Goal: Information Seeking & Learning: Learn about a topic

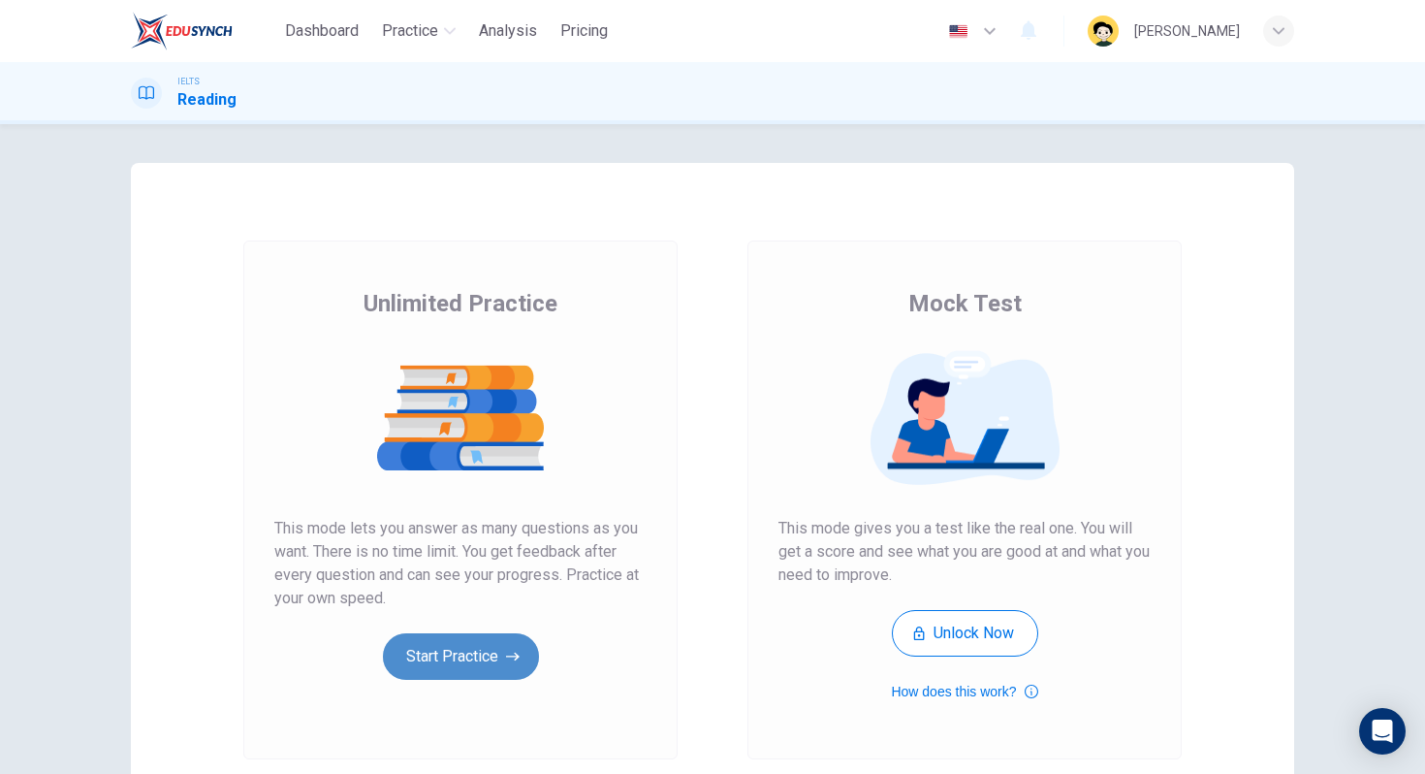
click at [425, 657] on button "Start Practice" at bounding box center [461, 656] width 156 height 47
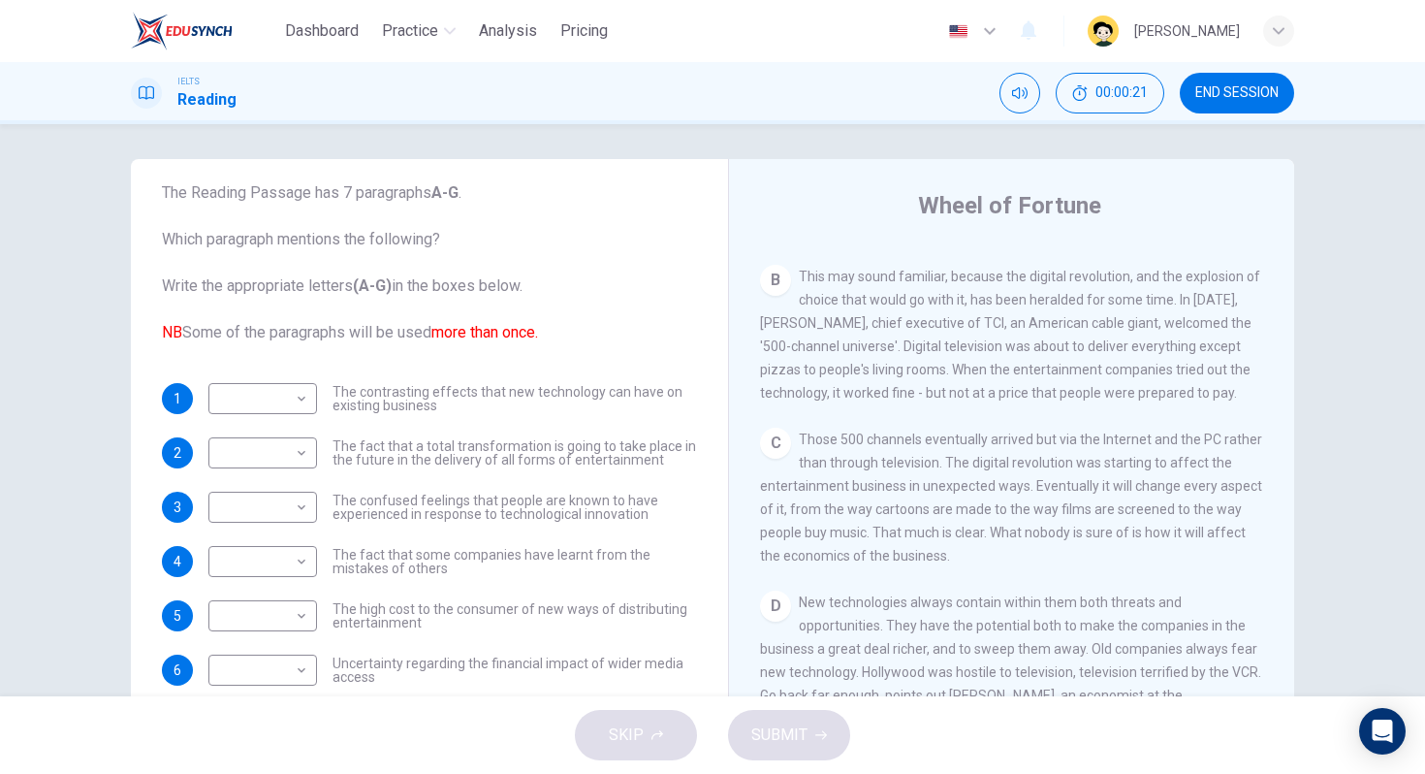
scroll to position [558, 0]
click at [1063, 300] on span "This may sound familiar, because the digital revolution, and the explosion of c…" at bounding box center [1010, 328] width 500 height 132
click at [821, 394] on span "This may sound familiar, because the digital revolution, and the explosion of c…" at bounding box center [1010, 328] width 500 height 132
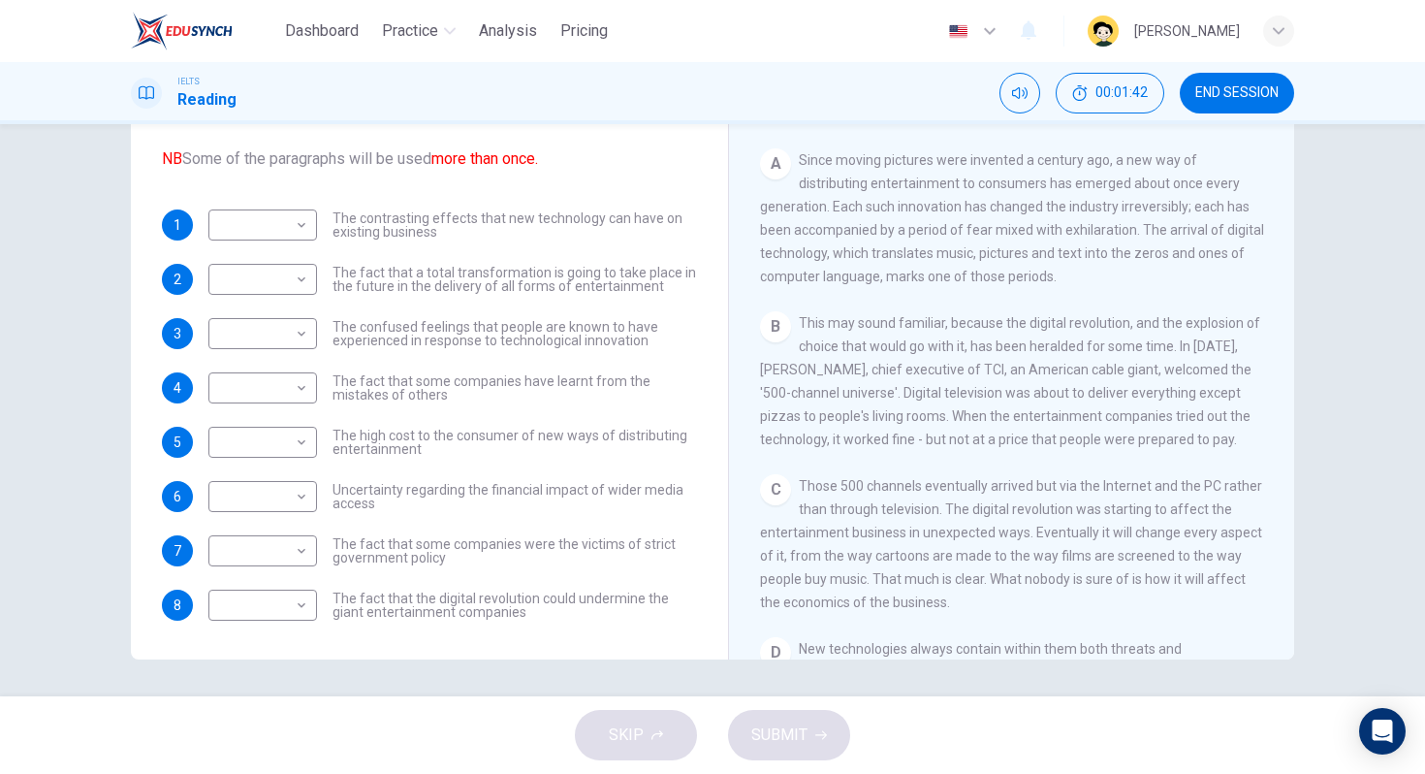
scroll to position [179, 0]
click at [270, 320] on body "Dashboard Practice Analysis Pricing English en ​ [PERSON_NAME] IELTS Reading 00…" at bounding box center [712, 387] width 1425 height 774
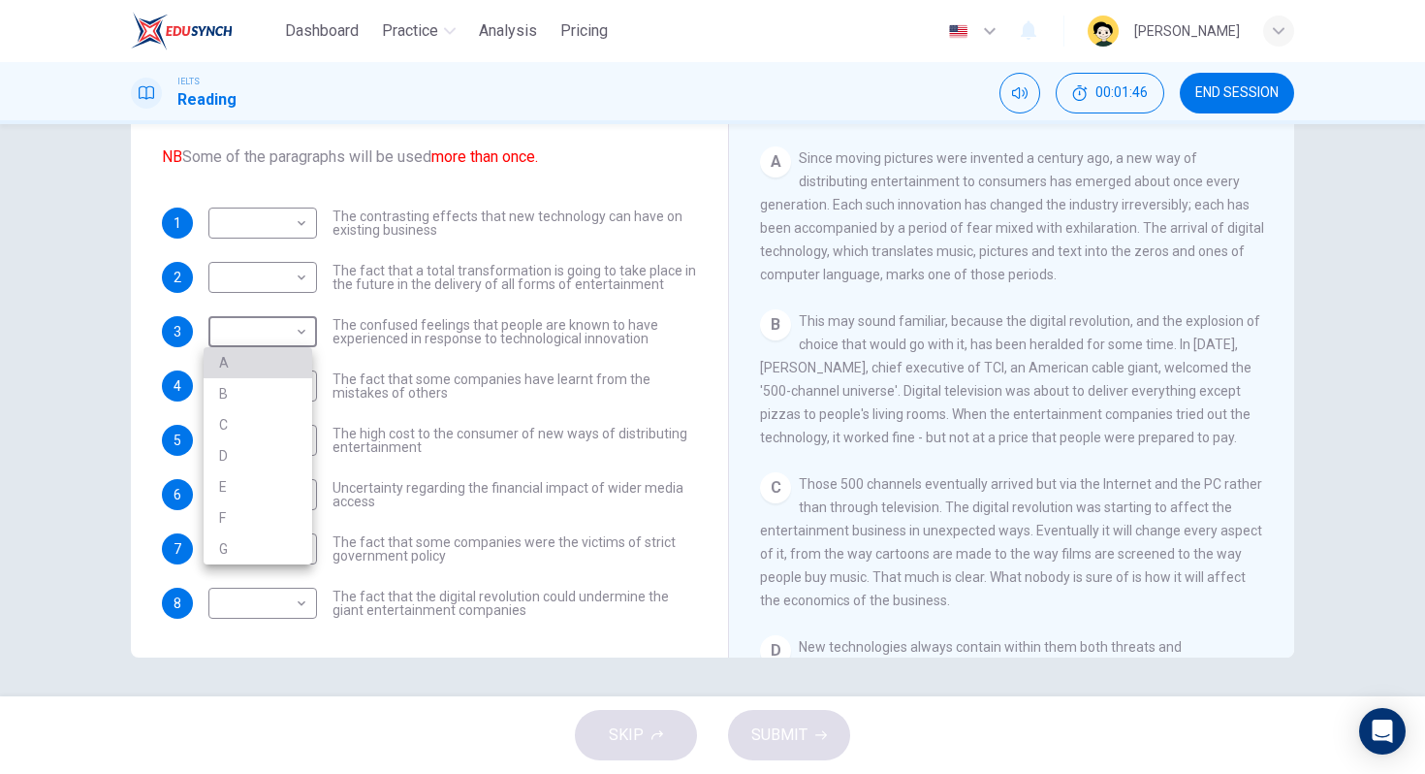
click at [261, 368] on li "A" at bounding box center [258, 362] width 109 height 31
type input "A"
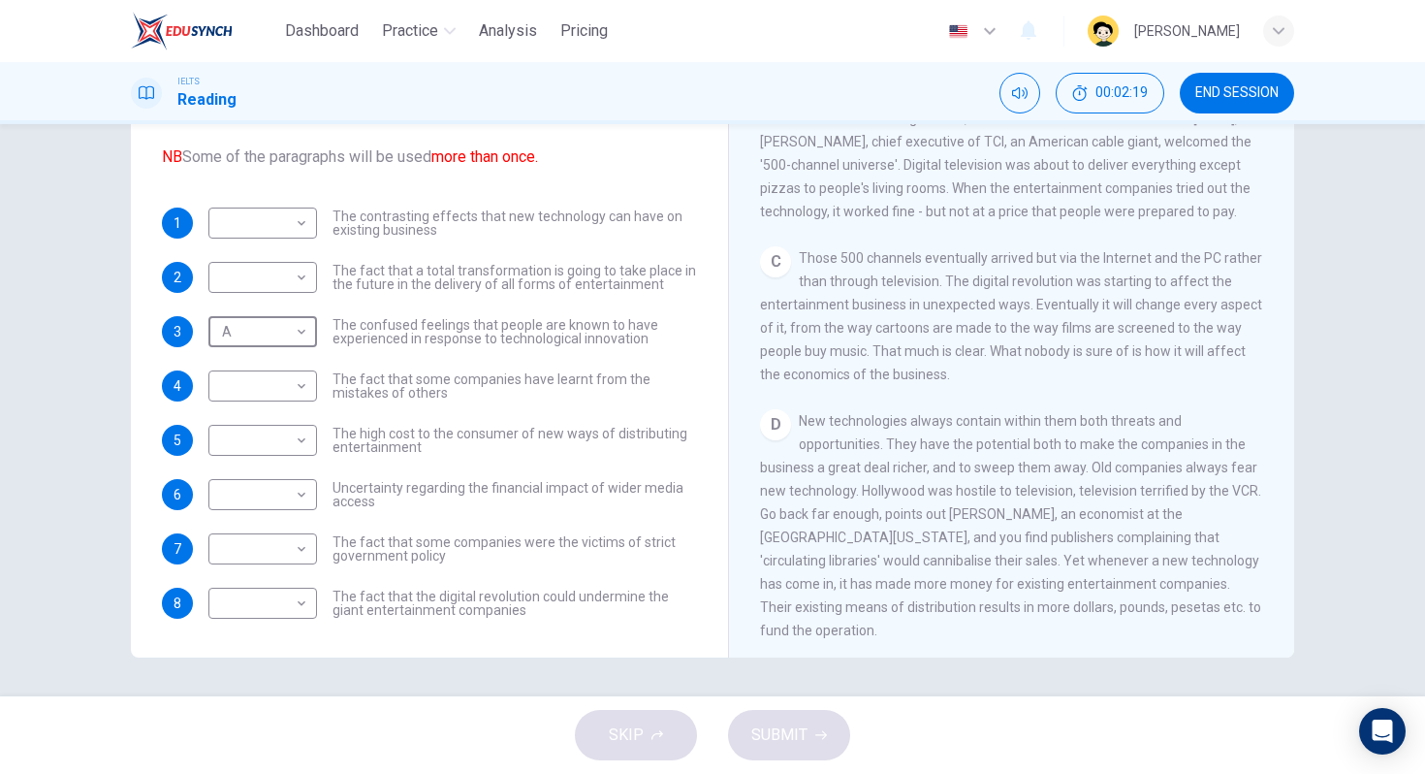
scroll to position [564, 0]
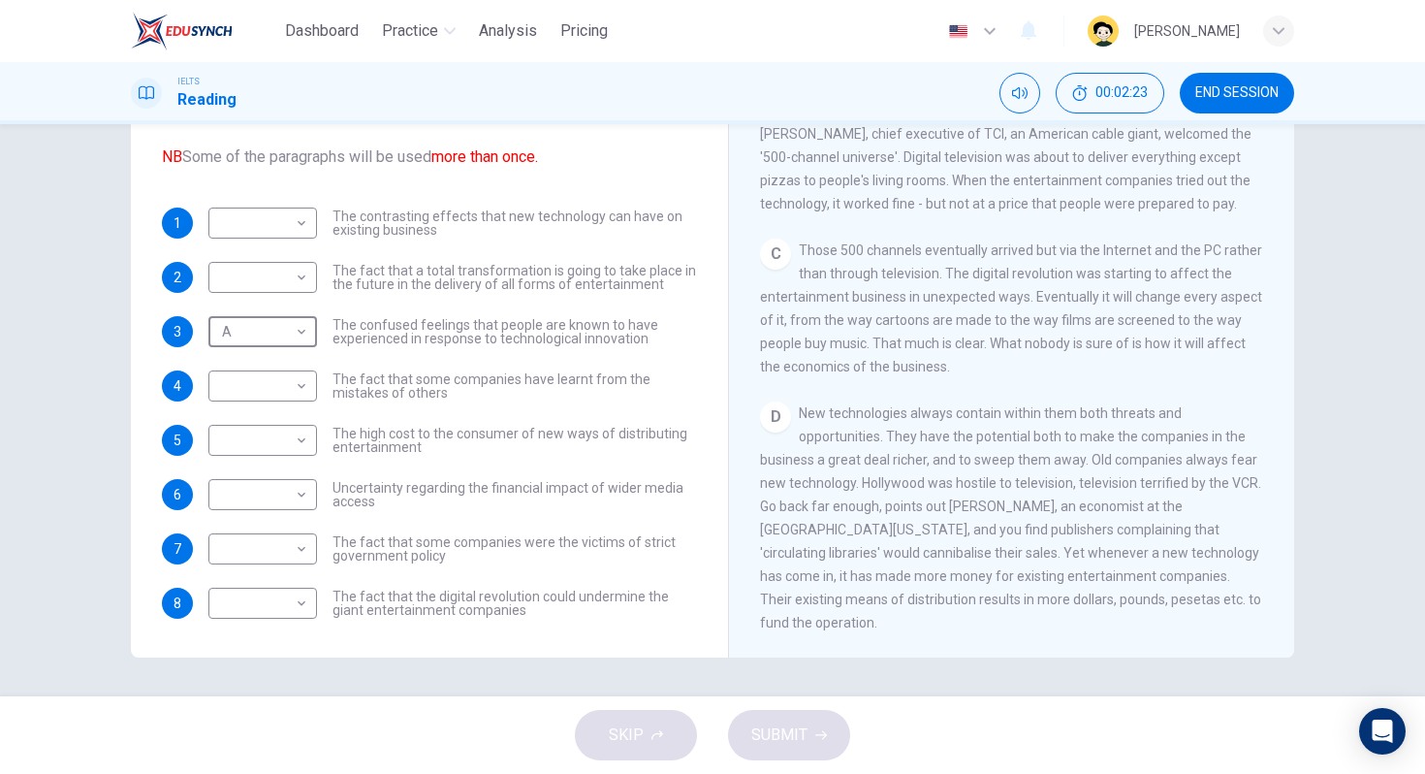
click at [564, 411] on div "1 ​ ​ The contrasting effects that new technology can have on existing business…" at bounding box center [429, 412] width 535 height 411
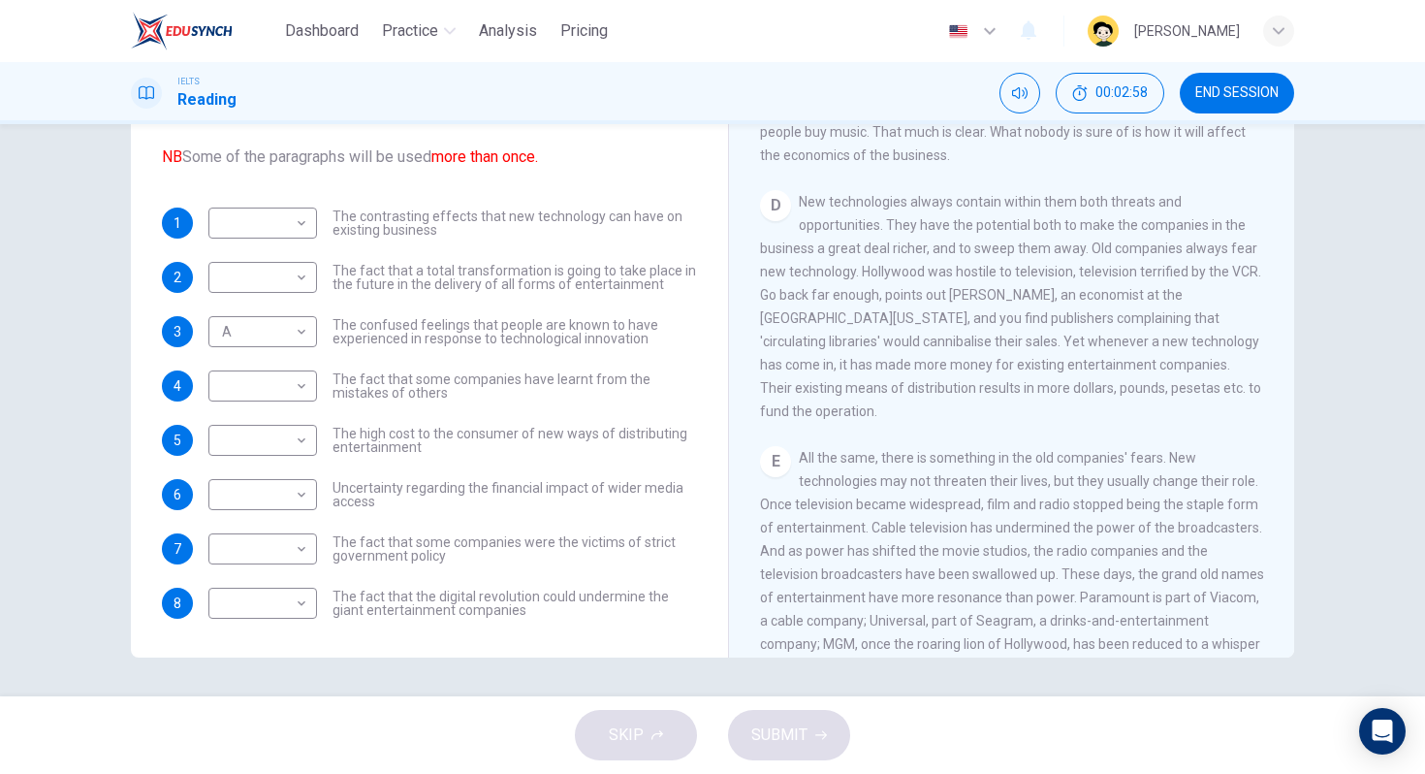
scroll to position [779, 0]
click at [225, 226] on body "Dashboard Practice Analysis Pricing English en ​ [PERSON_NAME] IELTS Reading 00…" at bounding box center [712, 387] width 1425 height 774
click at [263, 340] on li "D" at bounding box center [258, 347] width 109 height 31
type input "D"
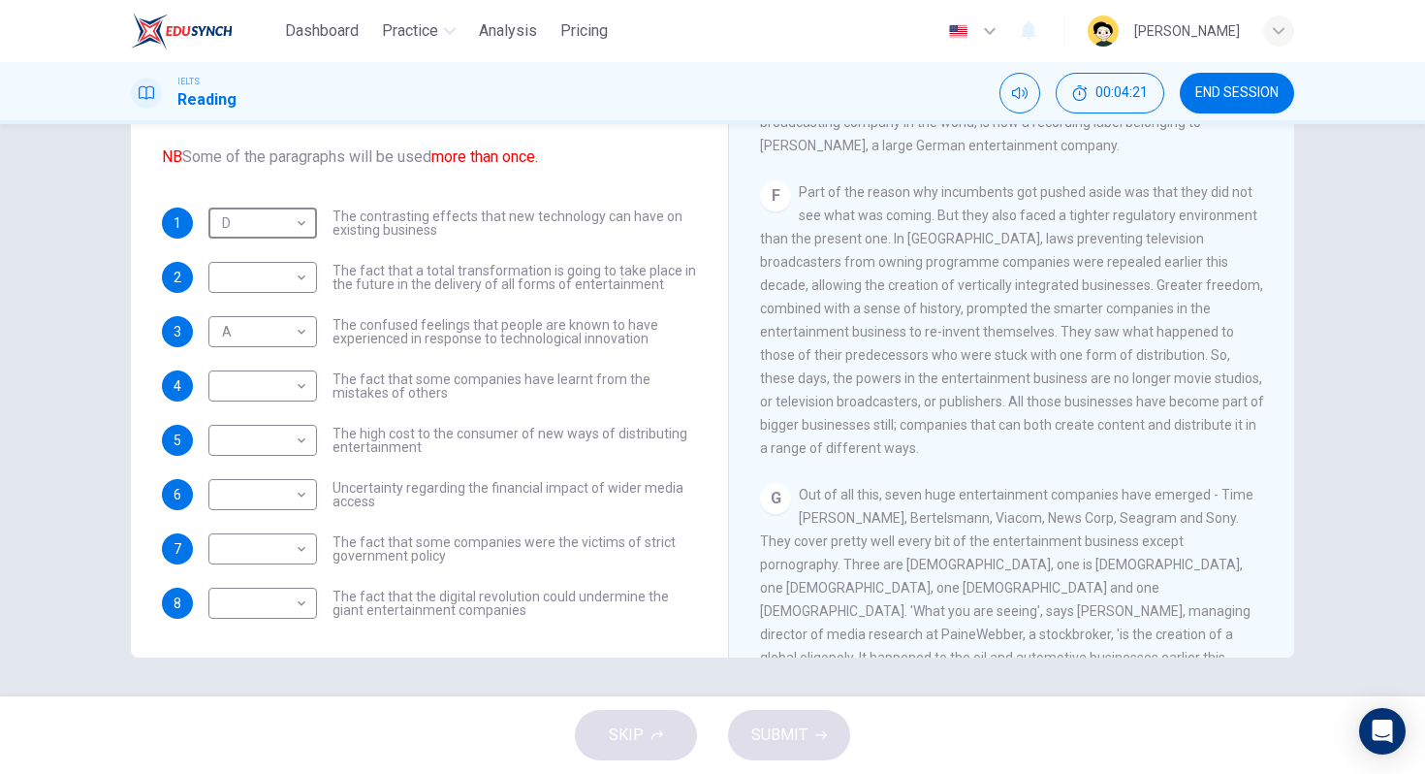
scroll to position [1352, 0]
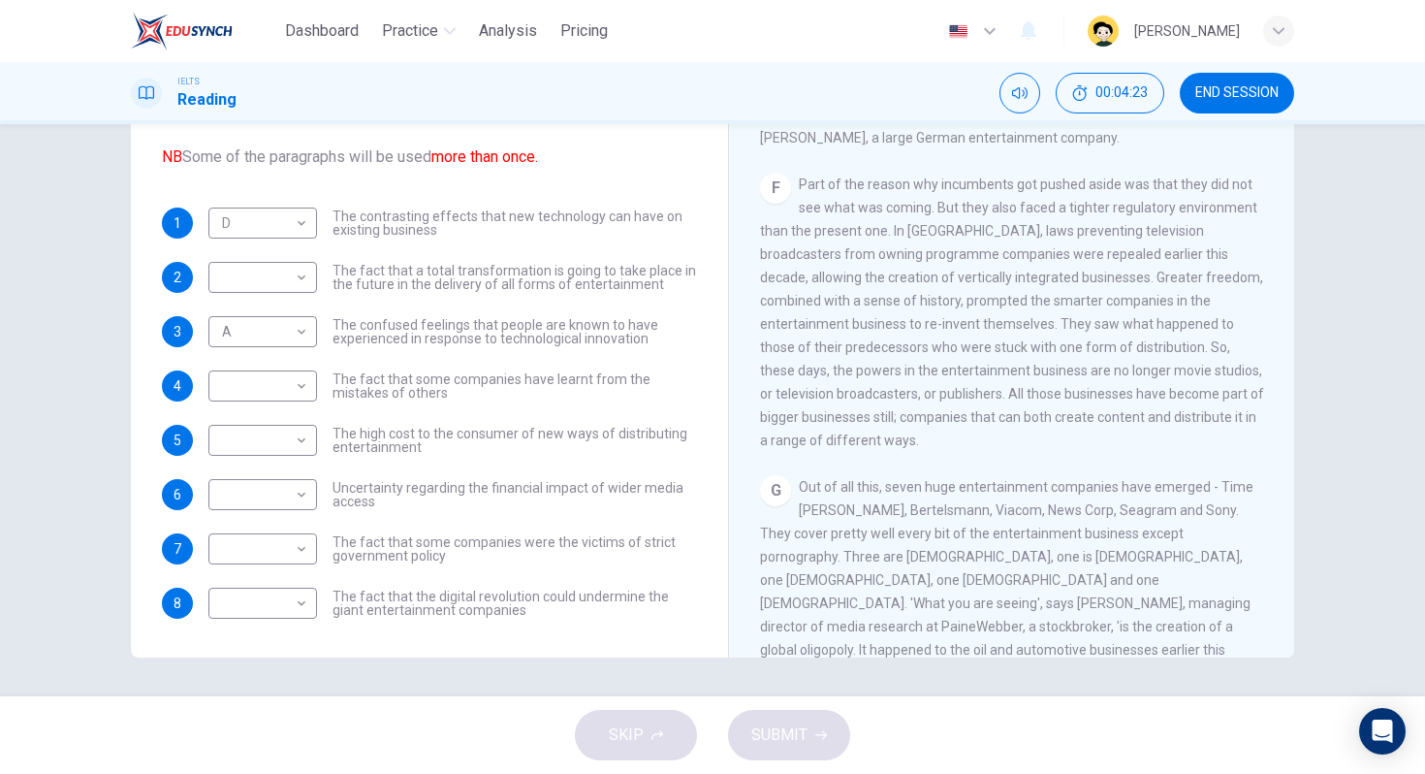
click at [960, 225] on span "Part of the reason why incumbents got pushed aside was that they did not see wh…" at bounding box center [1012, 311] width 504 height 271
click at [1201, 394] on span "Part of the reason why incumbents got pushed aside was that they did not see wh…" at bounding box center [1012, 311] width 504 height 271
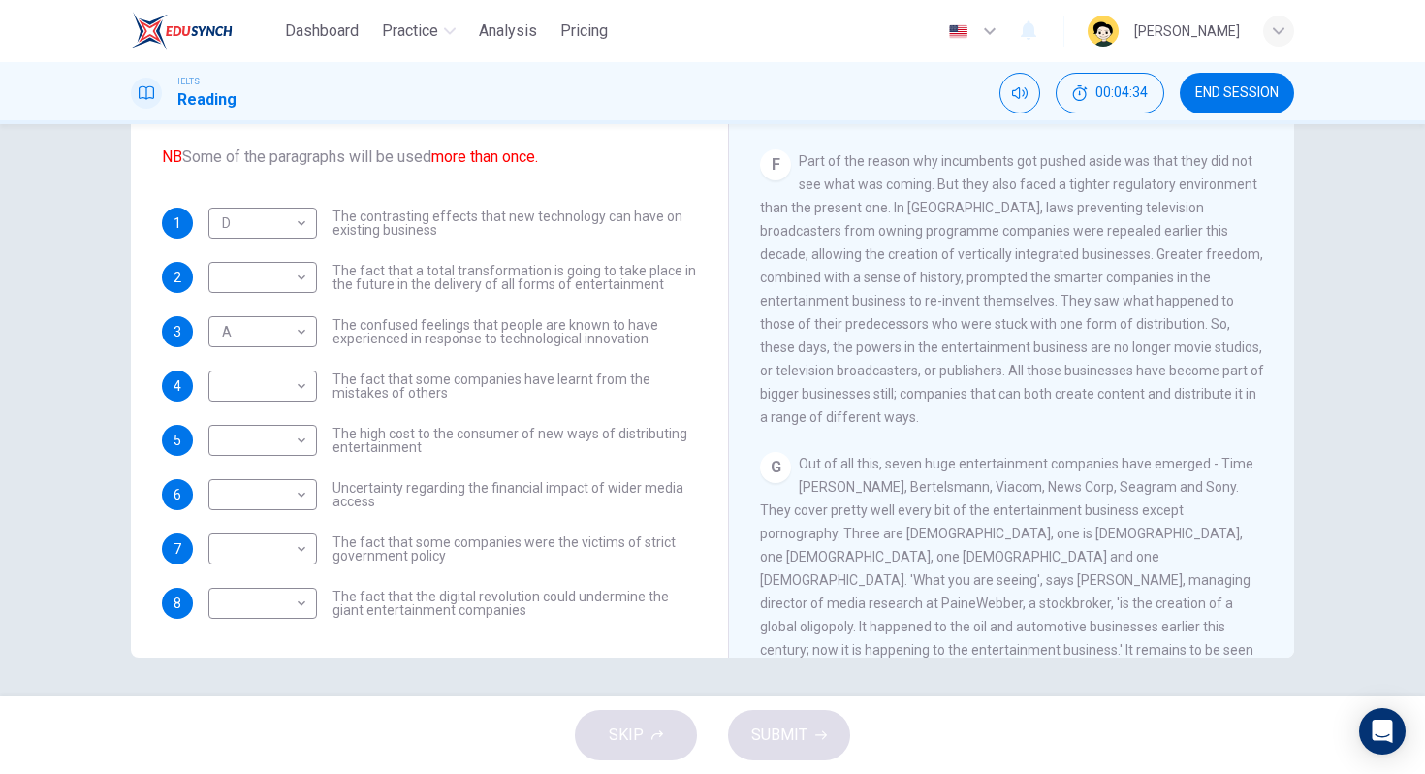
scroll to position [1377, 0]
click at [293, 546] on body "Dashboard Practice Analysis Pricing English en ​ [PERSON_NAME] IELTS Reading 00…" at bounding box center [712, 387] width 1425 height 774
click at [266, 704] on li "F" at bounding box center [258, 711] width 109 height 31
type input "F"
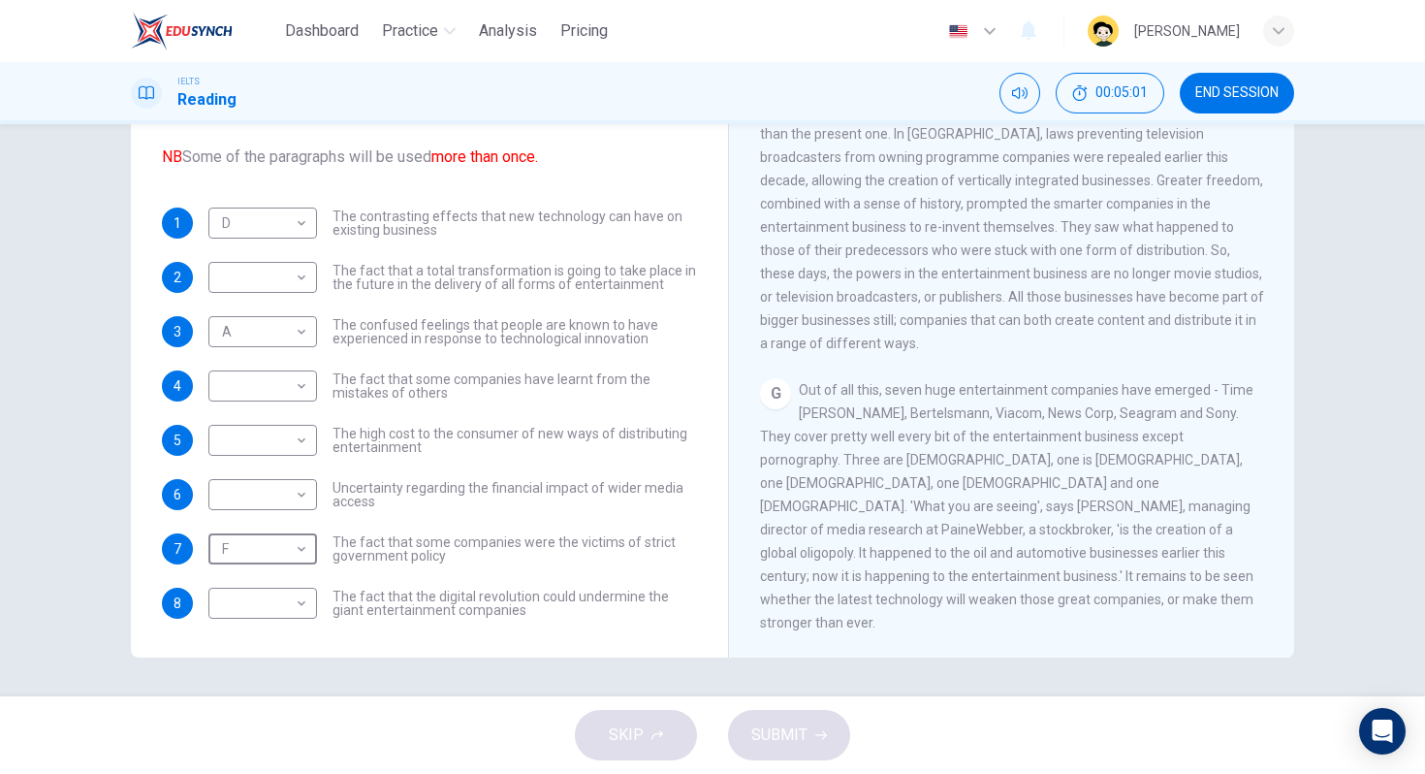
scroll to position [1485, 0]
click at [840, 547] on span "Out of all this, seven huge entertainment companies have emerged - Time [PERSON…" at bounding box center [1007, 506] width 494 height 248
click at [243, 278] on body "Dashboard Practice Analysis Pricing English en ​ [PERSON_NAME] IELTS Reading 00…" at bounding box center [712, 387] width 1425 height 774
click at [261, 490] on li "G" at bounding box center [258, 494] width 109 height 31
type input "G"
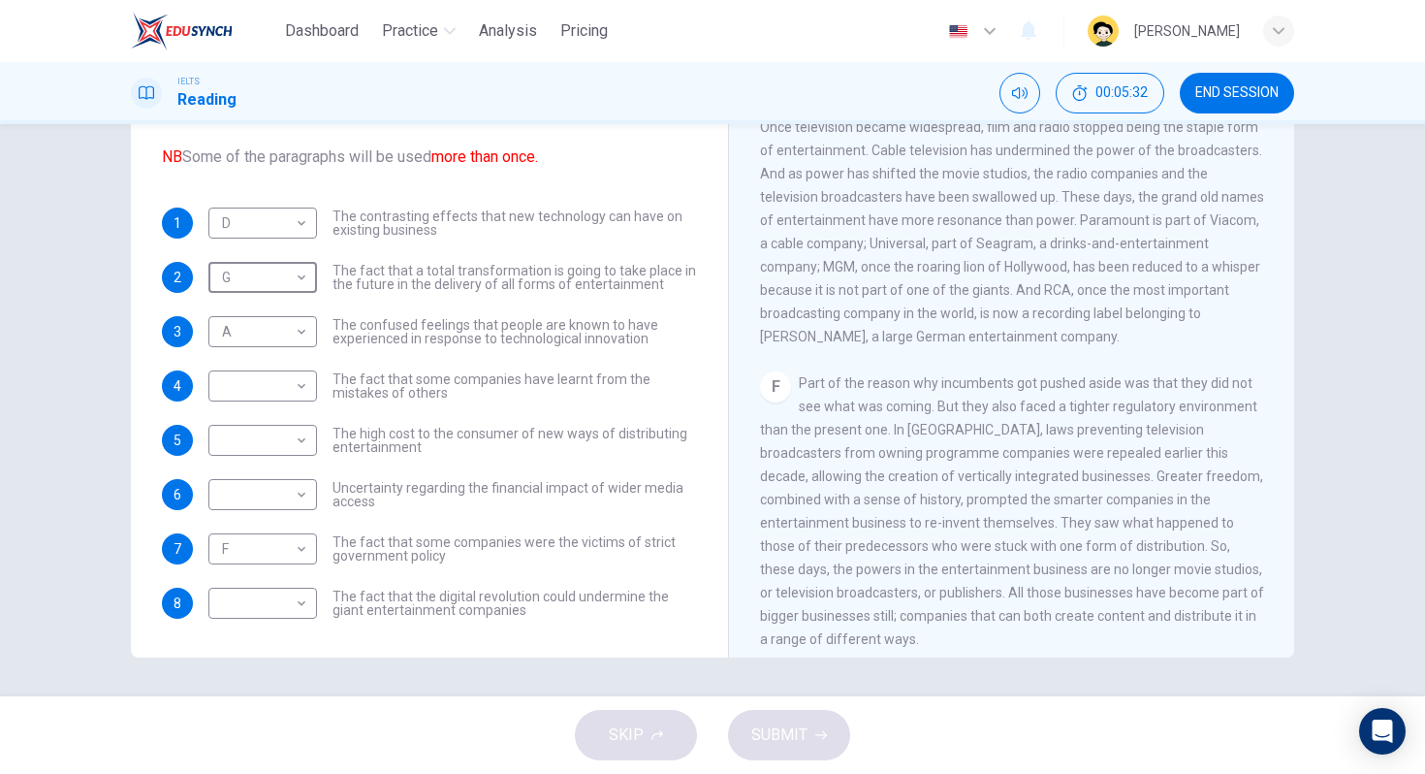
scroll to position [996, 0]
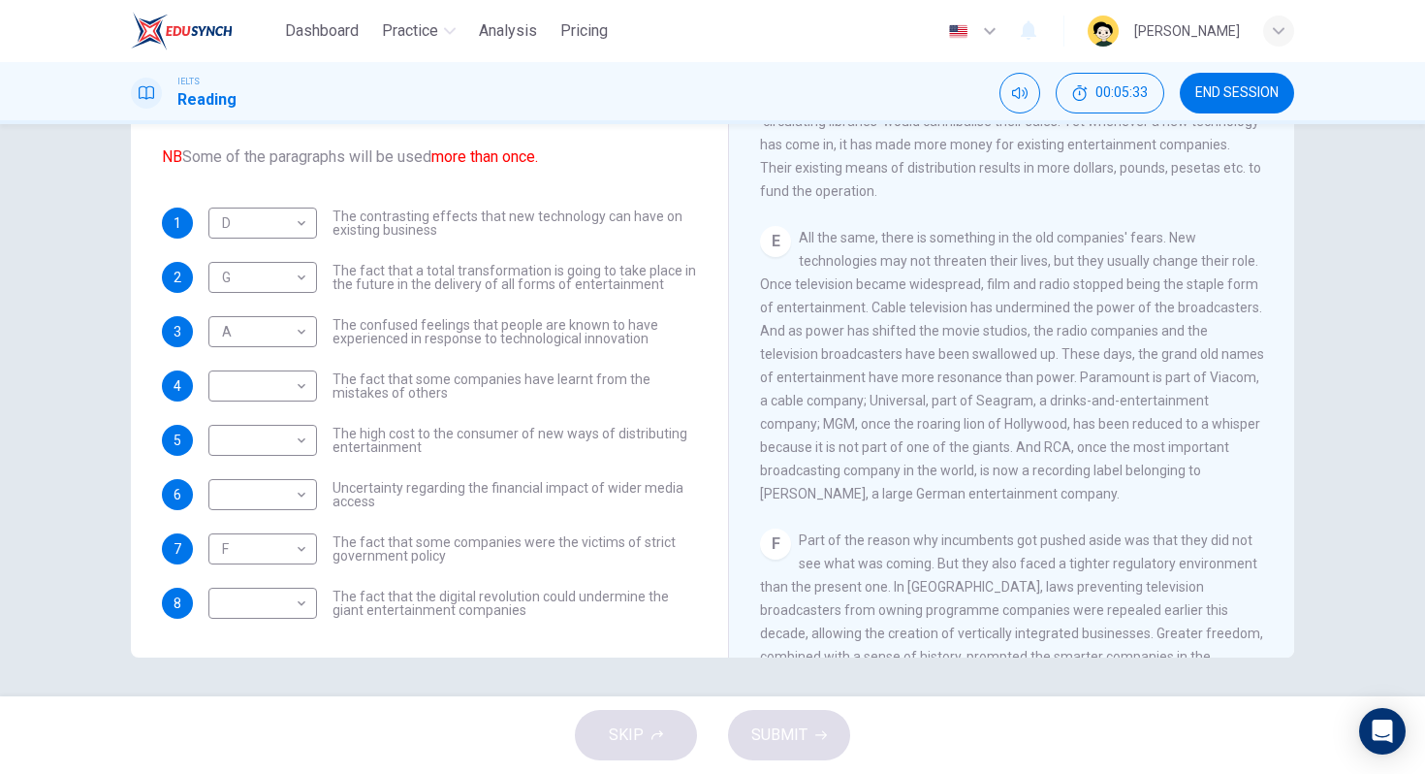
click at [864, 482] on span "All the same, there is something in the old companies' fears. New technologies …" at bounding box center [1012, 365] width 504 height 271
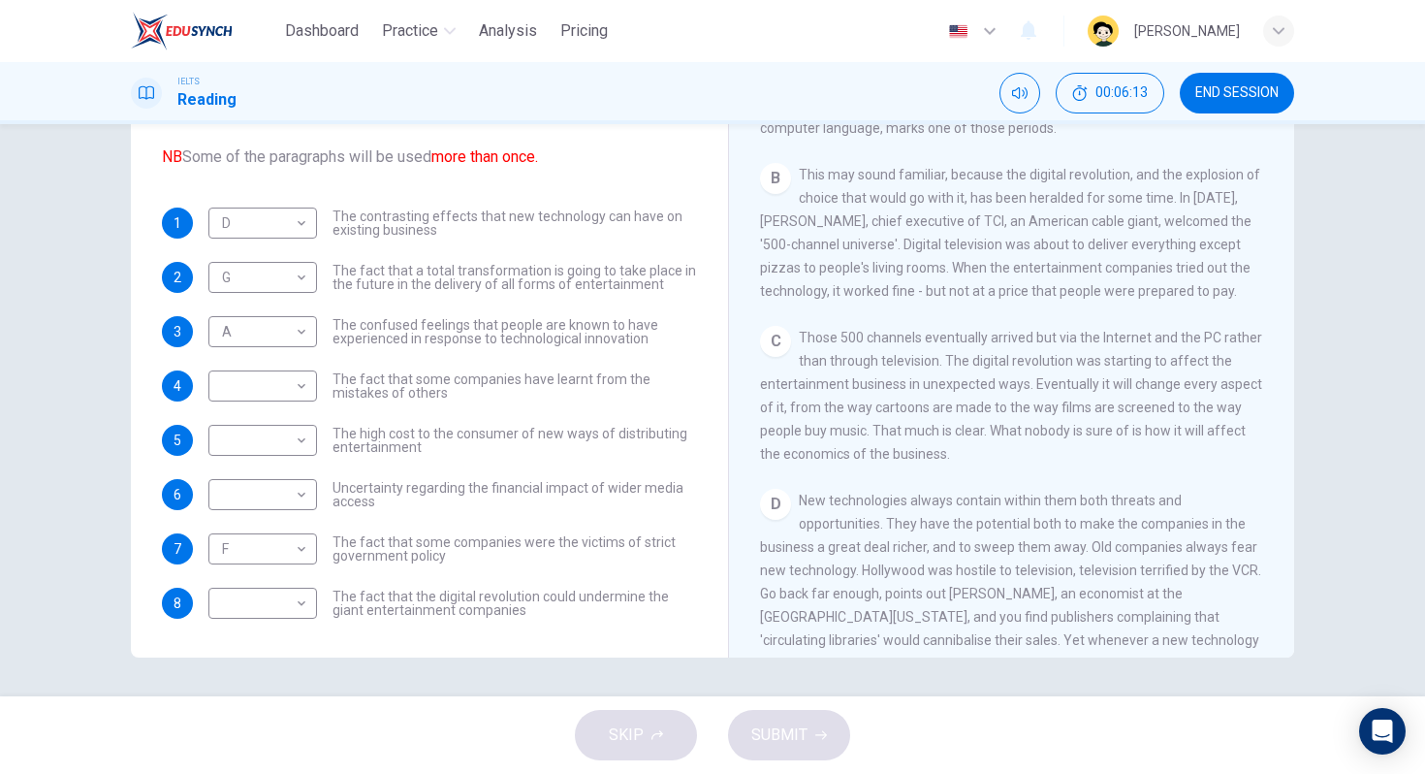
scroll to position [482, 0]
click at [290, 442] on body "Dashboard Practice Analysis Pricing English en ​ [PERSON_NAME] IELTS Reading 00…" at bounding box center [712, 387] width 1425 height 774
click at [268, 507] on li "B" at bounding box center [258, 502] width 109 height 31
type input "B"
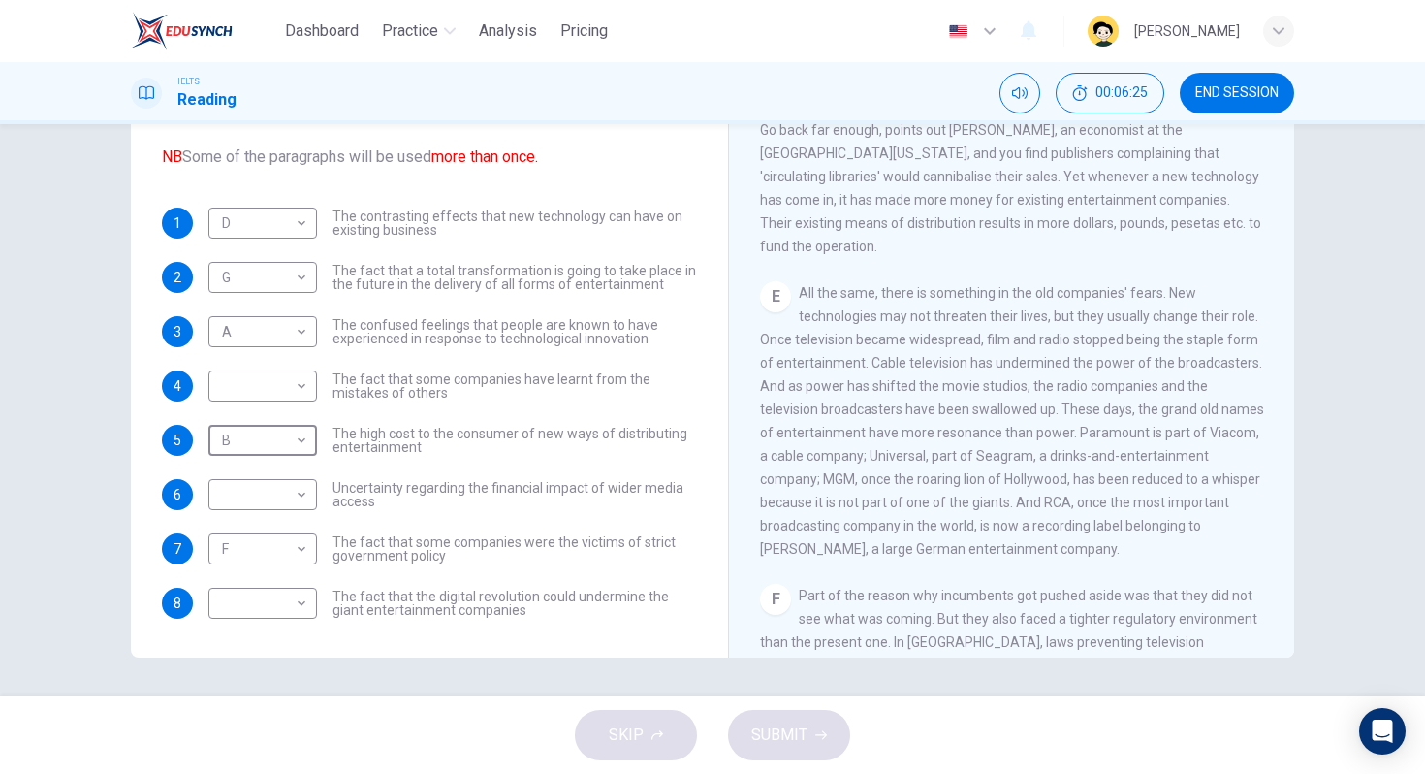
scroll to position [942, 0]
click at [877, 558] on div "E All the same, there is something in the old companies' fears. New technologie…" at bounding box center [1012, 418] width 504 height 279
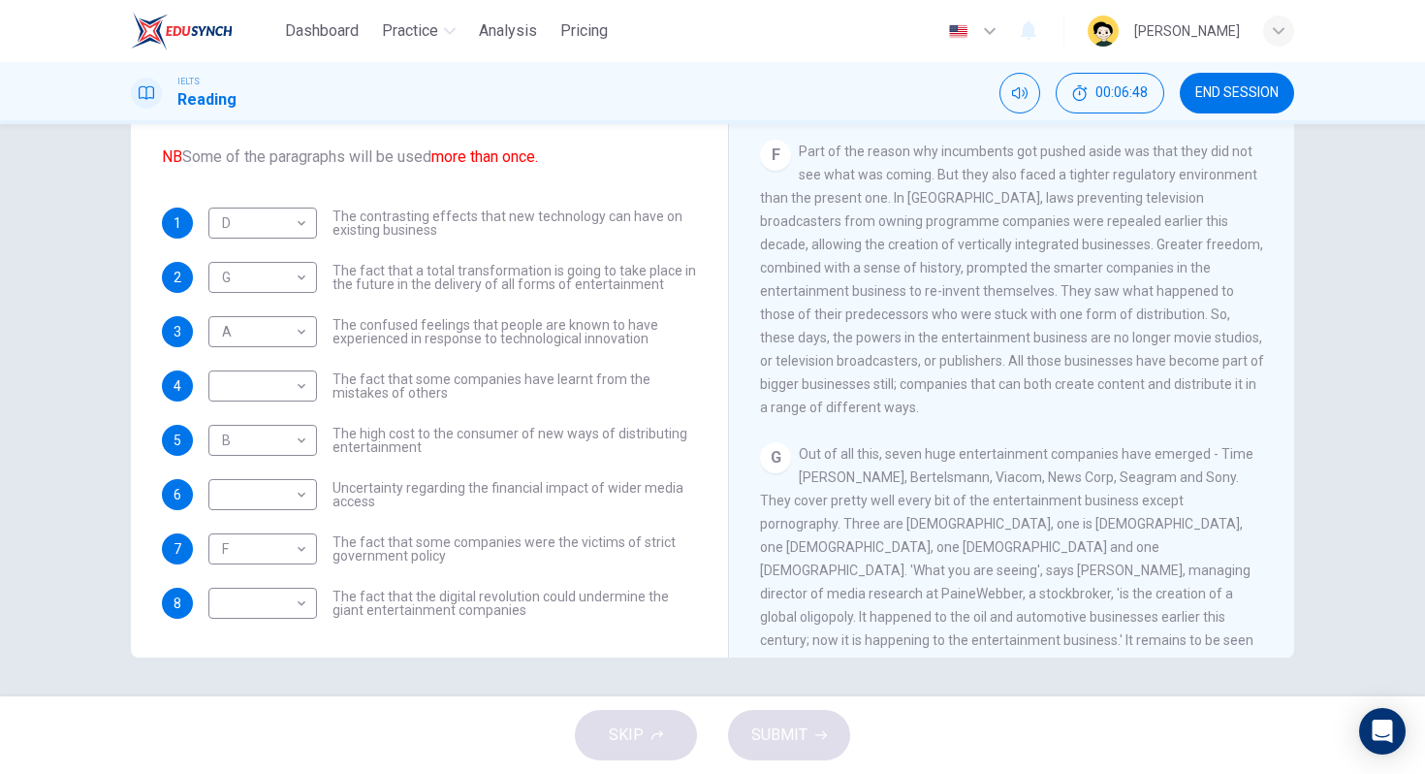
scroll to position [1387, 0]
click at [261, 391] on body "Dashboard Practice Analysis Pricing English en ​ [PERSON_NAME] IELTS Reading 00…" at bounding box center [712, 387] width 1425 height 774
click at [279, 567] on li "F" at bounding box center [258, 572] width 109 height 31
type input "F"
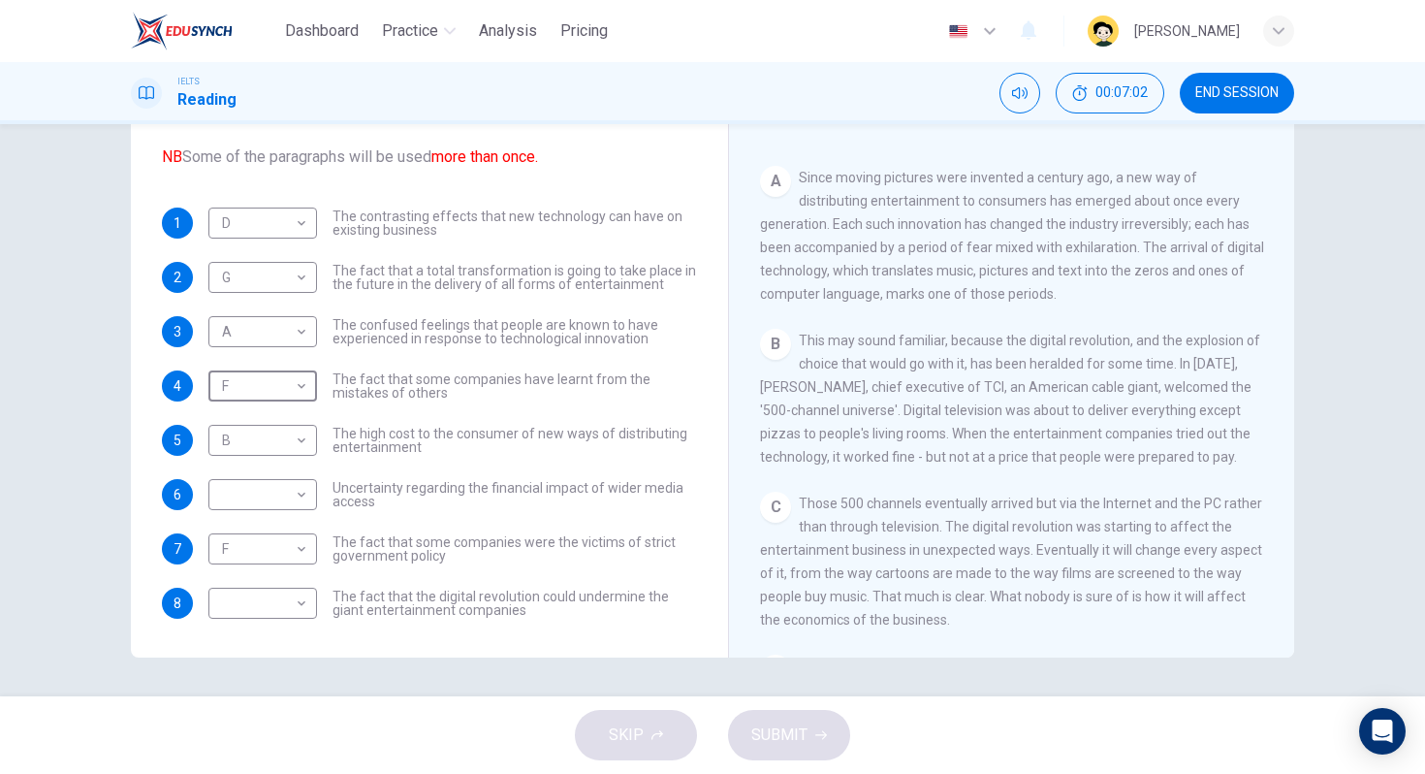
scroll to position [536, 0]
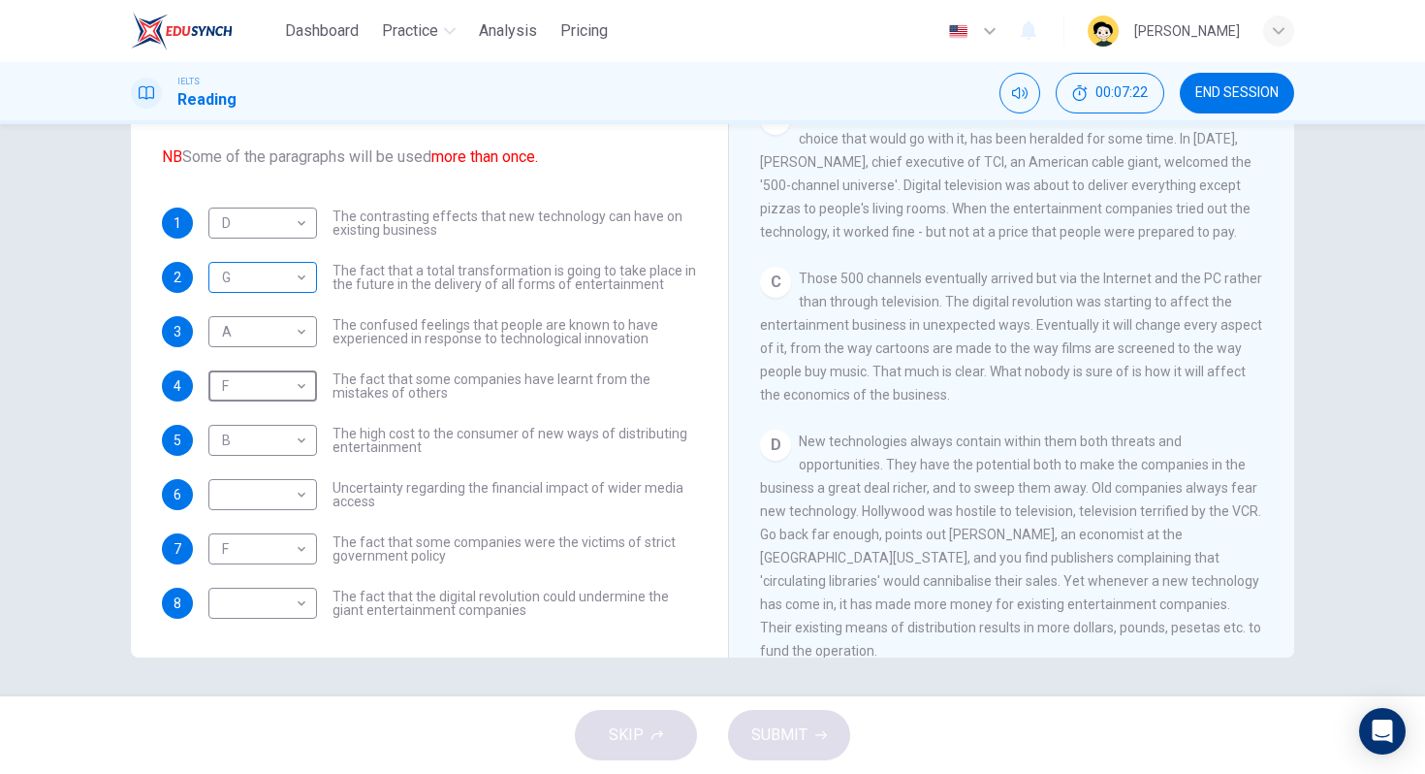
click at [258, 287] on body "Dashboard Practice Analysis Pricing English en ​ [PERSON_NAME] IELTS Reading 00…" at bounding box center [712, 387] width 1425 height 774
click at [239, 373] on li "C" at bounding box center [258, 370] width 109 height 31
type input "C"
click at [291, 482] on body "Dashboard Practice Analysis Pricing English en ​ [PERSON_NAME] IELTS Reading 00…" at bounding box center [712, 387] width 1425 height 774
click at [830, 481] on div at bounding box center [712, 387] width 1425 height 774
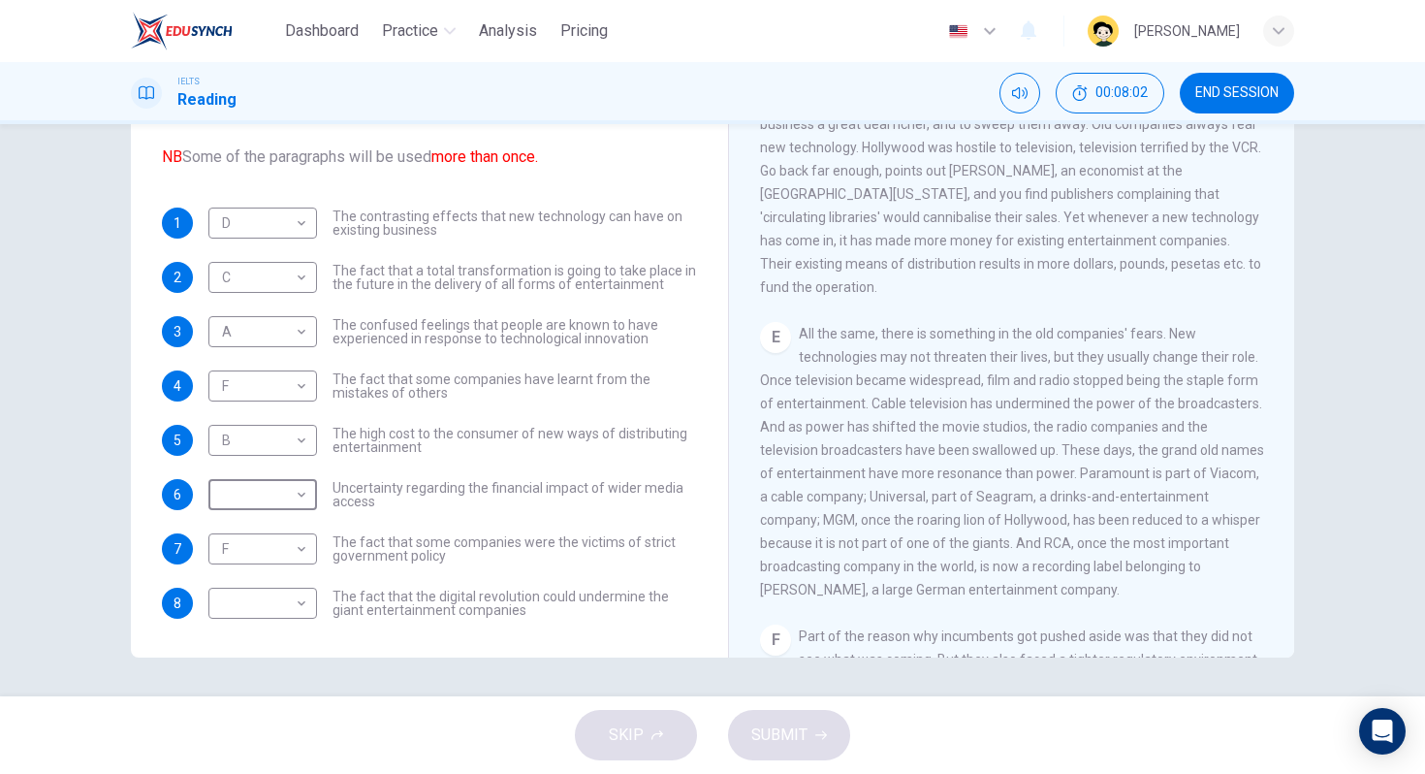
scroll to position [901, 0]
click at [254, 499] on body "Dashboard Practice Analysis Pricing English en ​ [PERSON_NAME] IELTS Reading 00…" at bounding box center [712, 387] width 1425 height 774
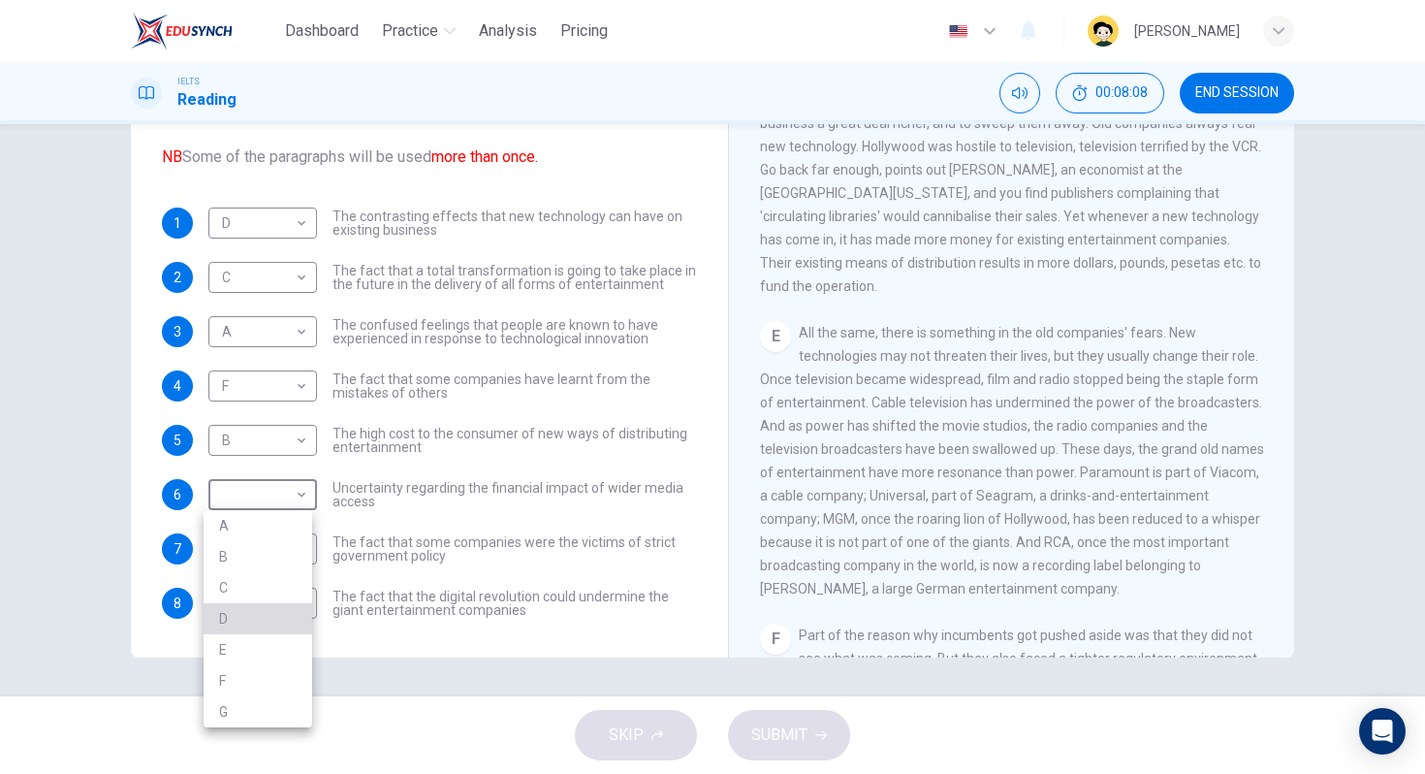
click at [287, 622] on li "D" at bounding box center [258, 618] width 109 height 31
type input "D"
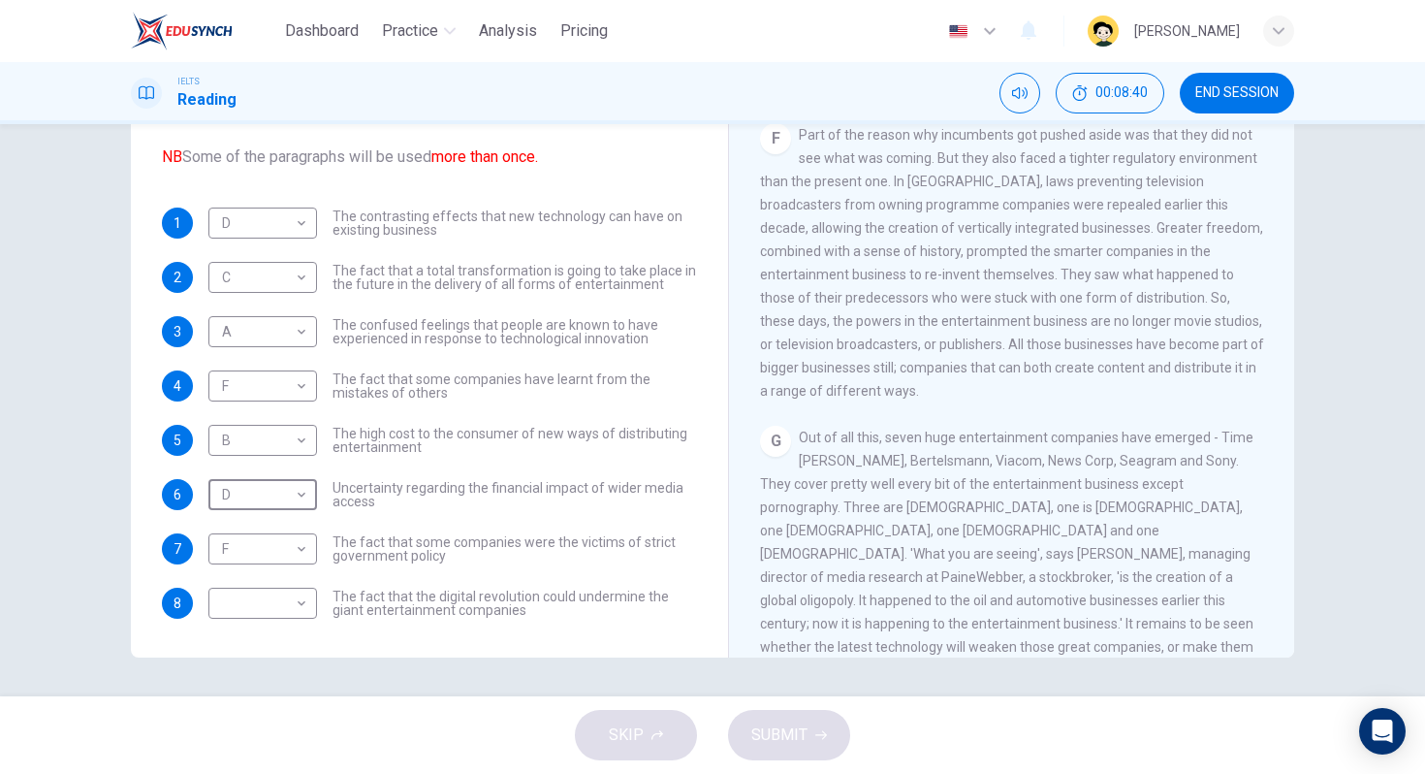
scroll to position [1485, 0]
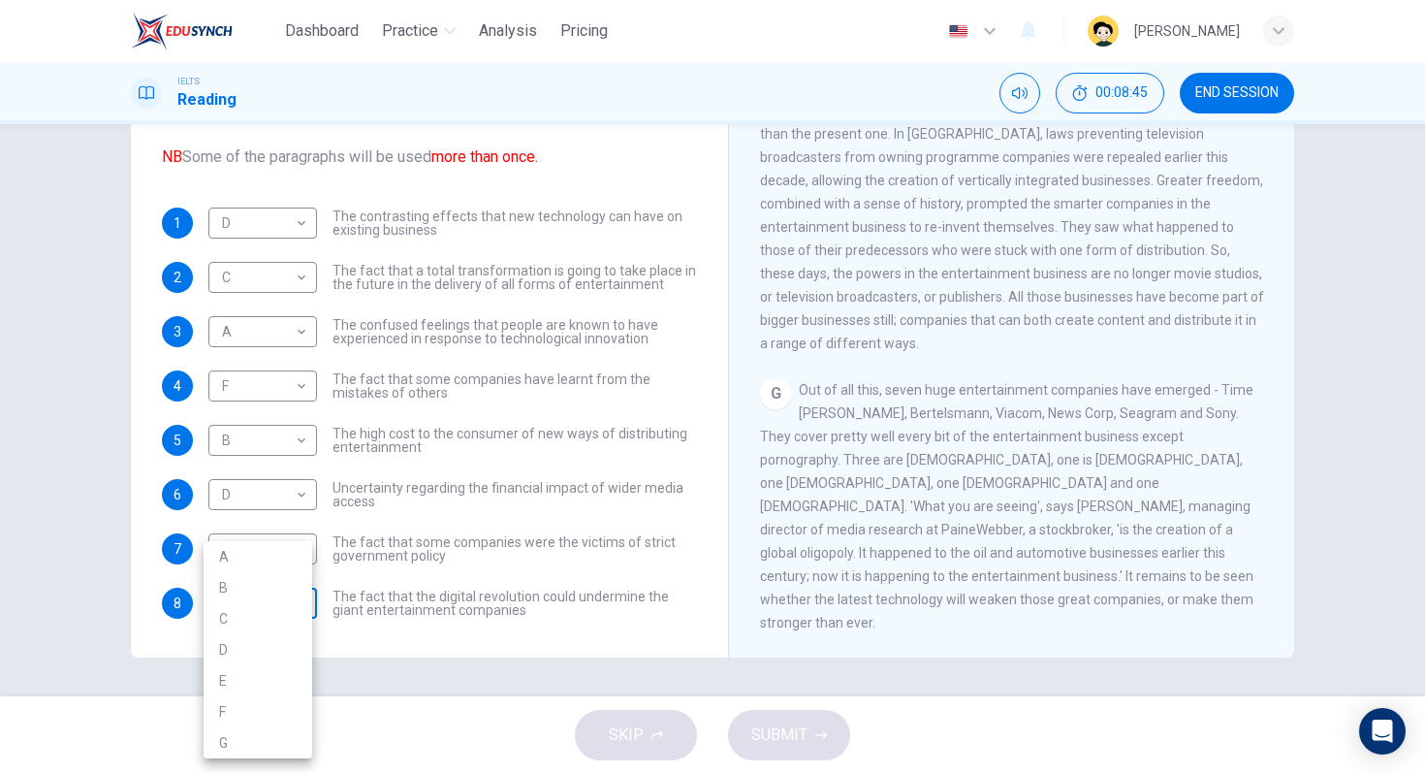
click at [216, 607] on body "Dashboard Practice Analysis Pricing English en ​ [PERSON_NAME] IELTS Reading 00…" at bounding box center [712, 387] width 1425 height 774
click at [249, 740] on li "G" at bounding box center [258, 742] width 109 height 31
type input "G"
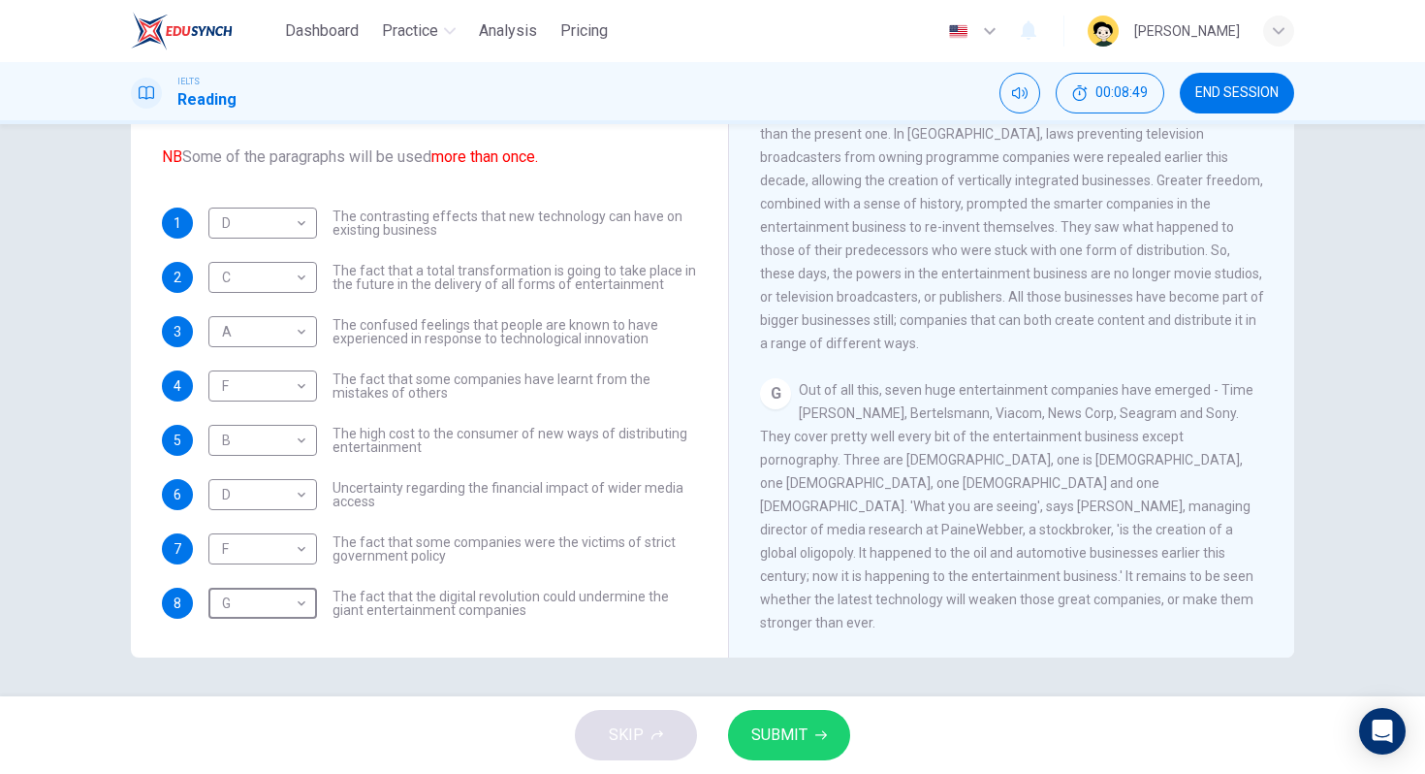
click at [799, 756] on button "SUBMIT" at bounding box center [789, 735] width 122 height 50
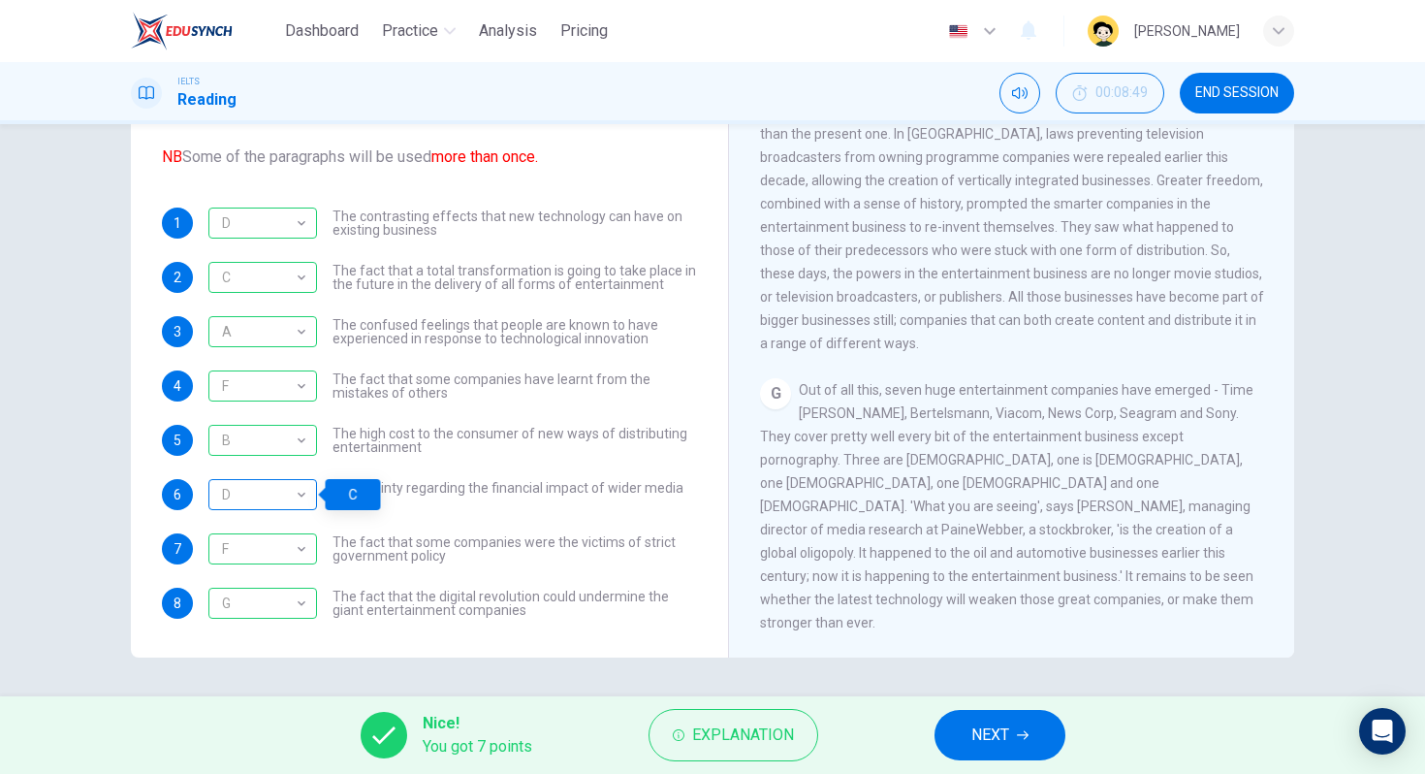
click at [301, 497] on div "D" at bounding box center [259, 494] width 102 height 55
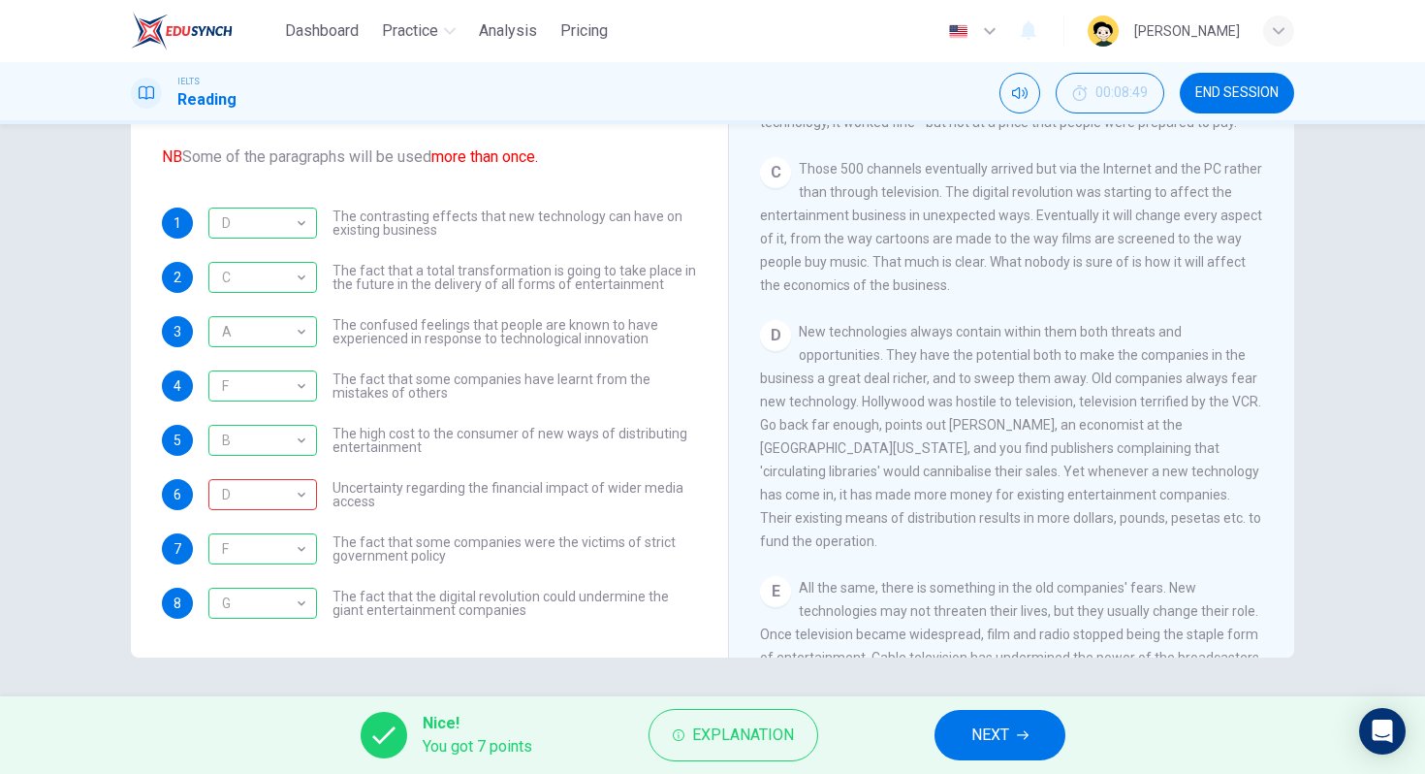
scroll to position [520, 0]
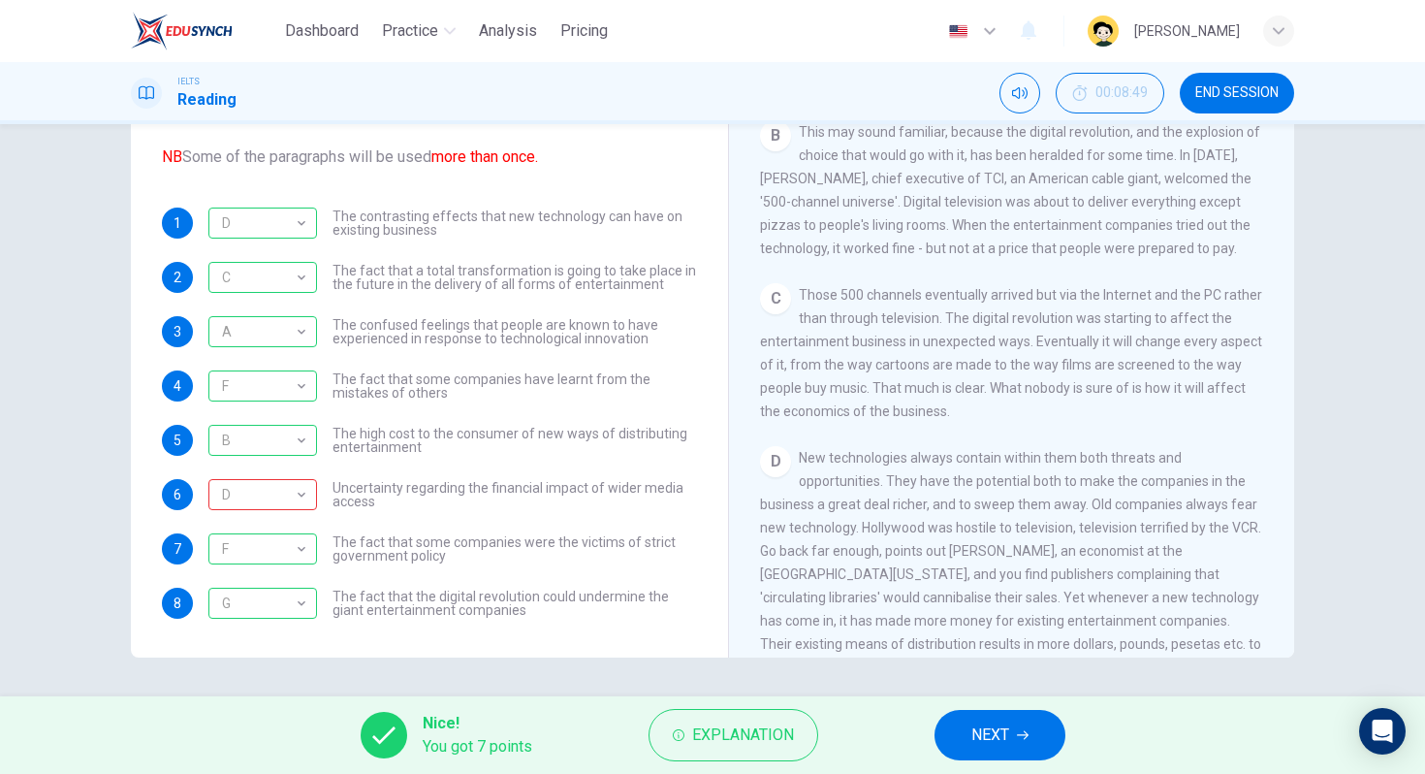
click at [996, 721] on span "NEXT" at bounding box center [991, 734] width 38 height 27
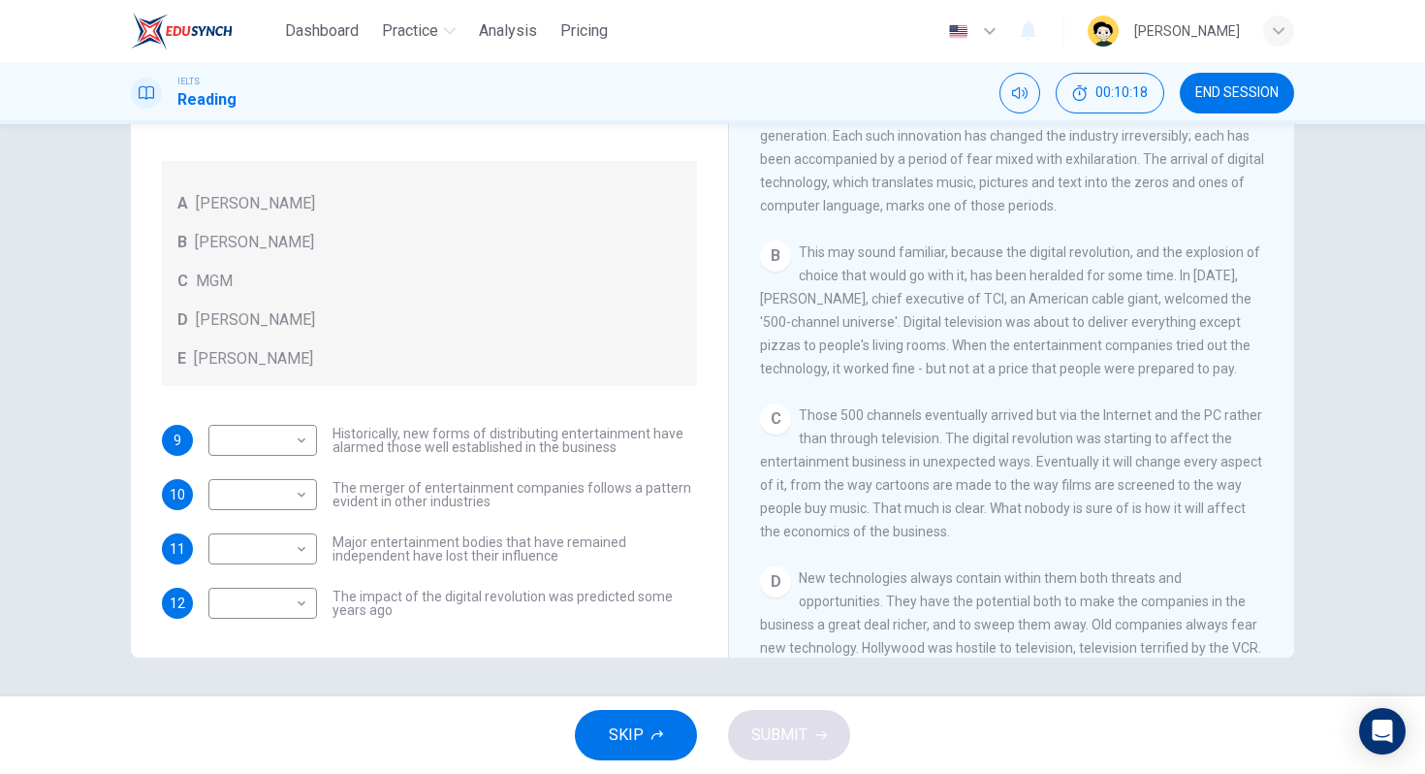
scroll to position [397, 0]
click at [279, 495] on body "Dashboard Practice Analysis Pricing English en ​ [PERSON_NAME] IELTS Reading 00…" at bounding box center [712, 387] width 1425 height 774
click at [284, 585] on li "C" at bounding box center [258, 587] width 109 height 31
type input "C"
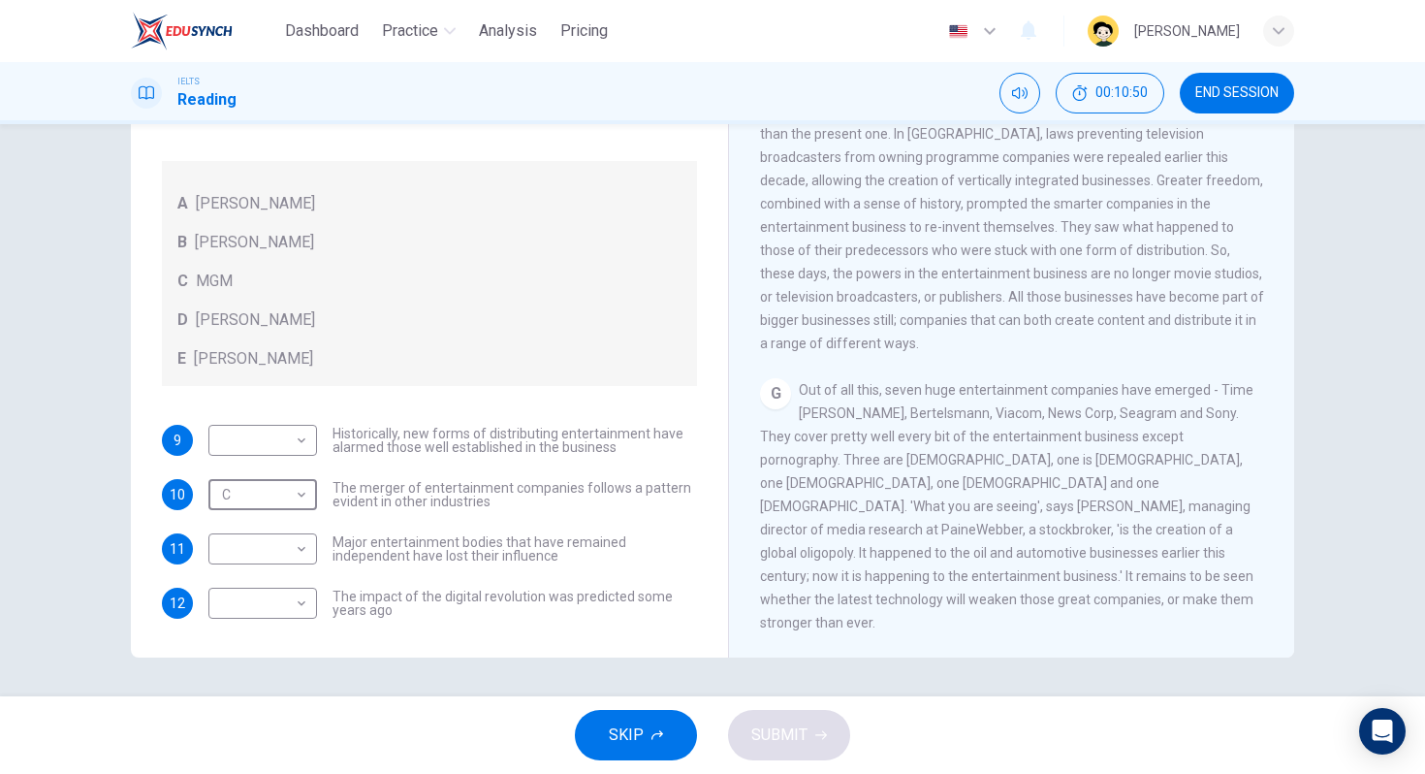
scroll to position [1485, 0]
click at [877, 527] on span "Out of all this, seven huge entertainment companies have emerged - Time [PERSON…" at bounding box center [1007, 506] width 494 height 248
click at [241, 440] on body "Dashboard Practice Analysis Pricing English en ​ [PERSON_NAME] IELTS Reading 00…" at bounding box center [712, 387] width 1425 height 774
click at [265, 588] on li "E" at bounding box center [258, 595] width 109 height 31
click at [511, 559] on span "Major entertainment bodies that have remained independent have lost their influ…" at bounding box center [515, 548] width 365 height 27
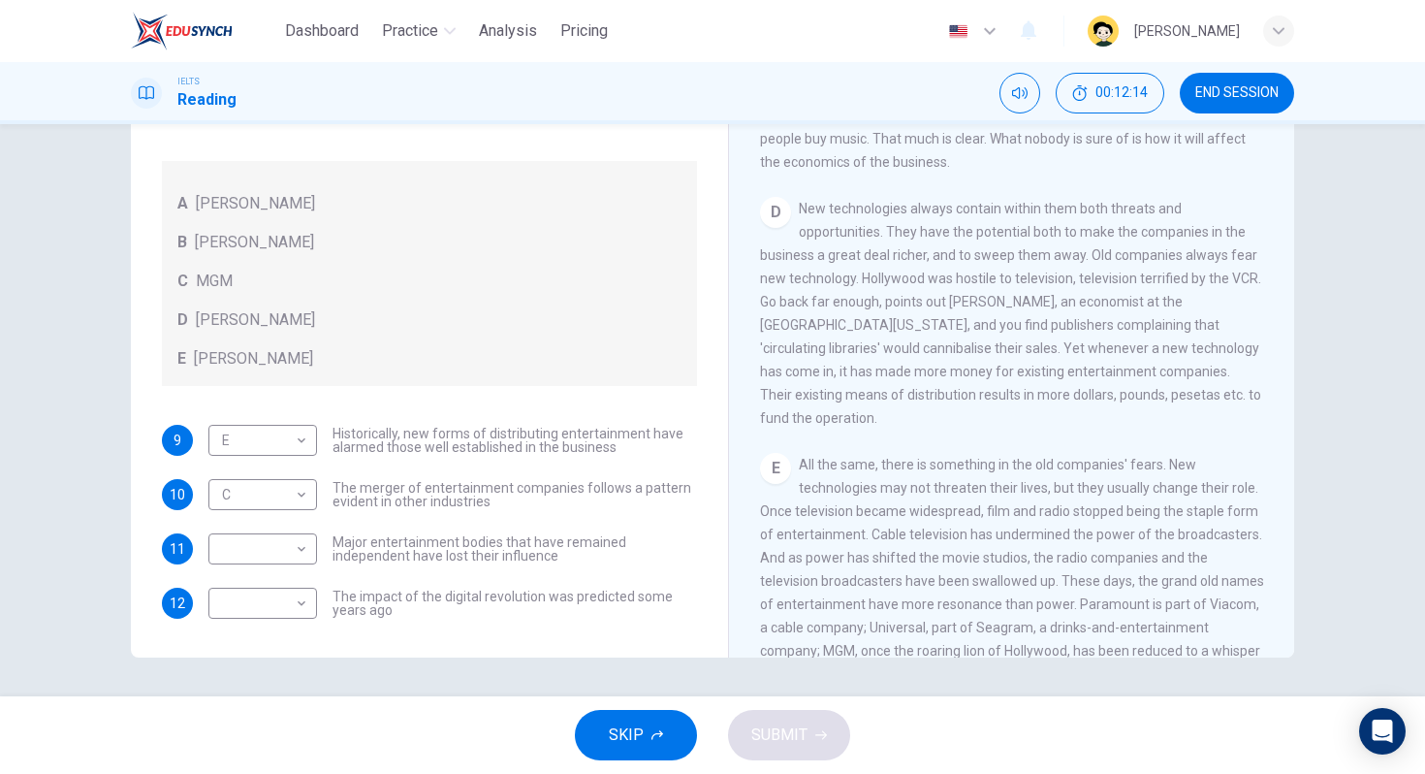
scroll to position [753, 0]
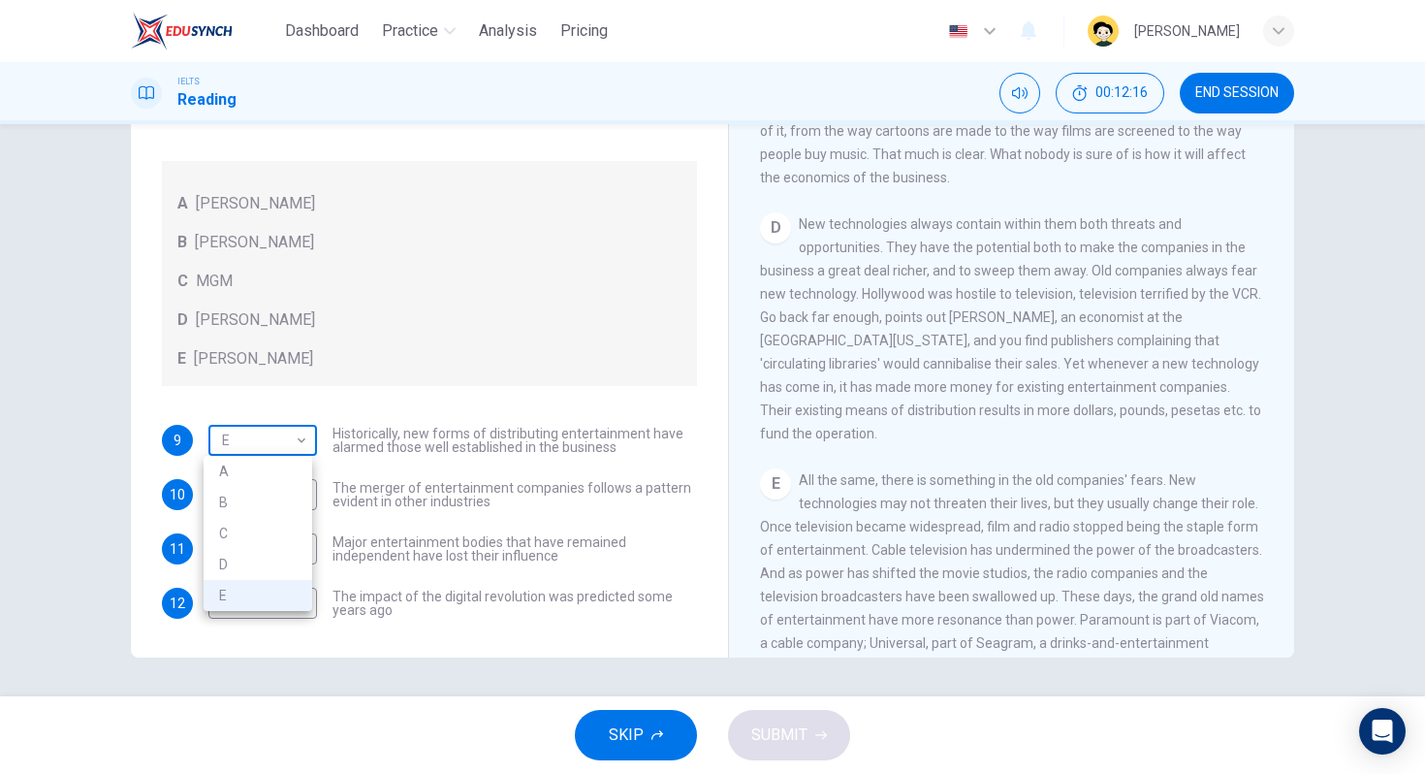
click at [266, 456] on body "Dashboard Practice Analysis Pricing English en ​ [PERSON_NAME] IELTS Reading 00…" at bounding box center [712, 387] width 1425 height 774
click at [275, 507] on li "B" at bounding box center [258, 502] width 109 height 31
type input "B"
click at [609, 563] on div "​ ​ Major entertainment bodies that have remained independent have lost their i…" at bounding box center [452, 548] width 489 height 31
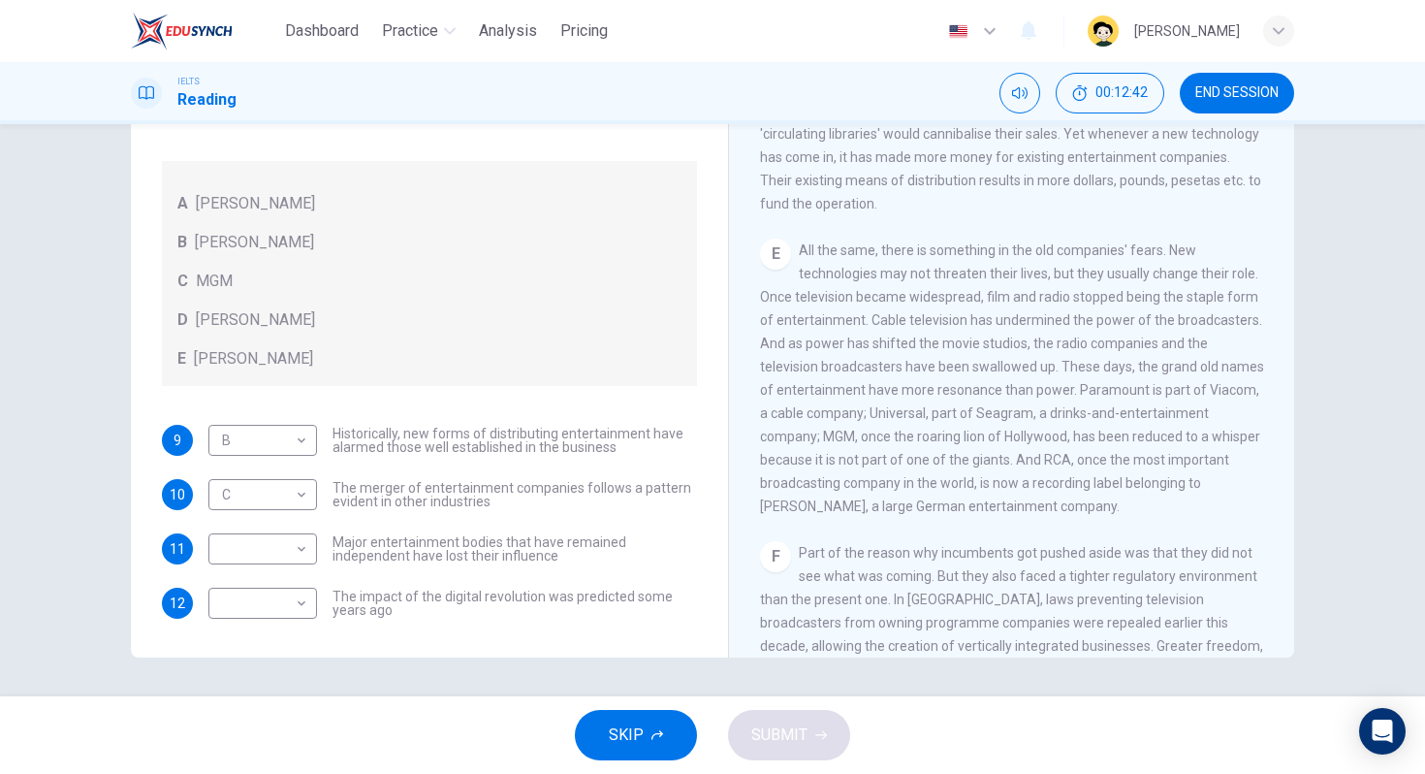
scroll to position [986, 0]
click at [250, 534] on body "Dashboard Practice Analysis Pricing English en ​ [PERSON_NAME] IELTS Reading 00…" at bounding box center [712, 387] width 1425 height 774
click at [257, 637] on li "C" at bounding box center [258, 641] width 109 height 31
type input "C"
click at [441, 470] on div "9 B B ​ Historically, new forms of distributing entertainment have alarmed thos…" at bounding box center [429, 522] width 535 height 194
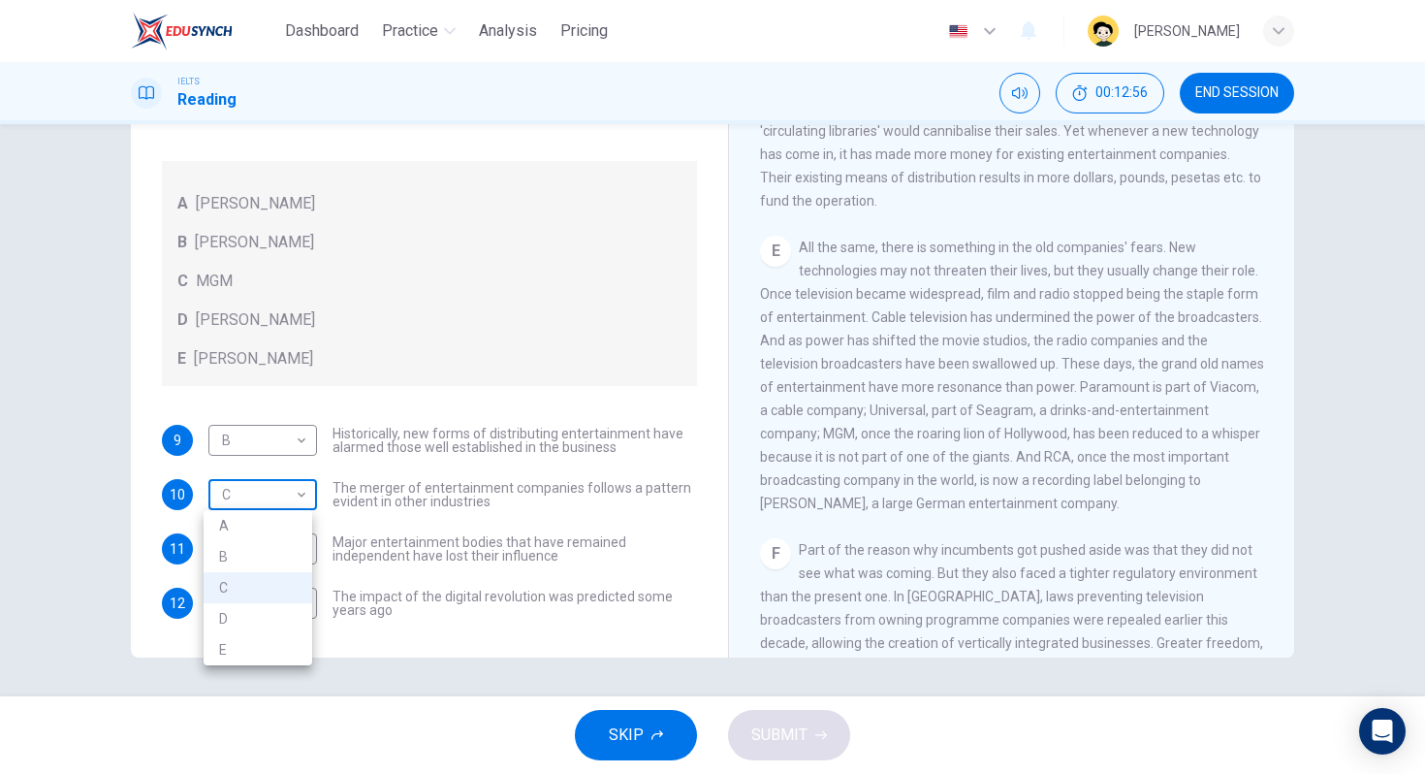
click at [296, 488] on body "Dashboard Practice Analysis Pricing English en ​ [PERSON_NAME] IELTS Reading 00…" at bounding box center [712, 387] width 1425 height 774
click at [940, 496] on div at bounding box center [712, 387] width 1425 height 774
click at [260, 493] on body "Dashboard Practice Analysis Pricing English en ​ [PERSON_NAME] IELTS Reading 00…" at bounding box center [712, 387] width 1425 height 774
click at [285, 643] on li "E" at bounding box center [258, 649] width 109 height 31
type input "E"
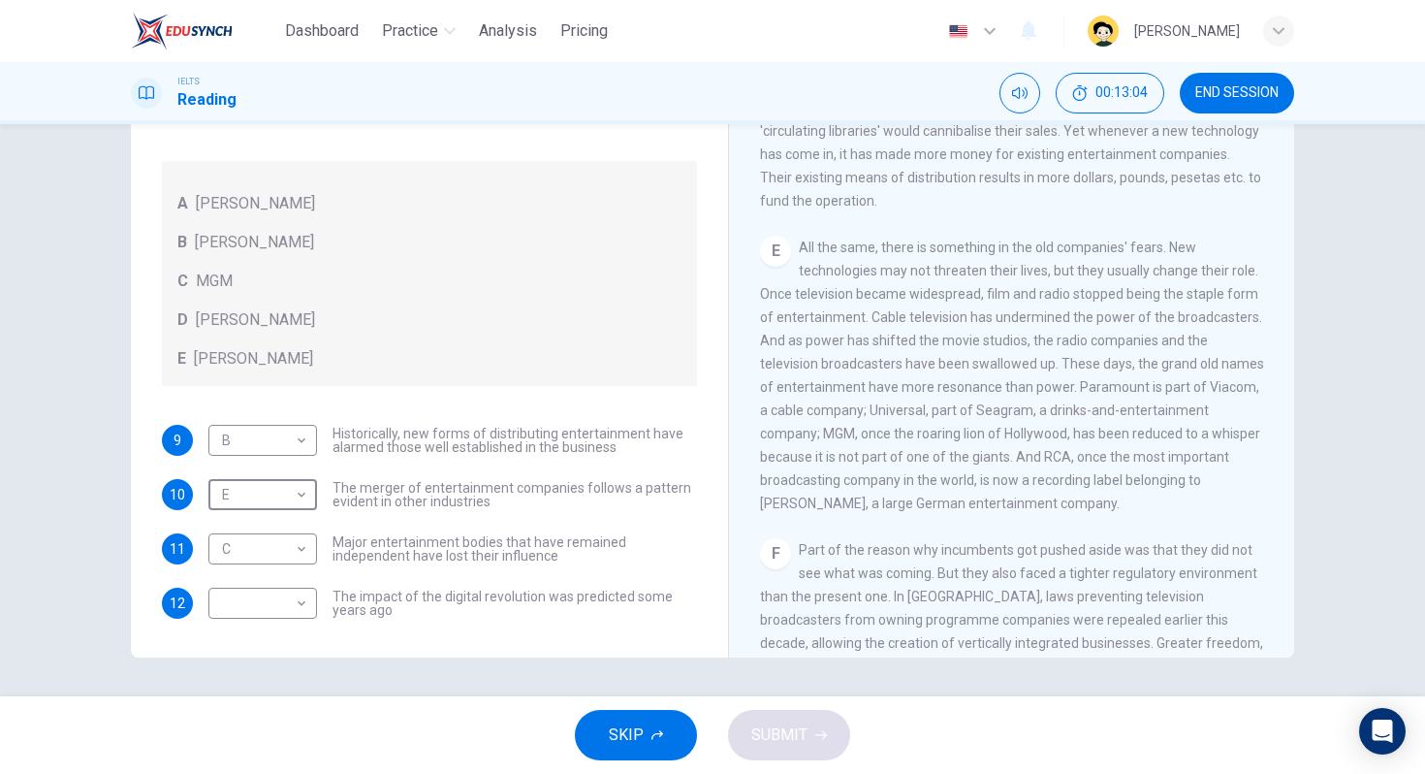
click at [521, 590] on span "The impact of the digital revolution was predicted some years ago" at bounding box center [515, 603] width 365 height 27
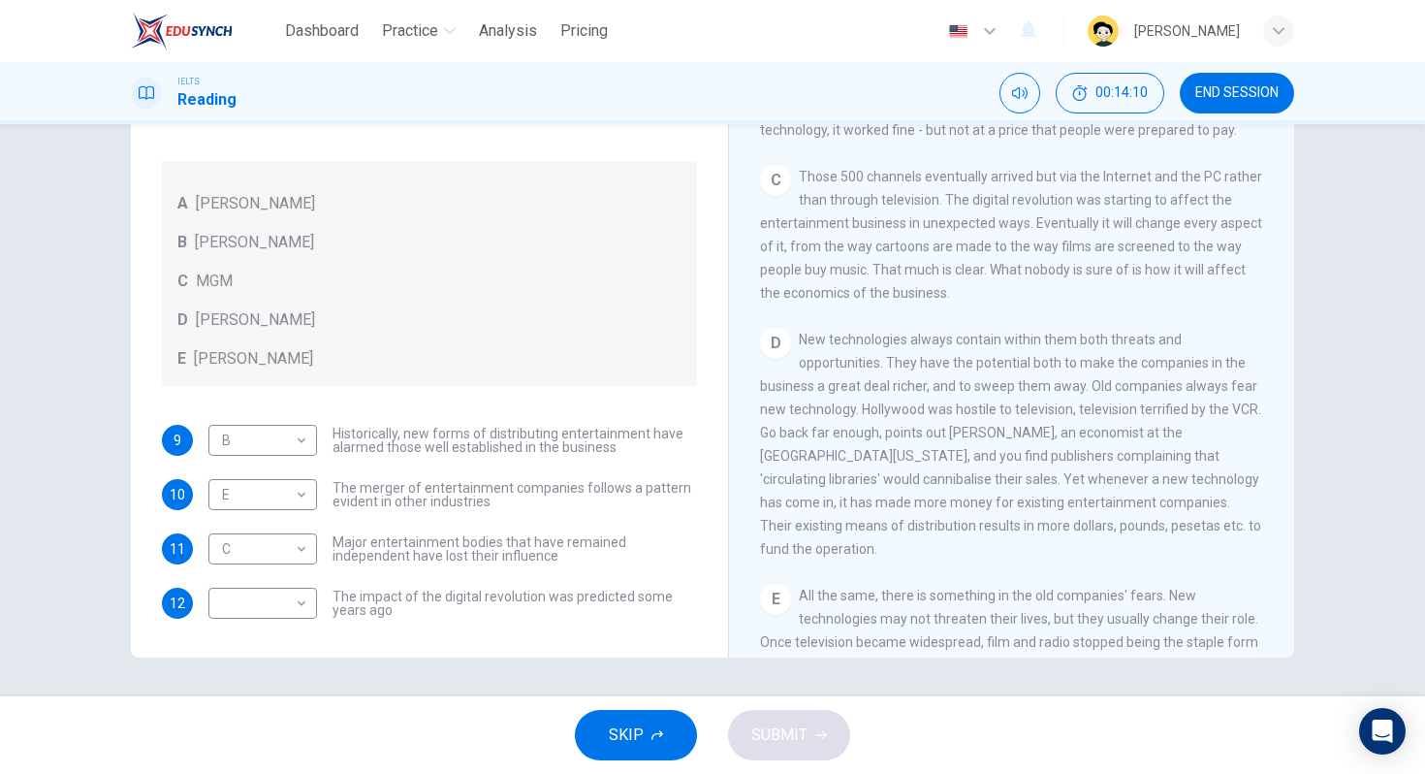
scroll to position [641, 0]
click at [288, 610] on body "Dashboard Practice Analysis Pricing English en ​ [PERSON_NAME] IELTS Reading 00…" at bounding box center [712, 387] width 1425 height 774
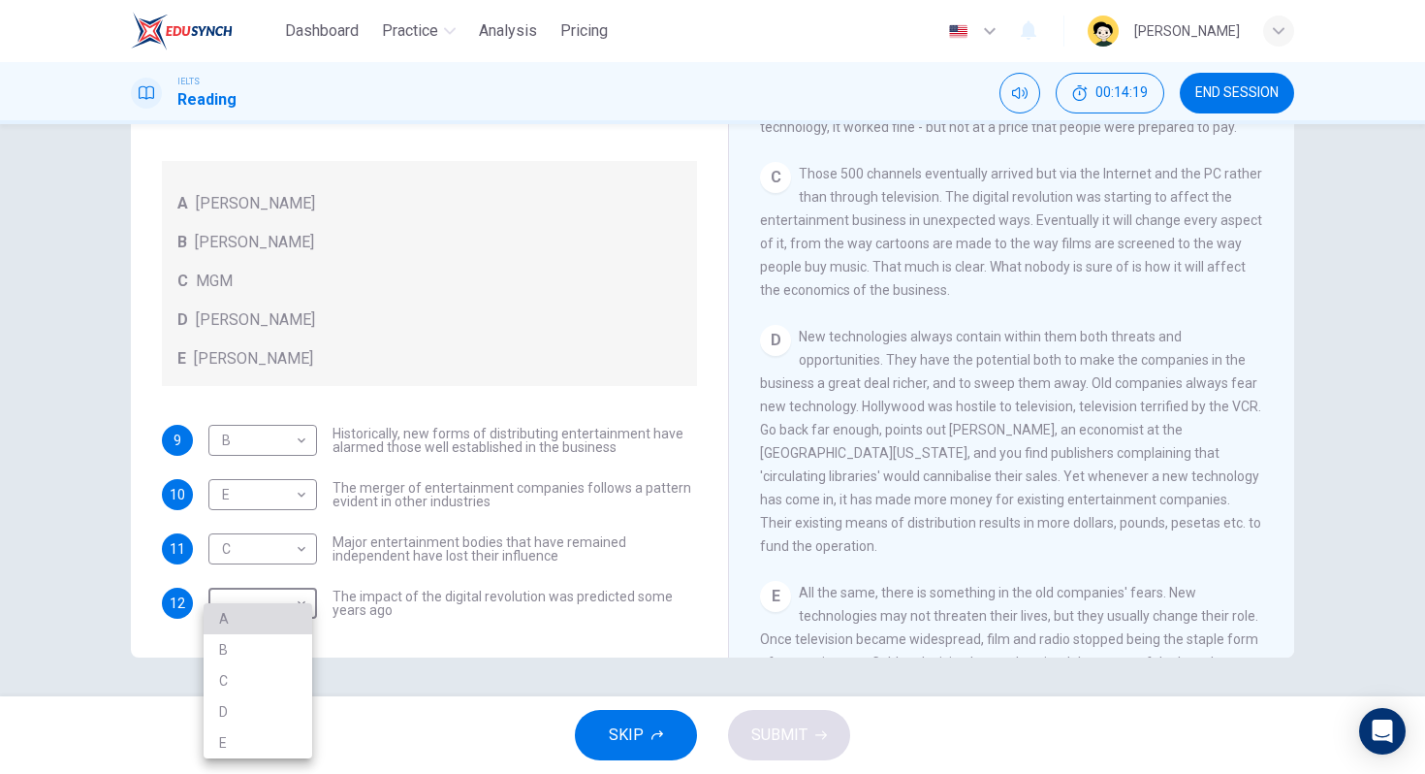
click at [288, 619] on li "A" at bounding box center [258, 618] width 109 height 31
type input "A"
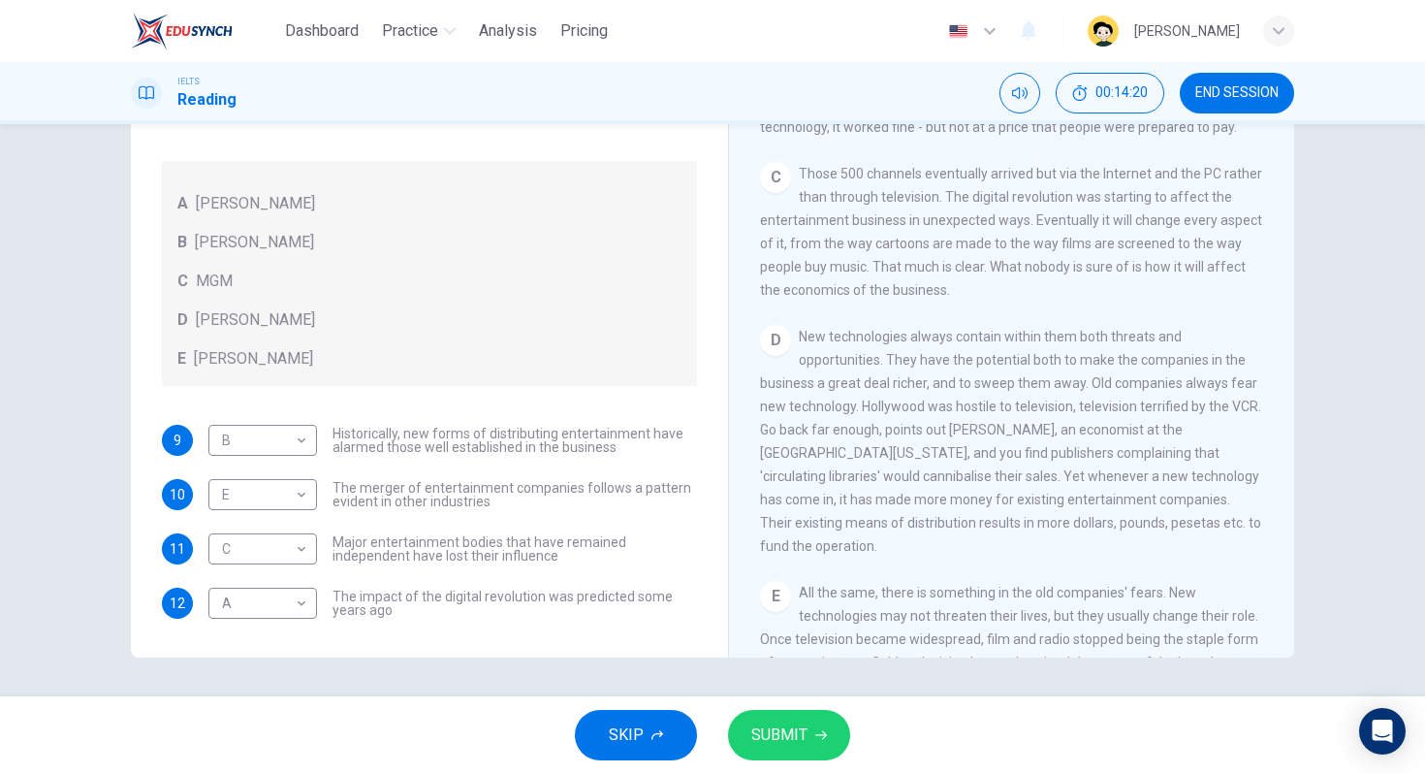
click at [1100, 515] on div "D New technologies always contain within them both threats and opportunities. T…" at bounding box center [1012, 441] width 504 height 233
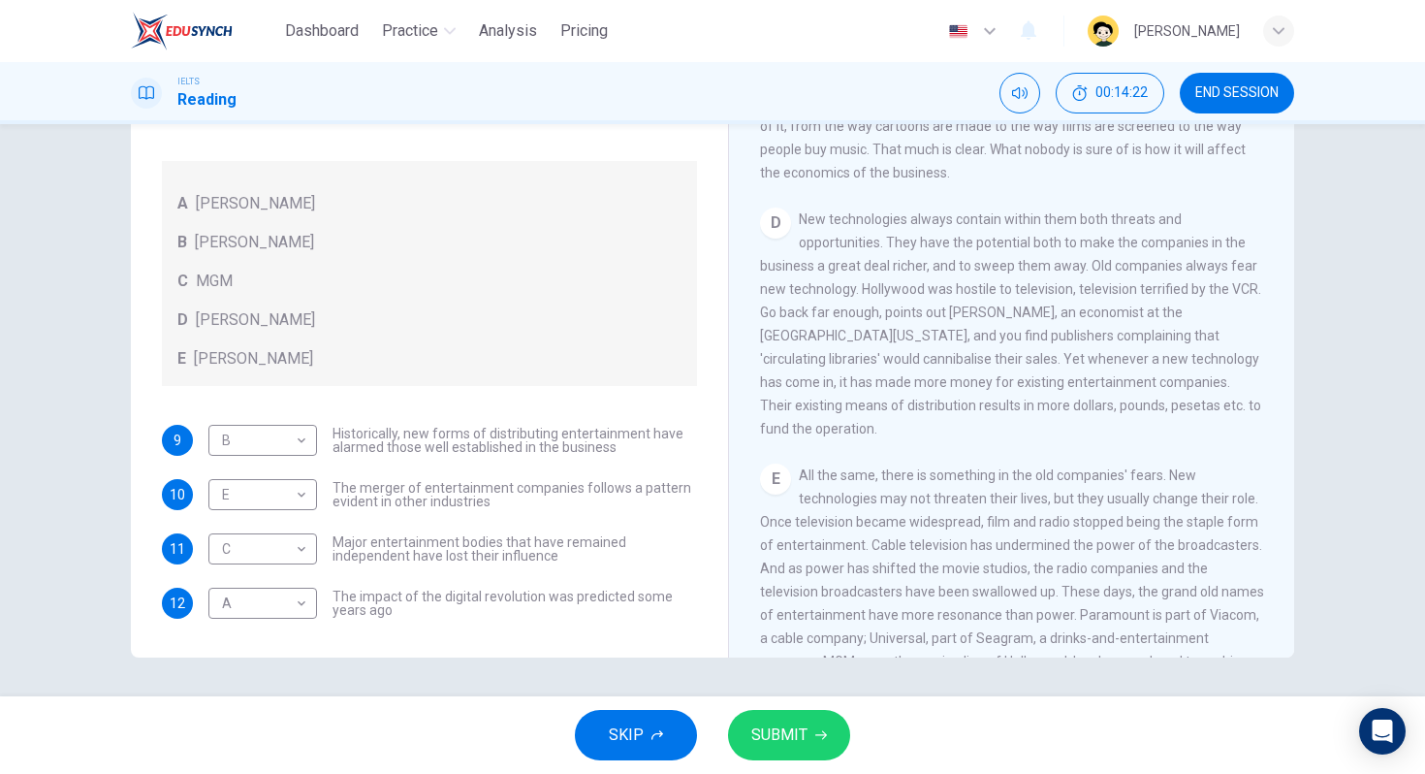
scroll to position [759, 0]
click at [776, 734] on span "SUBMIT" at bounding box center [779, 734] width 56 height 27
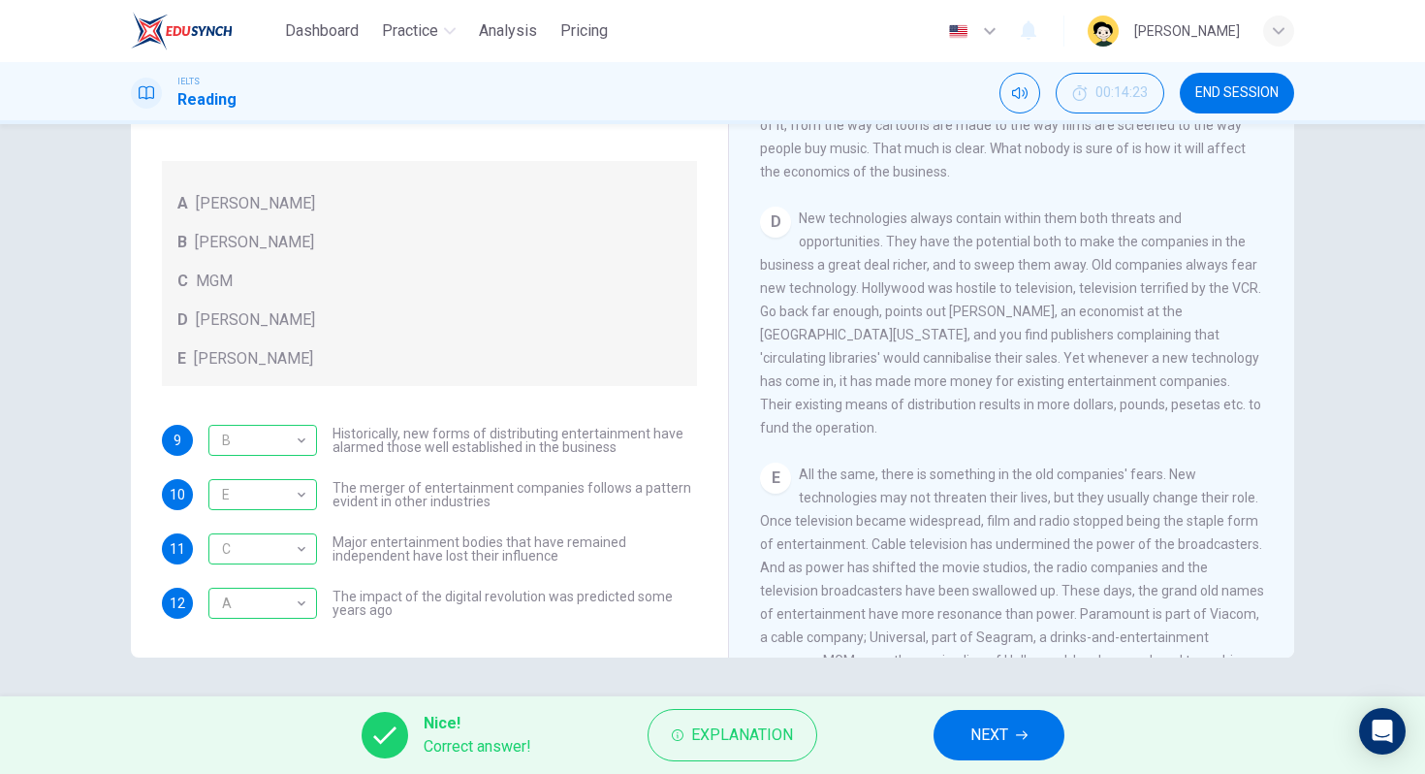
click at [1009, 723] on button "NEXT" at bounding box center [999, 735] width 131 height 50
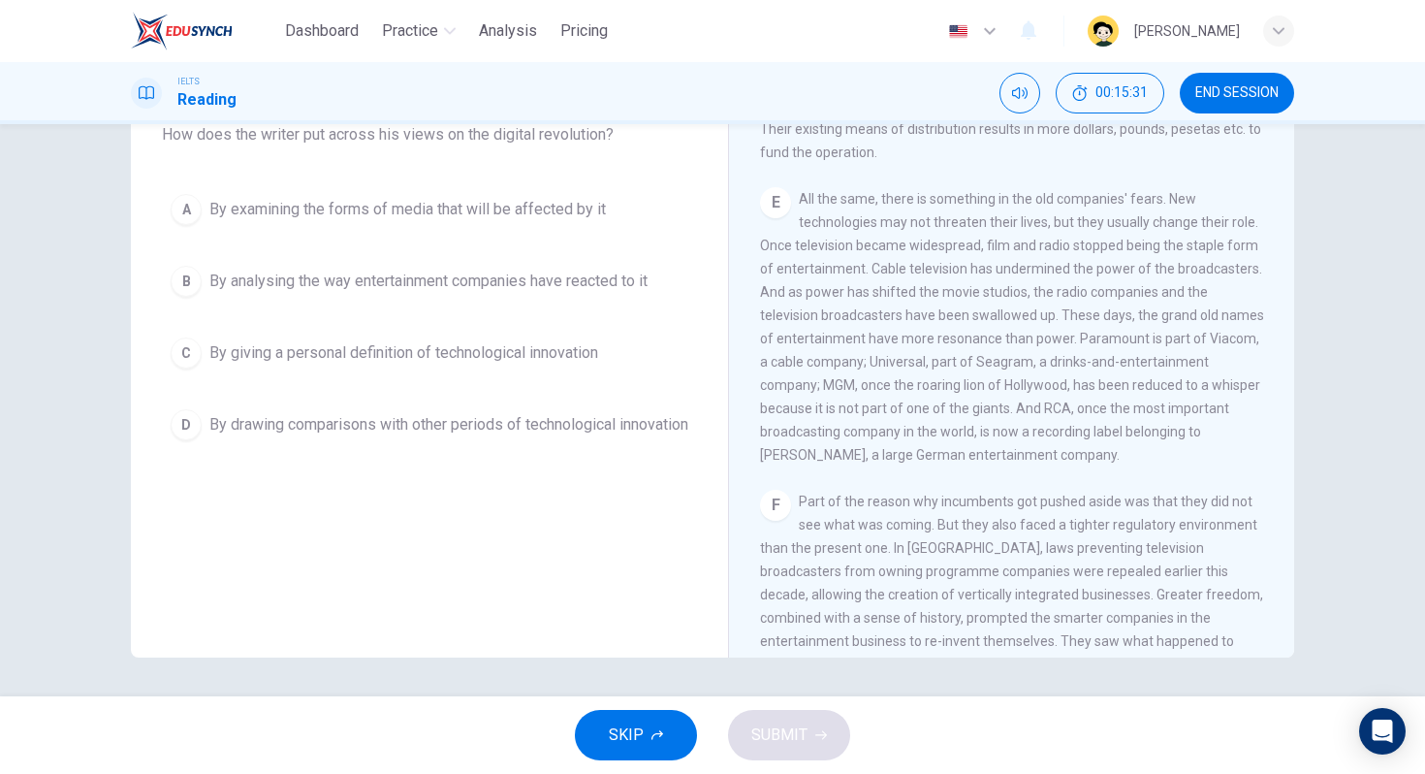
scroll to position [1025, 0]
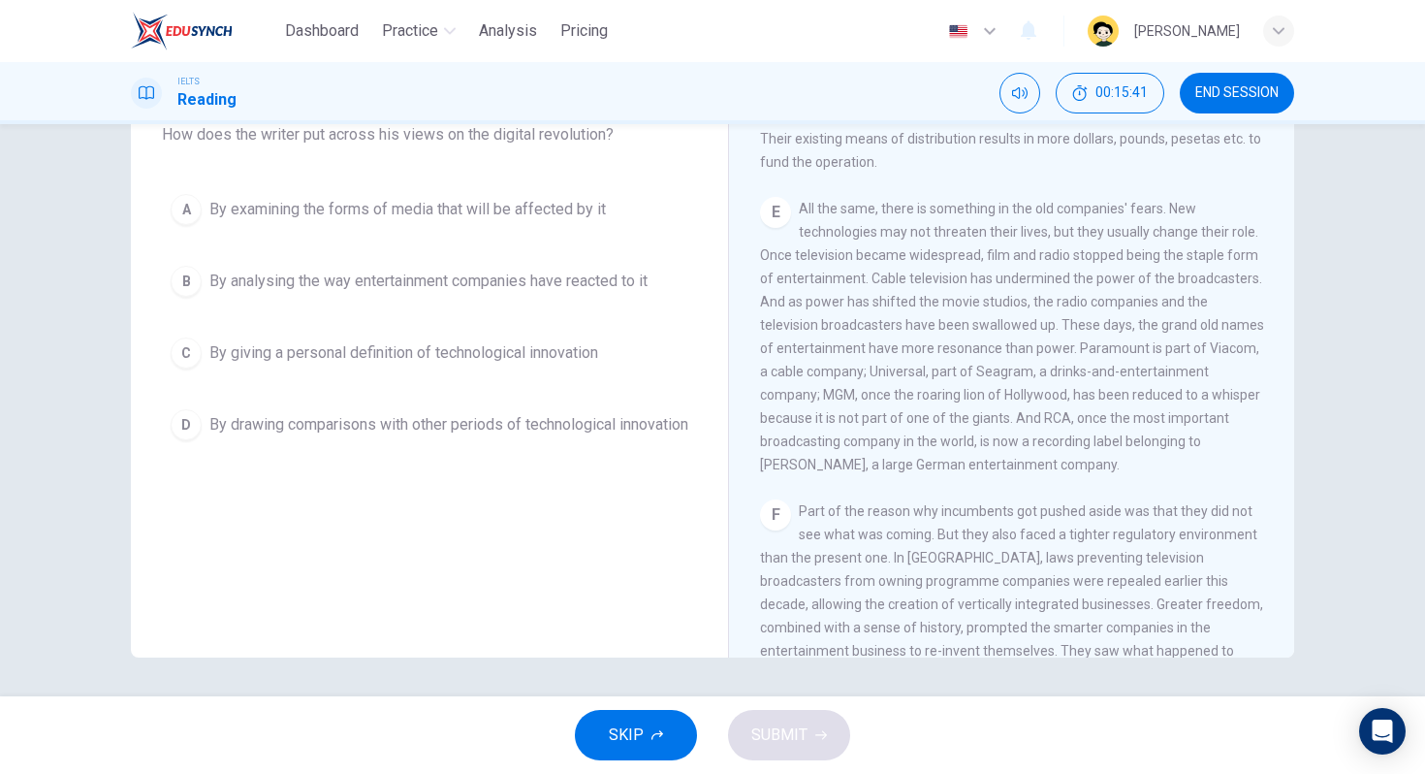
click at [304, 415] on span "By drawing comparisons with other periods of technological innovation" at bounding box center [448, 424] width 479 height 23
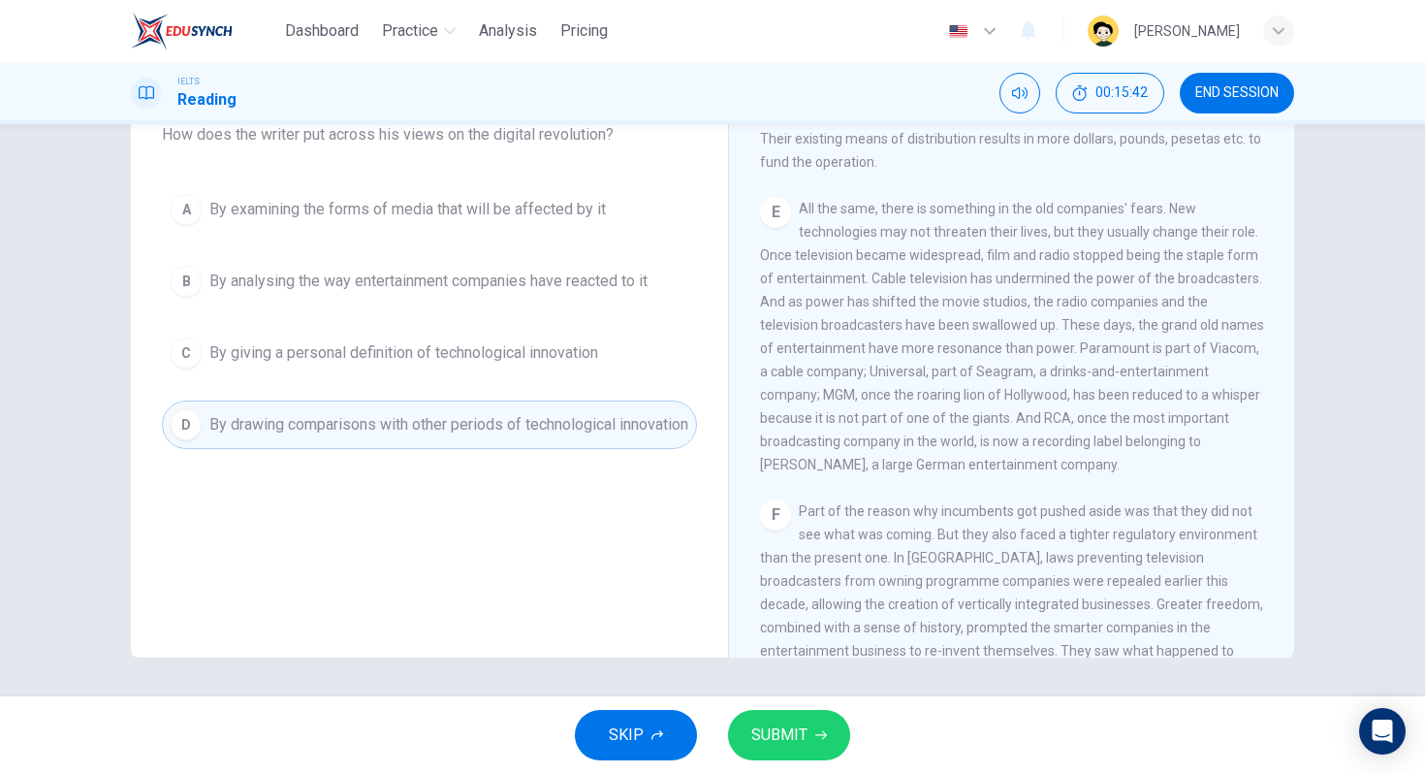
click at [821, 731] on icon "button" at bounding box center [821, 735] width 12 height 9
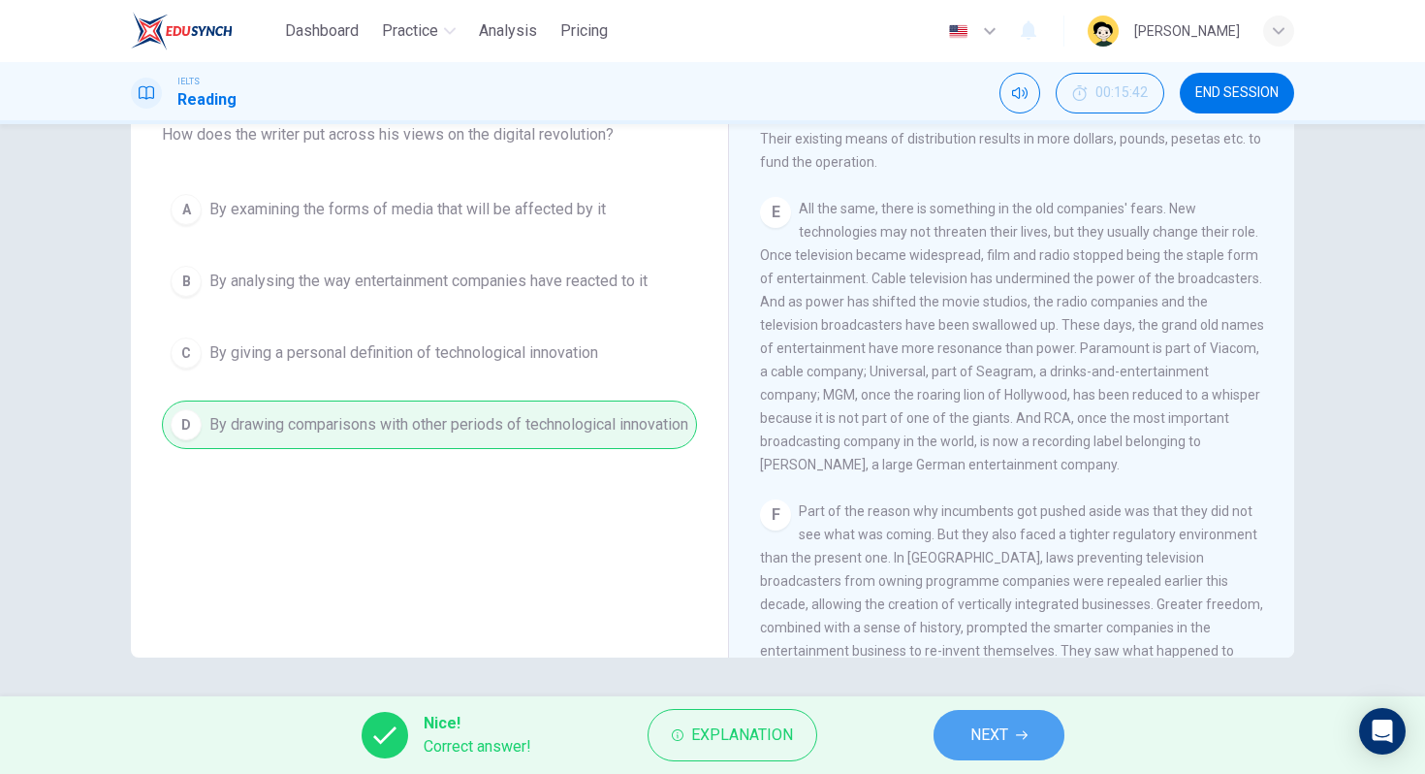
click at [1045, 752] on button "NEXT" at bounding box center [999, 735] width 131 height 50
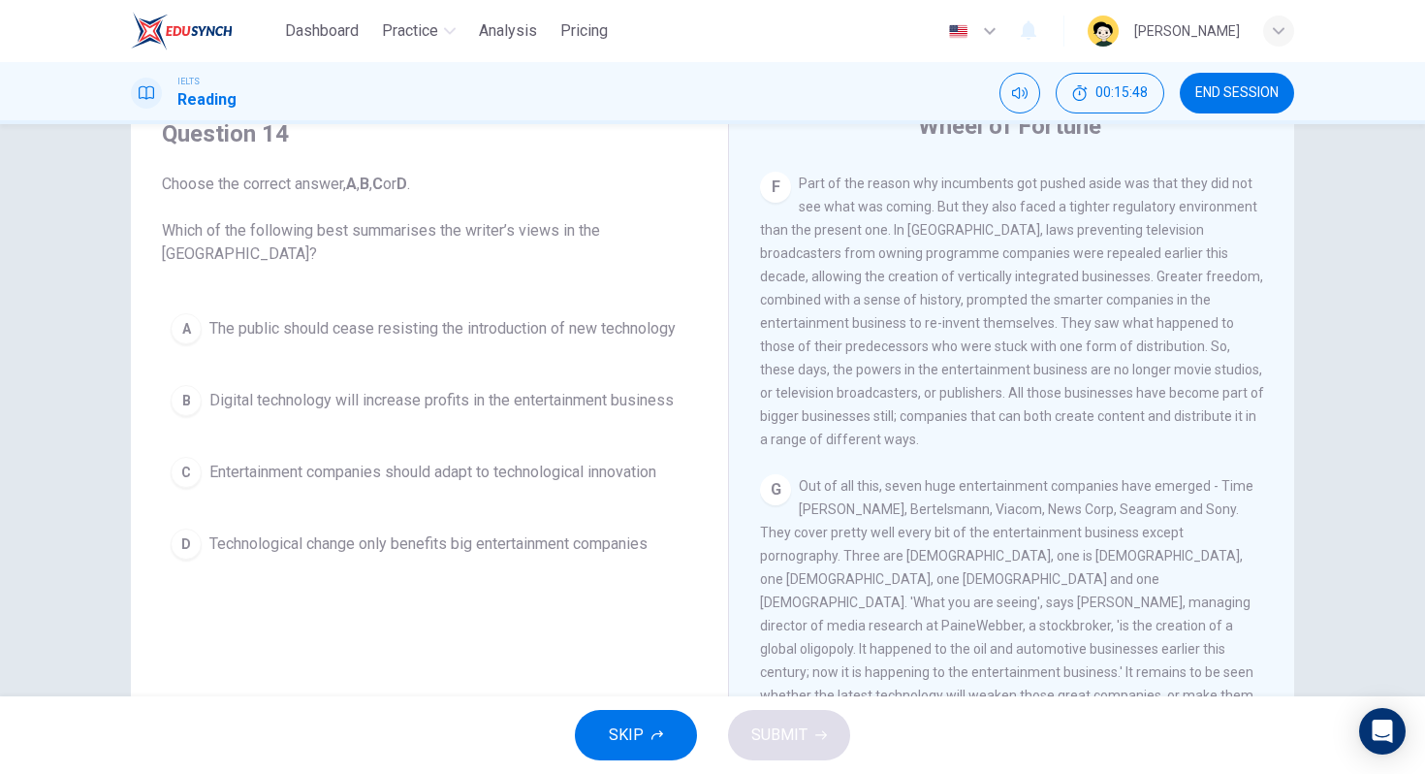
scroll to position [179, 0]
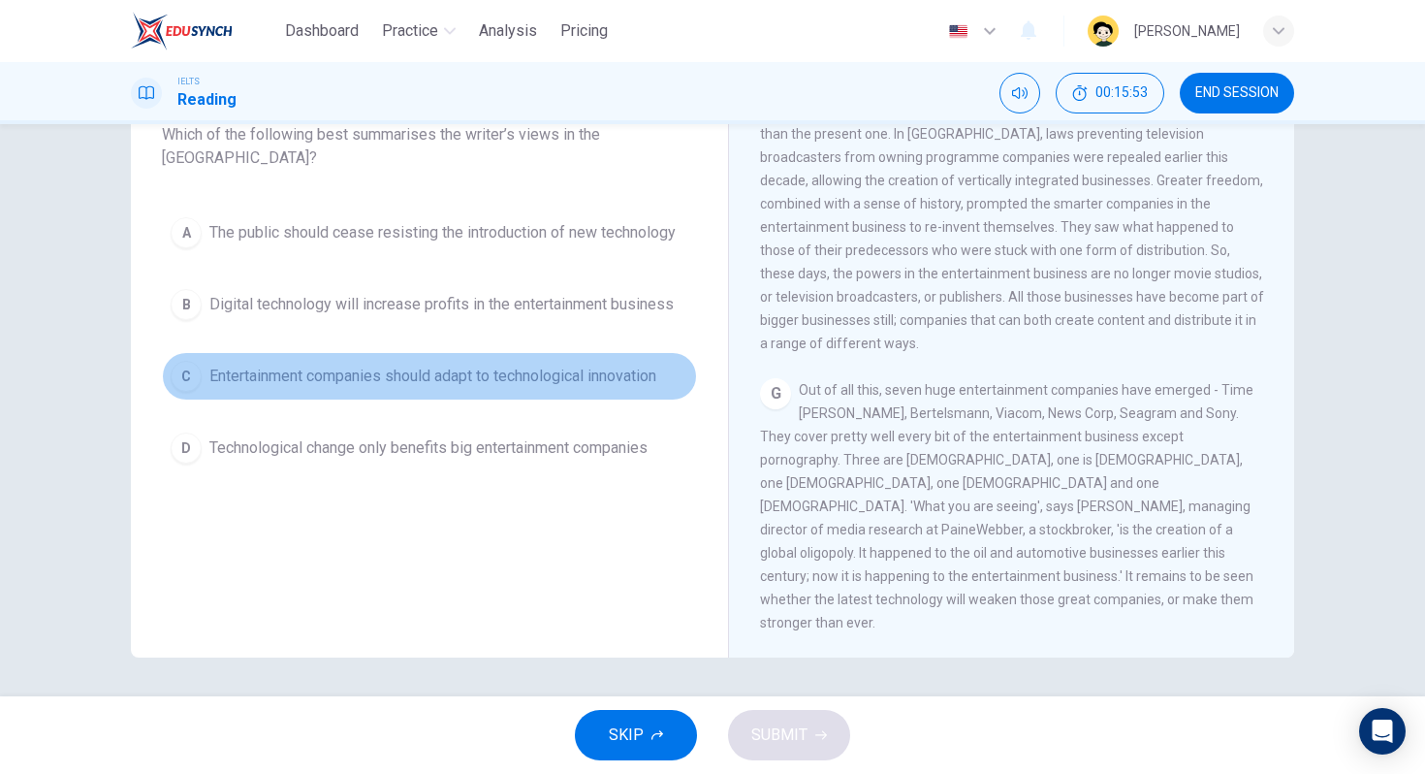
click at [477, 378] on span "Entertainment companies should adapt to technological innovation" at bounding box center [432, 376] width 447 height 23
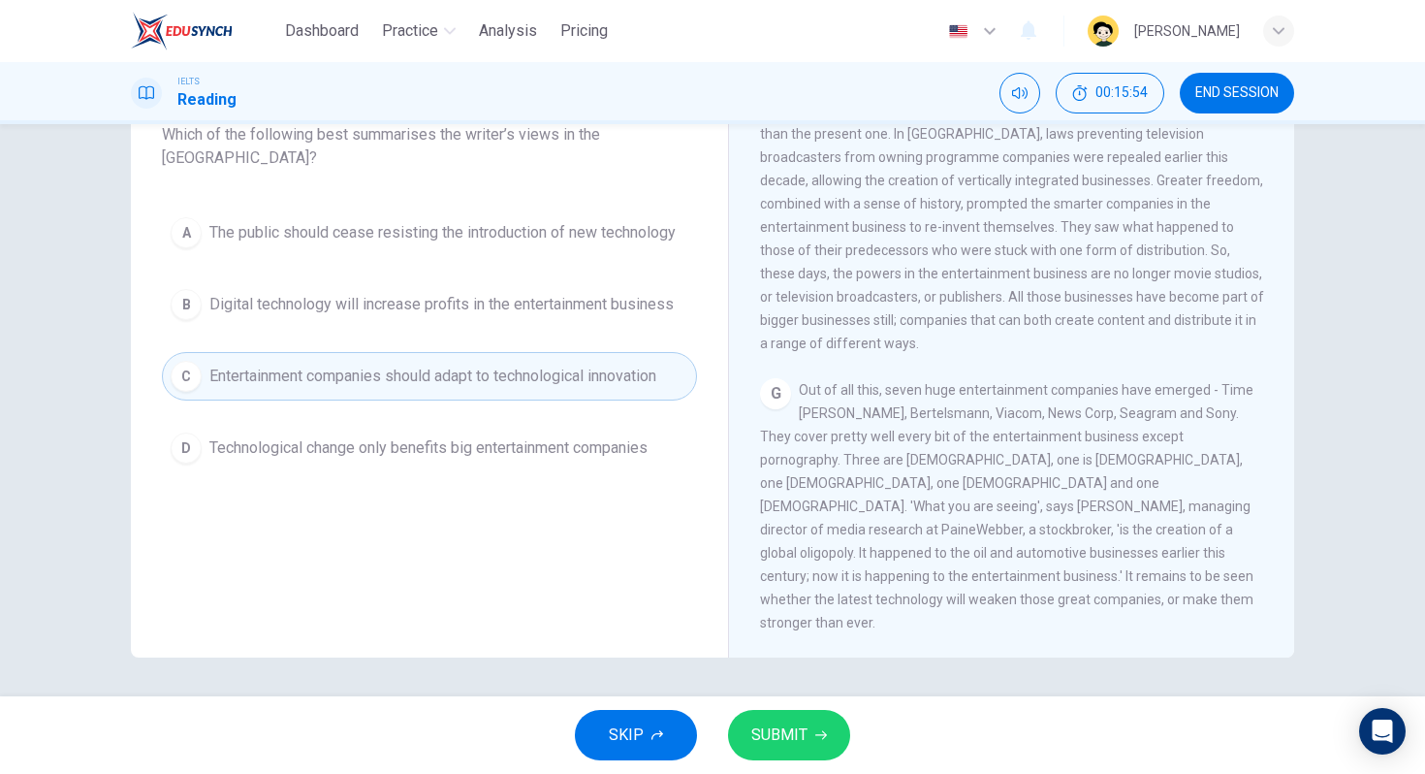
click at [582, 592] on div "Question 14 Choose the correct answer, A , B , C or D . Which of the following …" at bounding box center [429, 330] width 566 height 654
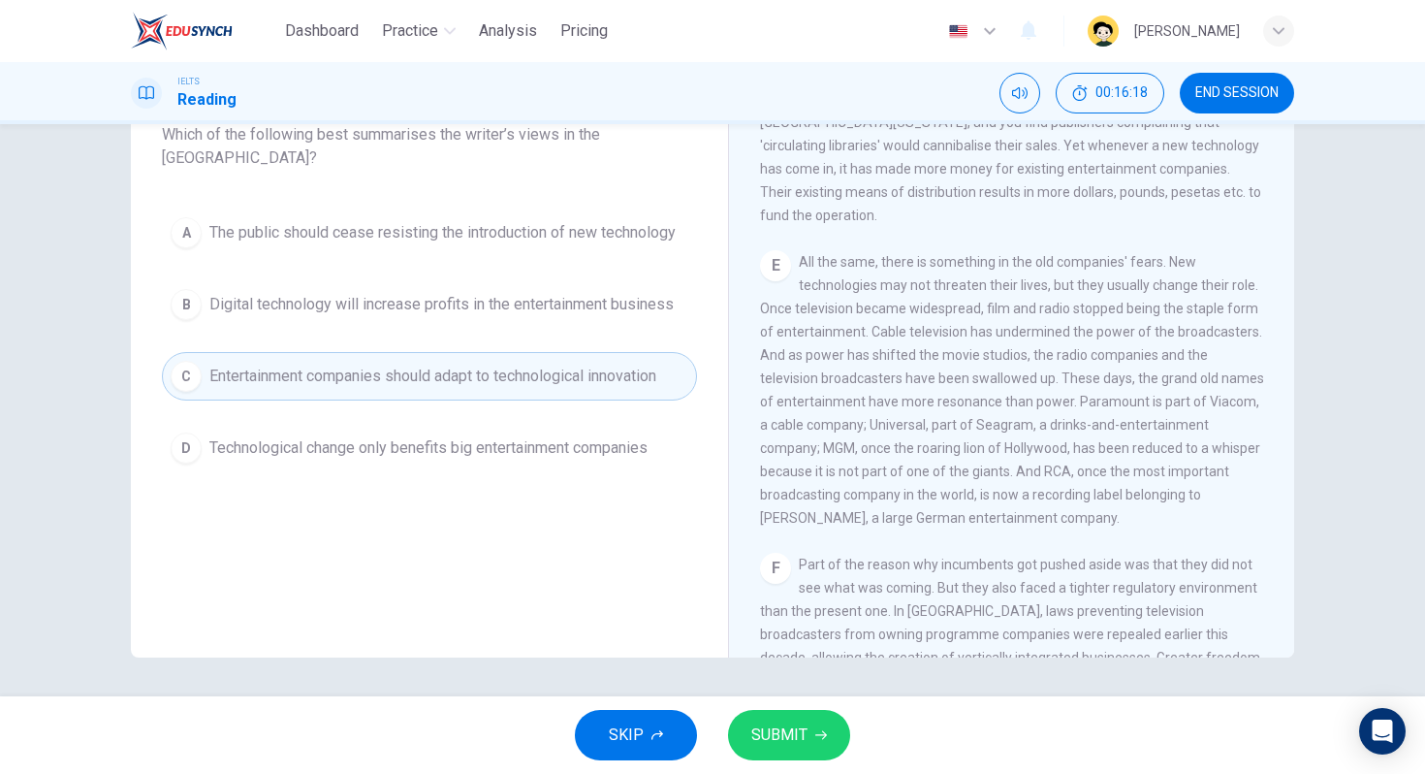
scroll to position [958, 0]
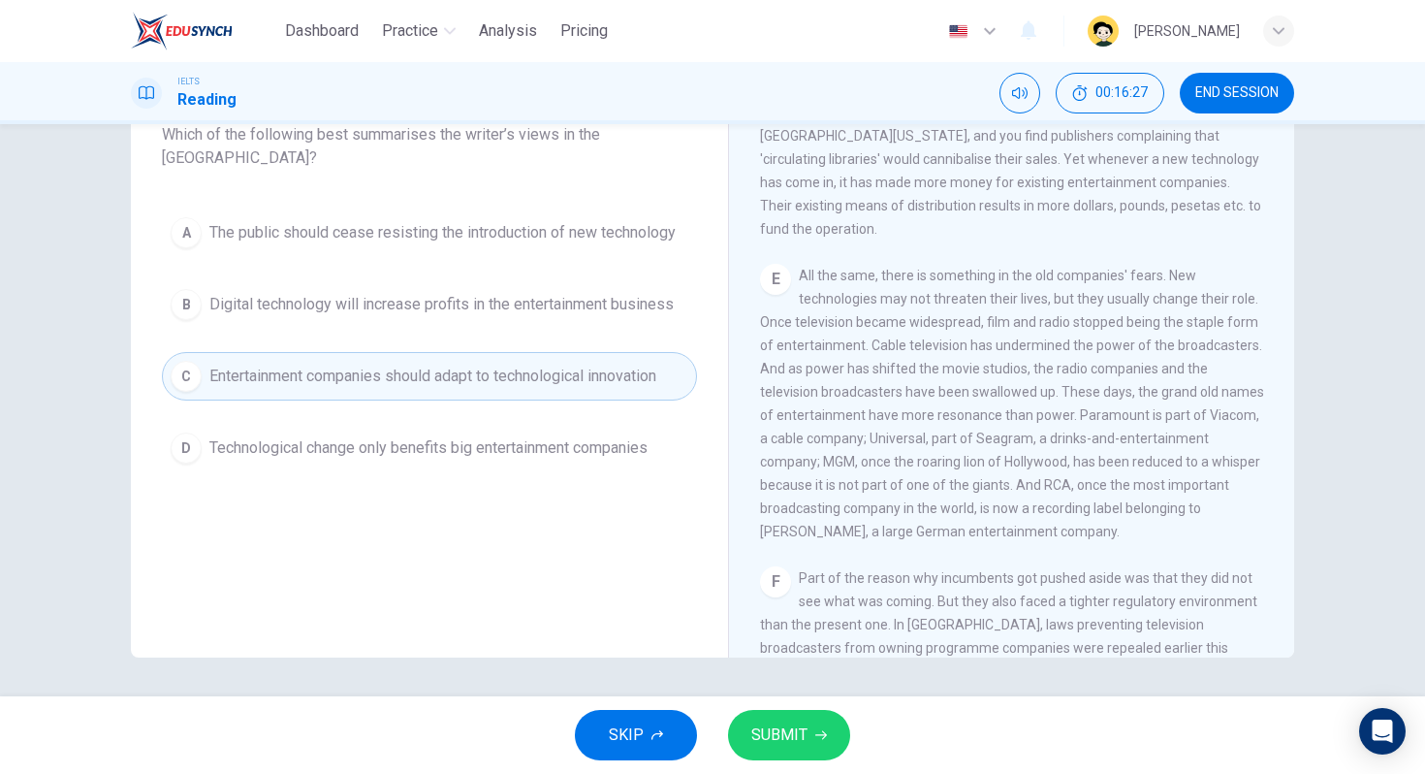
click at [819, 744] on button "SUBMIT" at bounding box center [789, 735] width 122 height 50
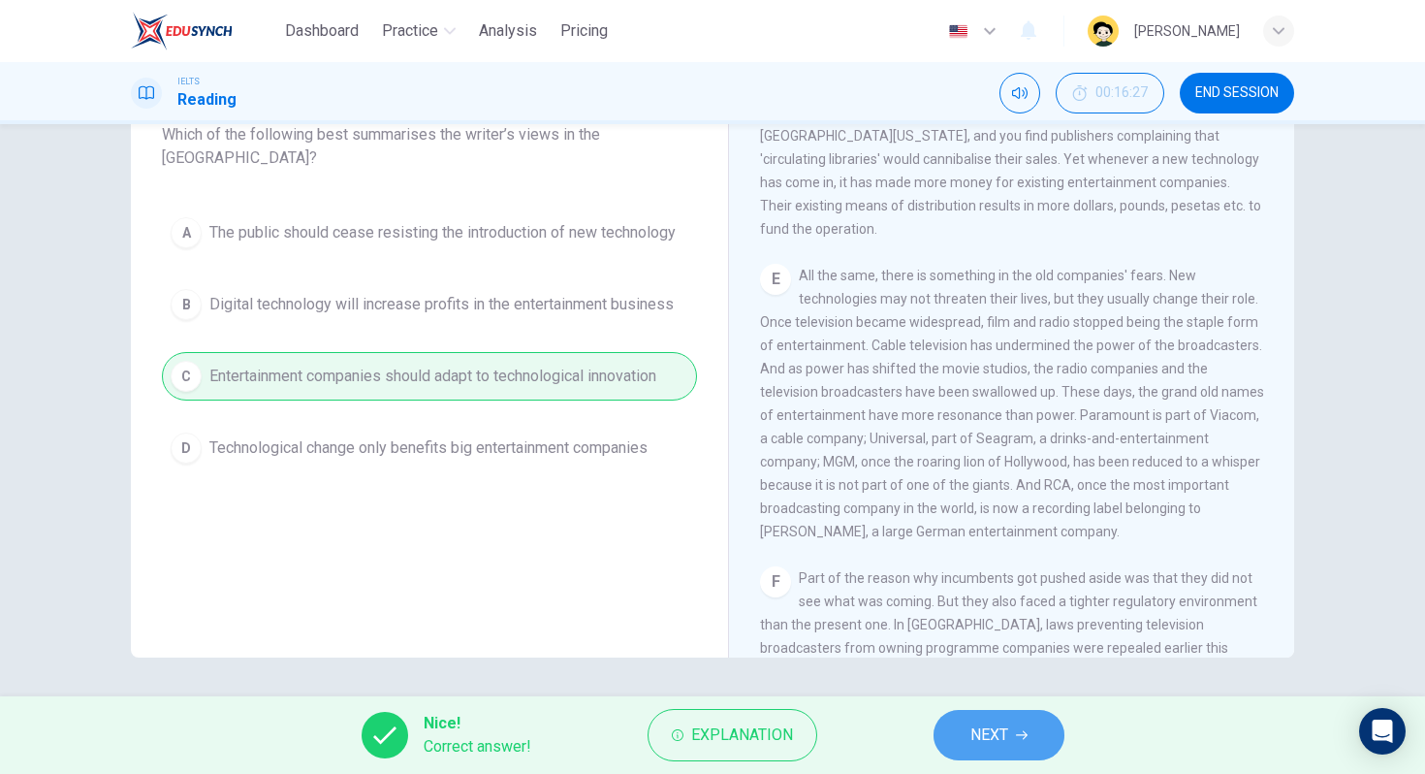
click at [969, 758] on button "NEXT" at bounding box center [999, 735] width 131 height 50
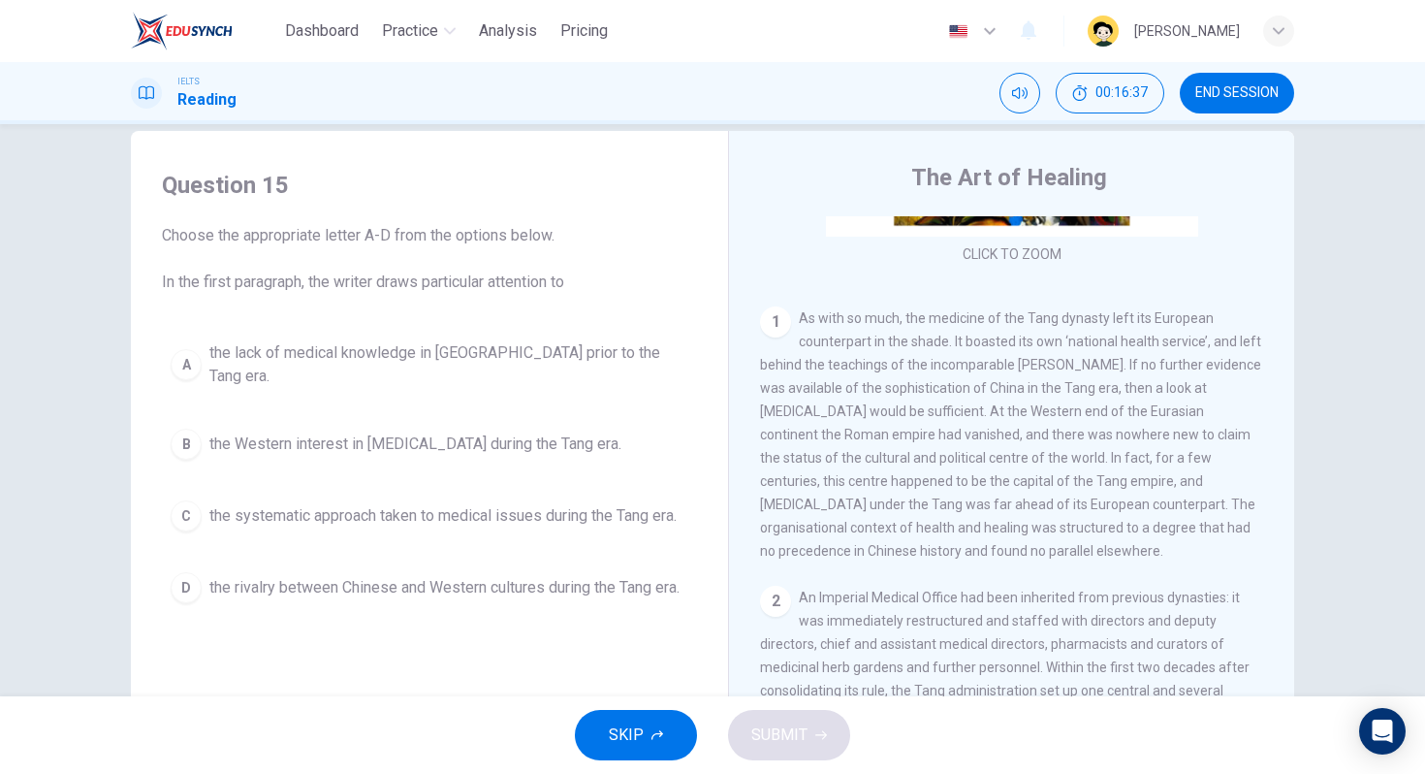
scroll to position [321, 0]
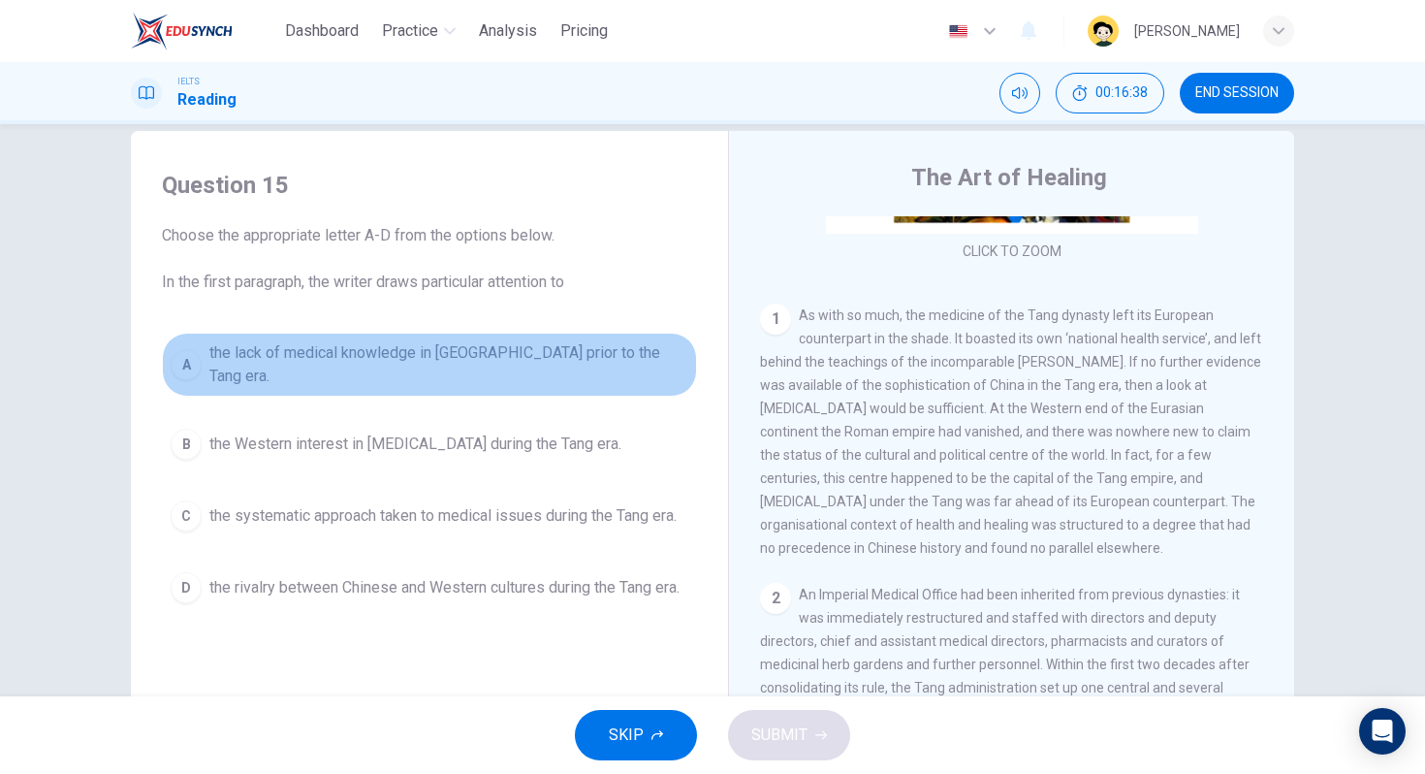
click at [616, 357] on span "the lack of medical knowledge in [GEOGRAPHIC_DATA] prior to the Tang era." at bounding box center [448, 364] width 479 height 47
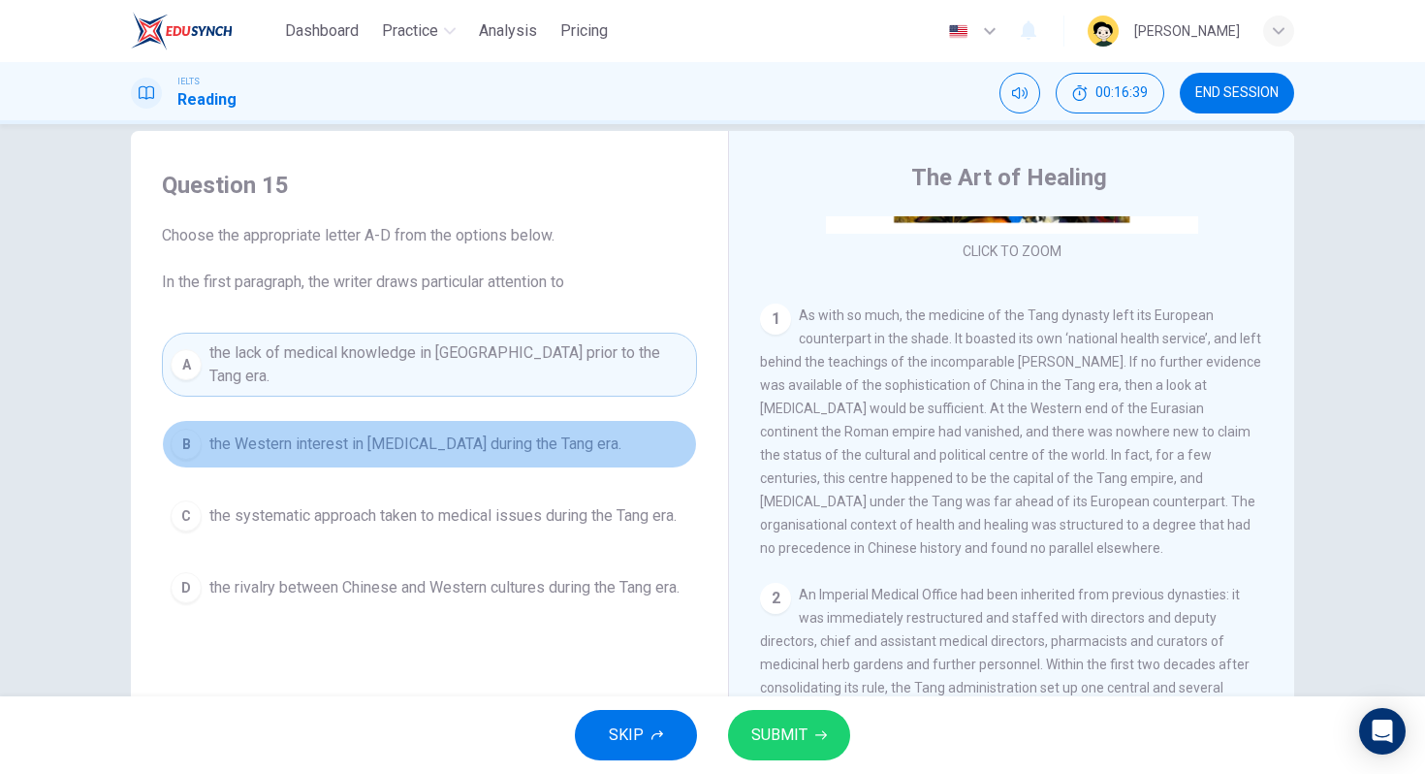
click at [602, 432] on span "the Western interest in [MEDICAL_DATA] during the Tang era." at bounding box center [415, 443] width 412 height 23
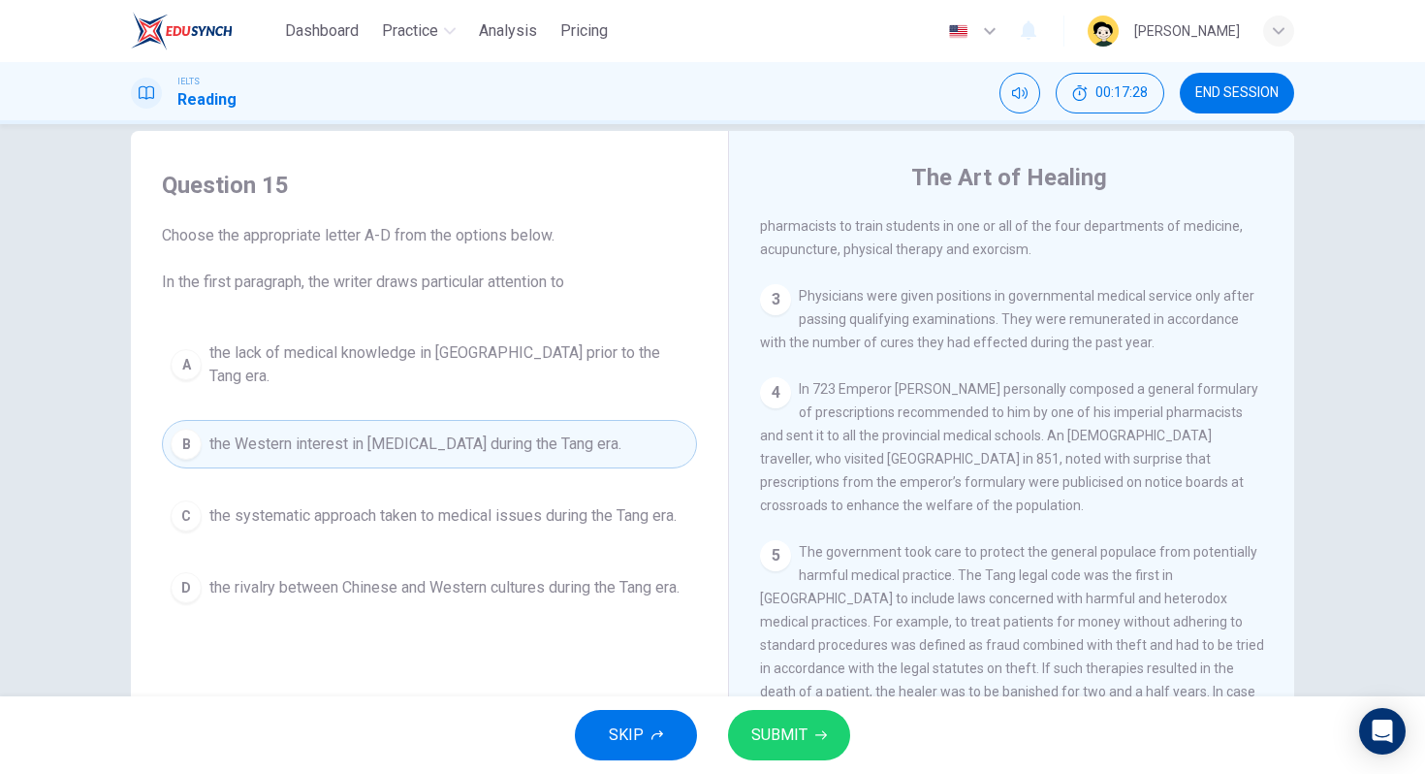
scroll to position [836, 0]
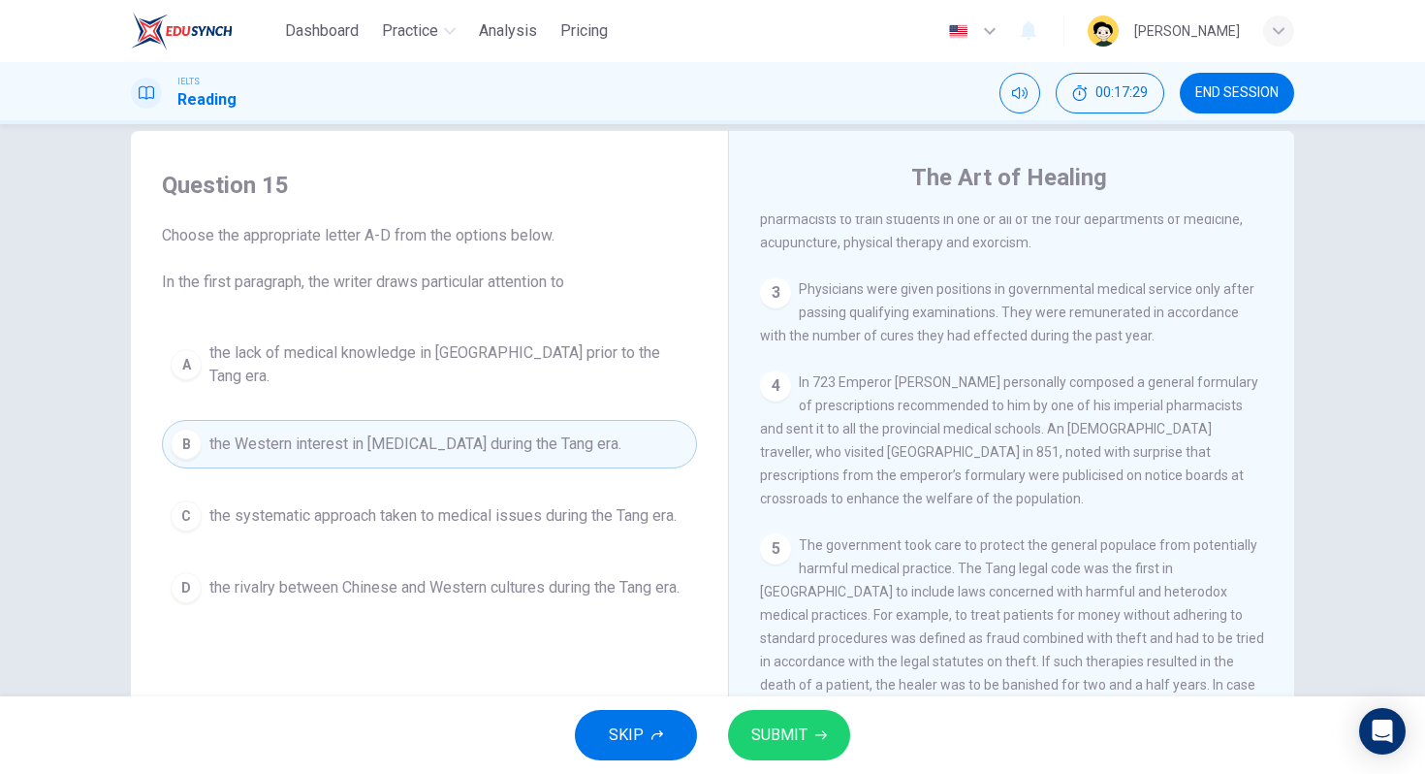
click at [953, 489] on div "4 In 723 Emperor [PERSON_NAME] personally composed a general formulary of presc…" at bounding box center [1012, 440] width 504 height 140
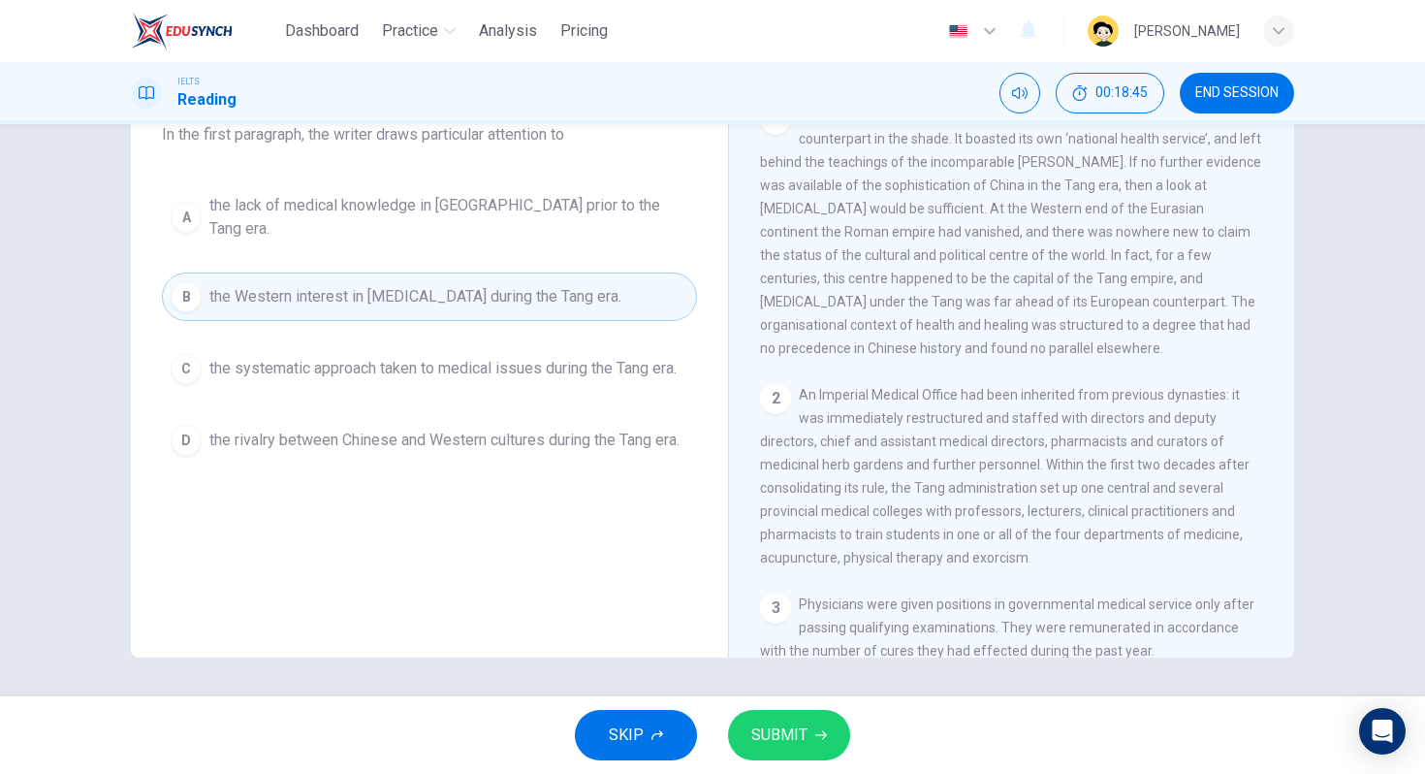
scroll to position [375, 0]
click at [1063, 506] on span "An Imperial Medical Office had been inherited from previous dynasties: it was i…" at bounding box center [1005, 474] width 490 height 178
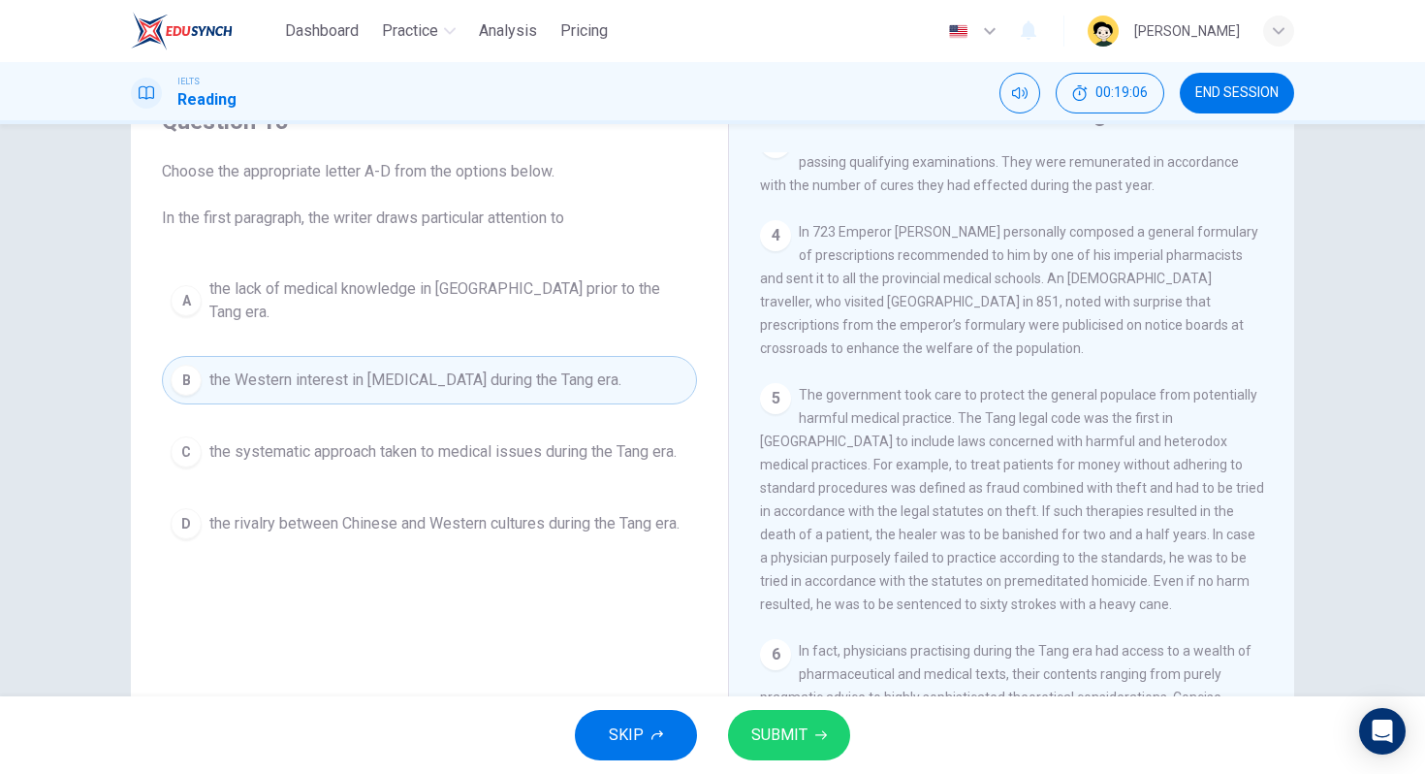
scroll to position [925, 0]
click at [604, 428] on button "C the systematic approach taken to medical issues during the Tang era." at bounding box center [429, 452] width 535 height 48
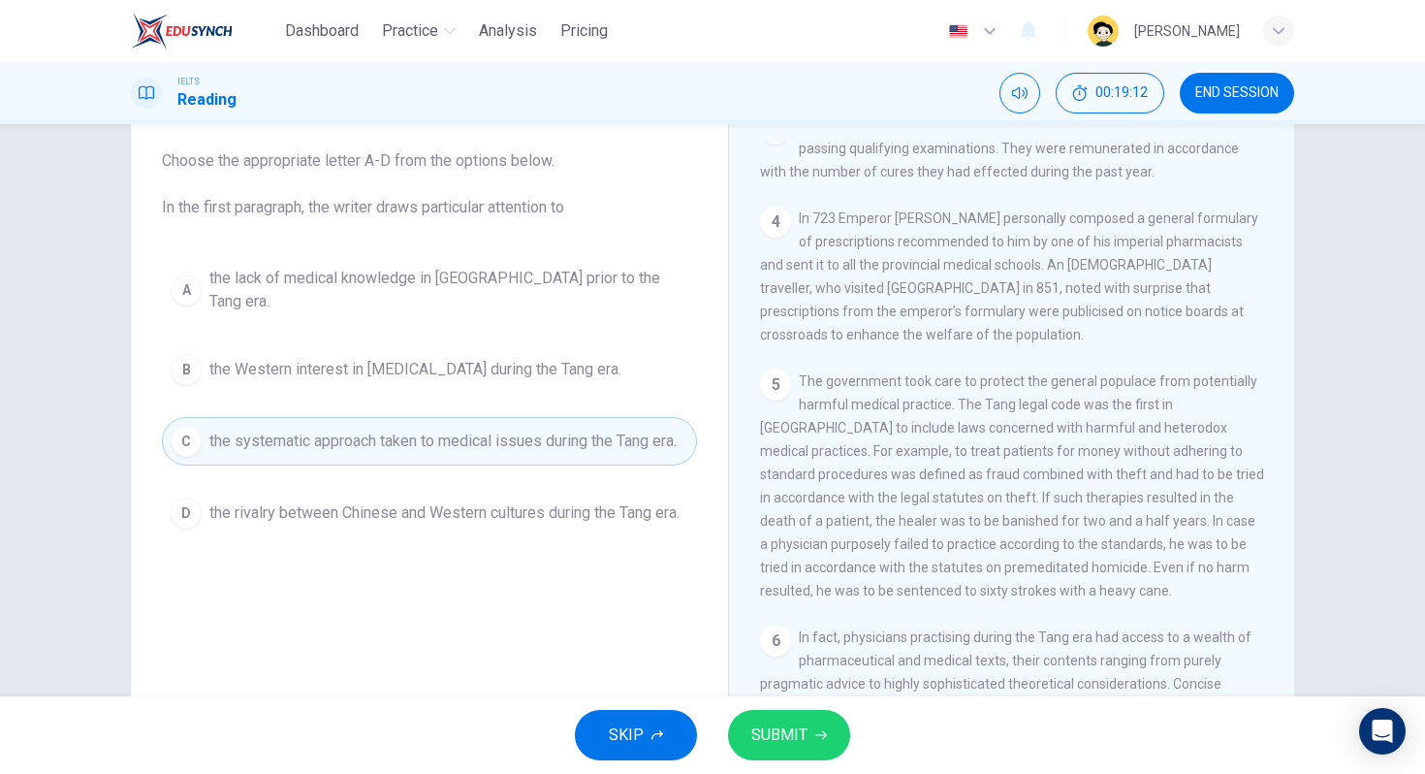
scroll to position [108, 0]
click at [810, 736] on button "SUBMIT" at bounding box center [789, 735] width 122 height 50
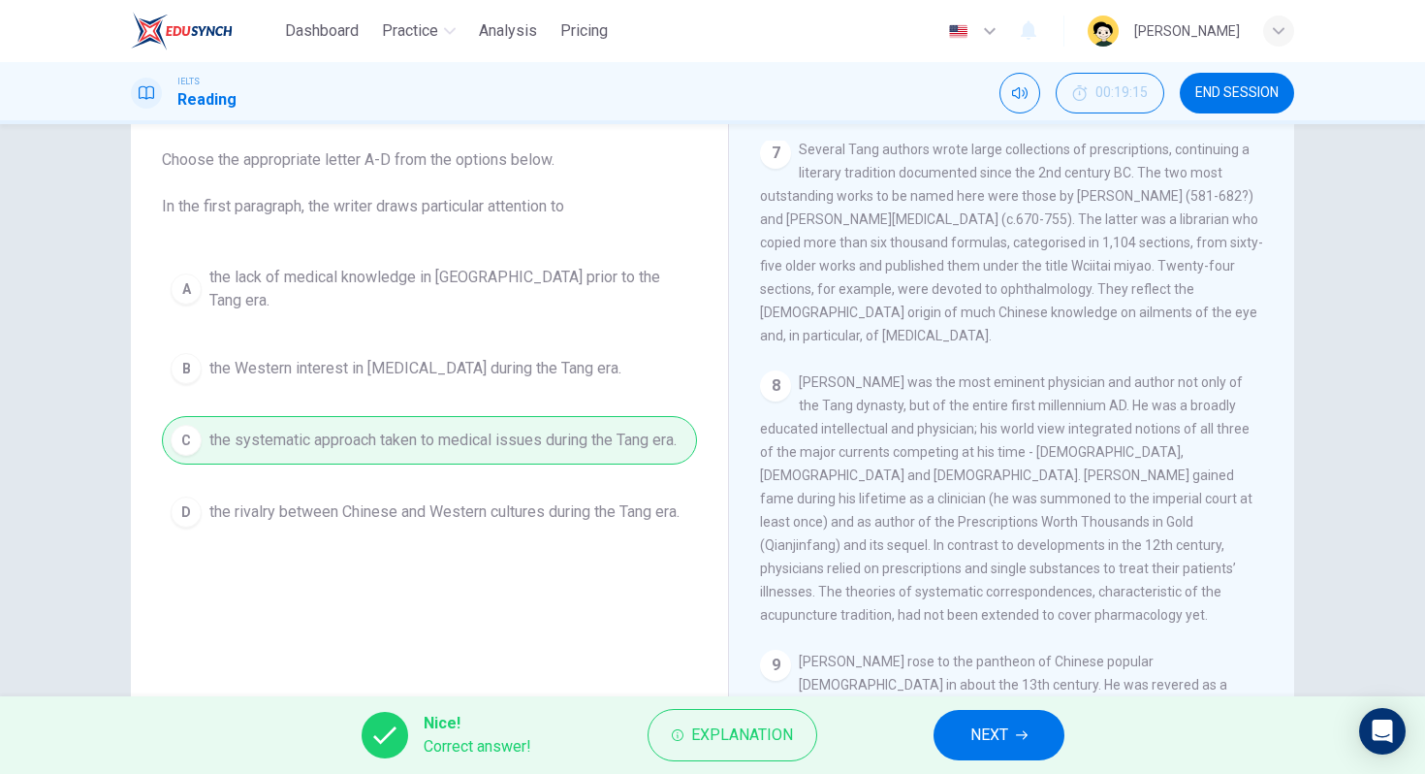
scroll to position [1603, 0]
click at [1003, 749] on button "NEXT" at bounding box center [999, 735] width 131 height 50
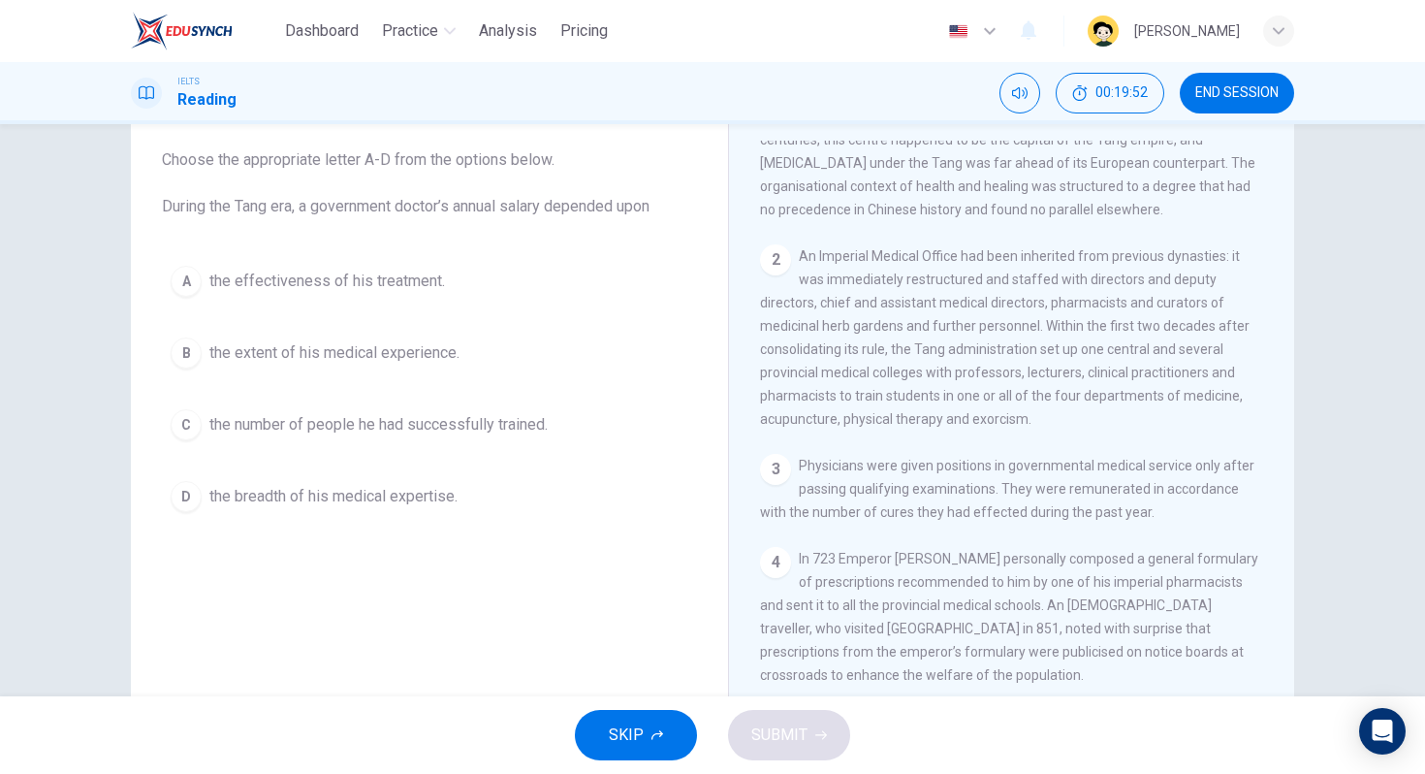
scroll to position [562, 0]
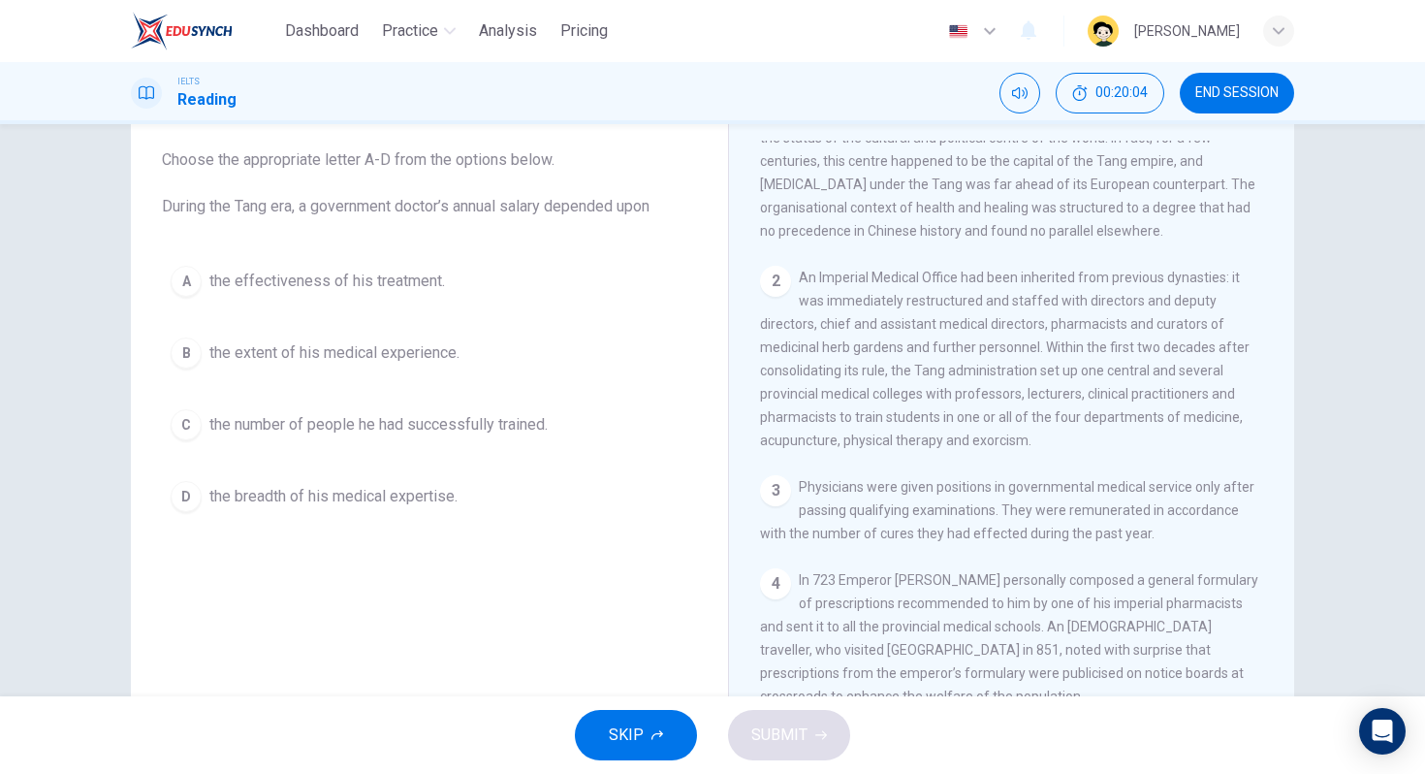
click at [416, 276] on span "the effectiveness of his treatment." at bounding box center [327, 281] width 236 height 23
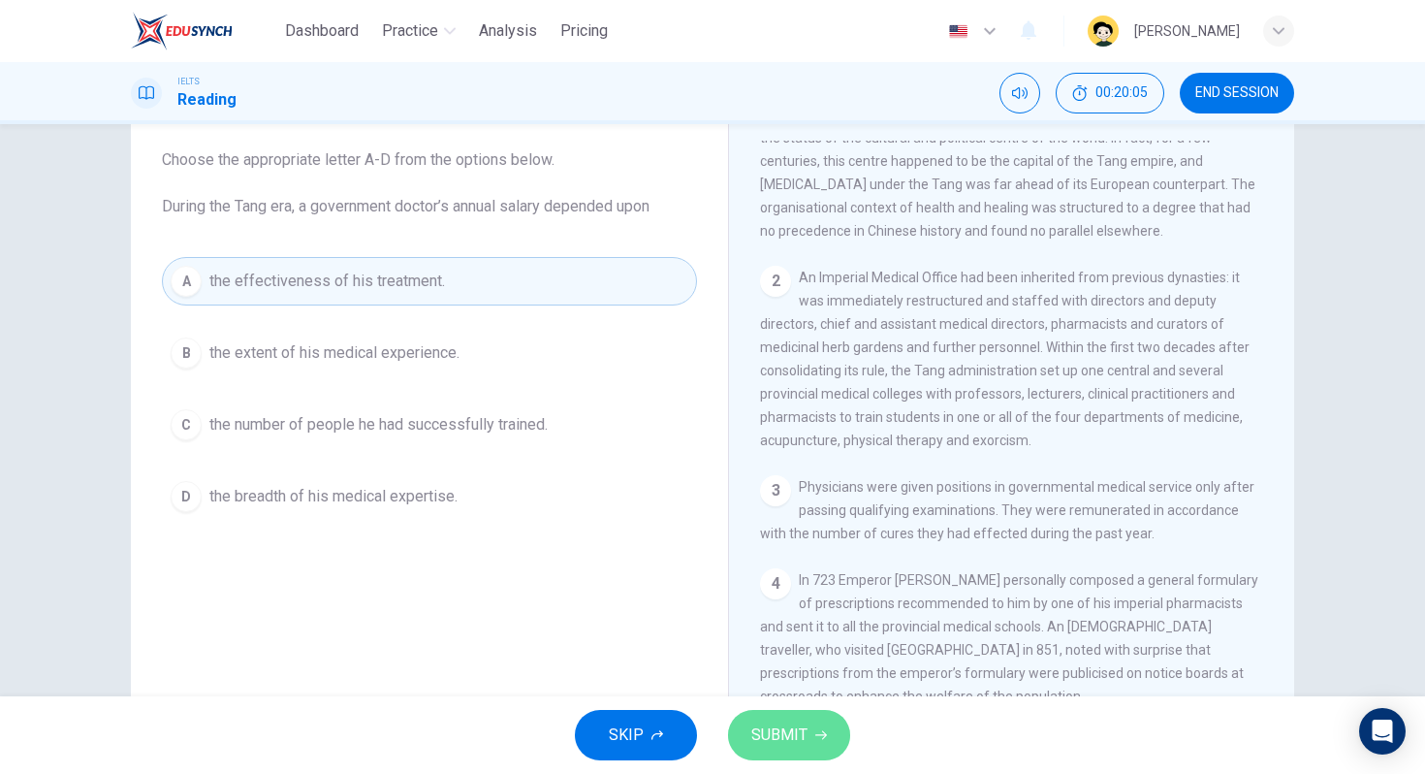
click at [763, 750] on button "SUBMIT" at bounding box center [789, 735] width 122 height 50
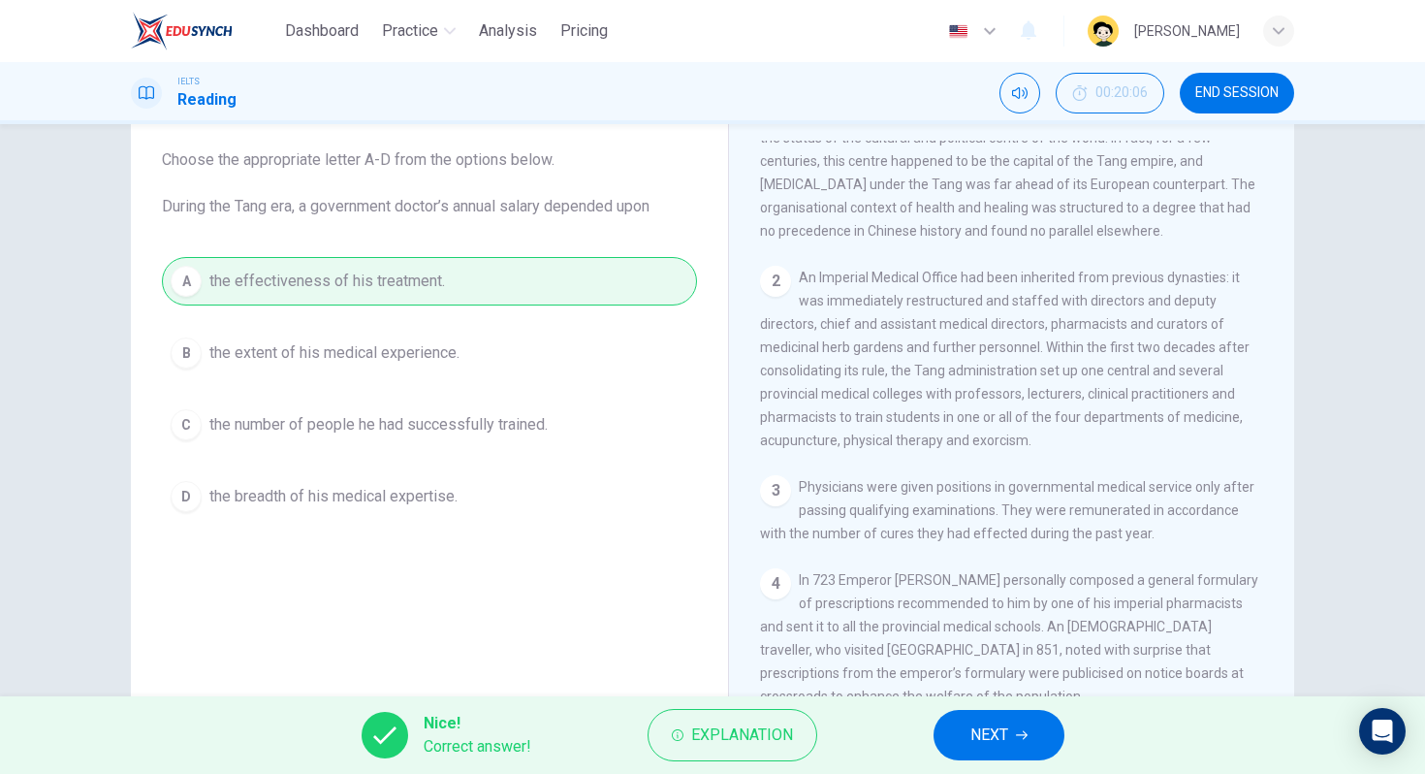
click at [1081, 747] on div "Nice! Correct answer! Explanation NEXT" at bounding box center [712, 735] width 1425 height 78
click at [1041, 736] on button "NEXT" at bounding box center [999, 735] width 131 height 50
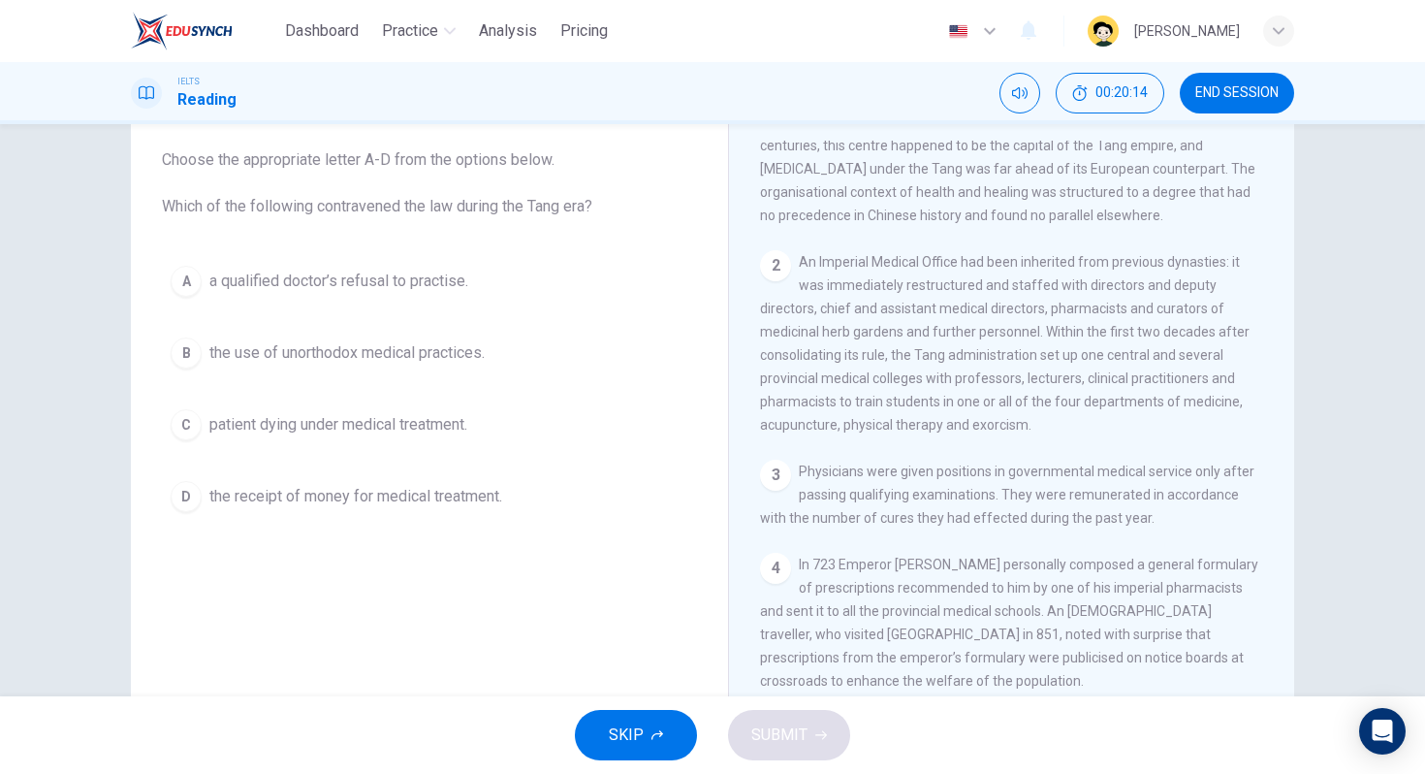
scroll to position [585, 0]
click at [310, 361] on span "the use of unorthodox medical practices." at bounding box center [346, 352] width 275 height 23
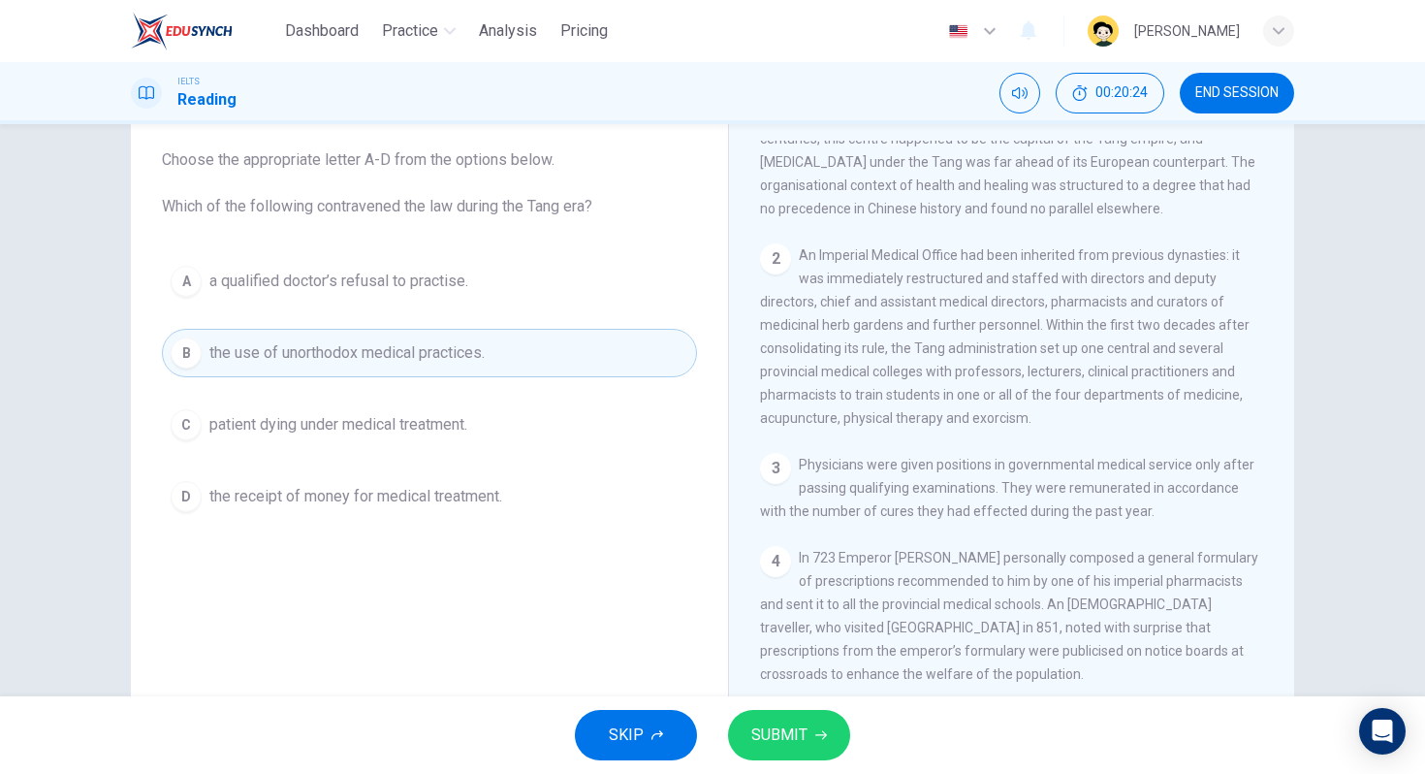
click at [811, 730] on button "SUBMIT" at bounding box center [789, 735] width 122 height 50
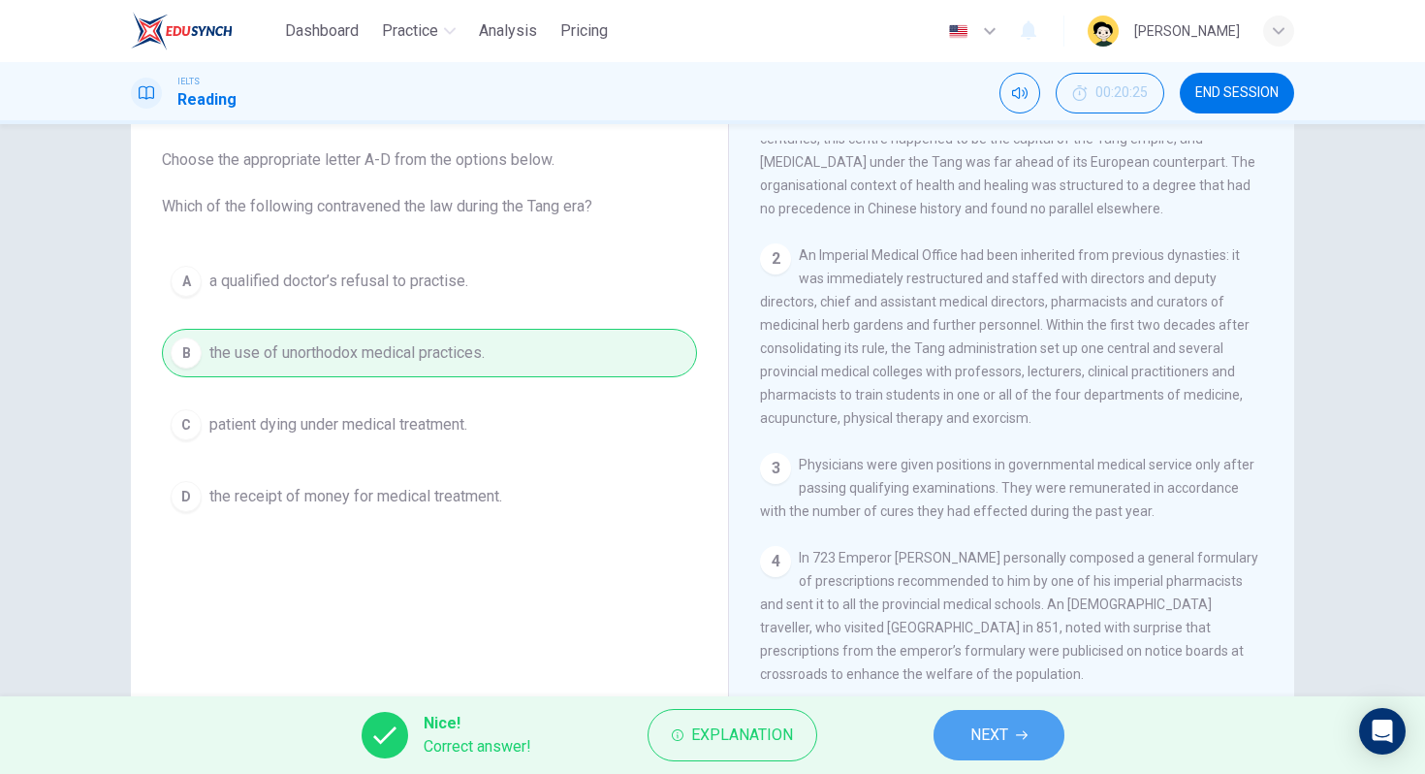
click at [969, 717] on button "NEXT" at bounding box center [999, 735] width 131 height 50
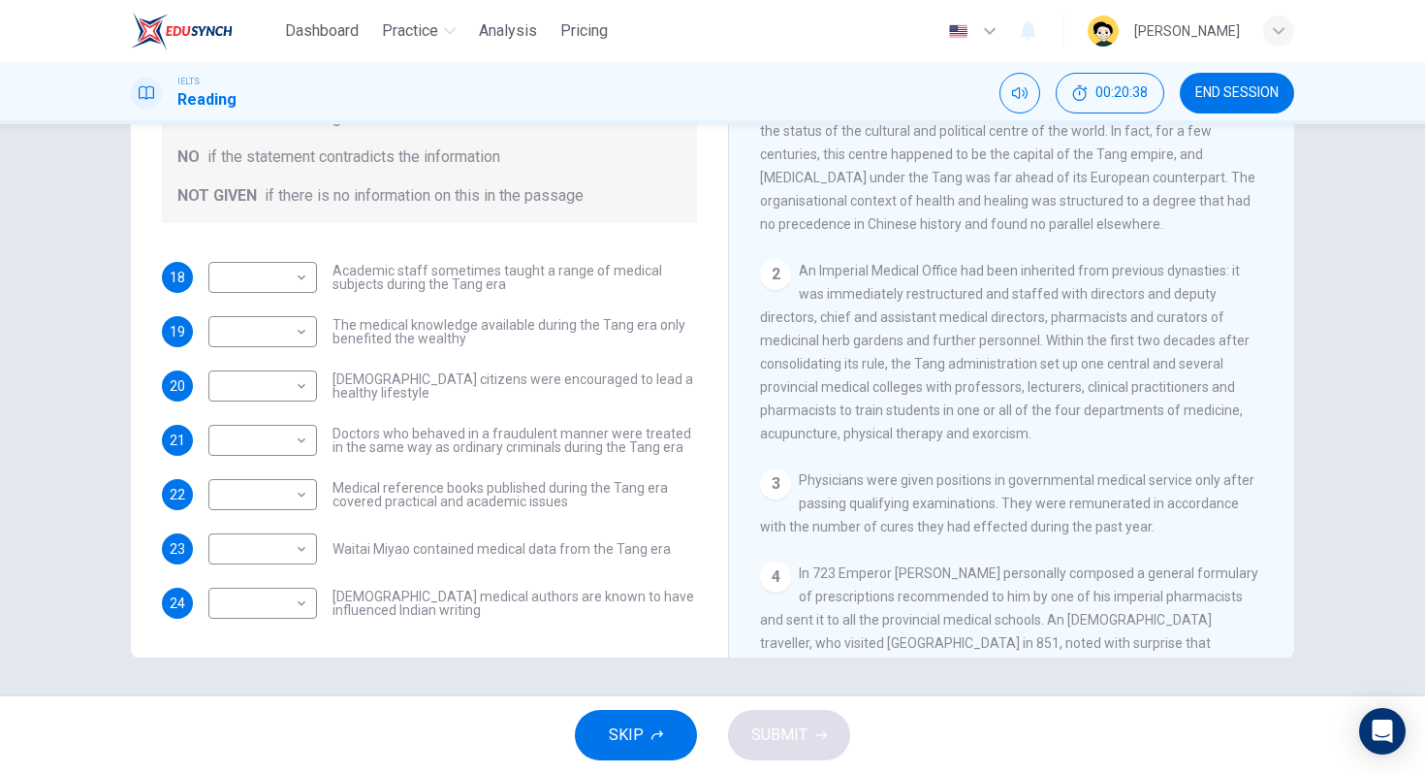
scroll to position [499, 0]
drag, startPoint x: 1088, startPoint y: 526, endPoint x: 1087, endPoint y: 536, distance: 9.7
click at [1087, 531] on div "3 Physicians were given positions in governmental medical service only after pa…" at bounding box center [1012, 501] width 504 height 70
click at [1210, 571] on div "CLICK TO ZOOM Click to Zoom 1 As with so much, the medicine of the Tang dynasty…" at bounding box center [1024, 363] width 529 height 589
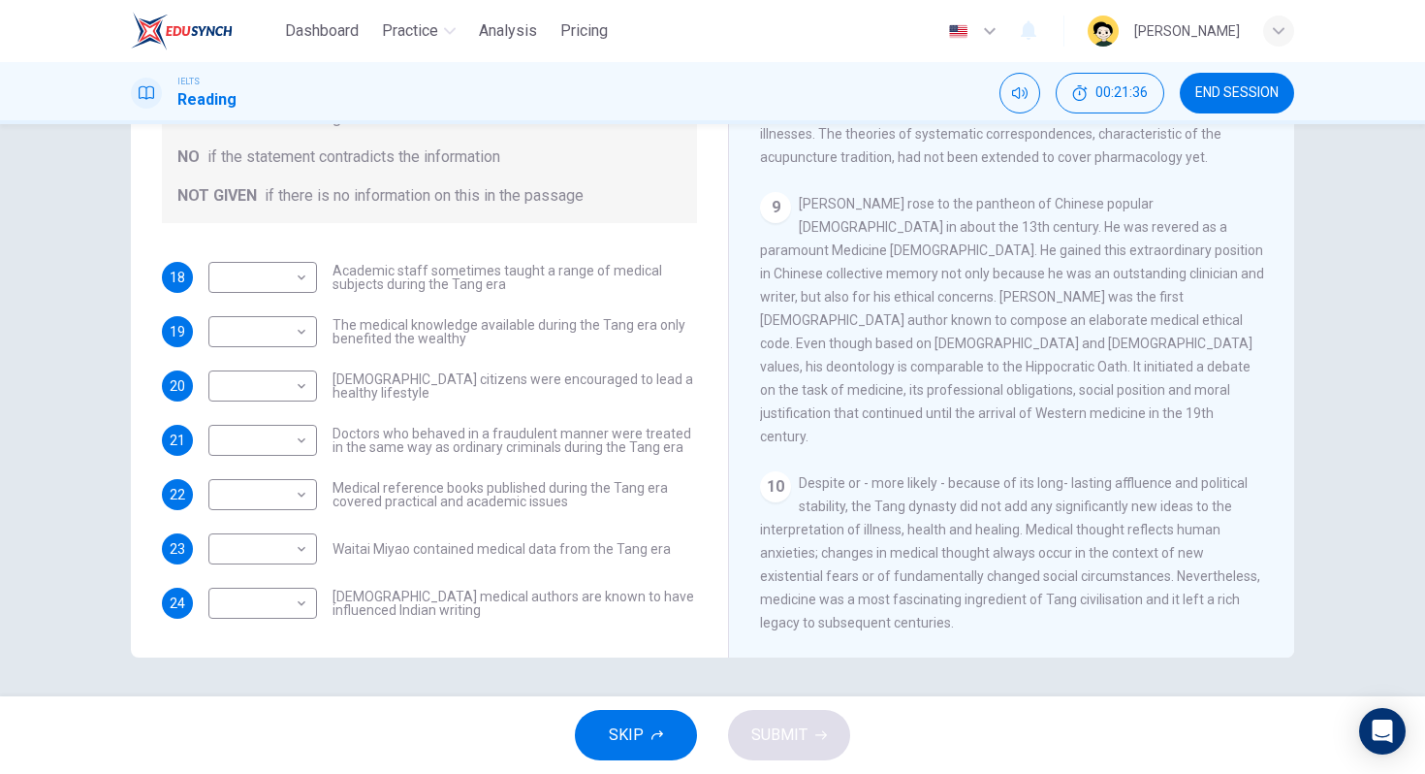
scroll to position [1992, 0]
click at [1181, 362] on span "[PERSON_NAME] rose to the pantheon of Chinese popular [DEMOGRAPHIC_DATA] in abo…" at bounding box center [1012, 320] width 504 height 248
click at [265, 285] on body "Dashboard Practice Analysis Pricing English en ​ [PERSON_NAME] IELTS Reading 00…" at bounding box center [712, 387] width 1425 height 774
click at [233, 359] on li "NOT GIVEN" at bounding box center [258, 370] width 109 height 31
type input "NOT GIVEN"
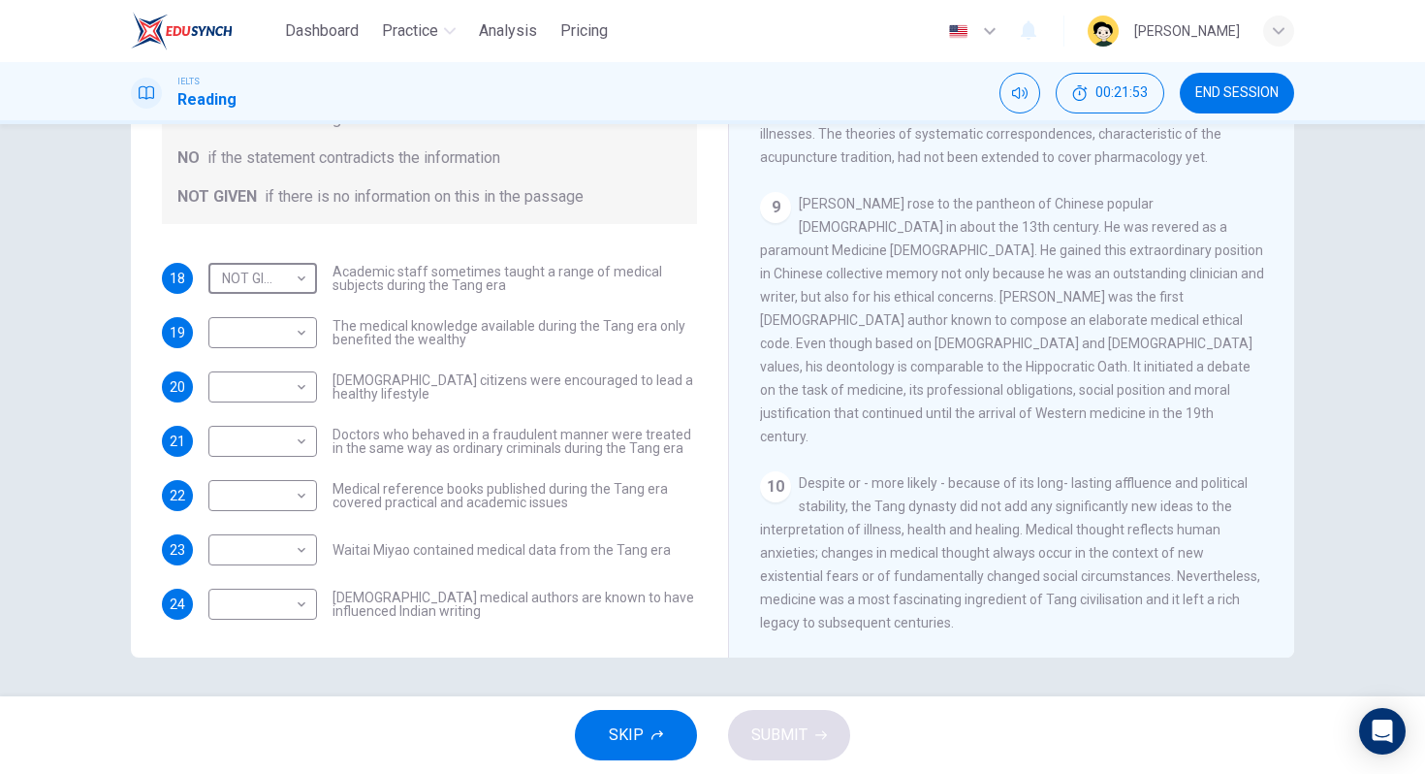
scroll to position [86, 0]
click at [271, 335] on body "Dashboard Practice Analysis Pricing English en ​ [PERSON_NAME] IELTS Reading 00…" at bounding box center [712, 387] width 1425 height 774
click at [244, 396] on li "NO" at bounding box center [258, 393] width 109 height 31
type input "NO"
click at [266, 392] on body "Dashboard Practice Analysis Pricing English en ​ [PERSON_NAME] IELTS Reading 00…" at bounding box center [712, 387] width 1425 height 774
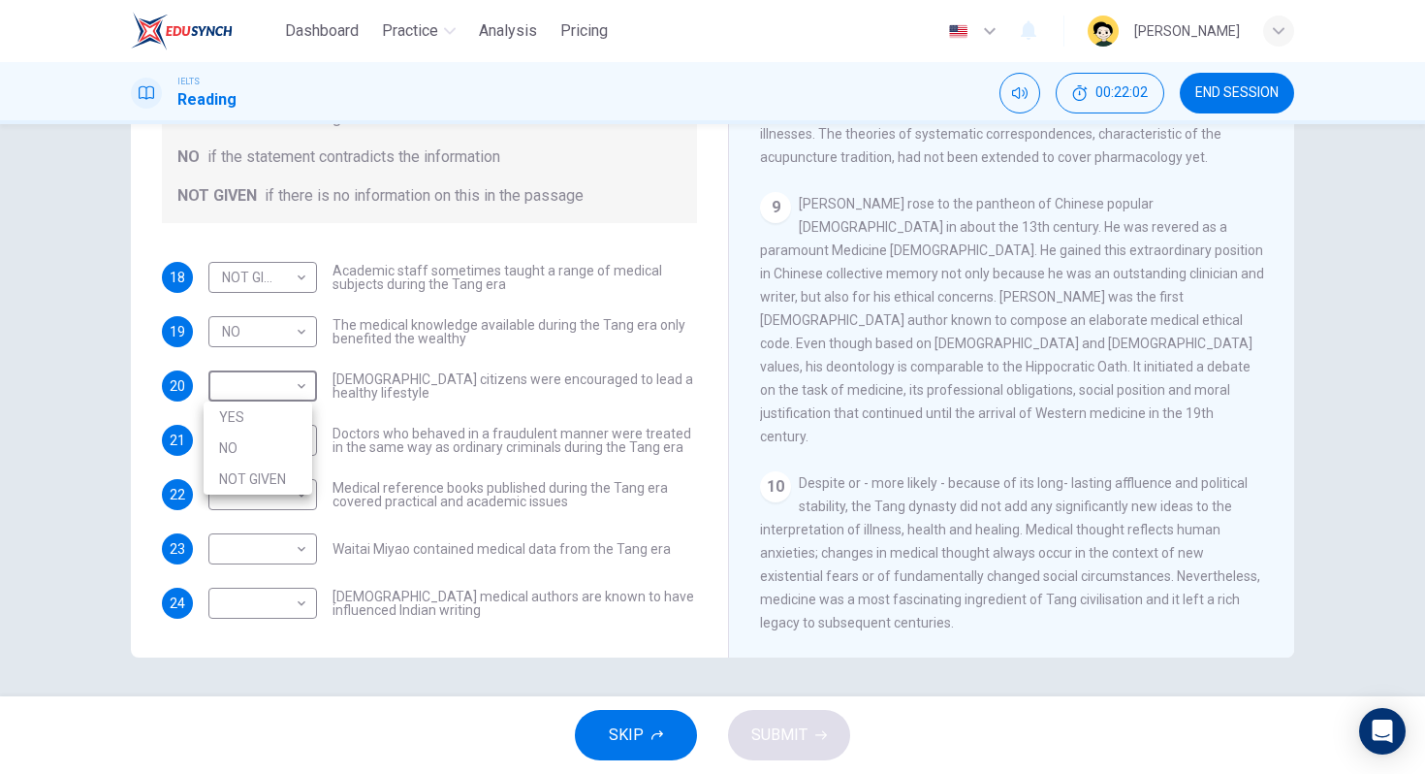
click at [266, 409] on li "YES" at bounding box center [258, 416] width 109 height 31
type input "YES"
click at [282, 439] on body "Dashboard Practice Analysis Pricing English en ​ [PERSON_NAME] IELTS Reading 00…" at bounding box center [712, 387] width 1425 height 774
drag, startPoint x: 269, startPoint y: 465, endPoint x: 303, endPoint y: 443, distance: 41.4
click at [268, 464] on li "YES" at bounding box center [258, 471] width 109 height 31
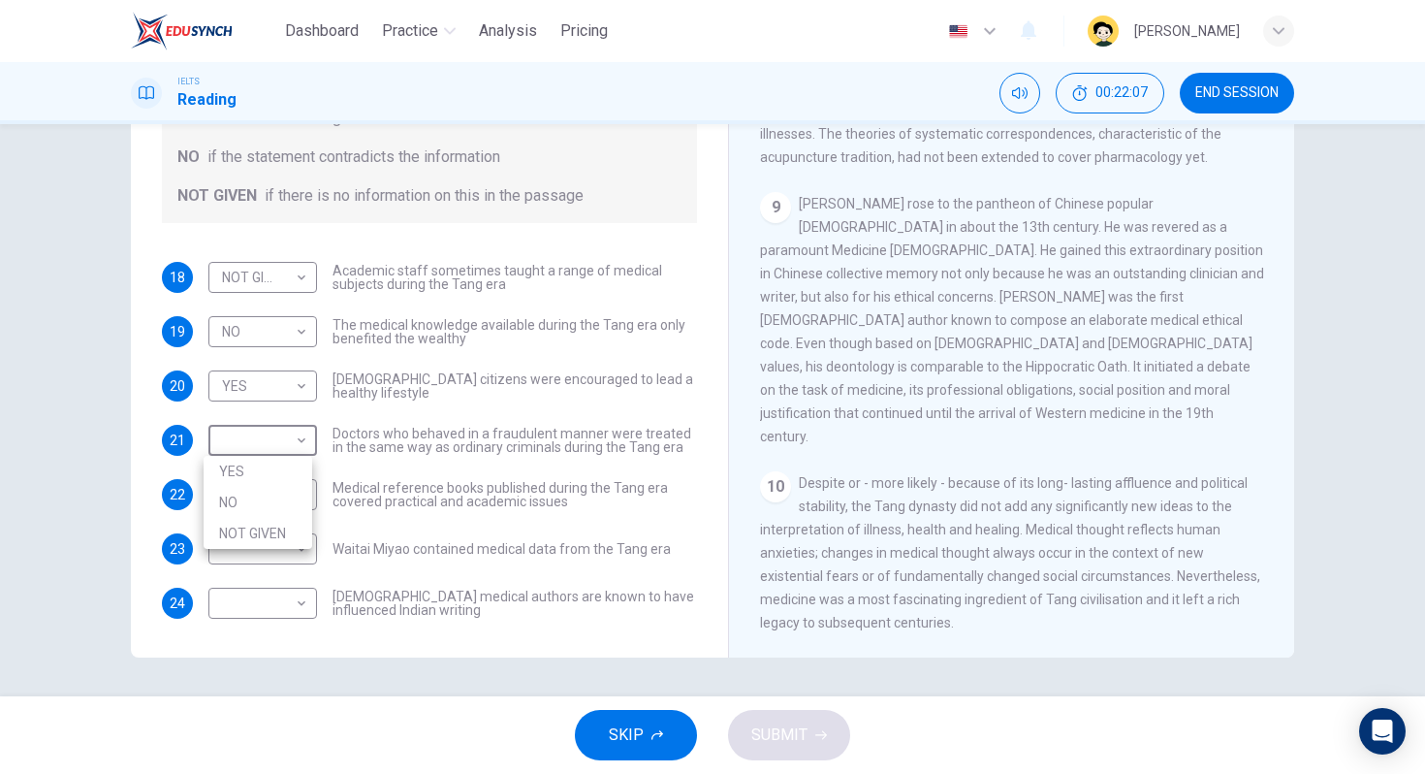
type input "YES"
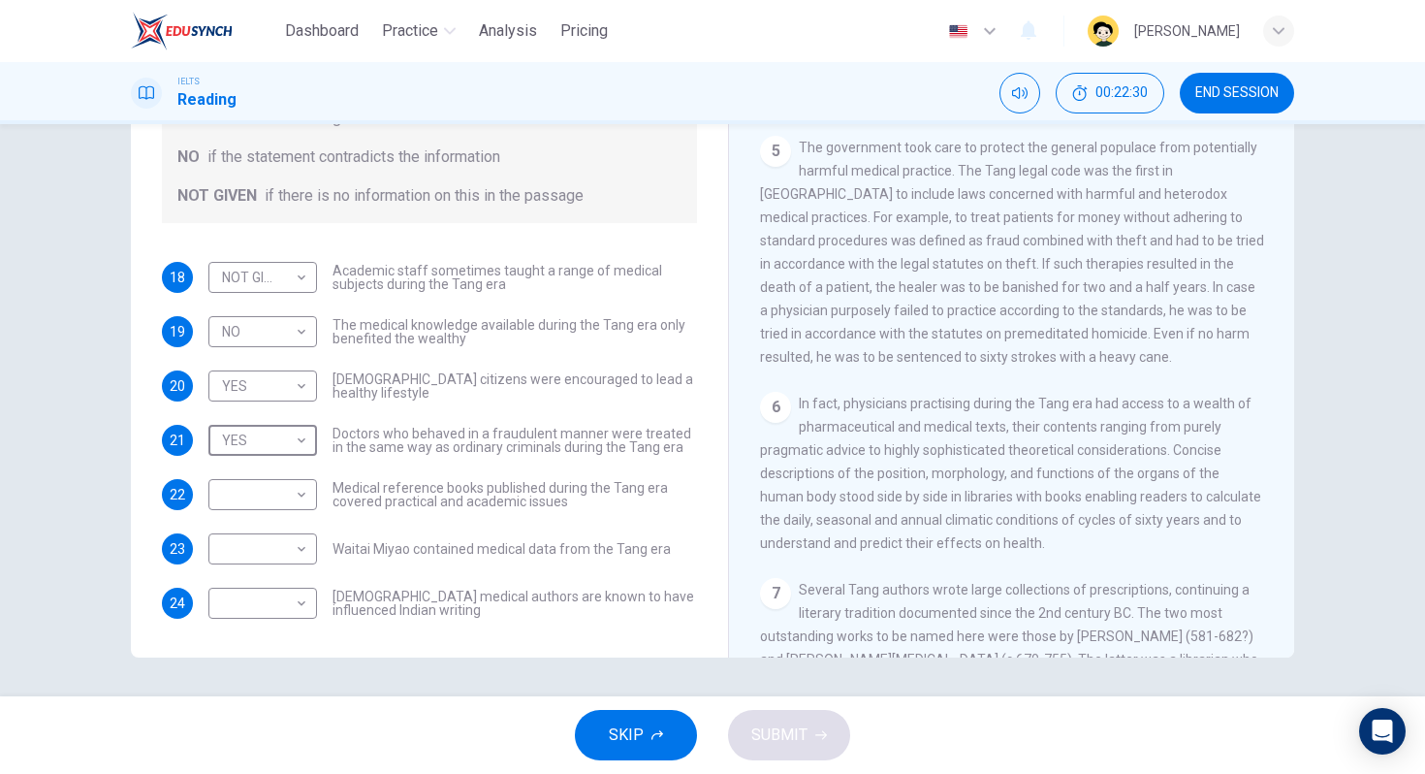
scroll to position [1086, 0]
click at [1306, 218] on div "Questions 18 - 24 Do the following statements agree with the information given …" at bounding box center [713, 321] width 1226 height 674
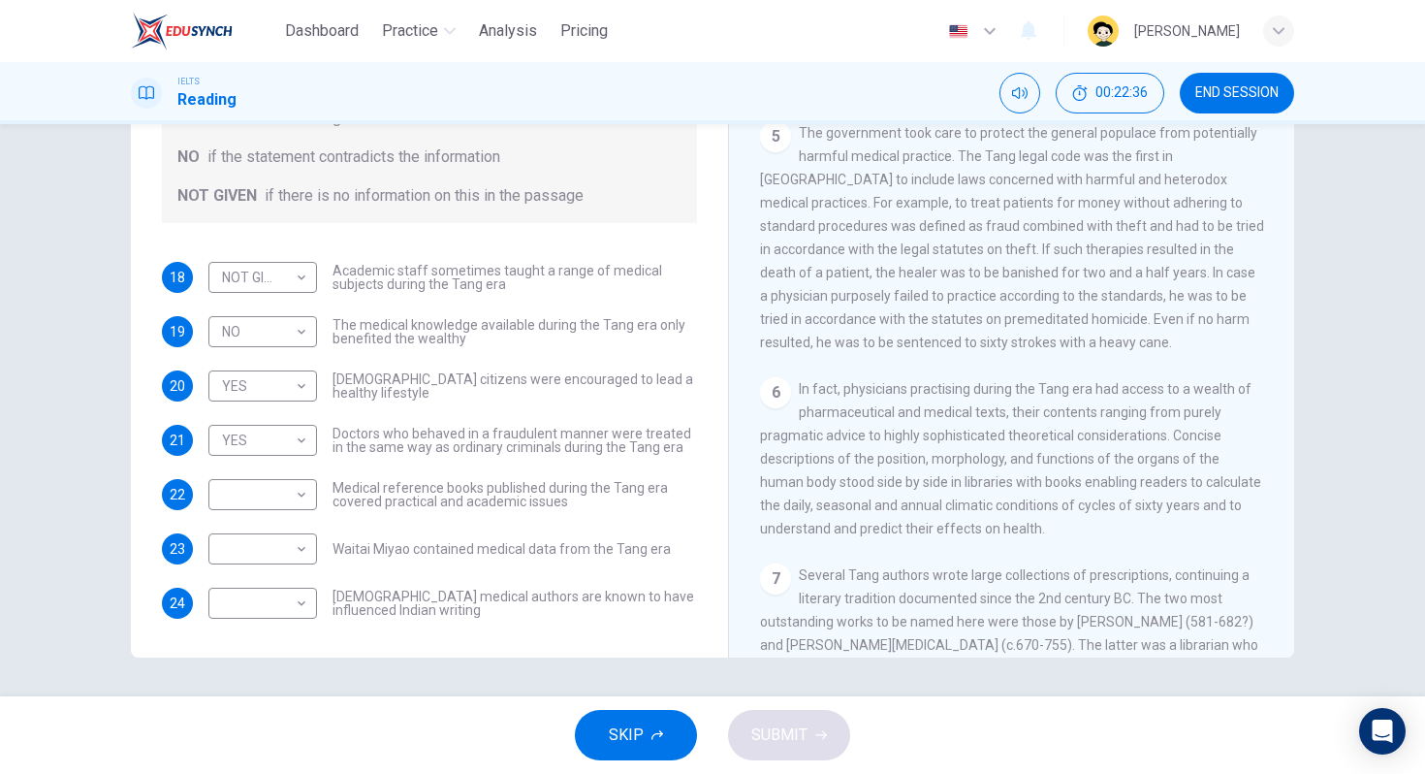
scroll to position [1101, 0]
click at [225, 493] on body "Dashboard Practice Analysis Pricing English en ​ [PERSON_NAME] IELTS Reading 00…" at bounding box center [712, 387] width 1425 height 774
click at [253, 523] on li "YES" at bounding box center [258, 525] width 109 height 31
type input "YES"
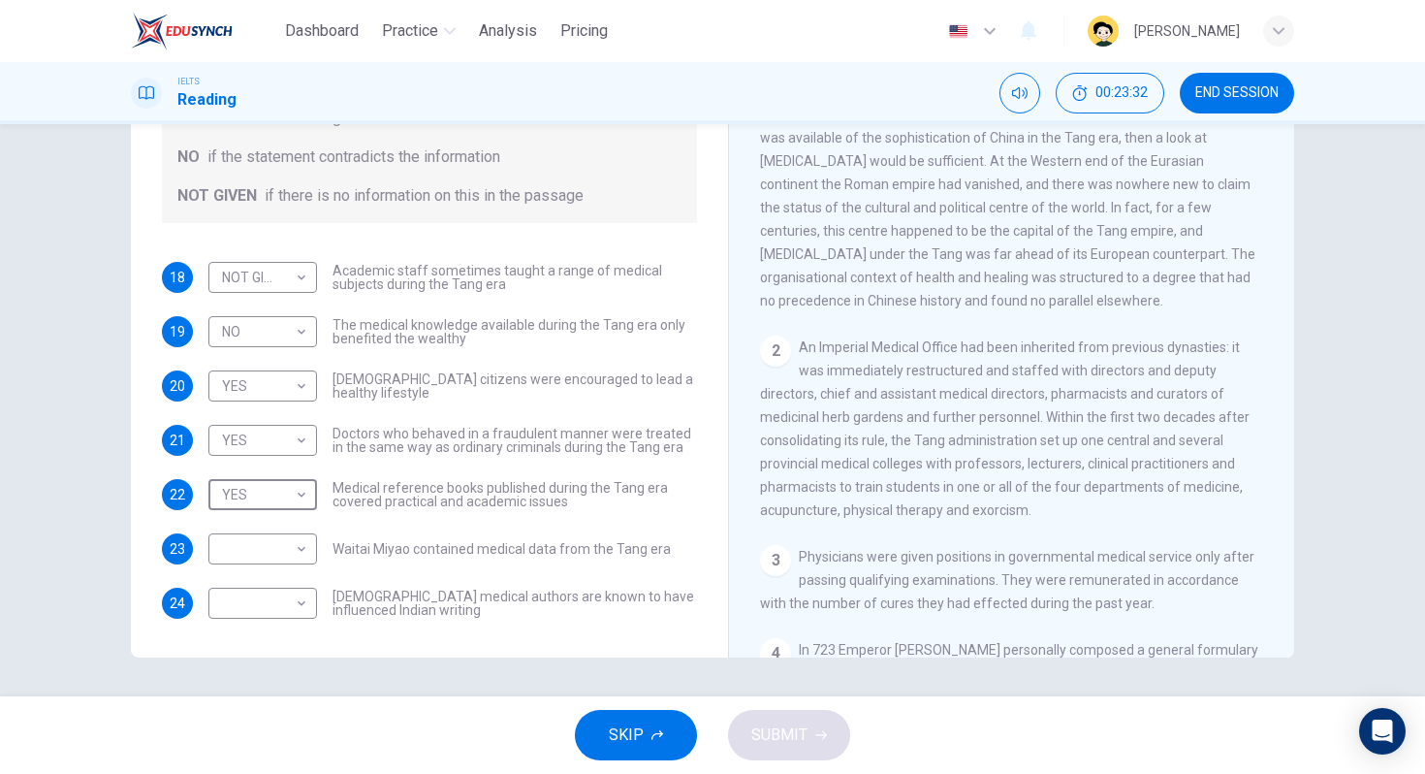
scroll to position [438, 0]
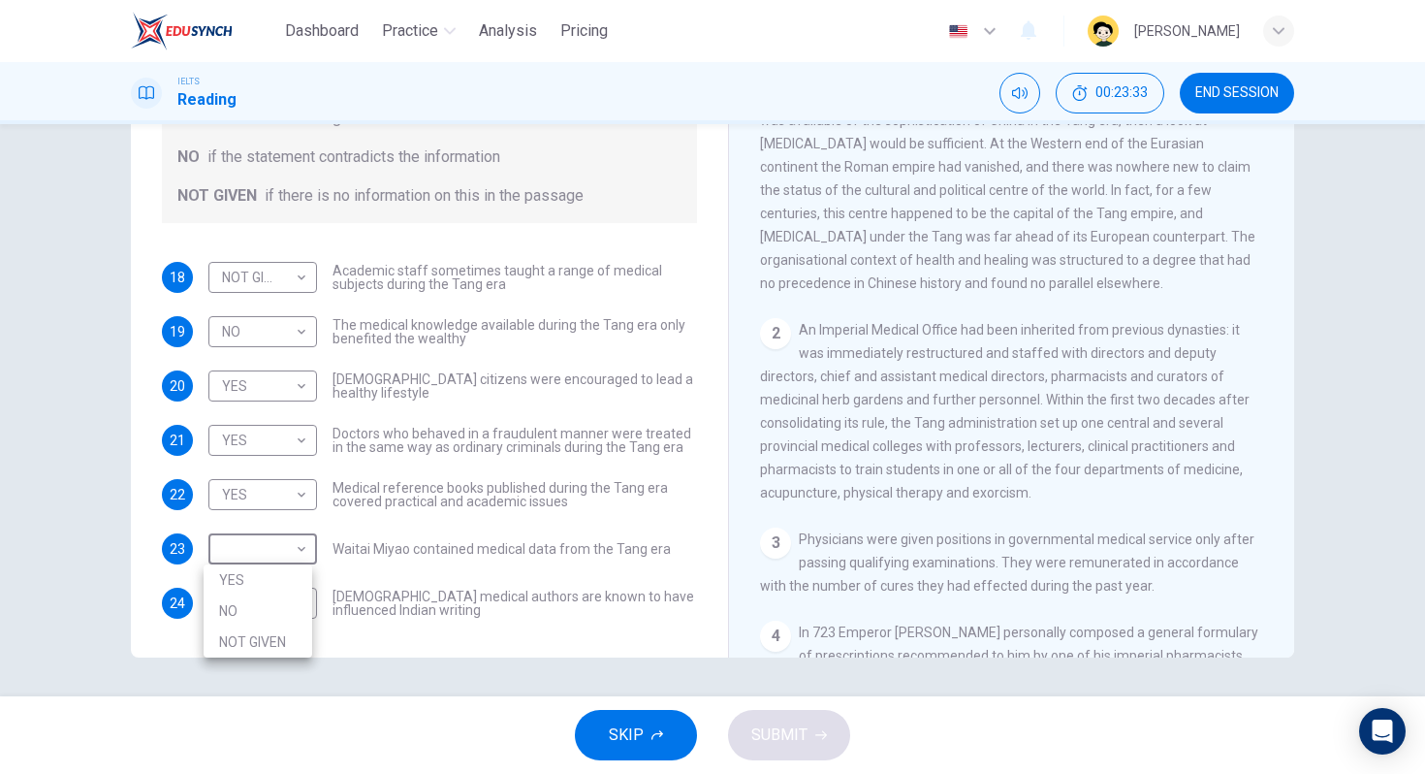
click at [274, 541] on body "Dashboard Practice Analysis Pricing English en ​ [PERSON_NAME] IELTS Reading 00…" at bounding box center [712, 387] width 1425 height 774
click at [278, 595] on li "NO" at bounding box center [258, 610] width 109 height 31
type input "NO"
click at [284, 605] on body "Dashboard Practice Analysis Pricing English en ​ [PERSON_NAME] IELTS Reading 00…" at bounding box center [712, 387] width 1425 height 774
drag, startPoint x: 982, startPoint y: 439, endPoint x: 998, endPoint y: 457, distance: 23.4
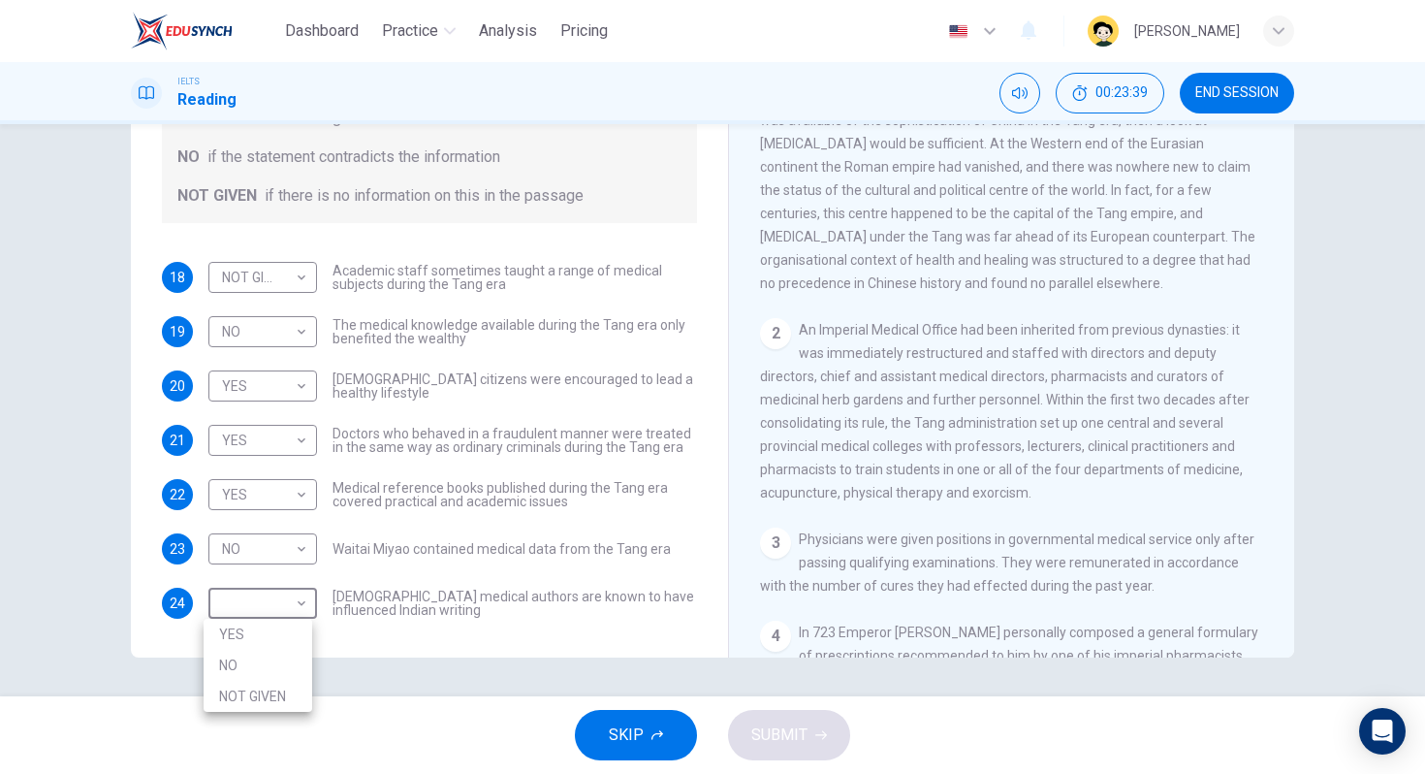
click at [995, 459] on div at bounding box center [712, 387] width 1425 height 774
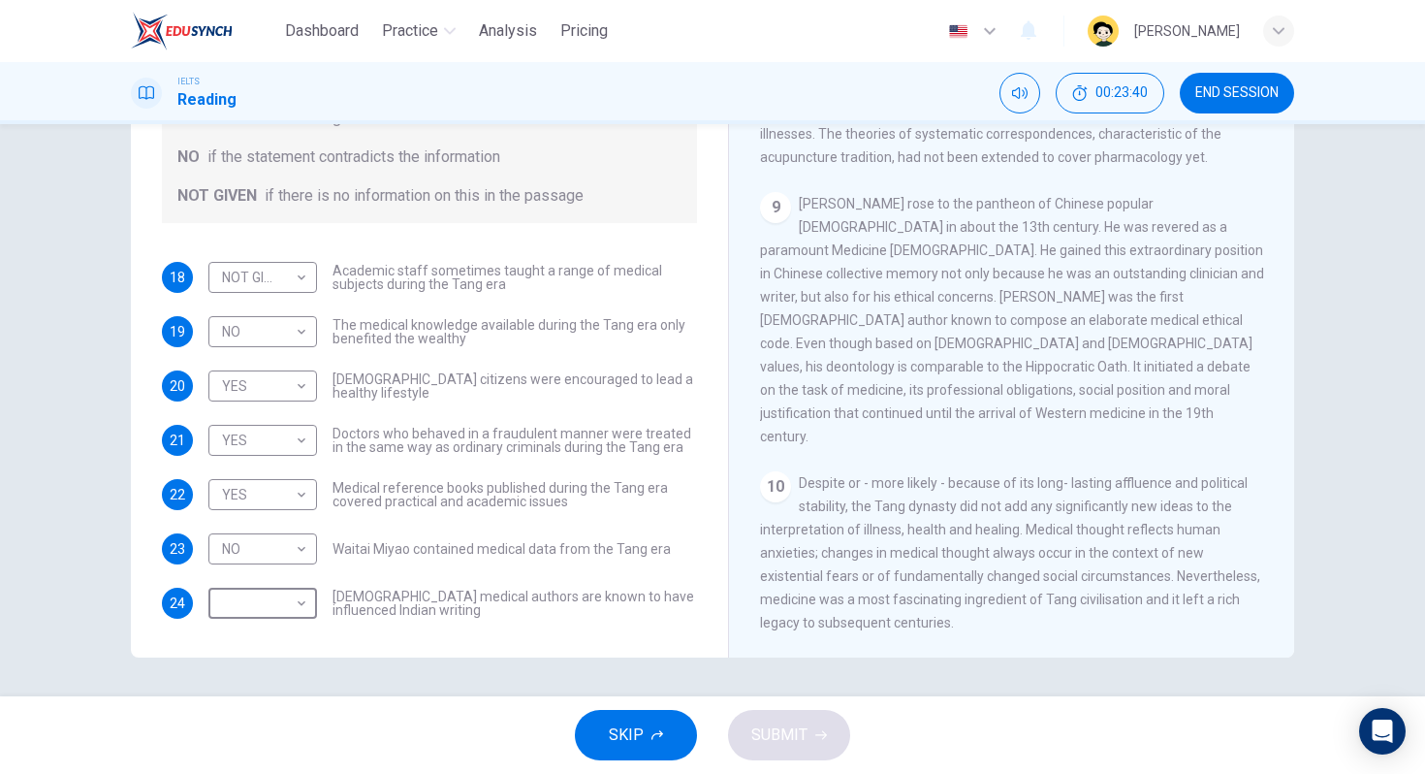
scroll to position [1992, 0]
click at [1114, 365] on div "9 Sun Simiao rose to the pantheon of Chinese popular [DEMOGRAPHIC_DATA] in abou…" at bounding box center [1012, 320] width 504 height 256
click at [290, 595] on body "Dashboard Practice Analysis Pricing English en ​ [PERSON_NAME] IELTS Reading 00…" at bounding box center [712, 387] width 1425 height 774
click at [284, 654] on li "NO" at bounding box center [258, 665] width 109 height 31
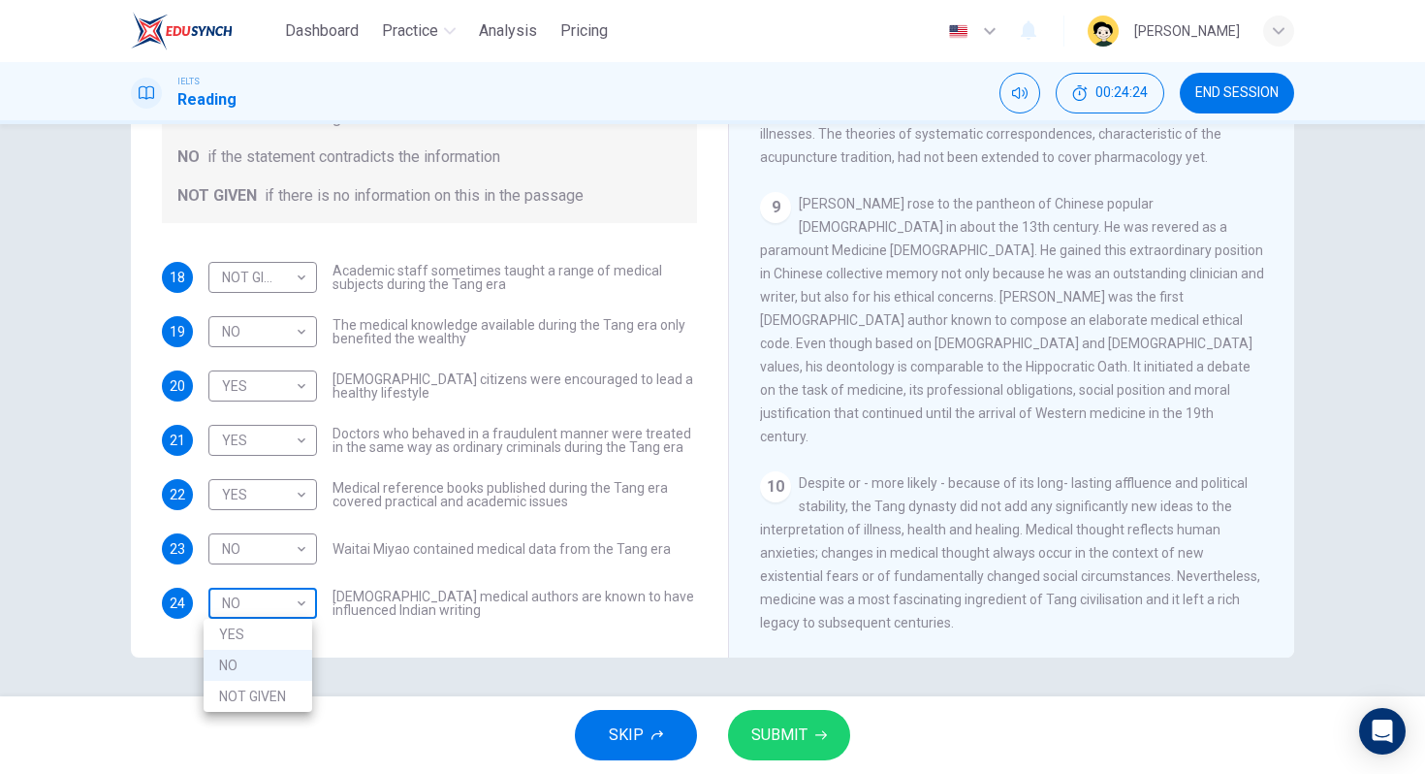
click at [281, 612] on body "Dashboard Practice Analysis Pricing English en ​ [PERSON_NAME] IELTS Reading 00…" at bounding box center [712, 387] width 1425 height 774
drag, startPoint x: 274, startPoint y: 691, endPoint x: 292, endPoint y: 689, distance: 17.6
click at [275, 691] on li "NOT GIVEN" at bounding box center [258, 696] width 109 height 31
type input "NOT GIVEN"
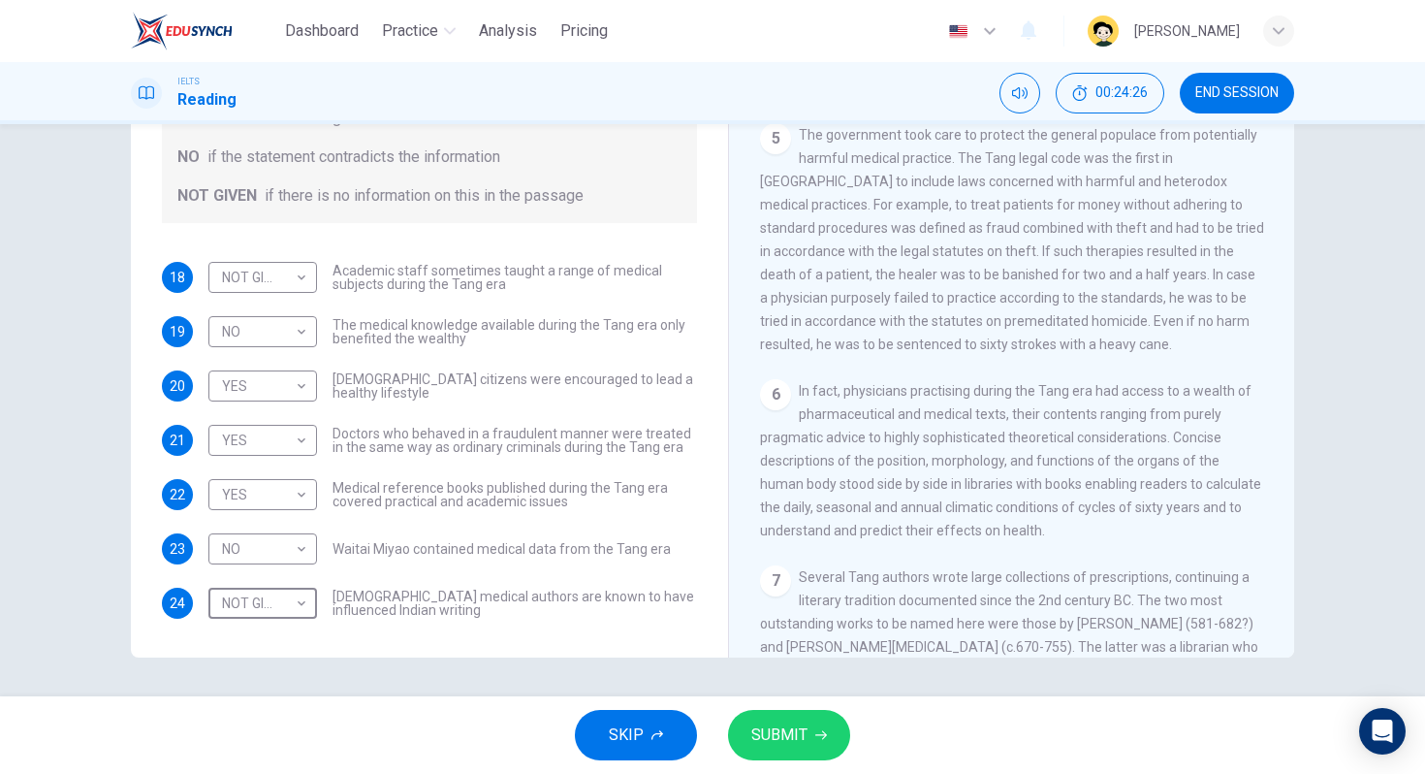
scroll to position [634, 0]
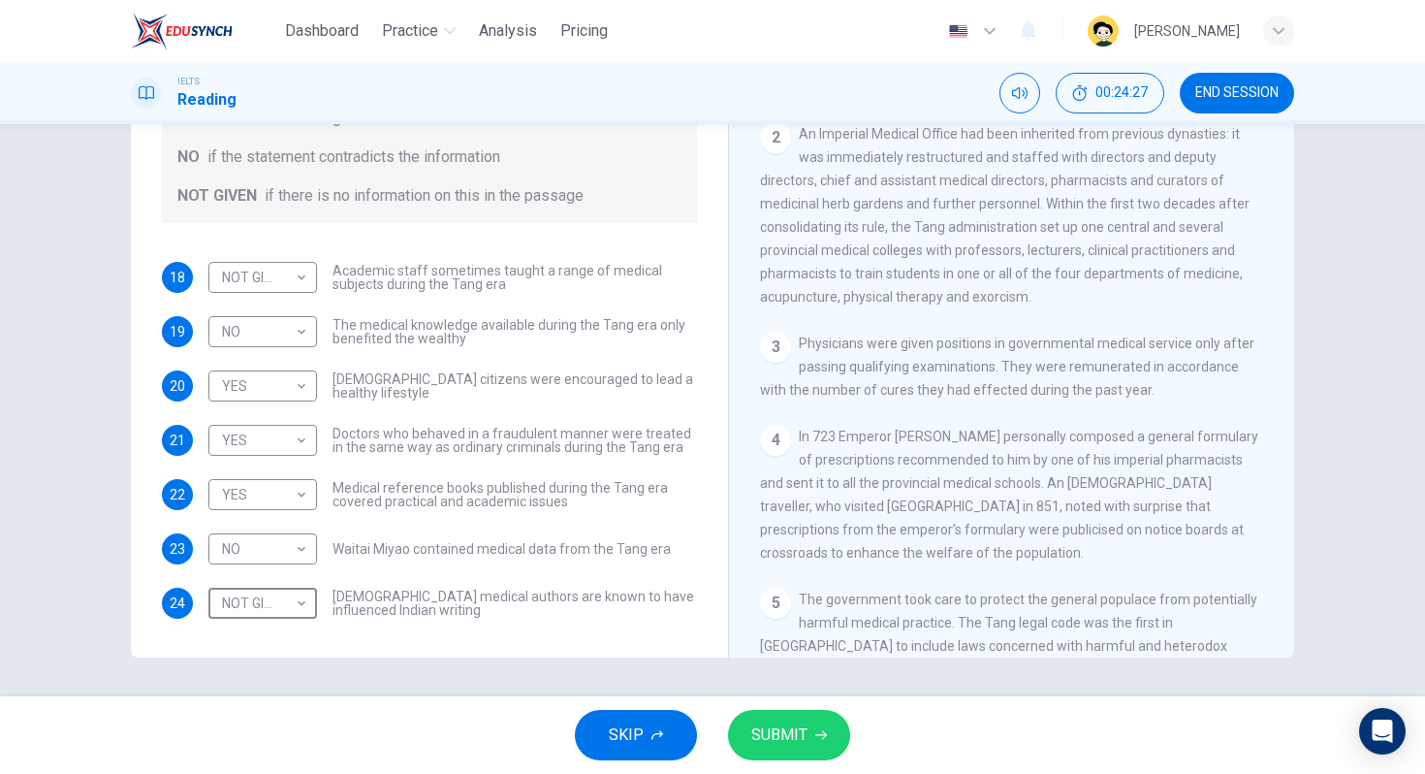
drag, startPoint x: 800, startPoint y: 714, endPoint x: 810, endPoint y: 710, distance: 10.4
click at [801, 714] on button "SUBMIT" at bounding box center [789, 735] width 122 height 50
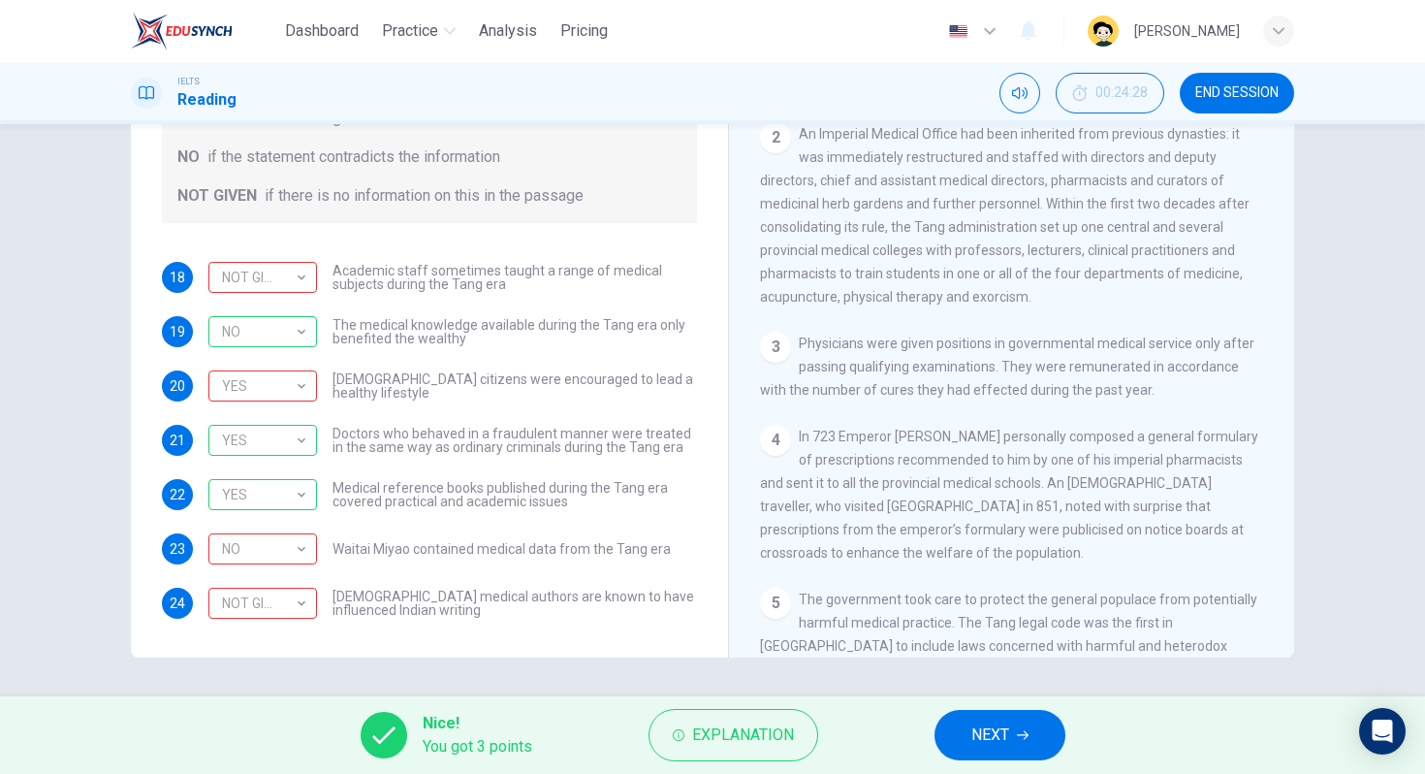
click at [1004, 729] on span "NEXT" at bounding box center [991, 734] width 38 height 27
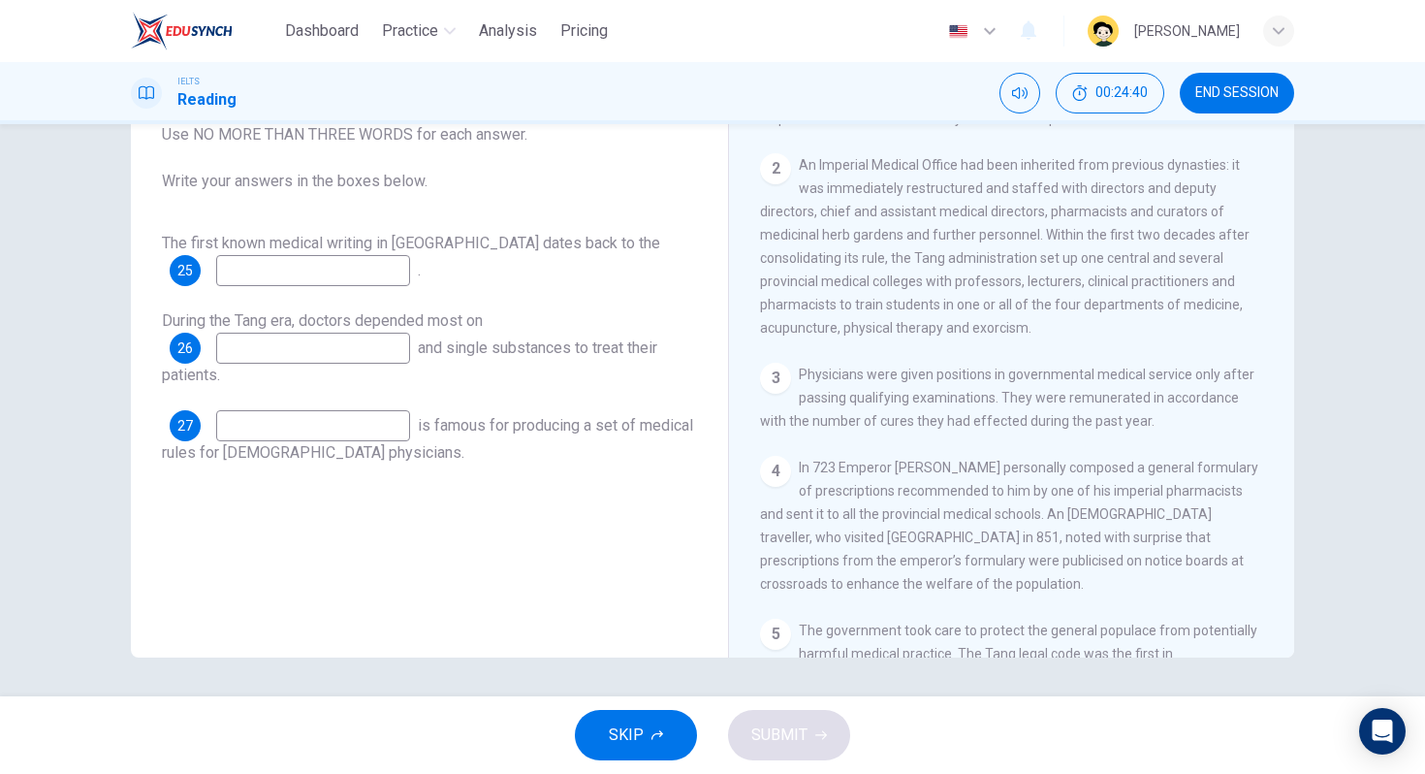
scroll to position [793, 0]
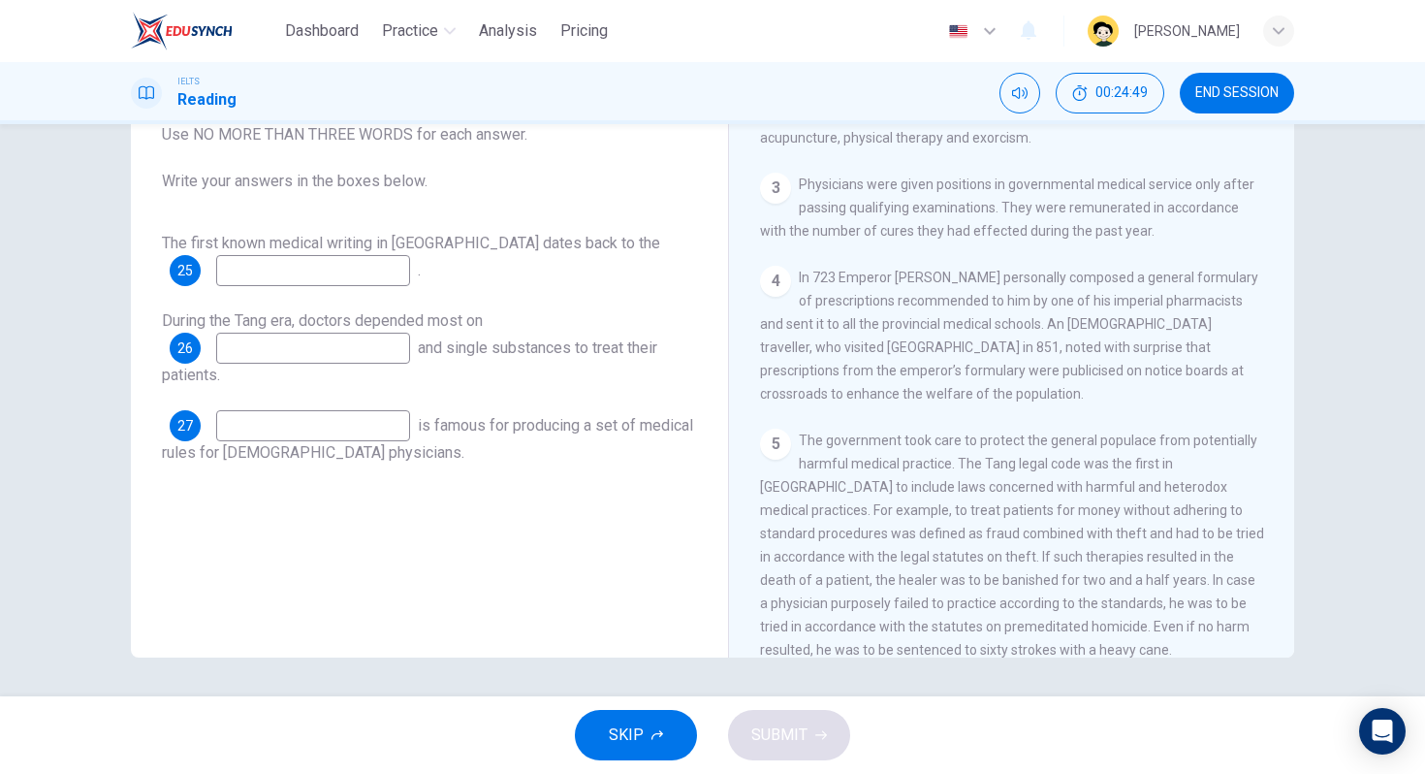
click at [247, 286] on div "The first known medical writing in [GEOGRAPHIC_DATA] dates back to the 25 . Dur…" at bounding box center [429, 348] width 535 height 233
click at [249, 279] on input at bounding box center [313, 270] width 194 height 31
click at [262, 357] on input at bounding box center [313, 348] width 194 height 31
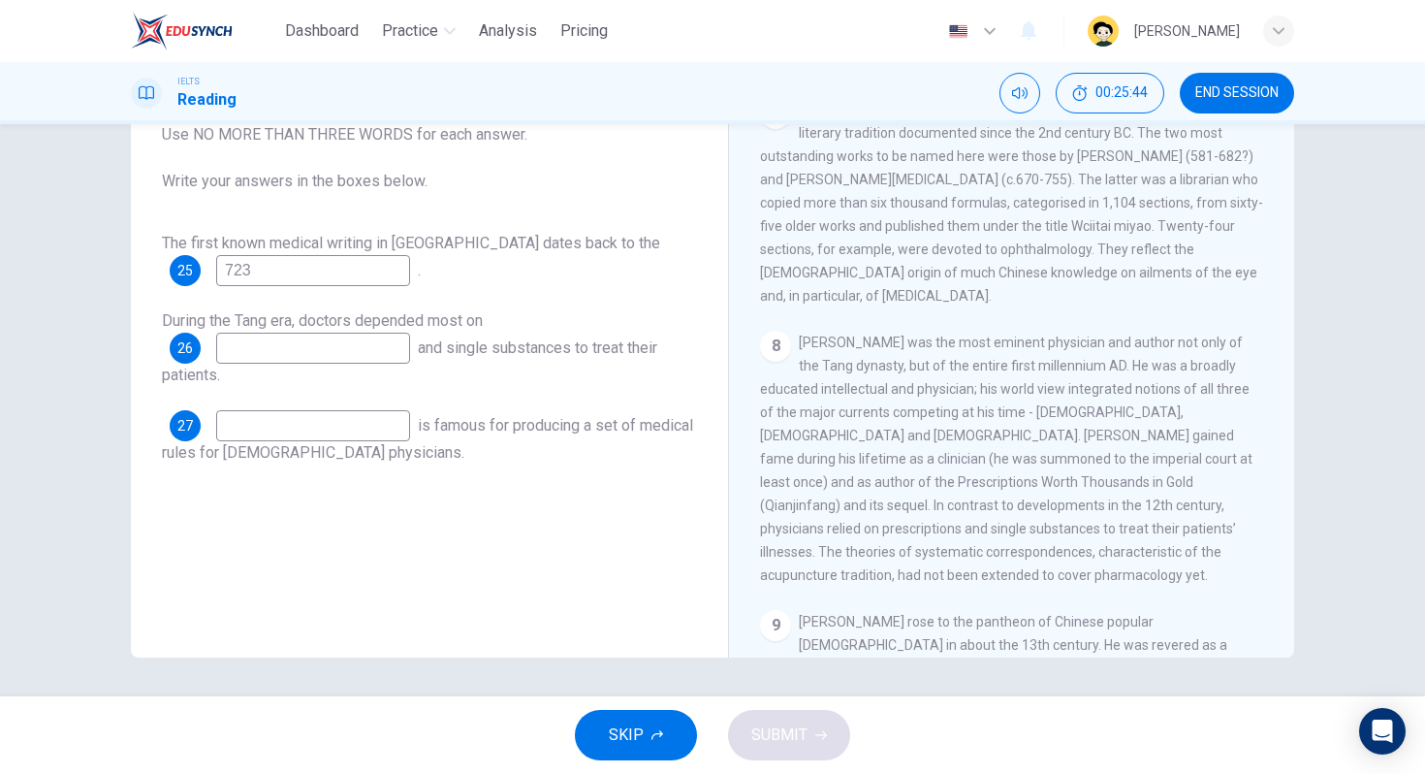
scroll to position [1564, 0]
click at [341, 278] on input "723" at bounding box center [313, 270] width 194 height 31
type input "2nd century"
click at [305, 352] on input at bounding box center [313, 348] width 194 height 31
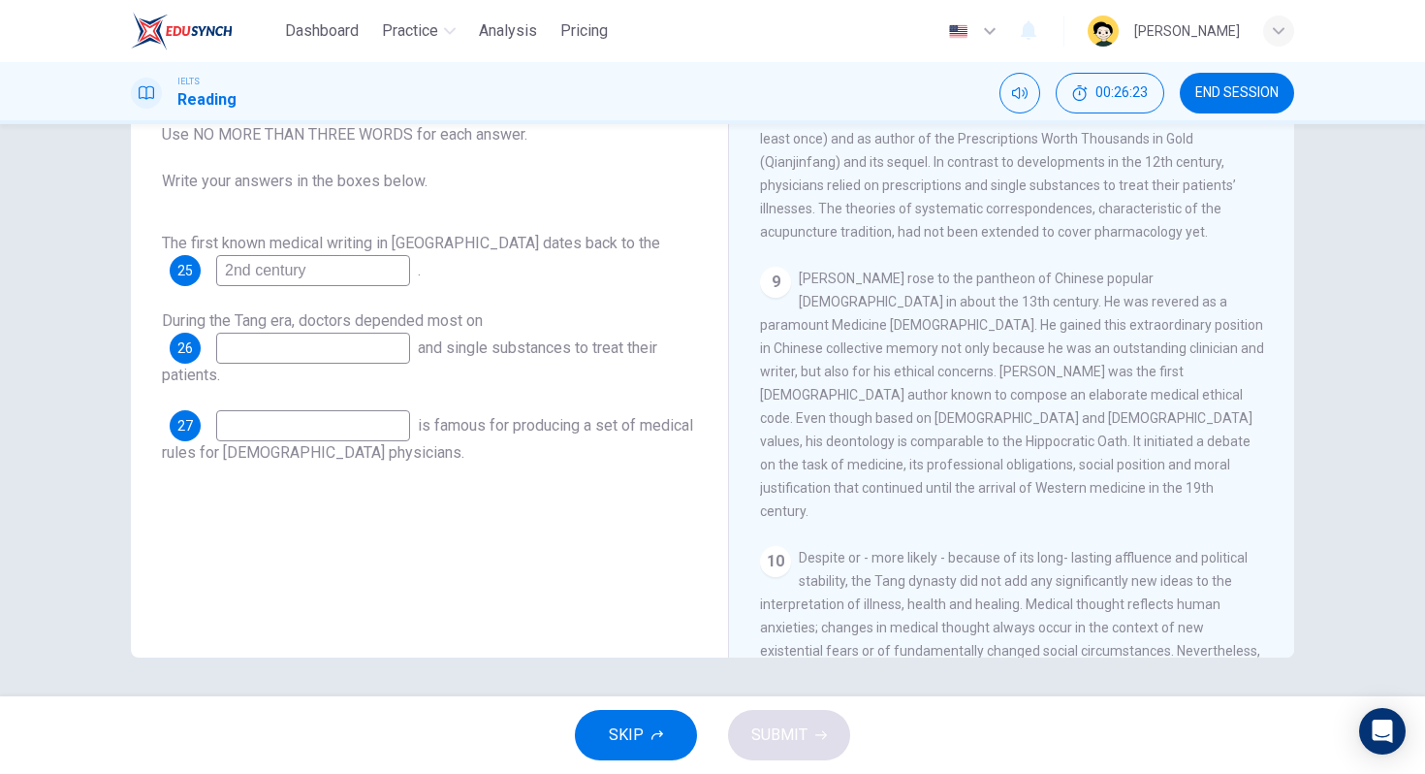
scroll to position [1909, 0]
type input "prescriptions"
click at [278, 416] on input at bounding box center [313, 425] width 194 height 31
type input "[PERSON_NAME]"
click at [822, 725] on button "SUBMIT" at bounding box center [789, 735] width 122 height 50
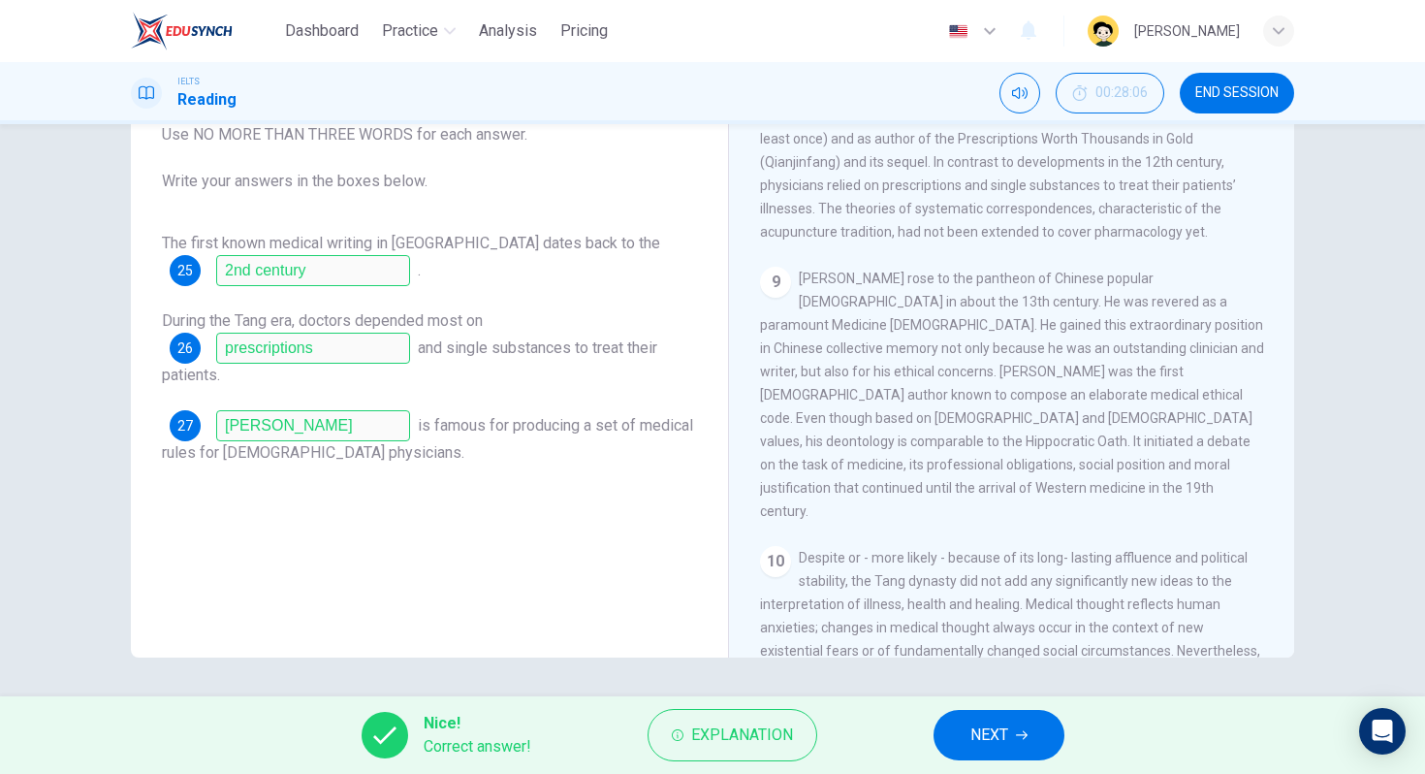
click at [996, 727] on span "NEXT" at bounding box center [990, 734] width 38 height 27
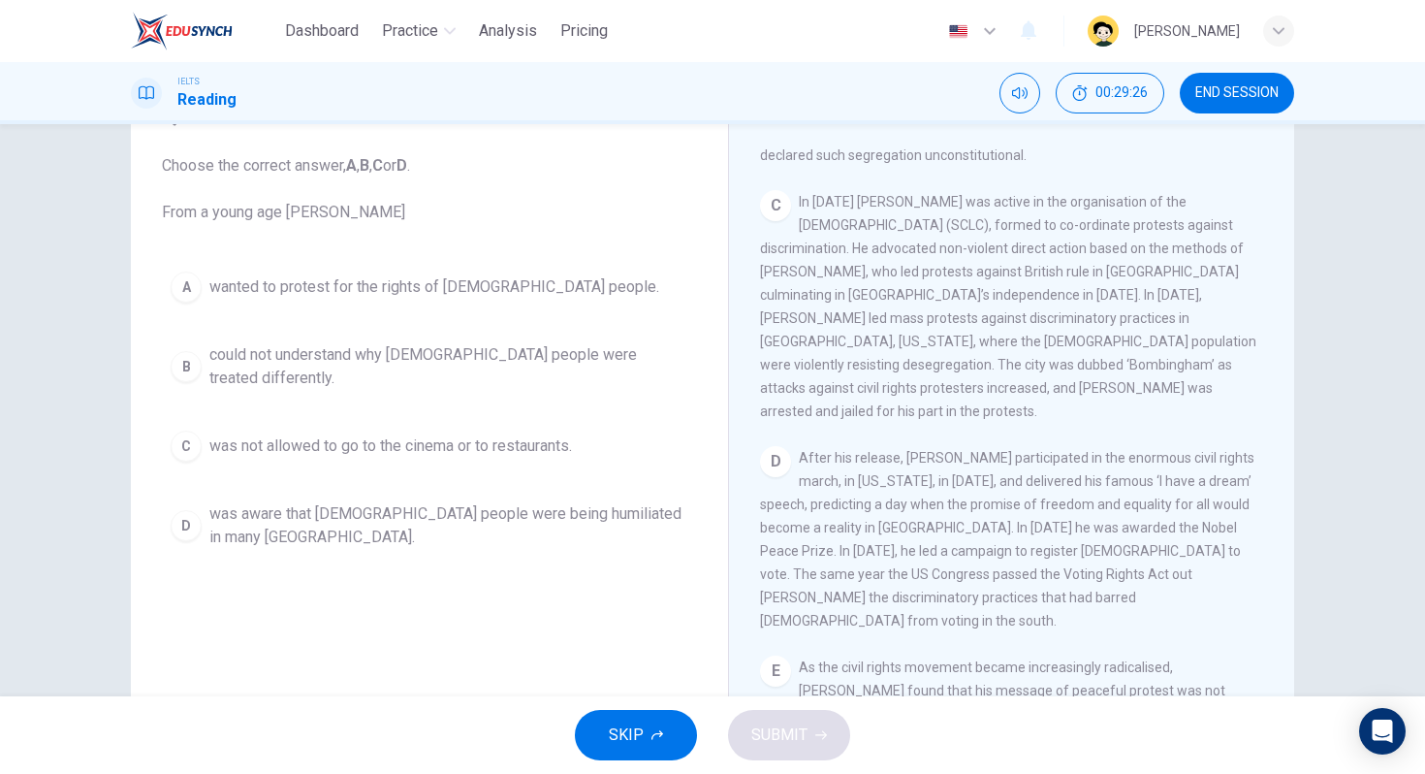
scroll to position [109, 0]
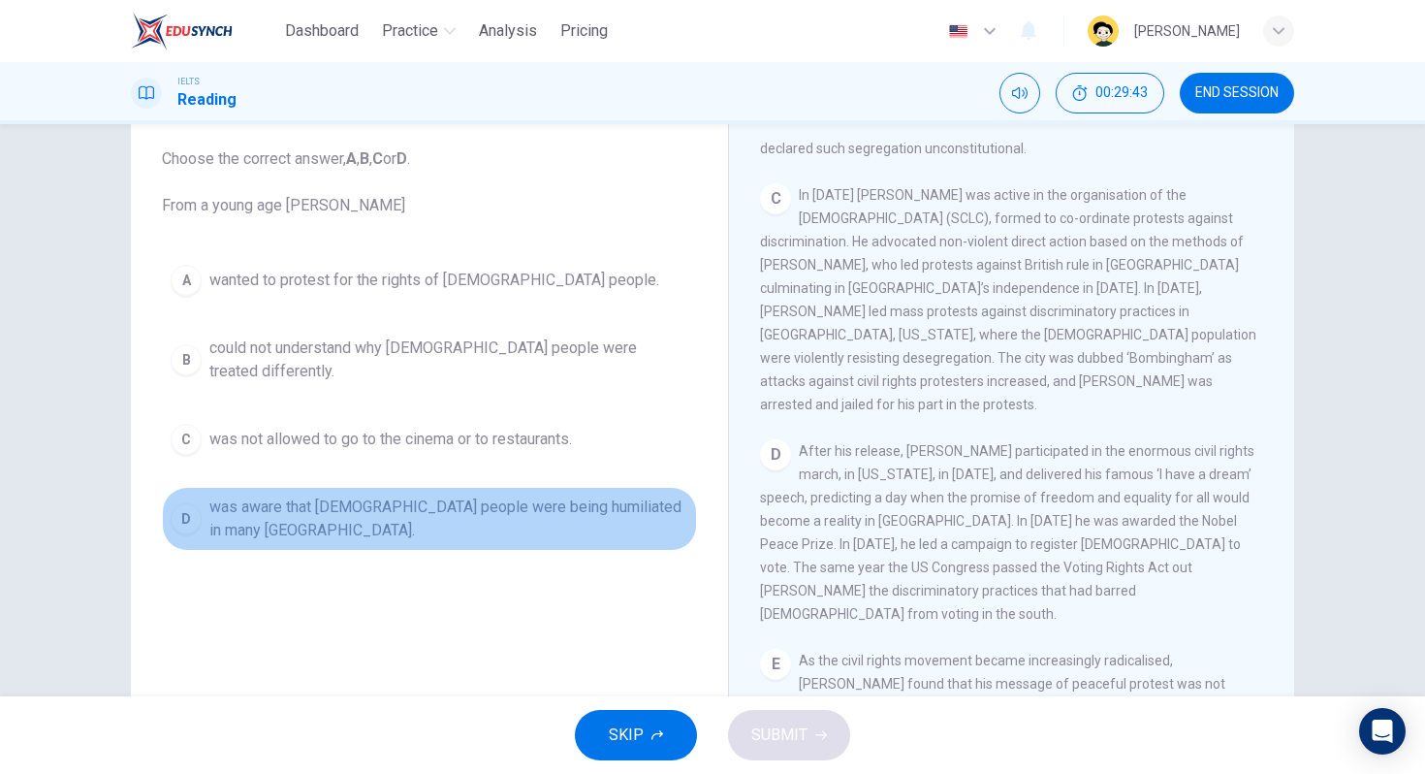
click at [377, 507] on span "was aware that [DEMOGRAPHIC_DATA] people were being humiliated in many [GEOGRAP…" at bounding box center [448, 518] width 479 height 47
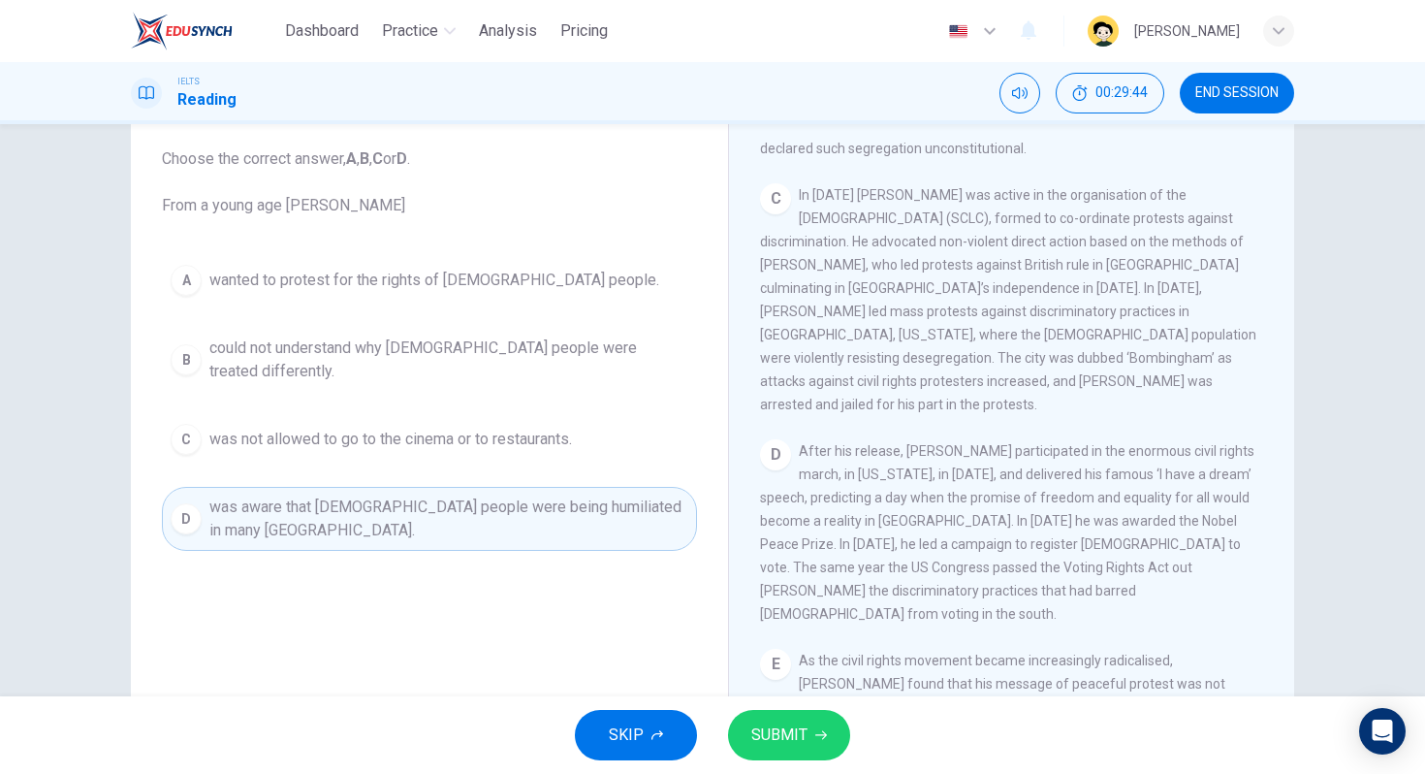
click at [741, 737] on button "SUBMIT" at bounding box center [789, 735] width 122 height 50
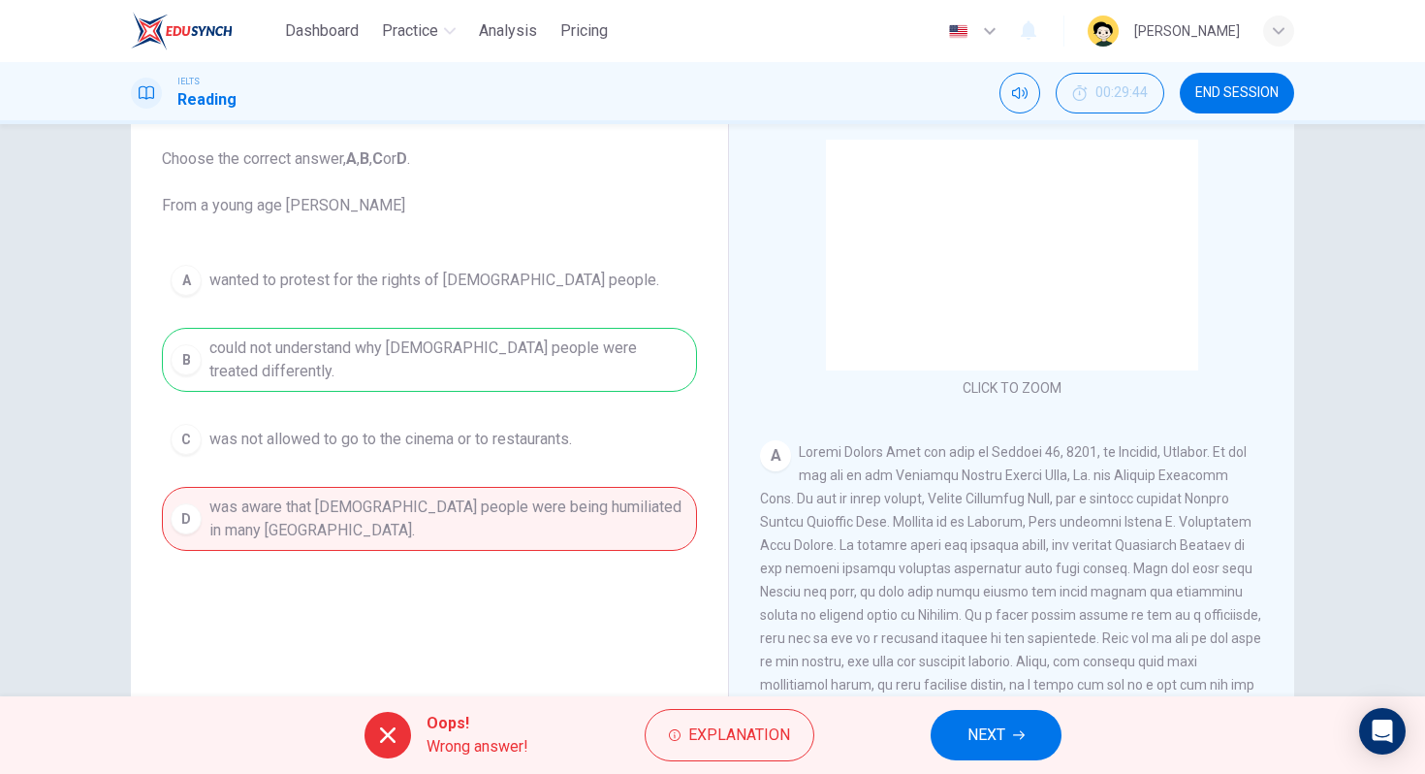
scroll to position [0, 0]
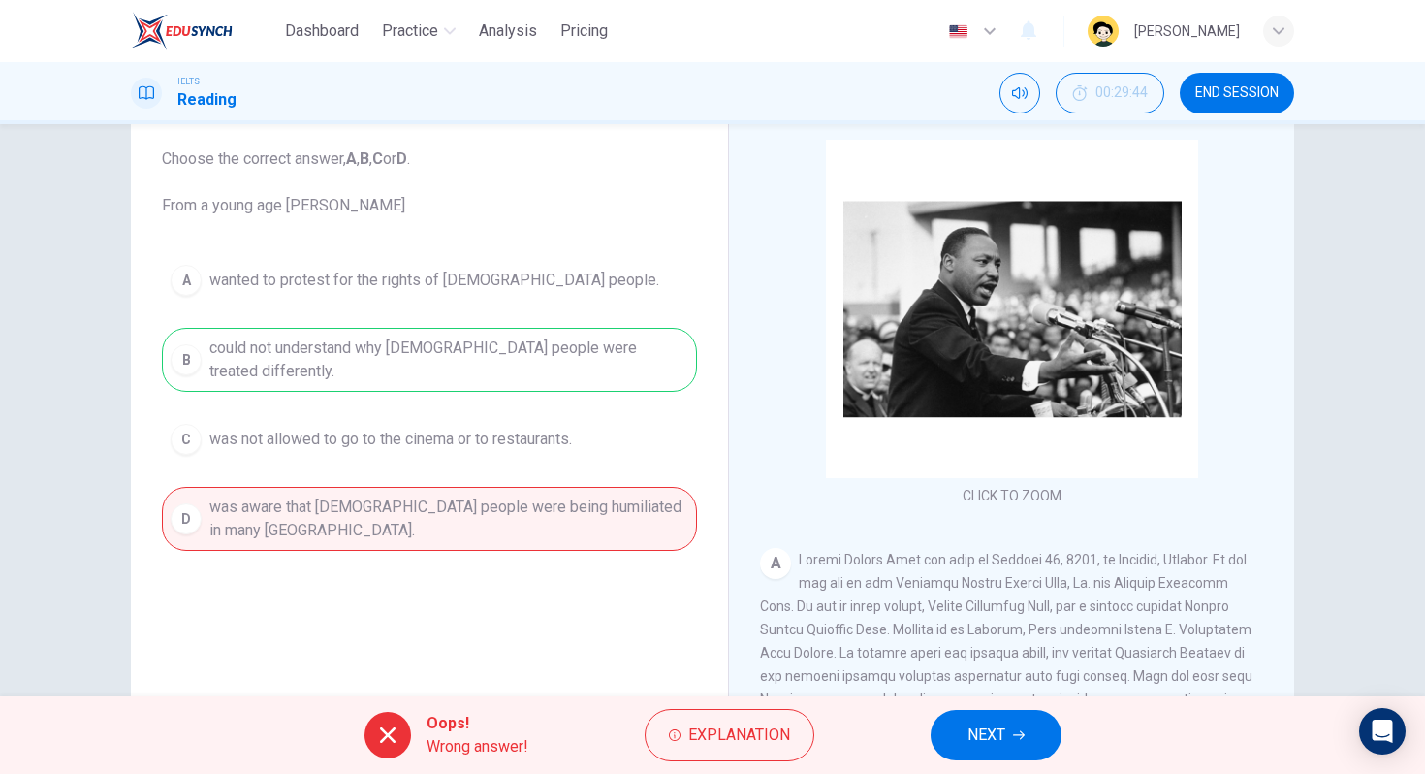
click at [517, 365] on div "A wanted to protest for the rights of [DEMOGRAPHIC_DATA] people. B could not un…" at bounding box center [429, 403] width 535 height 295
click at [990, 726] on span "NEXT" at bounding box center [987, 734] width 38 height 27
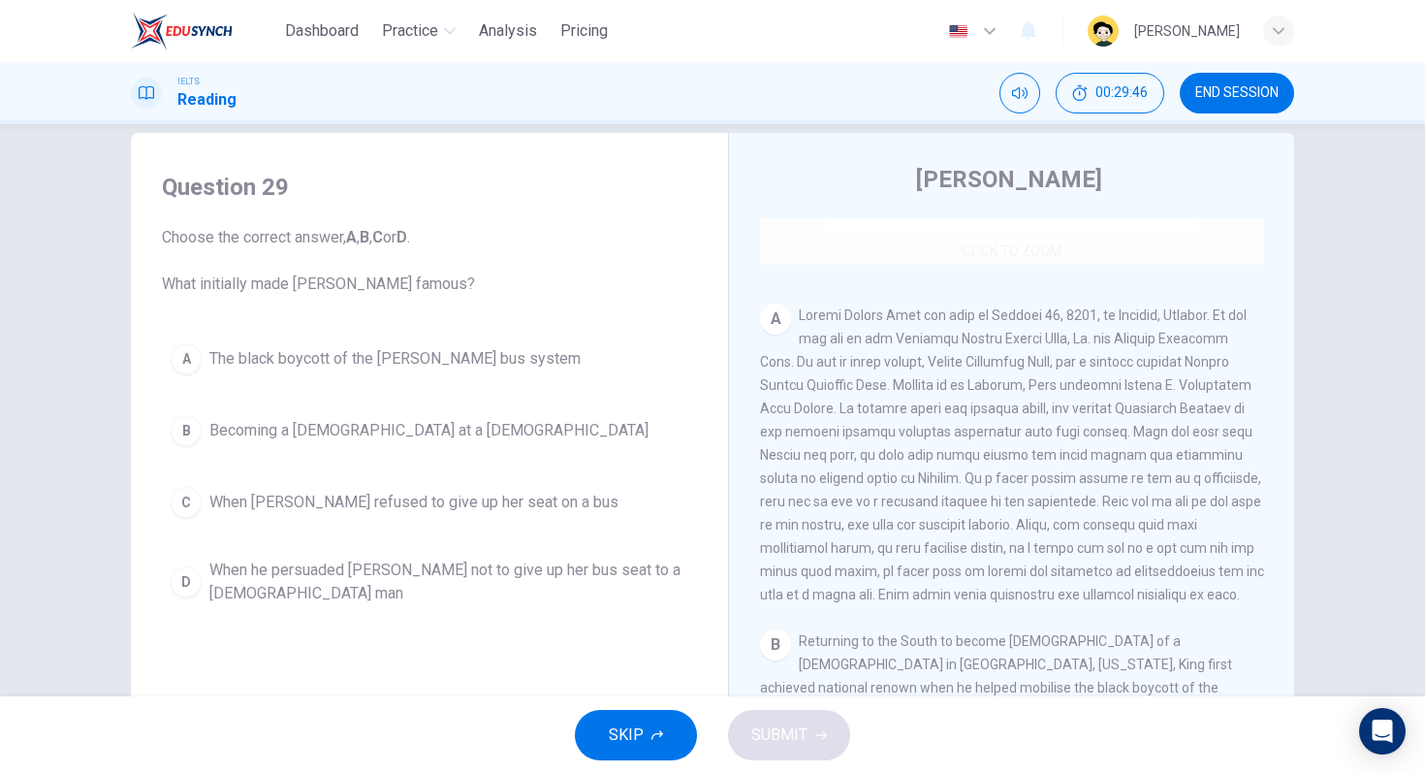
scroll to position [462, 0]
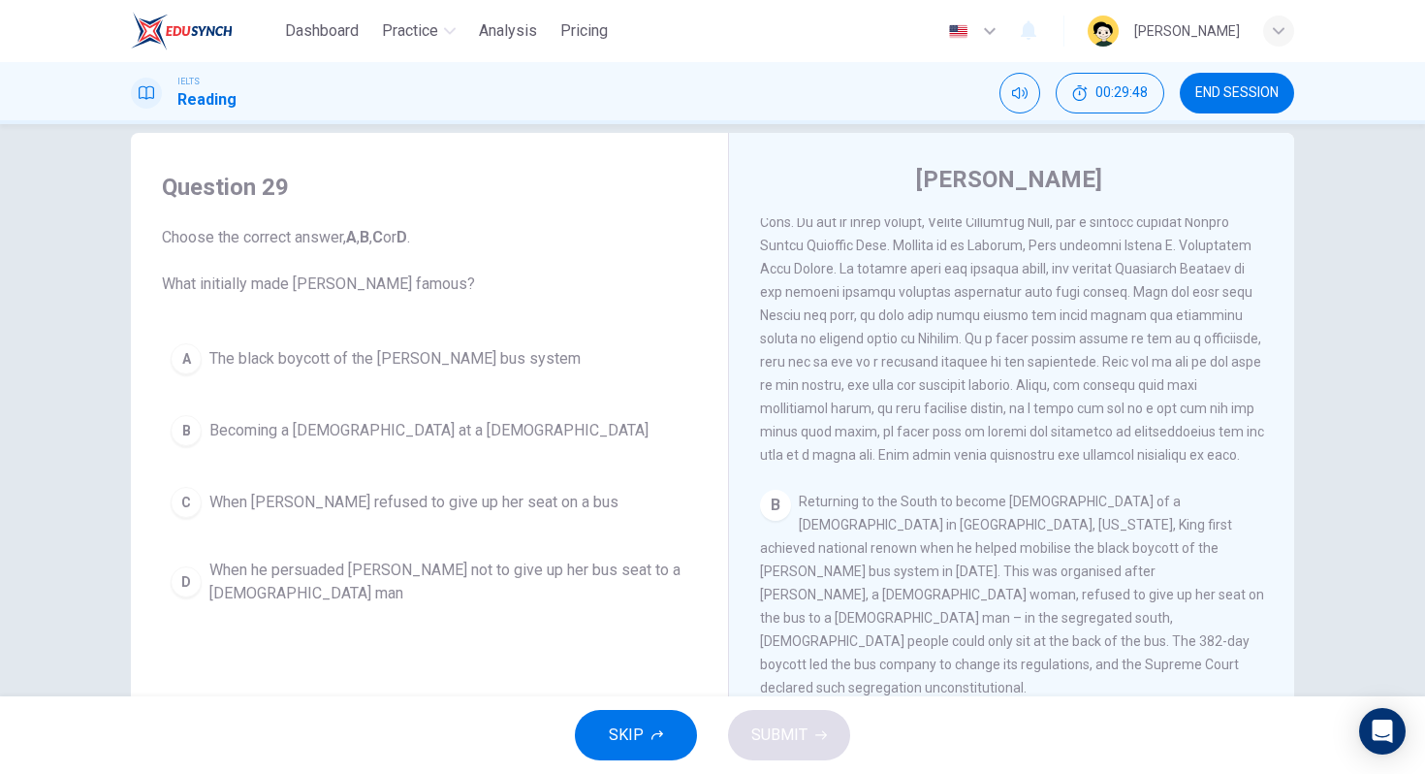
click at [416, 363] on span "The black boycott of the [PERSON_NAME] bus system" at bounding box center [394, 358] width 371 height 23
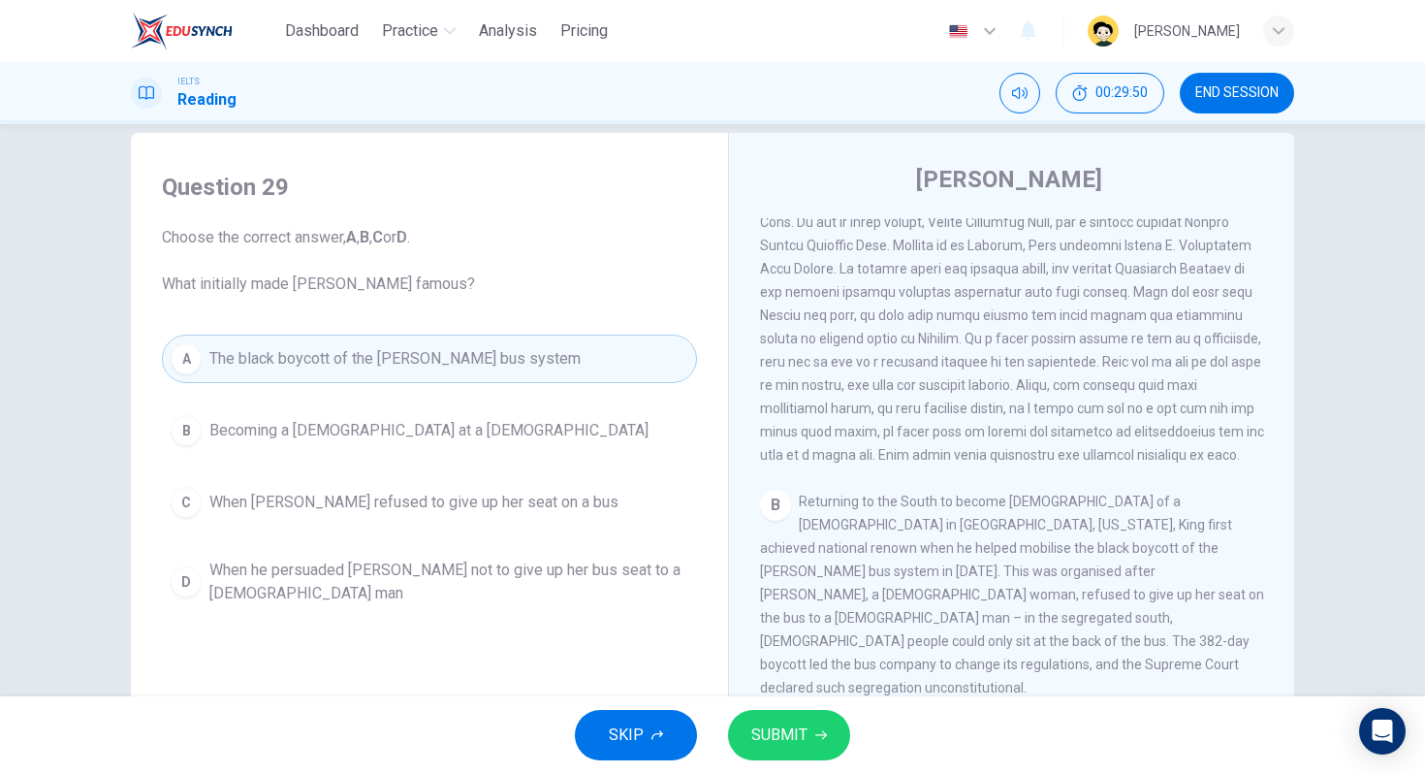
click at [823, 750] on button "SUBMIT" at bounding box center [789, 735] width 122 height 50
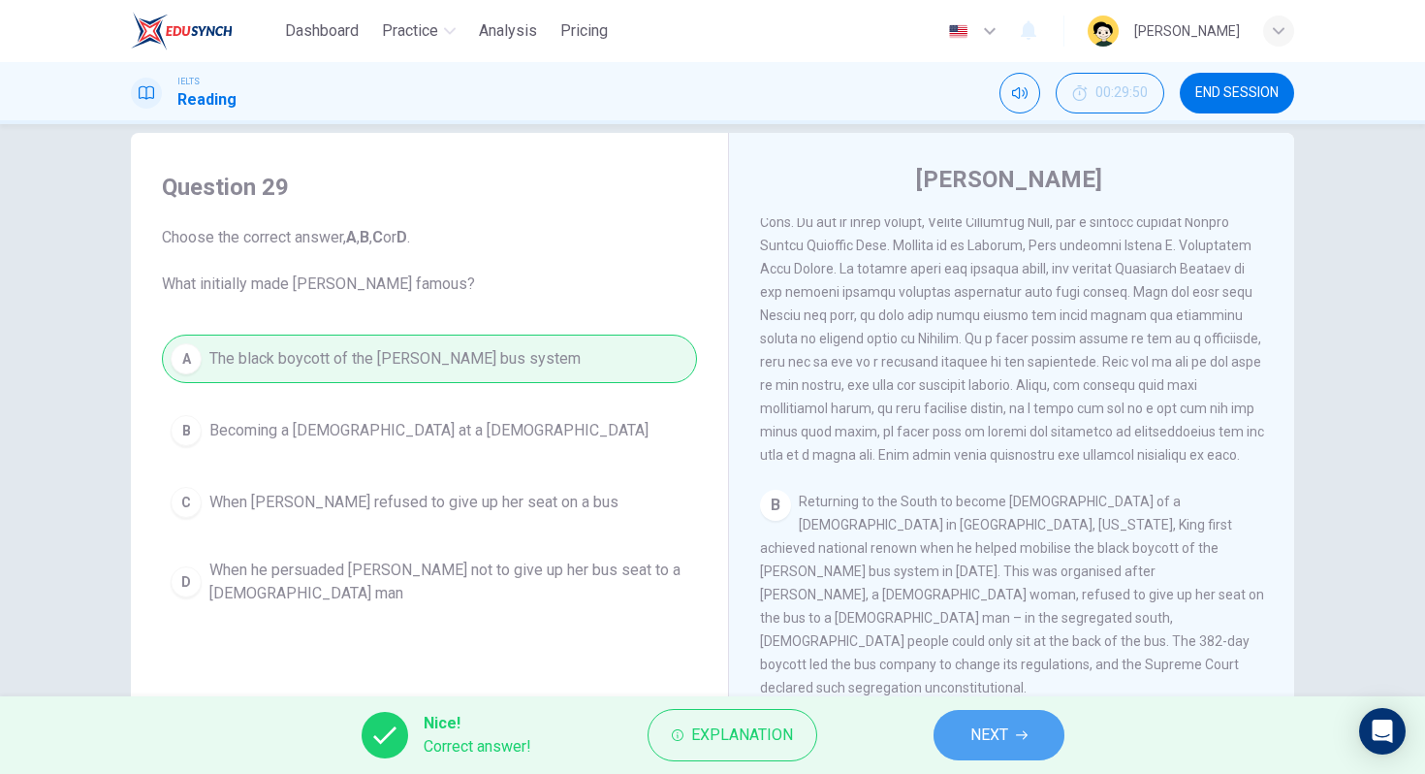
click at [1001, 738] on span "NEXT" at bounding box center [990, 734] width 38 height 27
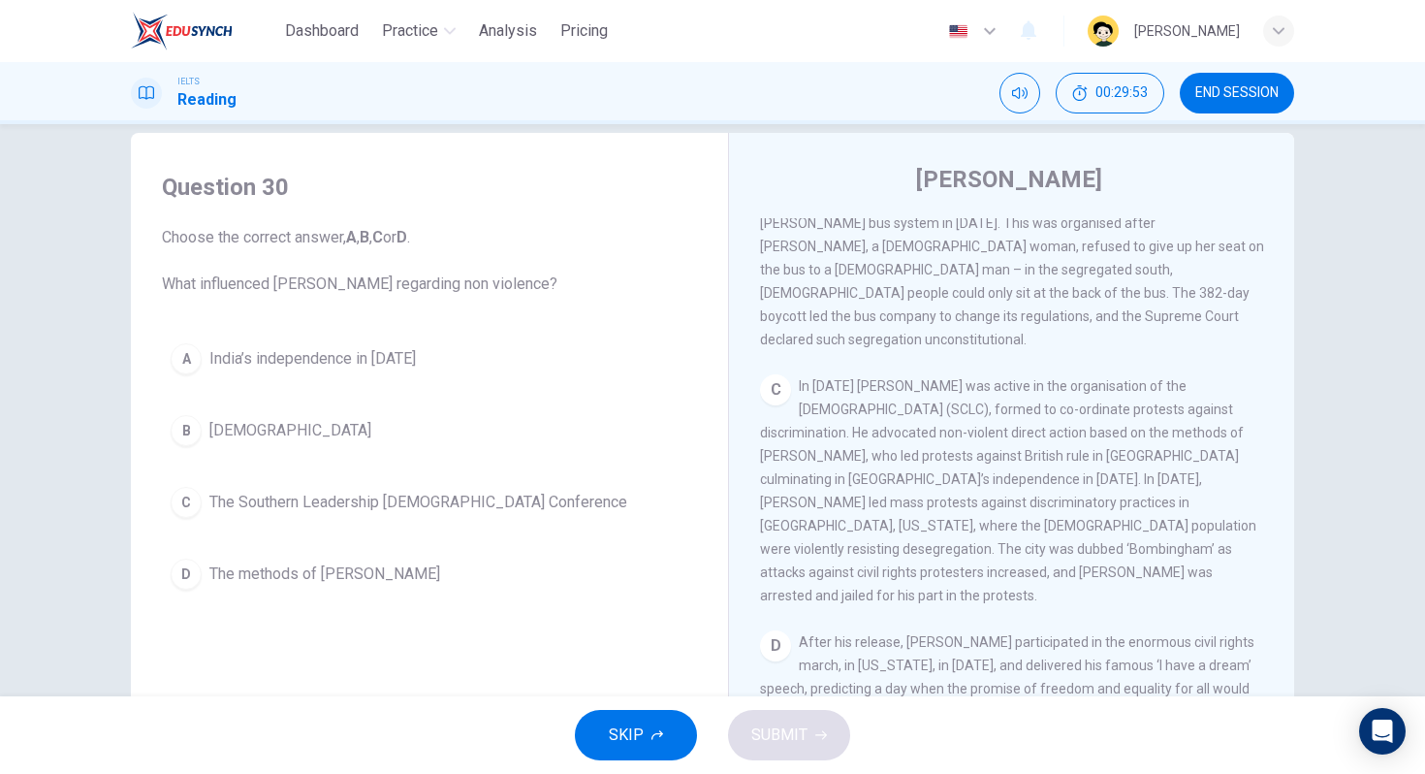
scroll to position [812, 0]
click at [382, 568] on button "D The methods of [PERSON_NAME]" at bounding box center [429, 574] width 535 height 48
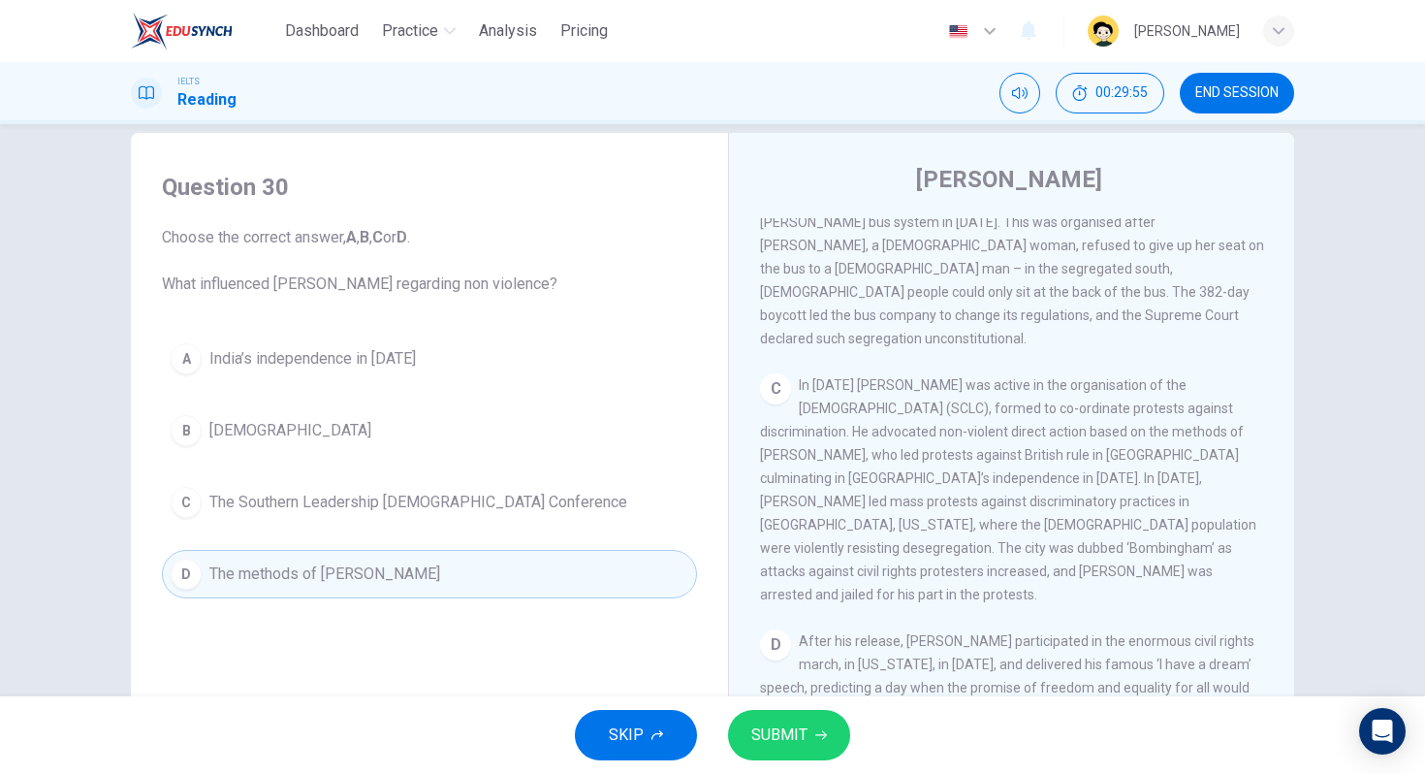
click at [806, 749] on button "SUBMIT" at bounding box center [789, 735] width 122 height 50
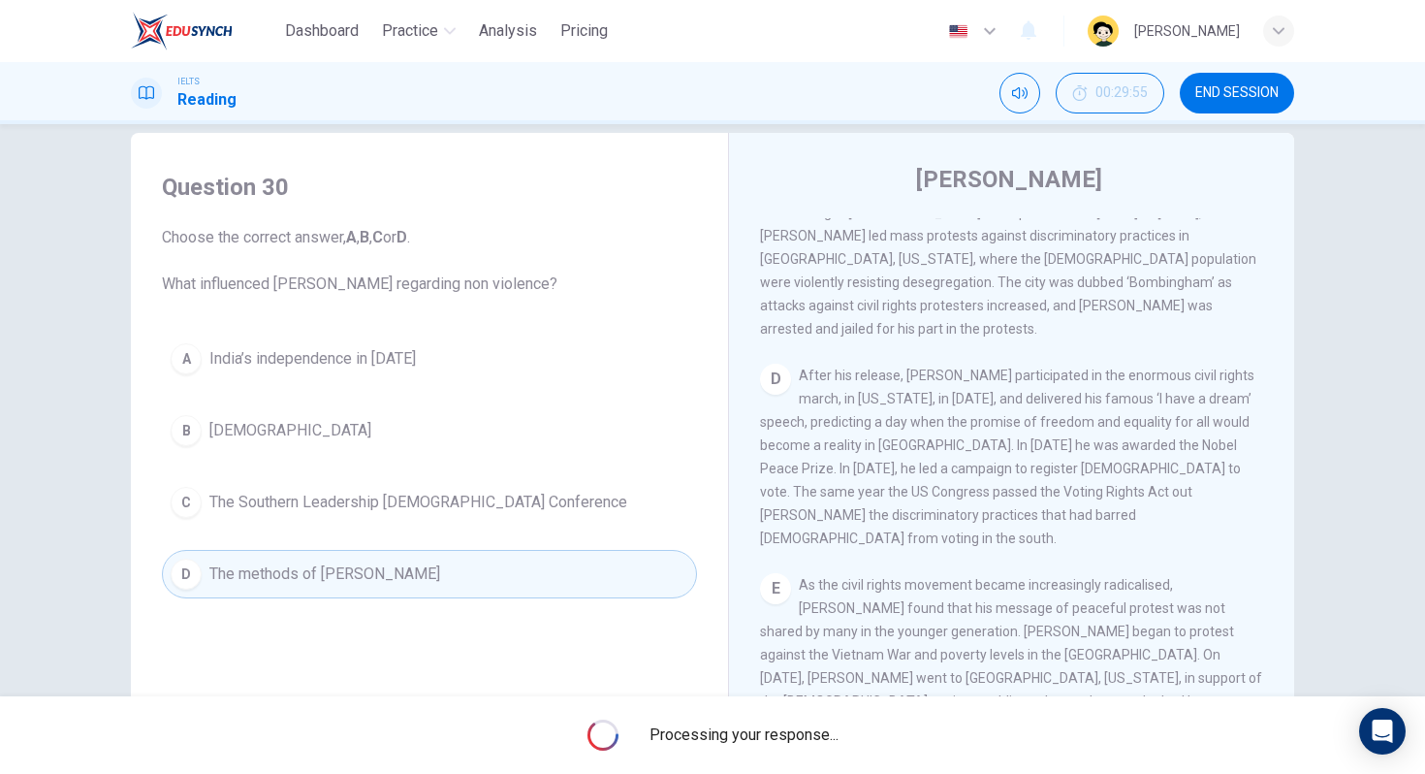
scroll to position [1117, 0]
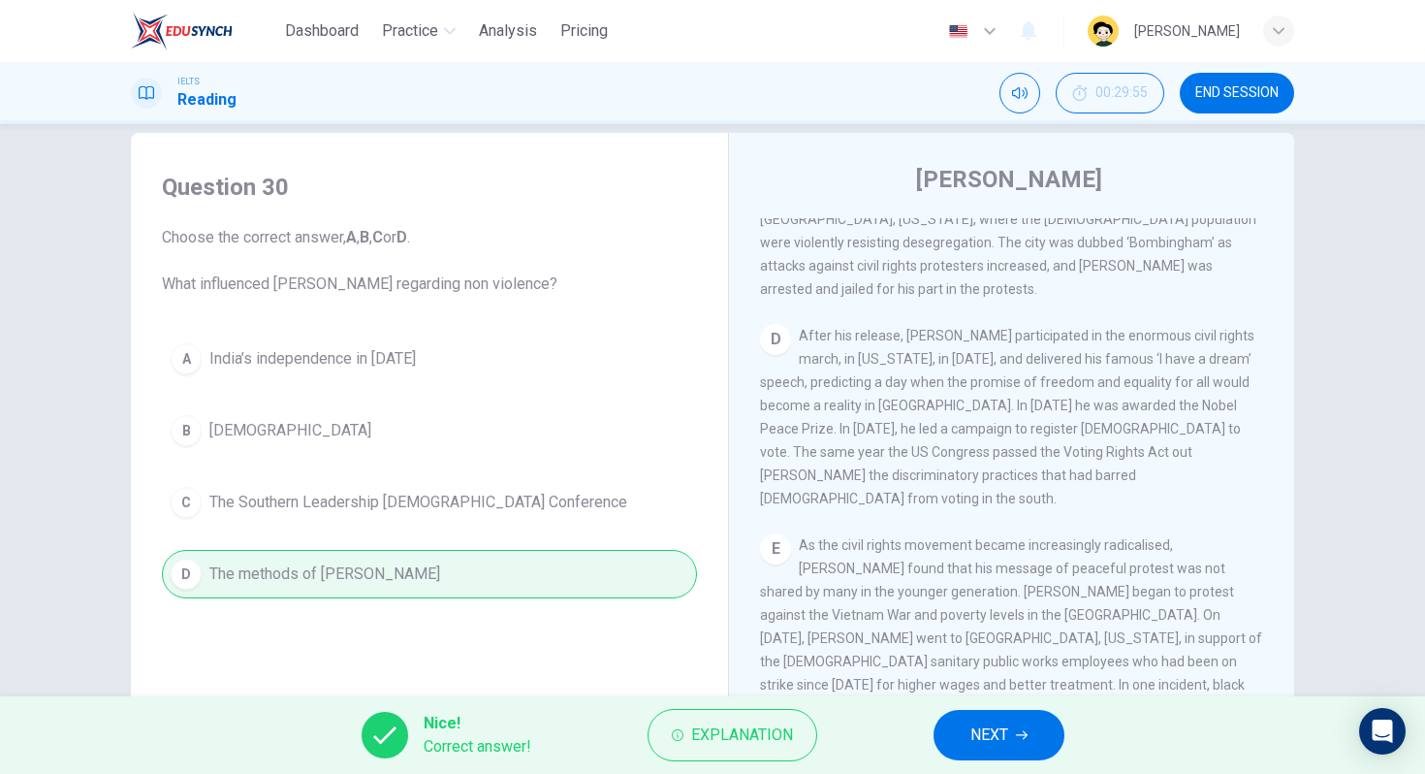
click at [996, 729] on span "NEXT" at bounding box center [990, 734] width 38 height 27
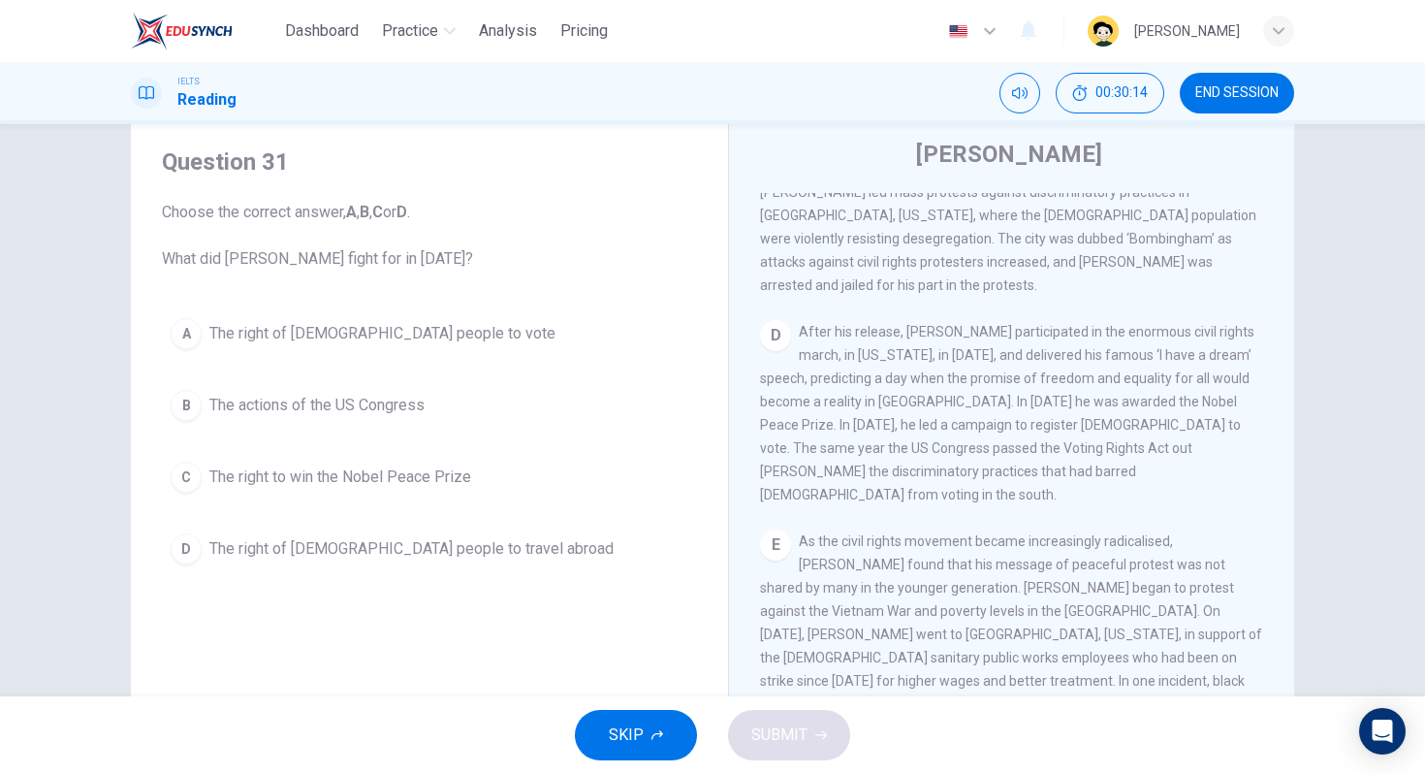
scroll to position [1069, 0]
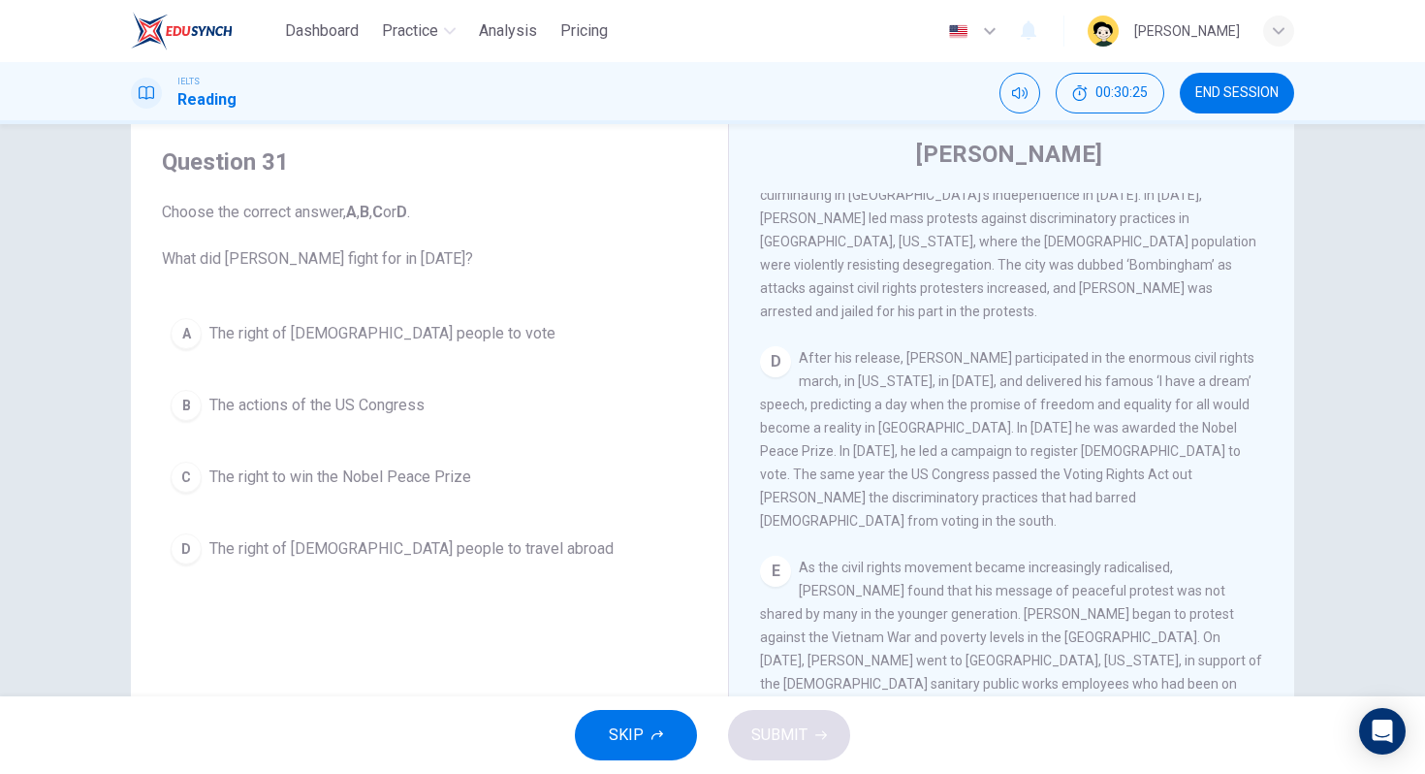
click at [346, 343] on span "The right of [DEMOGRAPHIC_DATA] people to vote" at bounding box center [382, 333] width 346 height 23
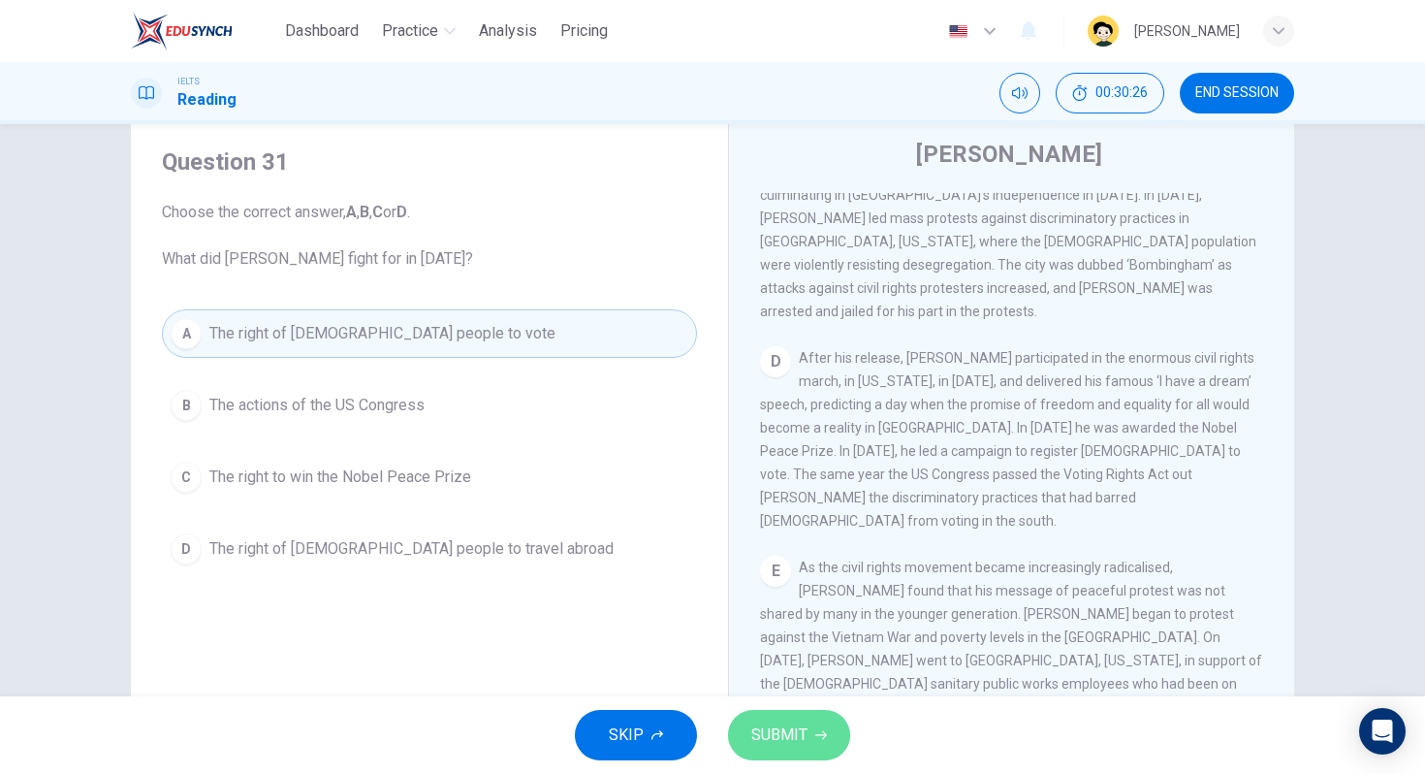
click at [799, 731] on span "SUBMIT" at bounding box center [779, 734] width 56 height 27
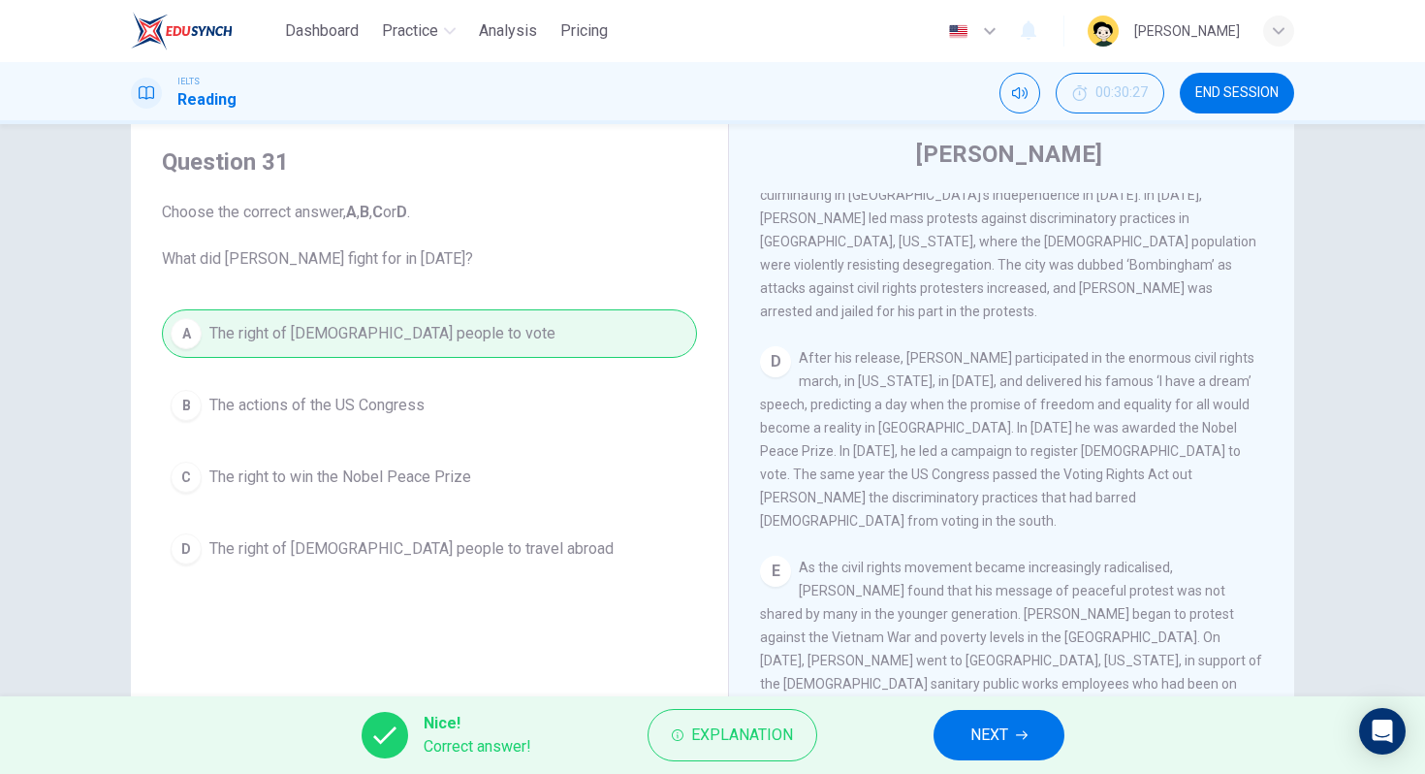
click at [961, 725] on button "NEXT" at bounding box center [999, 735] width 131 height 50
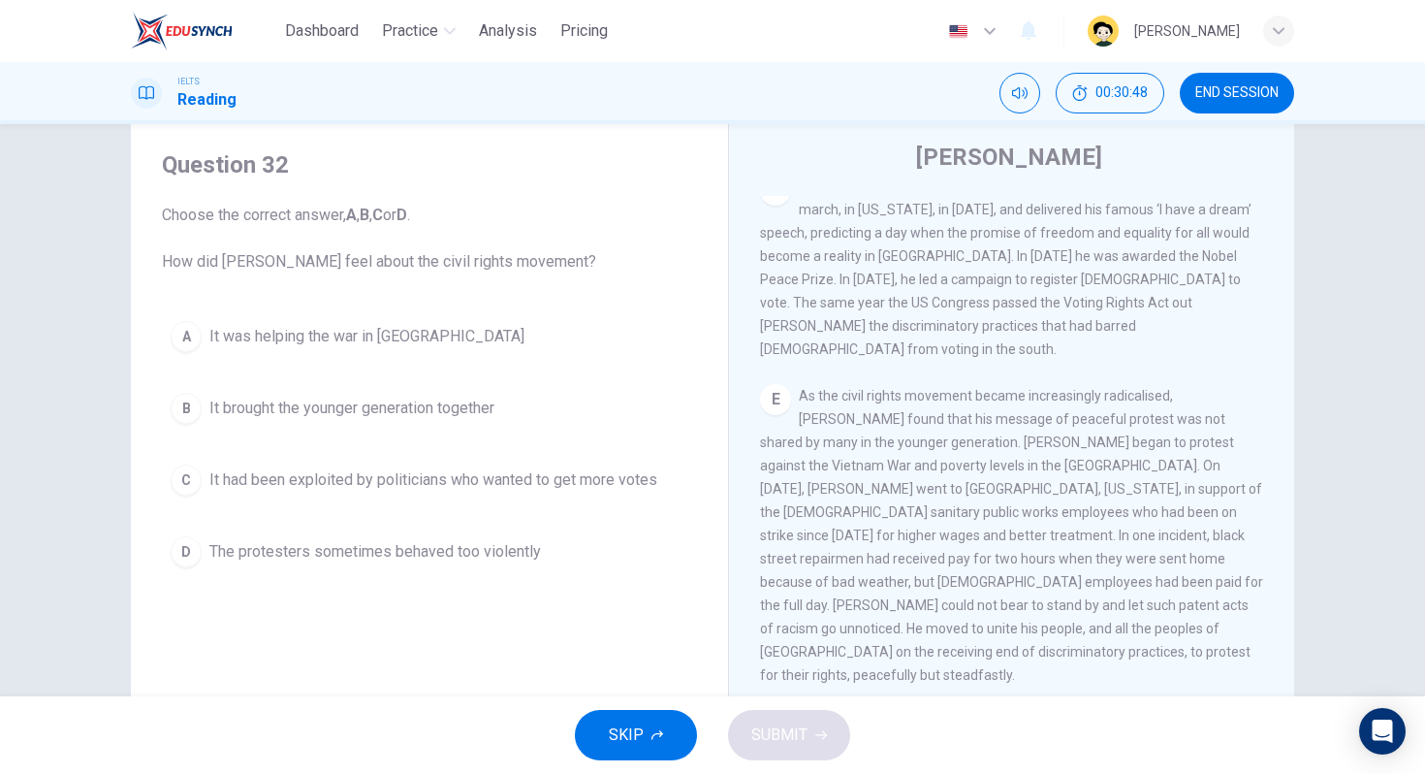
scroll to position [61, 0]
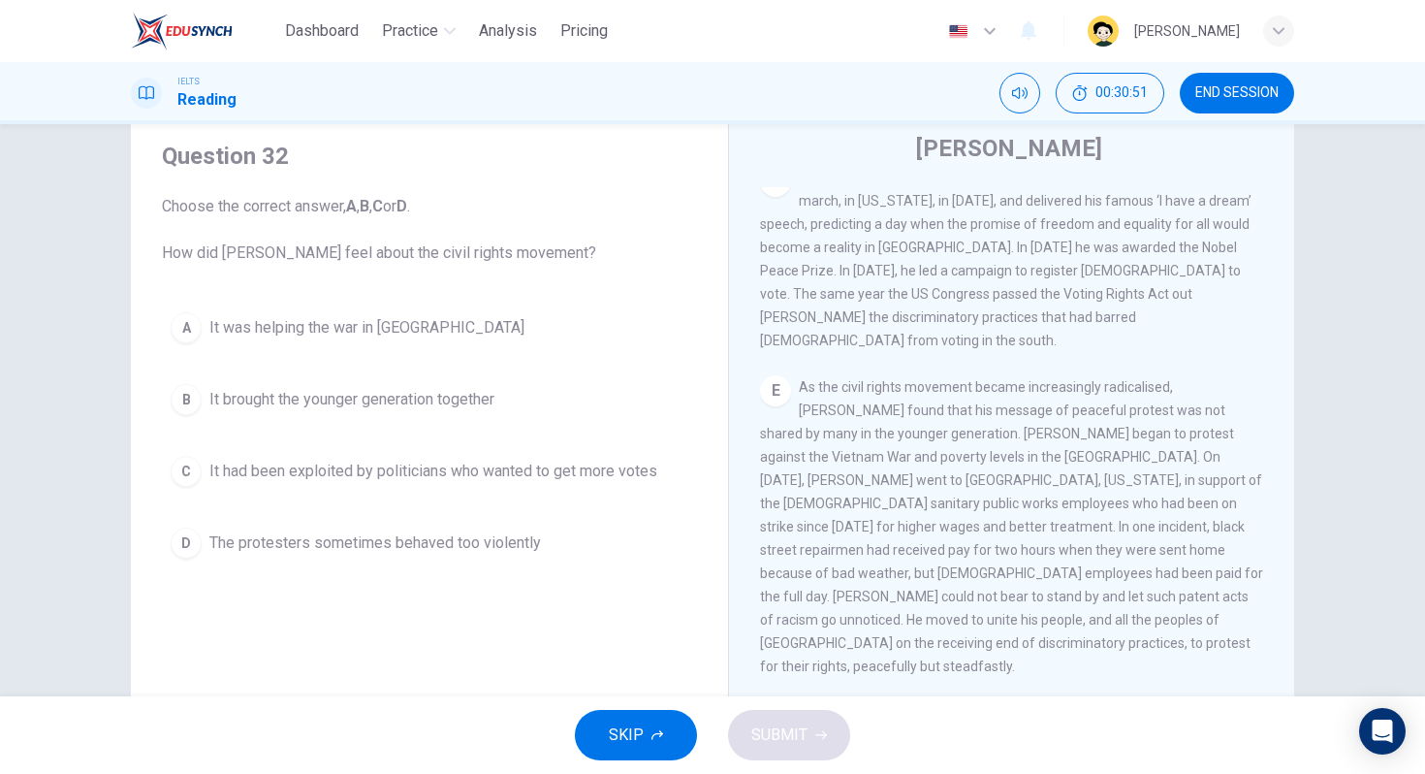
click at [521, 523] on button "D The protesters sometimes behaved too violently" at bounding box center [429, 543] width 535 height 48
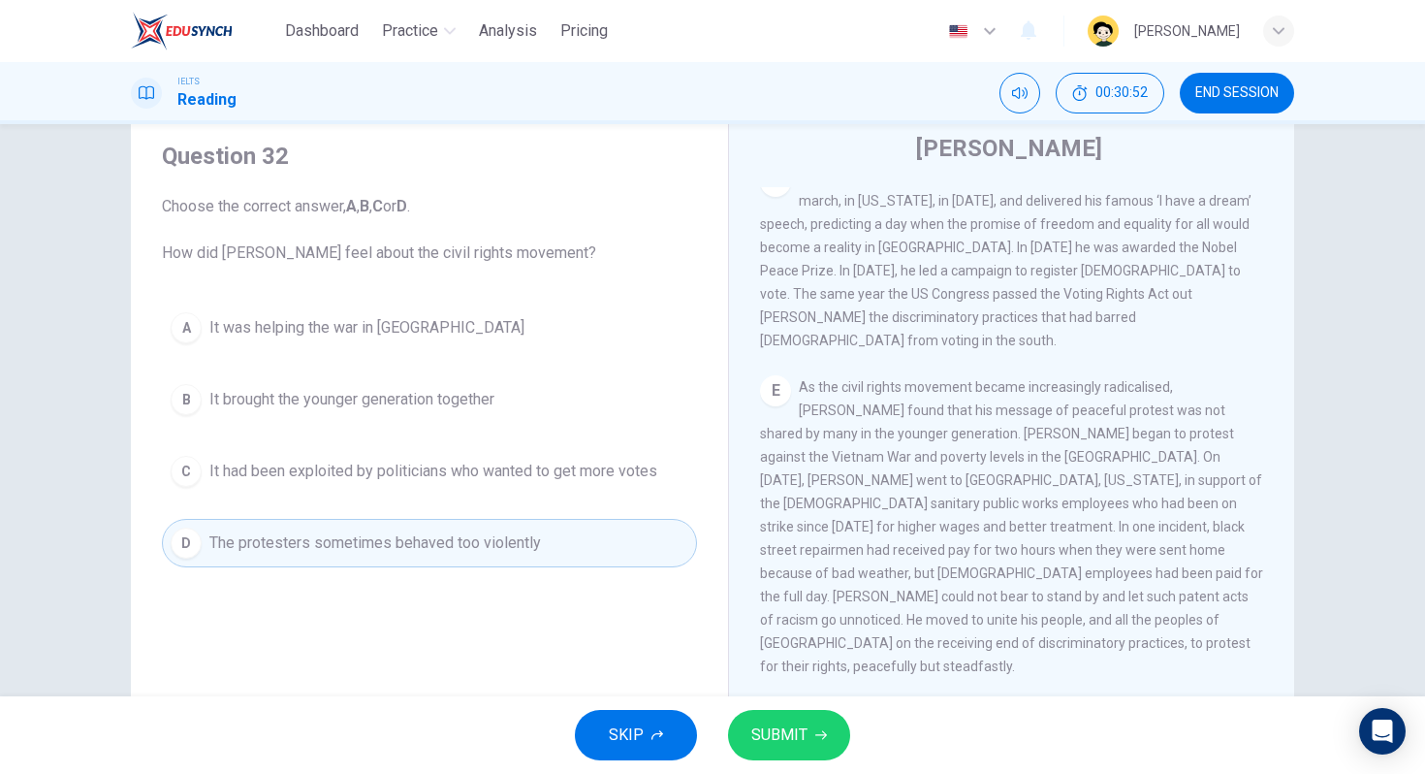
click at [804, 760] on div "SKIP SUBMIT" at bounding box center [712, 735] width 1425 height 78
click at [804, 754] on button "SUBMIT" at bounding box center [789, 735] width 122 height 50
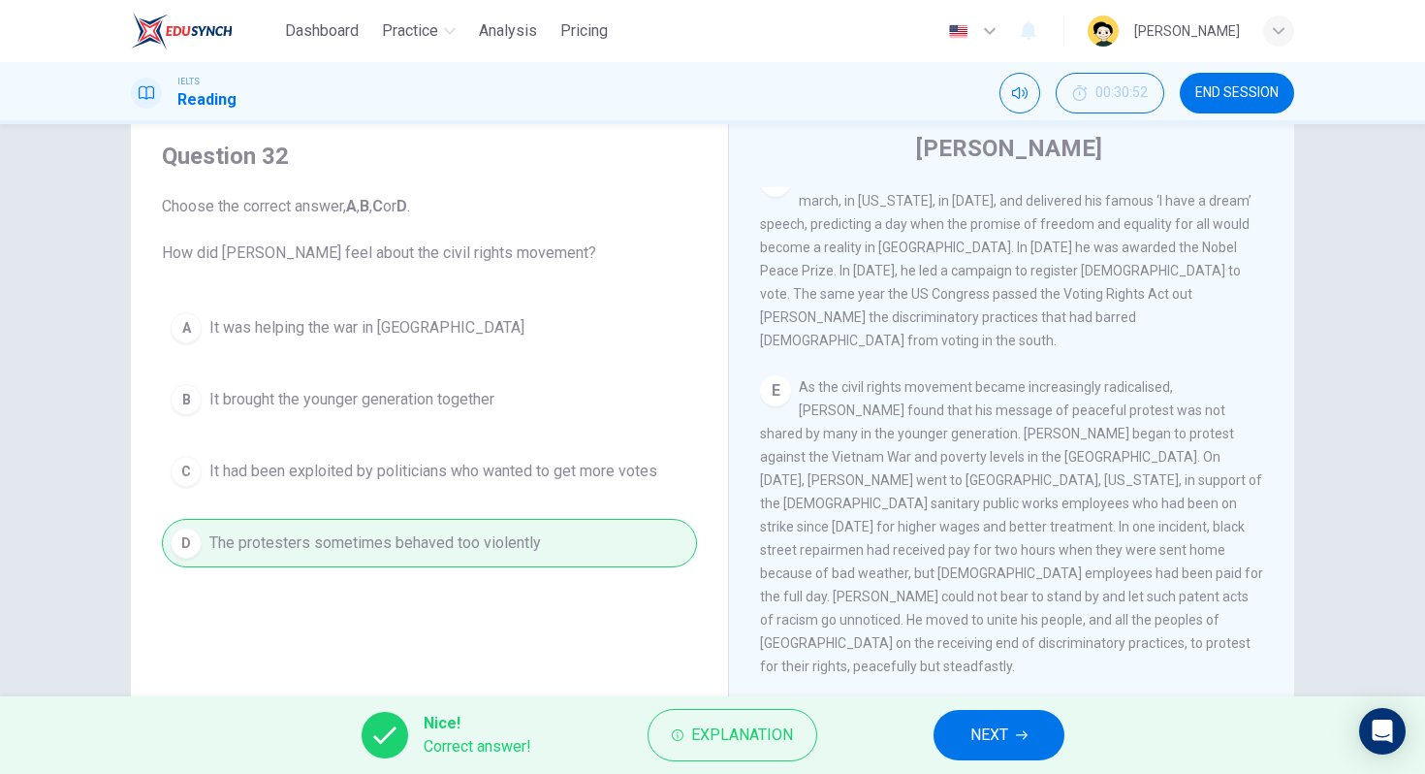
click at [1054, 756] on div "Nice! Correct answer! Explanation NEXT" at bounding box center [712, 735] width 1425 height 78
click at [1021, 742] on button "NEXT" at bounding box center [999, 735] width 131 height 50
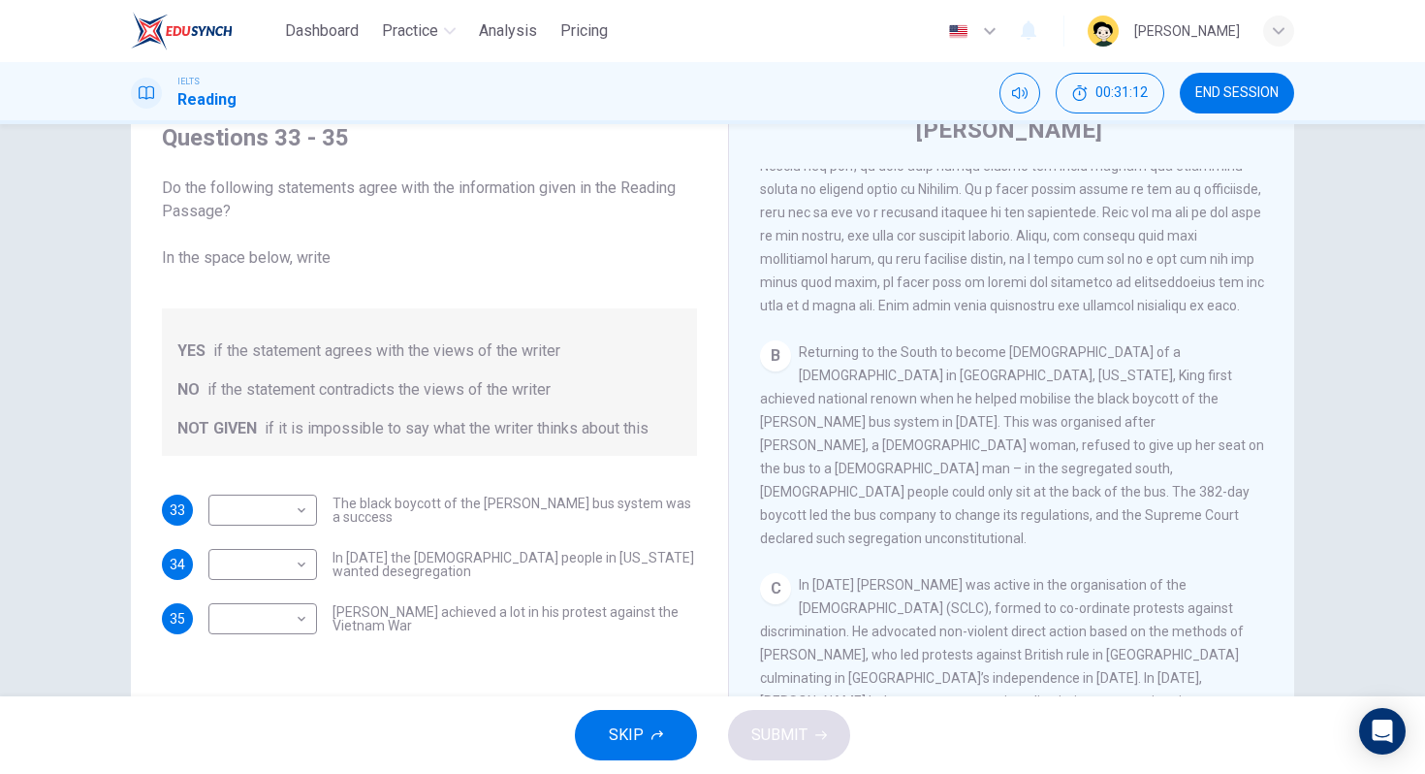
scroll to position [566, 0]
click at [268, 520] on body "Dashboard Practice Analysis Pricing English en ​ [PERSON_NAME] IELTS Reading 00…" at bounding box center [712, 387] width 1425 height 774
click at [275, 533] on li "YES" at bounding box center [258, 541] width 109 height 31
type input "YES"
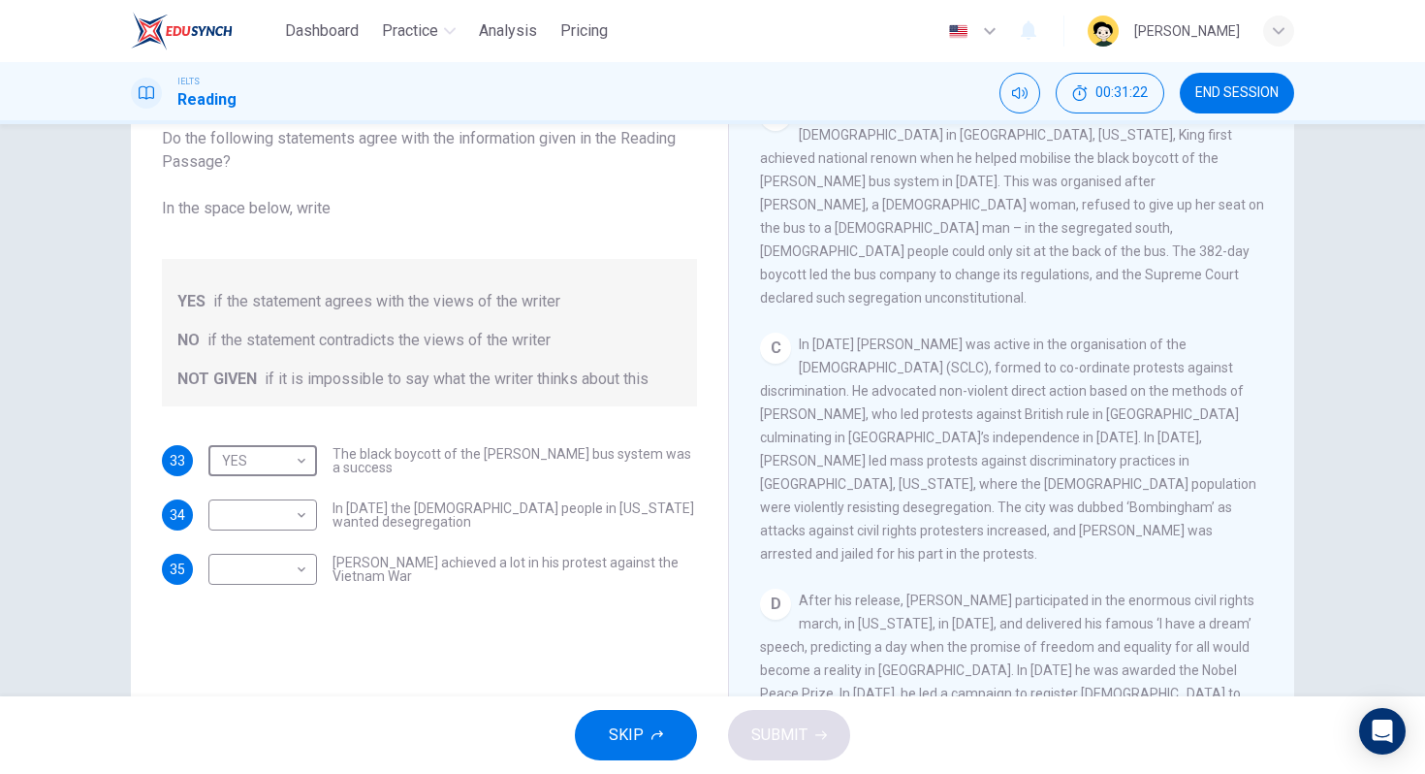
scroll to position [758, 0]
click at [252, 530] on body "Dashboard Practice Analysis Pricing English en ​ [PERSON_NAME] IELTS Reading 00…" at bounding box center [712, 387] width 1425 height 774
click at [268, 580] on li "NO" at bounding box center [258, 576] width 109 height 31
type input "NO"
click at [292, 563] on body "Dashboard Practice Analysis Pricing English en ​ [PERSON_NAME] IELTS Reading 00…" at bounding box center [712, 387] width 1425 height 774
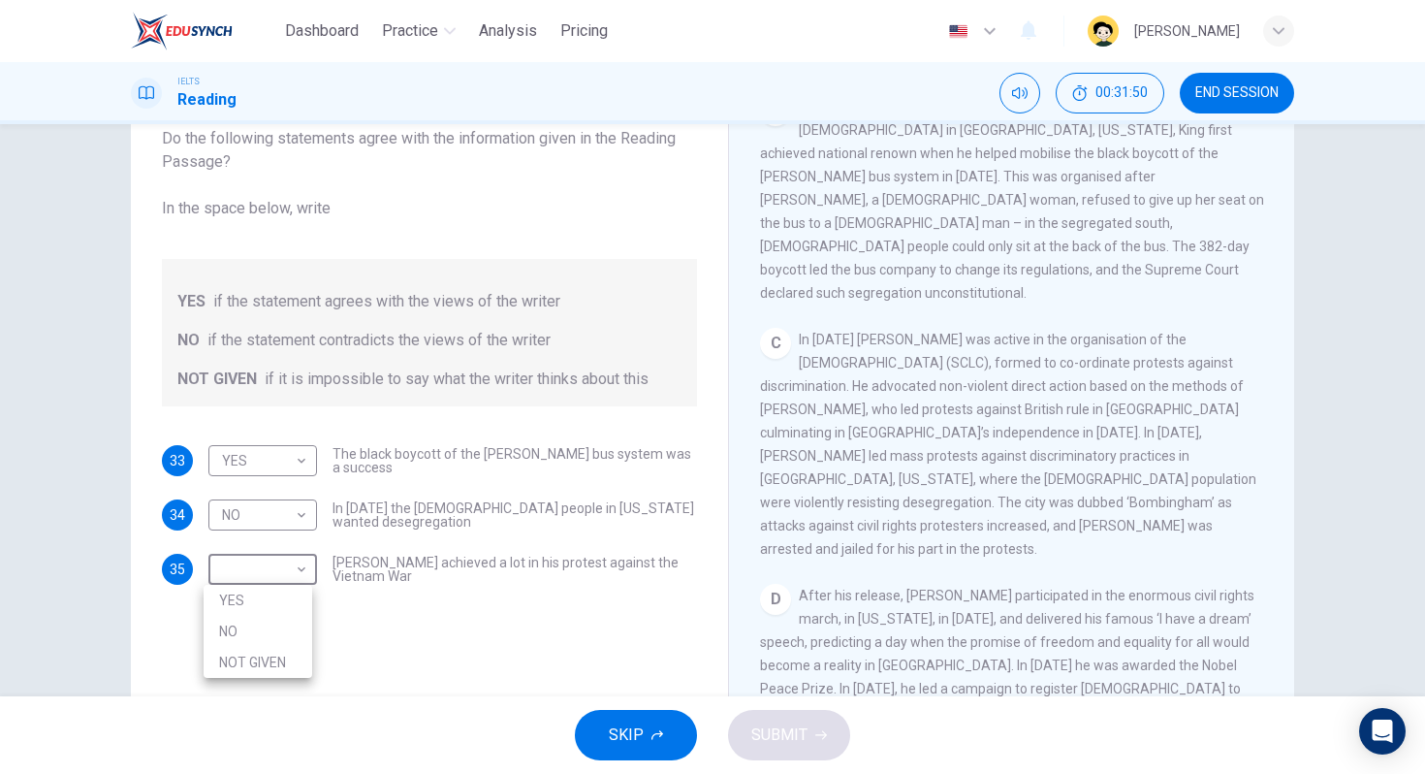
click at [966, 572] on div at bounding box center [712, 387] width 1425 height 774
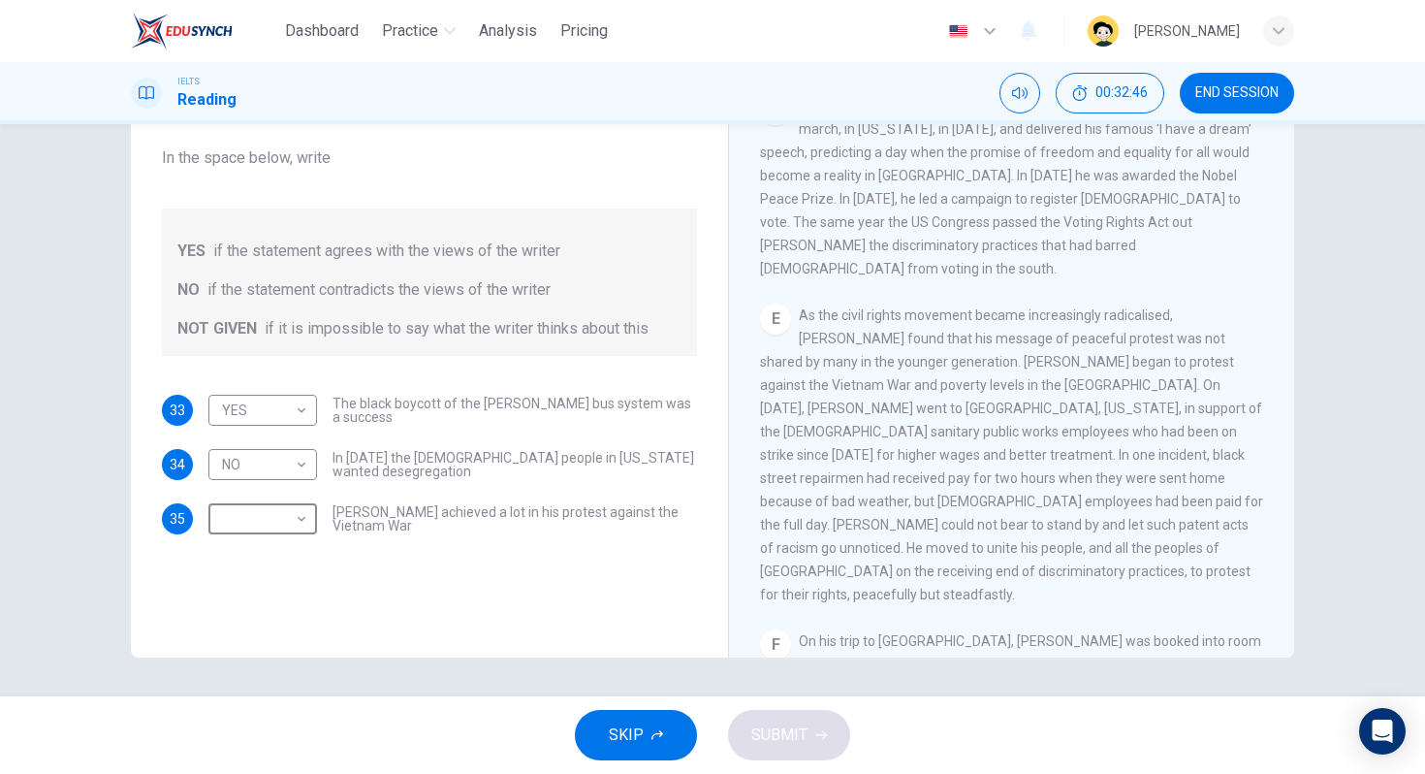
scroll to position [1196, 0]
click at [276, 523] on body "Dashboard Practice Analysis Pricing English en ​ [PERSON_NAME] IELTS Reading 00…" at bounding box center [712, 387] width 1425 height 774
click at [281, 578] on li "NO" at bounding box center [258, 580] width 109 height 31
click at [271, 514] on body "Dashboard Practice Analysis Pricing English en ​ [PERSON_NAME] IELTS Reading 00…" at bounding box center [712, 387] width 1425 height 774
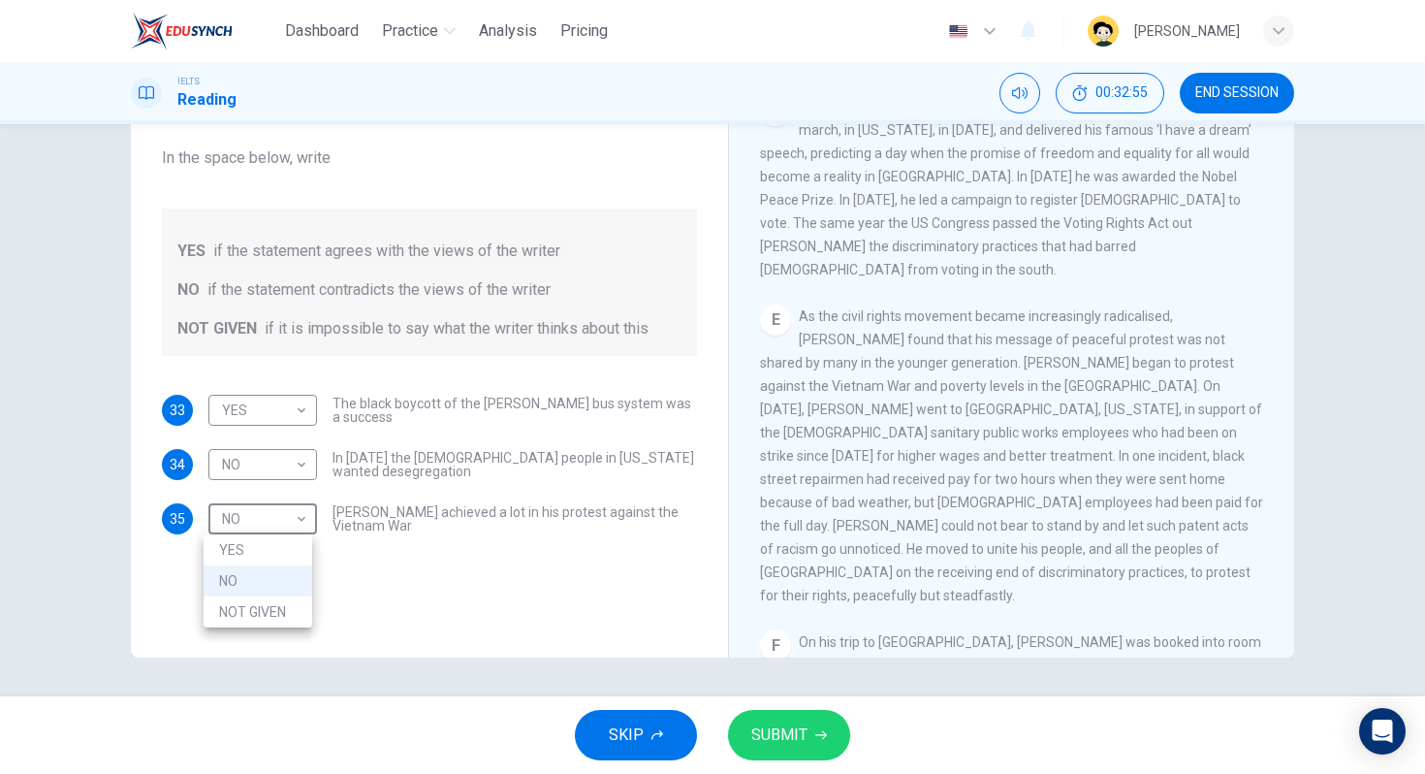
click at [272, 602] on li "NOT GIVEN" at bounding box center [258, 611] width 109 height 31
type input "NOT GIVEN"
click at [646, 635] on div "Questions 33 - 35 Do the following statements agree with the information given …" at bounding box center [429, 330] width 566 height 654
click at [766, 717] on button "SUBMIT" at bounding box center [789, 735] width 122 height 50
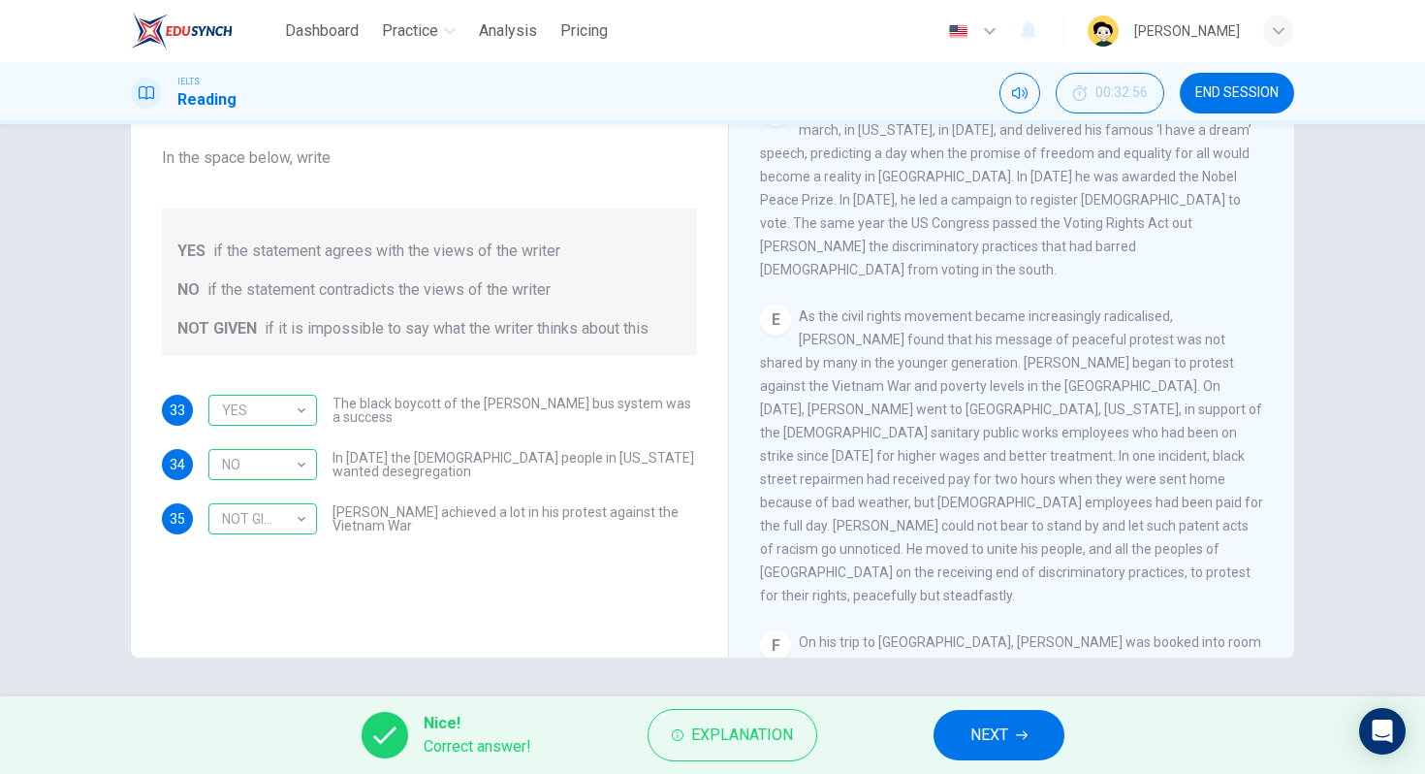
click at [1055, 718] on button "NEXT" at bounding box center [999, 735] width 131 height 50
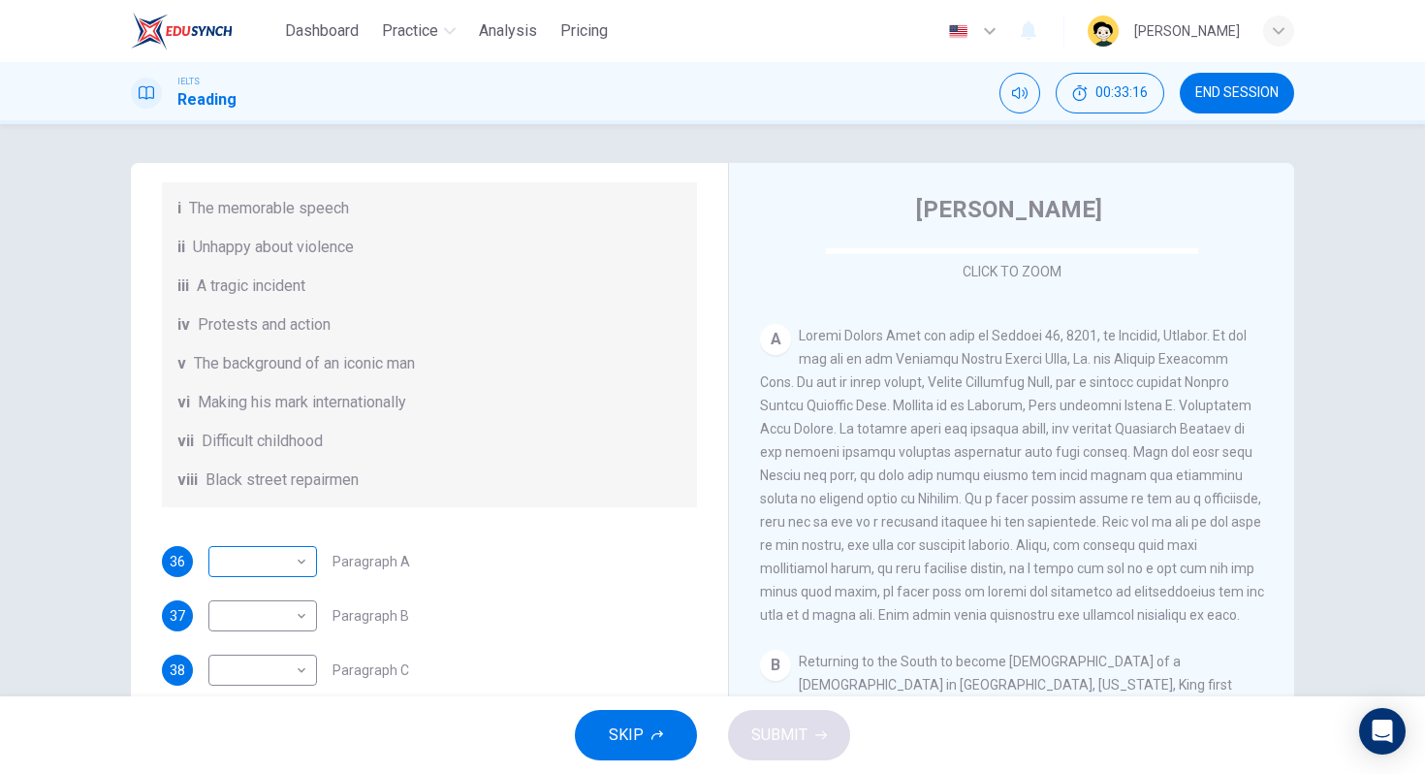
scroll to position [266, 0]
click at [267, 576] on body "Dashboard Practice Analysis Pricing English en ​ [PERSON_NAME] IELTS Reading 00…" at bounding box center [712, 387] width 1425 height 774
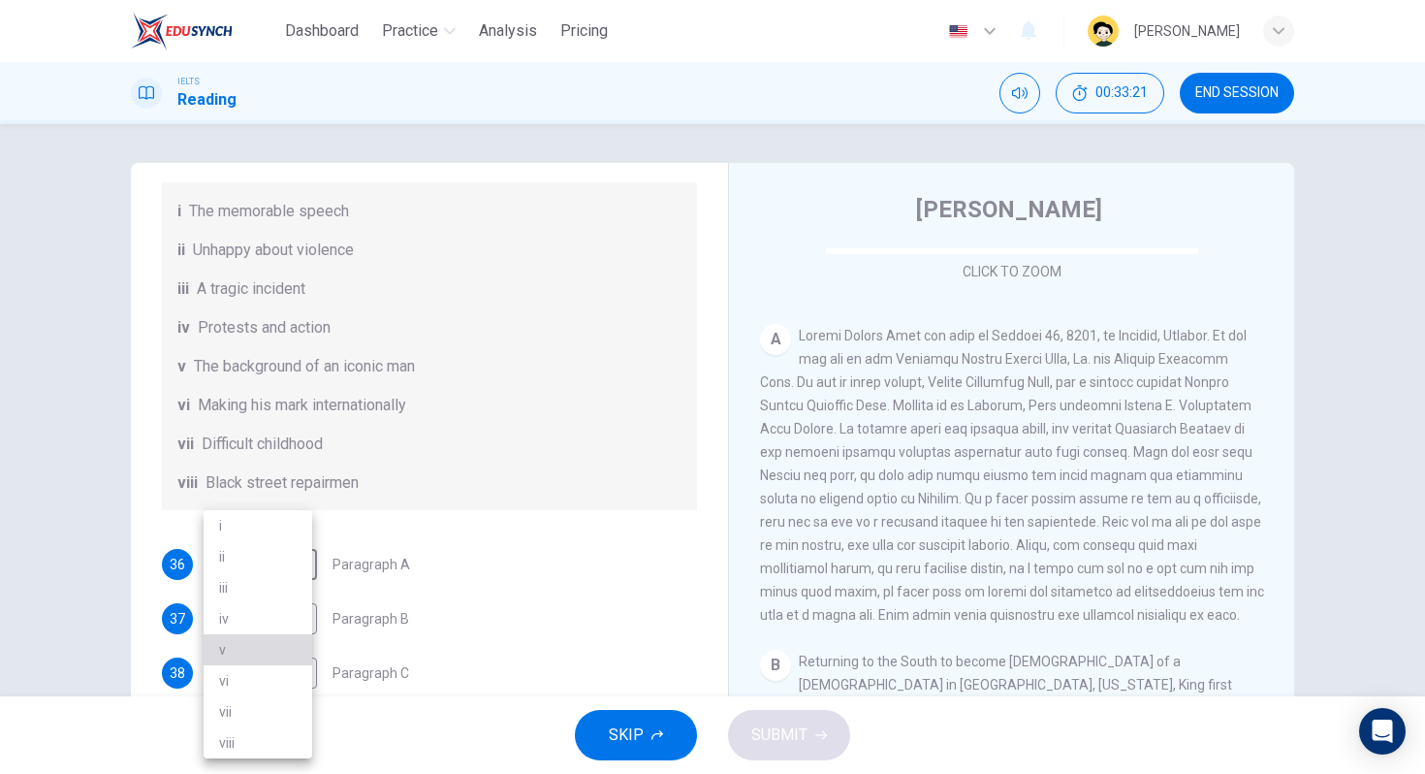
click at [264, 654] on li "v" at bounding box center [258, 649] width 109 height 31
type input "v"
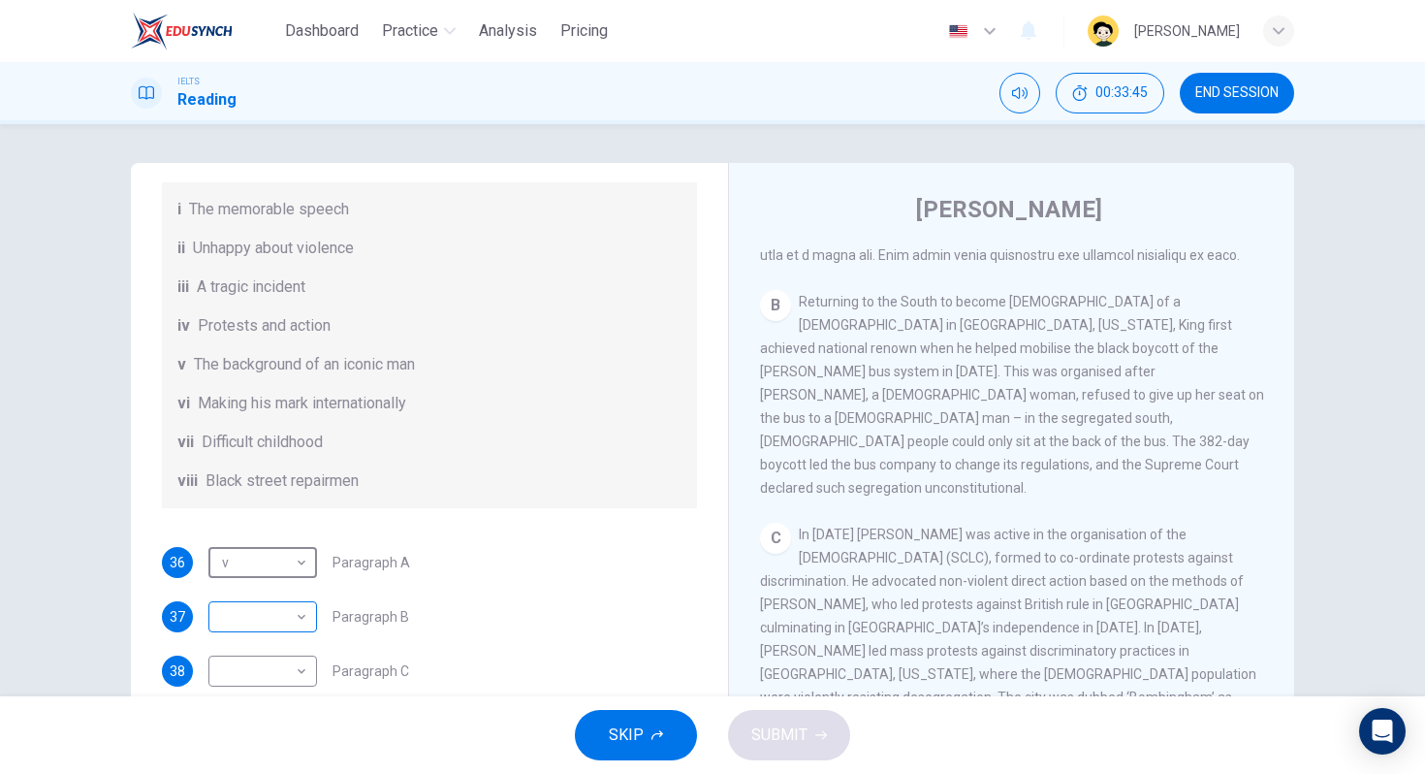
scroll to position [272, 0]
click at [228, 640] on body "Dashboard Practice Analysis Pricing English en ​ [PERSON_NAME] IELTS Reading 00…" at bounding box center [712, 387] width 1425 height 774
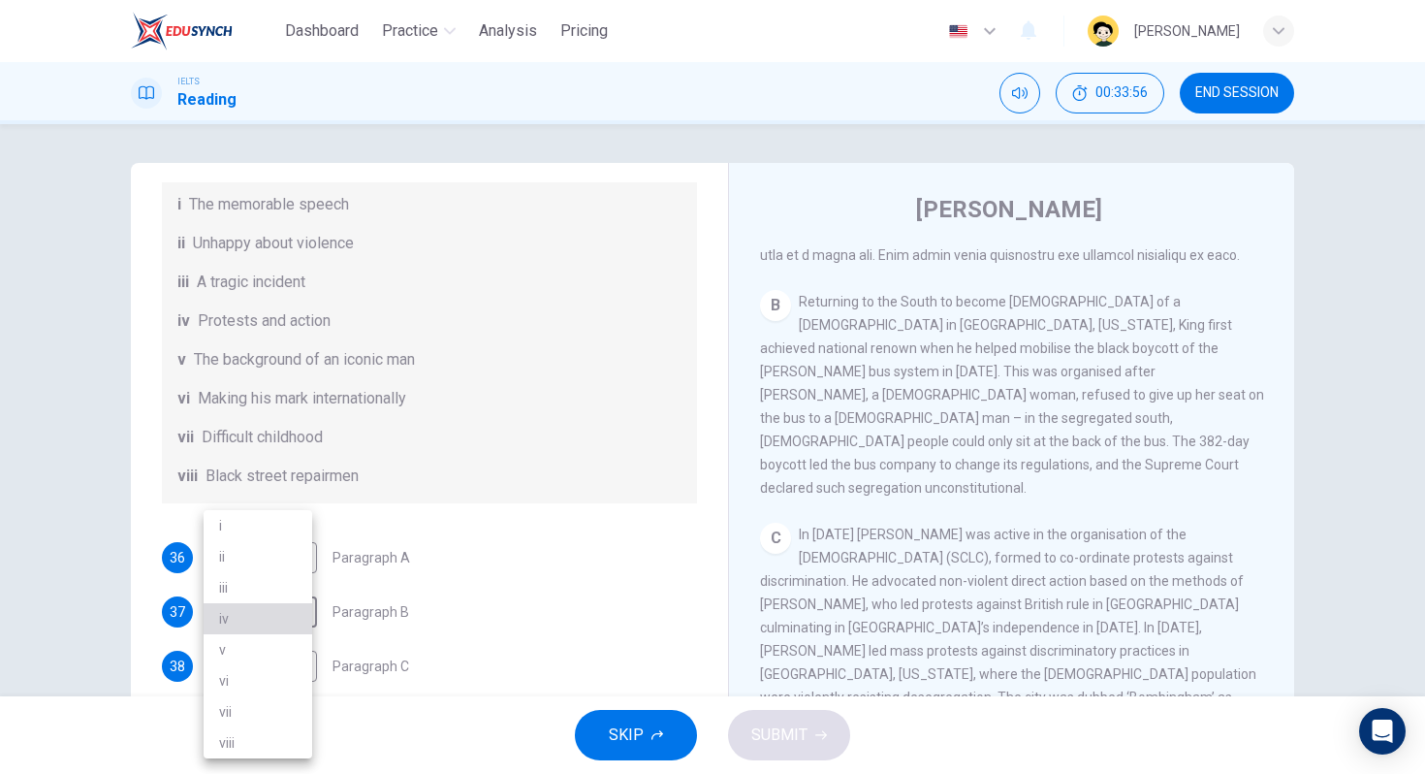
click at [261, 622] on li "iv" at bounding box center [258, 618] width 109 height 31
type input "iv"
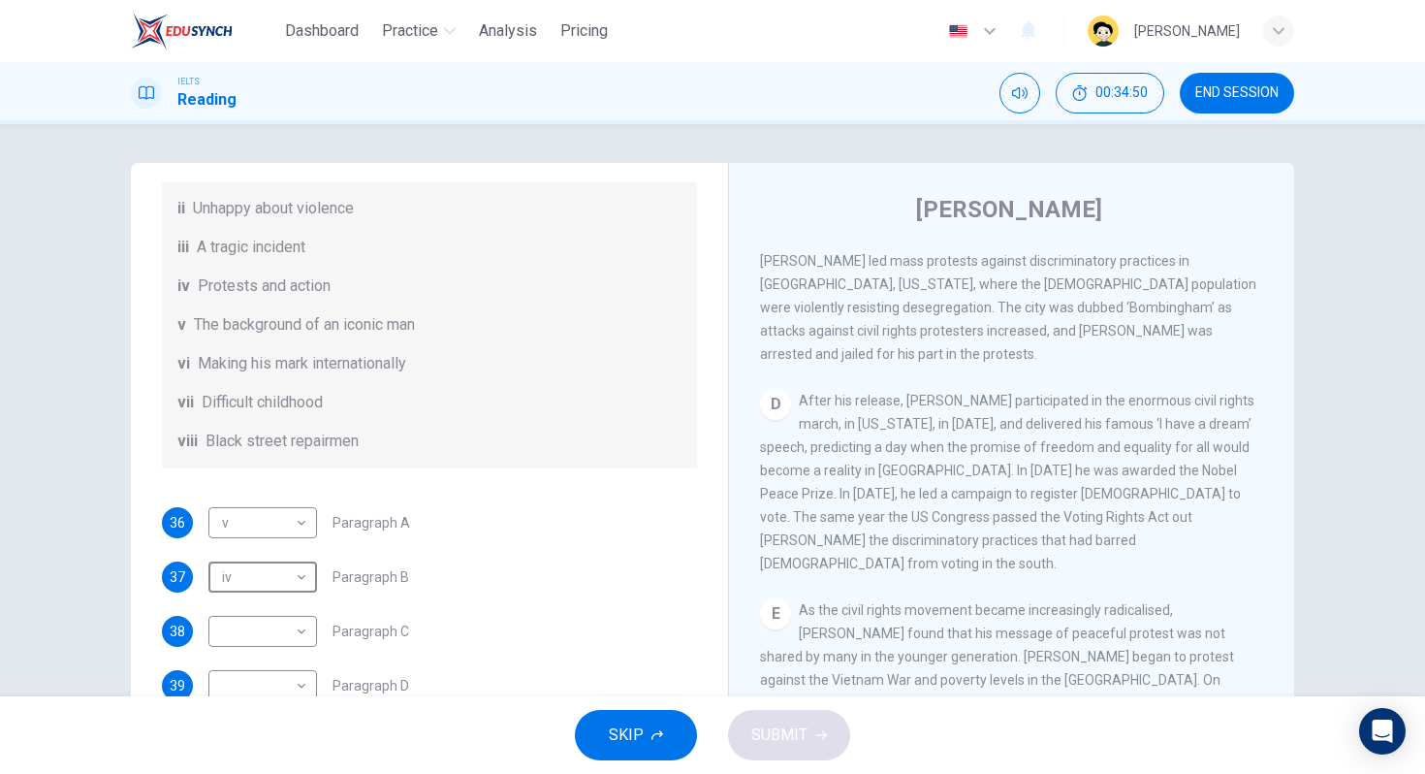
scroll to position [292, 0]
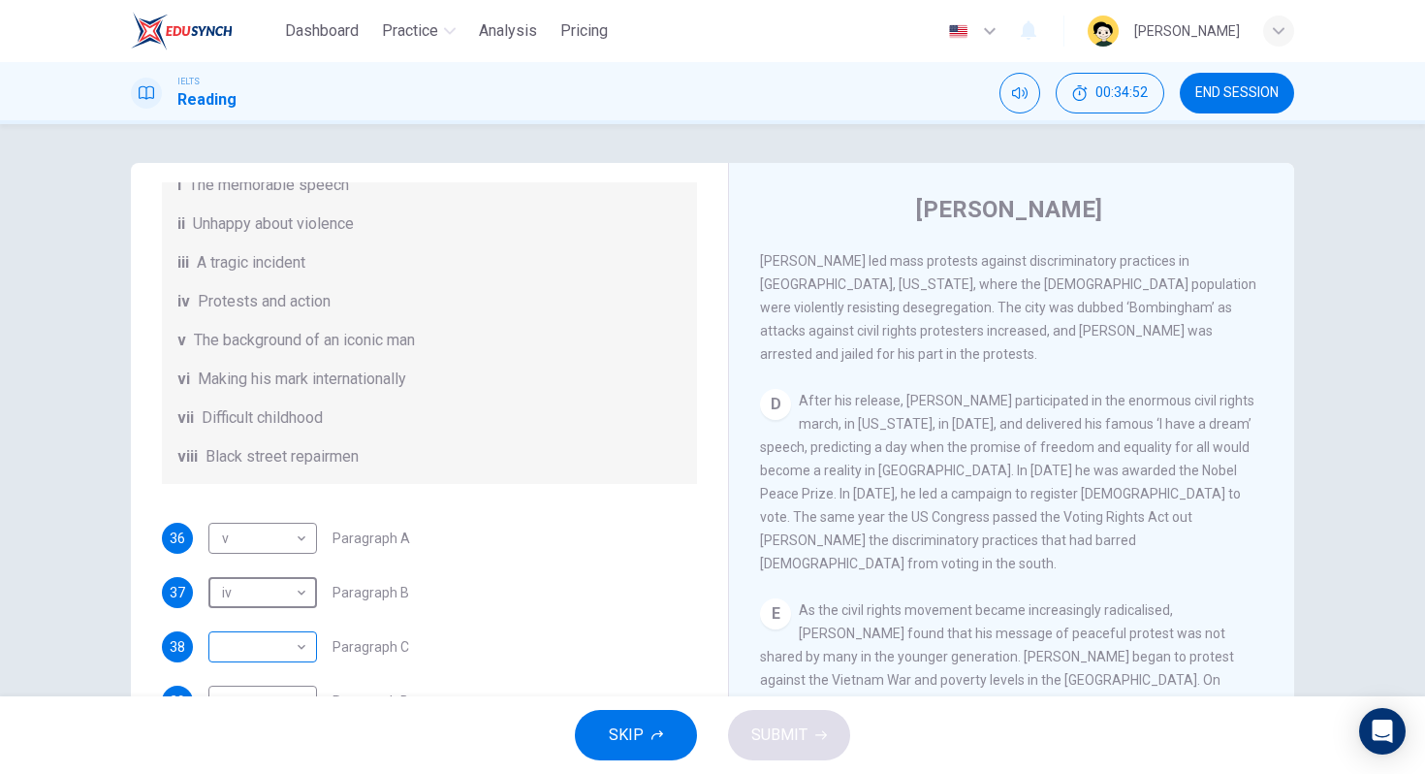
click at [269, 670] on body "Dashboard Practice Analysis Pricing English en ​ [PERSON_NAME] IELTS Reading 00…" at bounding box center [712, 387] width 1425 height 774
click at [261, 594] on li "iii" at bounding box center [258, 587] width 109 height 31
type input "iii"
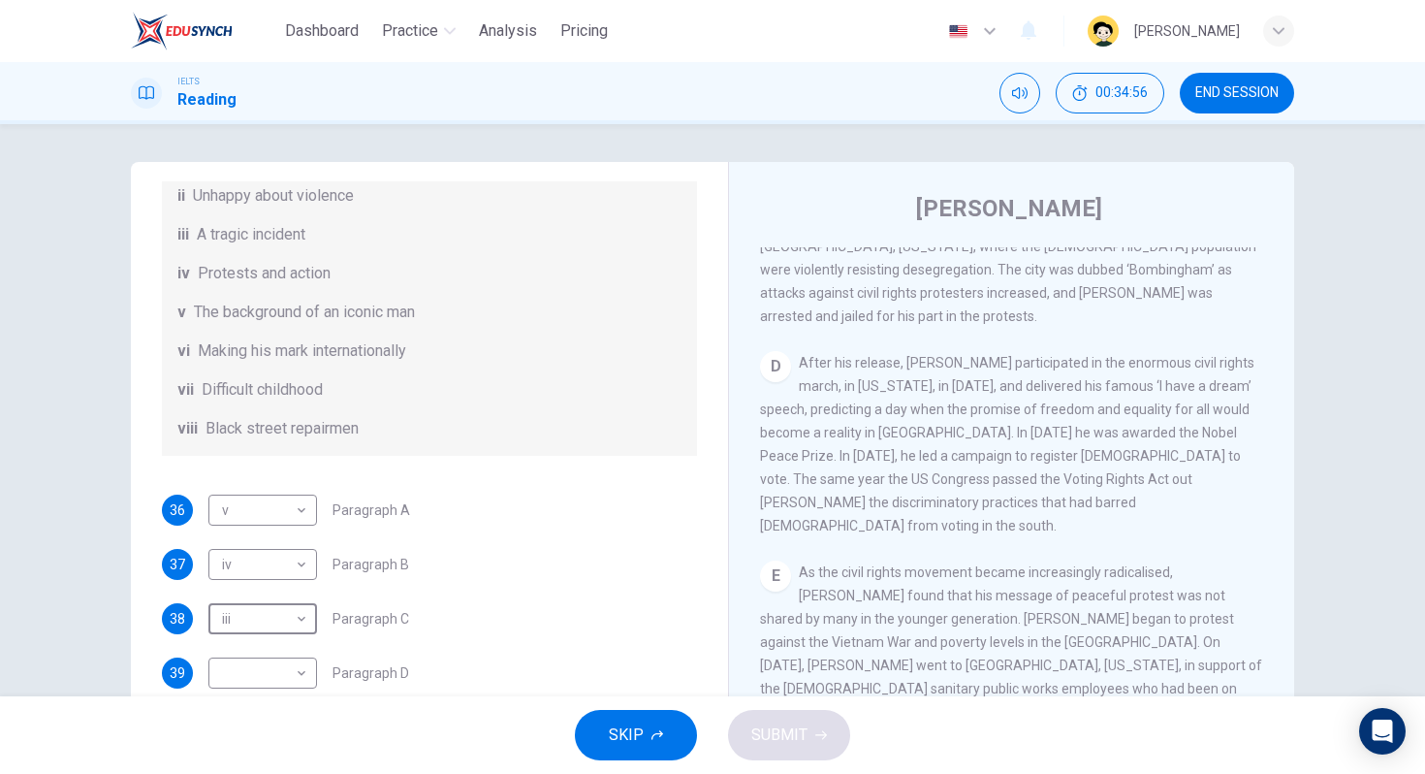
scroll to position [1075, 0]
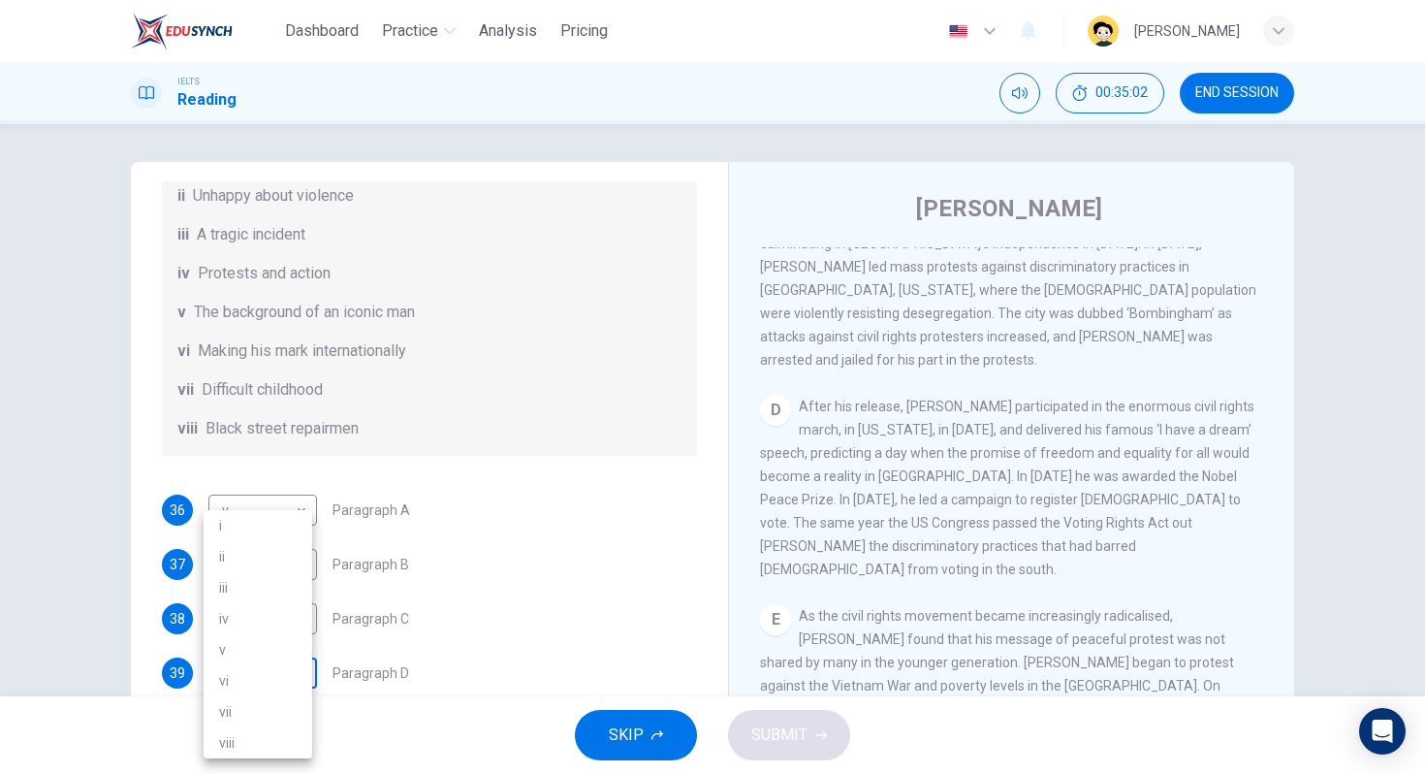
click at [278, 657] on body "Dashboard Practice Analysis Pricing English en ​ [PERSON_NAME] IELTS Reading 00…" at bounding box center [712, 387] width 1425 height 774
click at [390, 443] on div at bounding box center [712, 387] width 1425 height 774
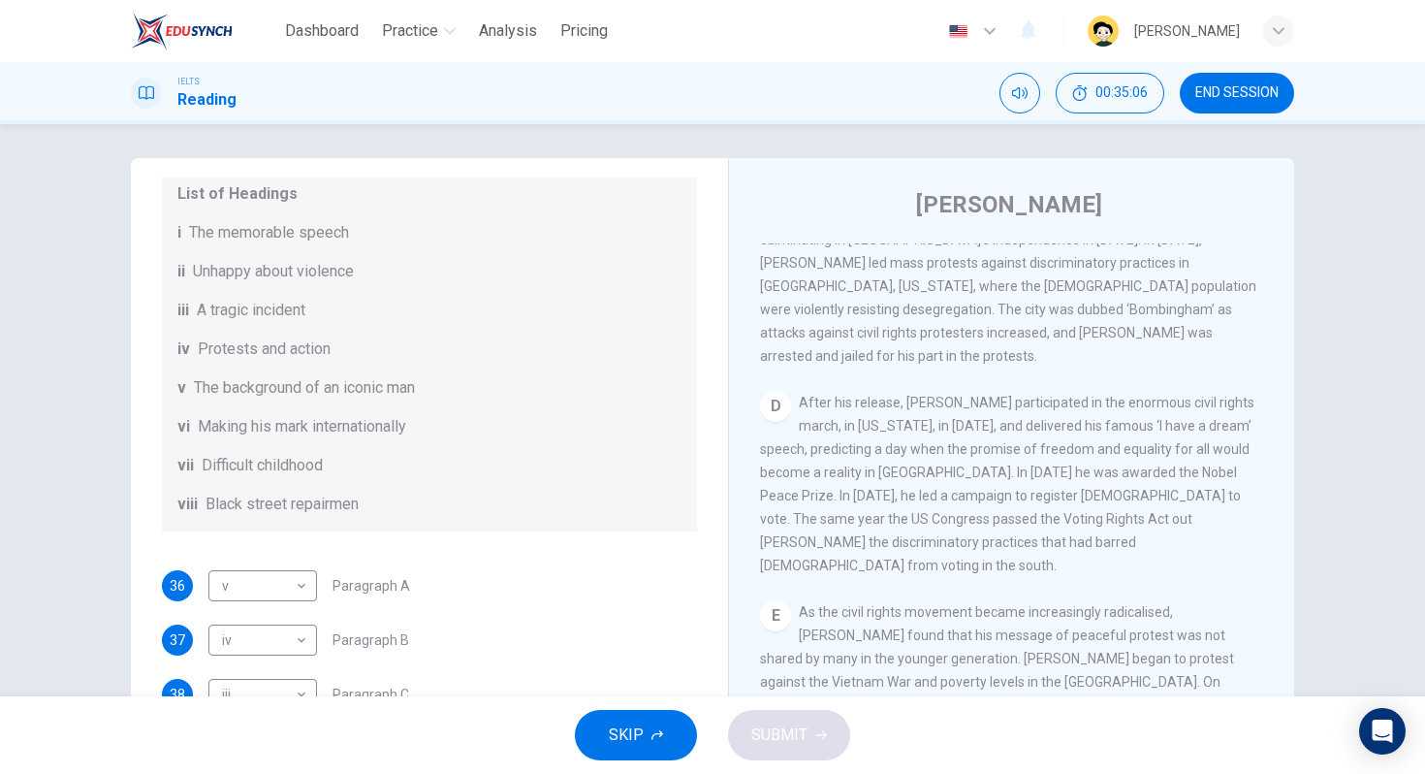
scroll to position [342, 0]
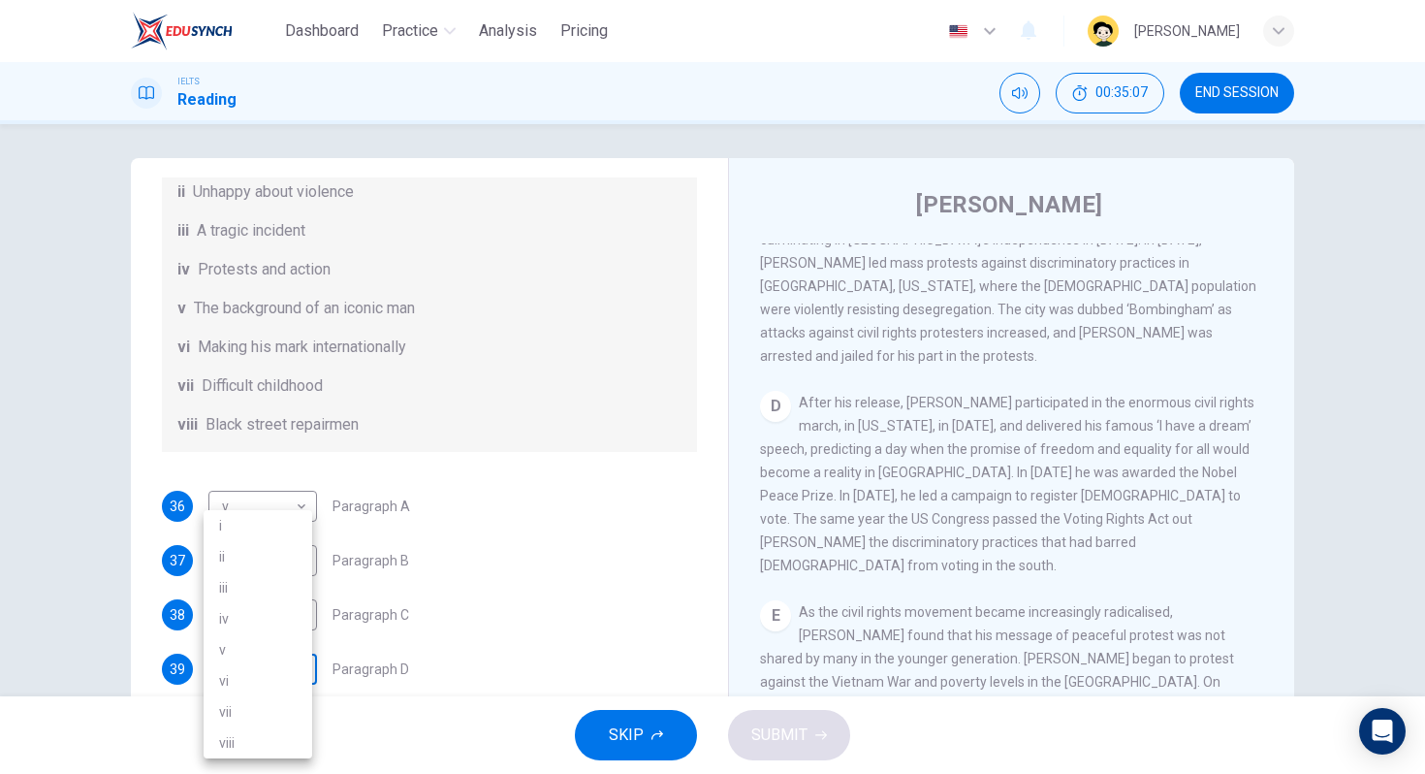
click at [271, 659] on body "Dashboard Practice Analysis Pricing English en ​ [PERSON_NAME] IELTS Reading 00…" at bounding box center [712, 387] width 1425 height 774
click at [269, 532] on li "i" at bounding box center [258, 525] width 109 height 31
click at [536, 548] on div "37 iv iv ​ Paragraph B" at bounding box center [429, 560] width 535 height 31
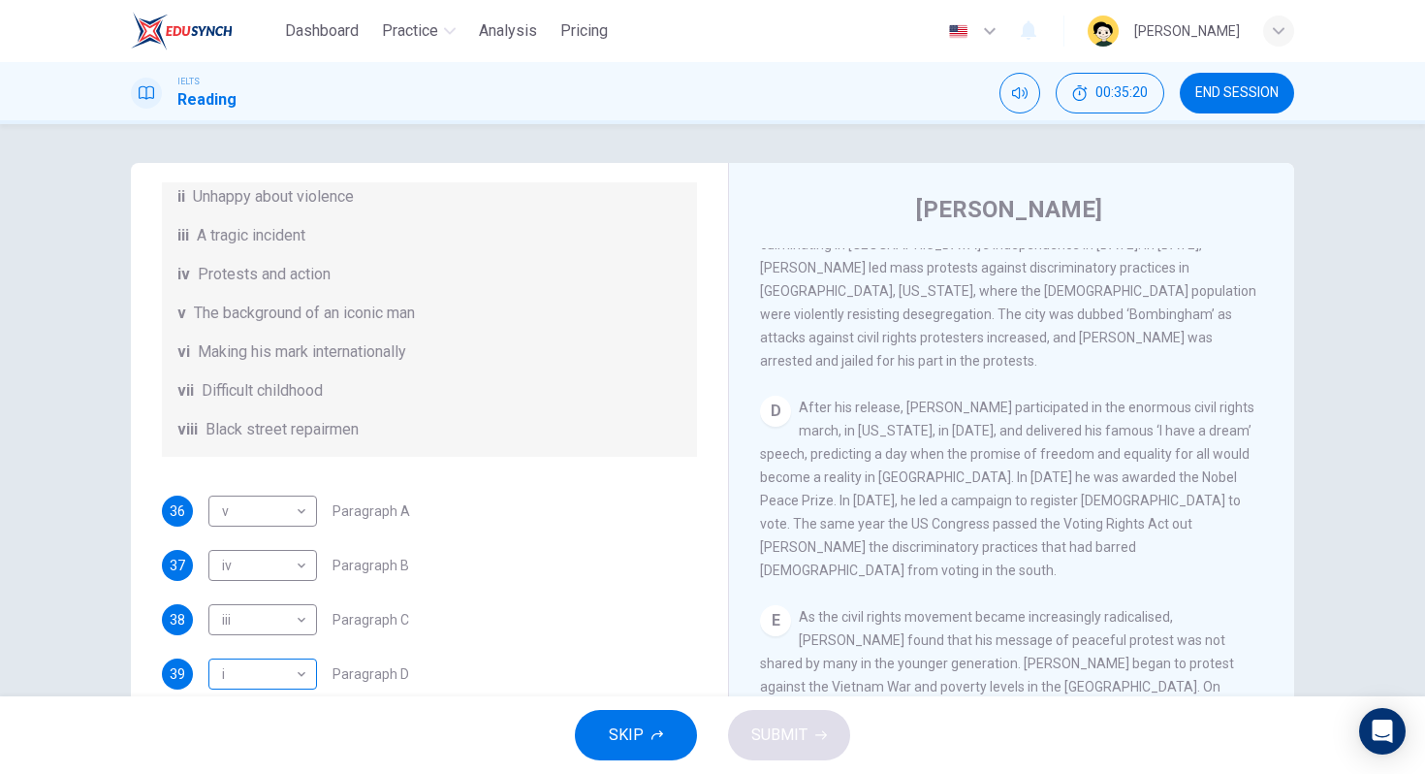
click at [257, 680] on body "Dashboard Practice Analysis Pricing English en ​ [PERSON_NAME] IELTS Reading 00…" at bounding box center [712, 387] width 1425 height 774
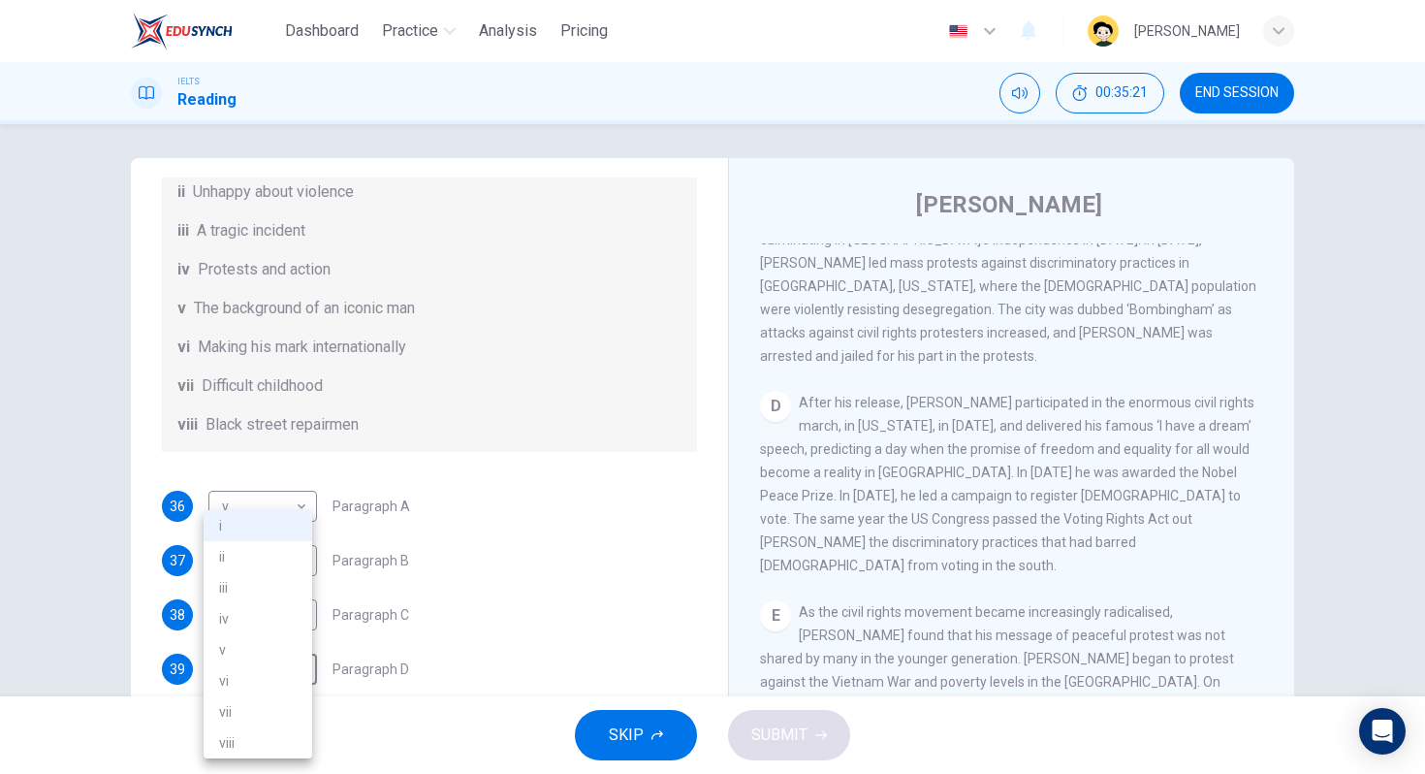
click at [260, 676] on li "vi" at bounding box center [258, 680] width 109 height 31
type input "vi"
click at [505, 545] on div "37 iv iv ​ Paragraph B" at bounding box center [429, 560] width 535 height 31
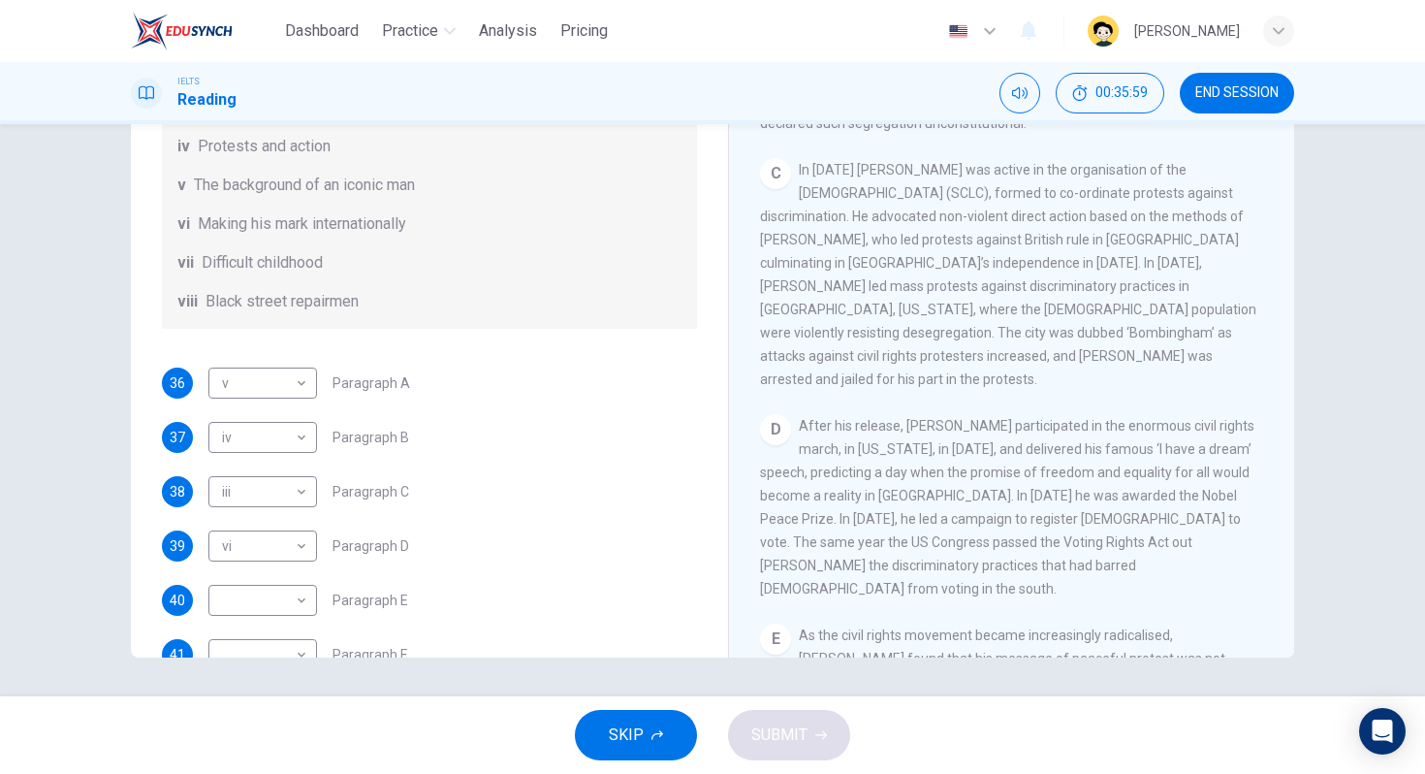
scroll to position [342, 0]
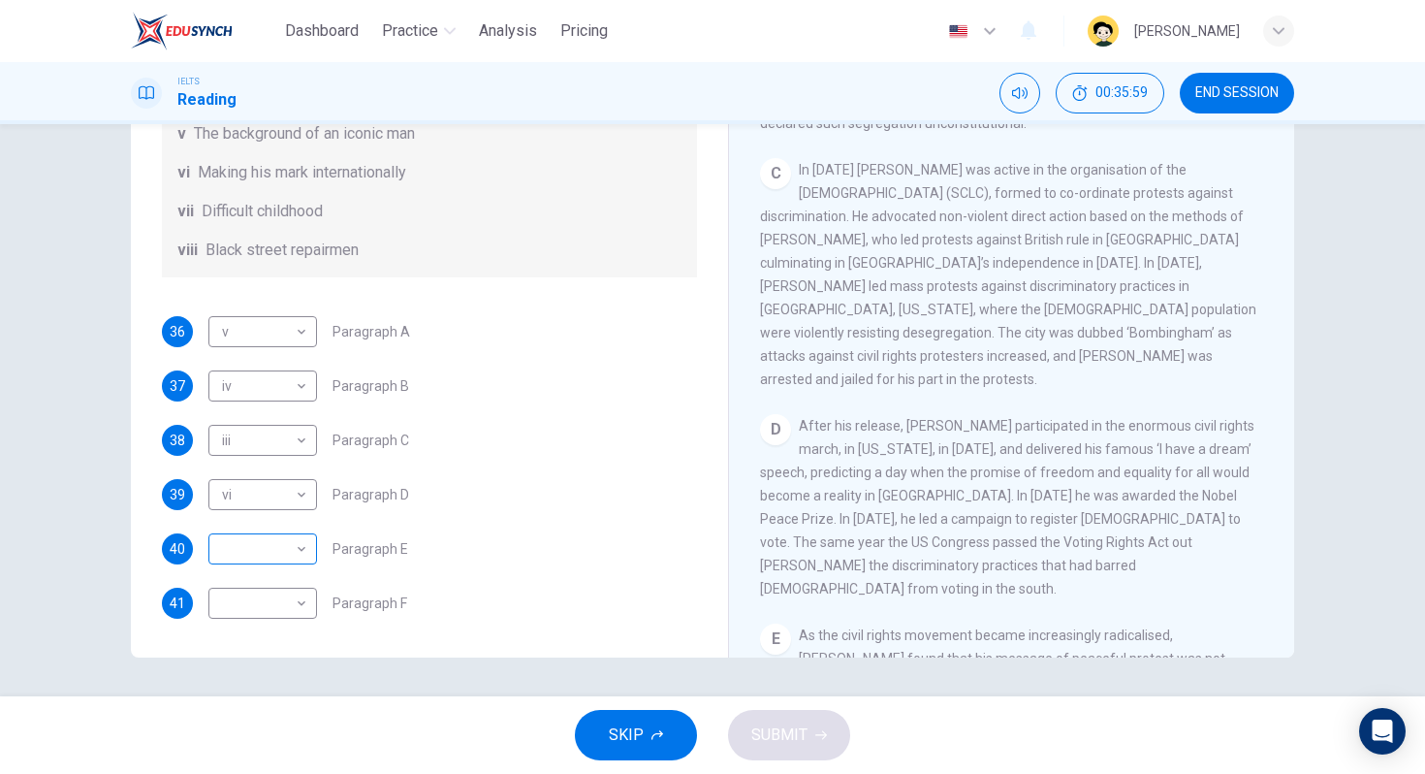
click at [293, 537] on body "Dashboard Practice Analysis Pricing English en ​ [PERSON_NAME] IELTS Reading 00…" at bounding box center [712, 387] width 1425 height 774
click at [287, 563] on li "ii" at bounding box center [258, 556] width 109 height 31
type input "ii"
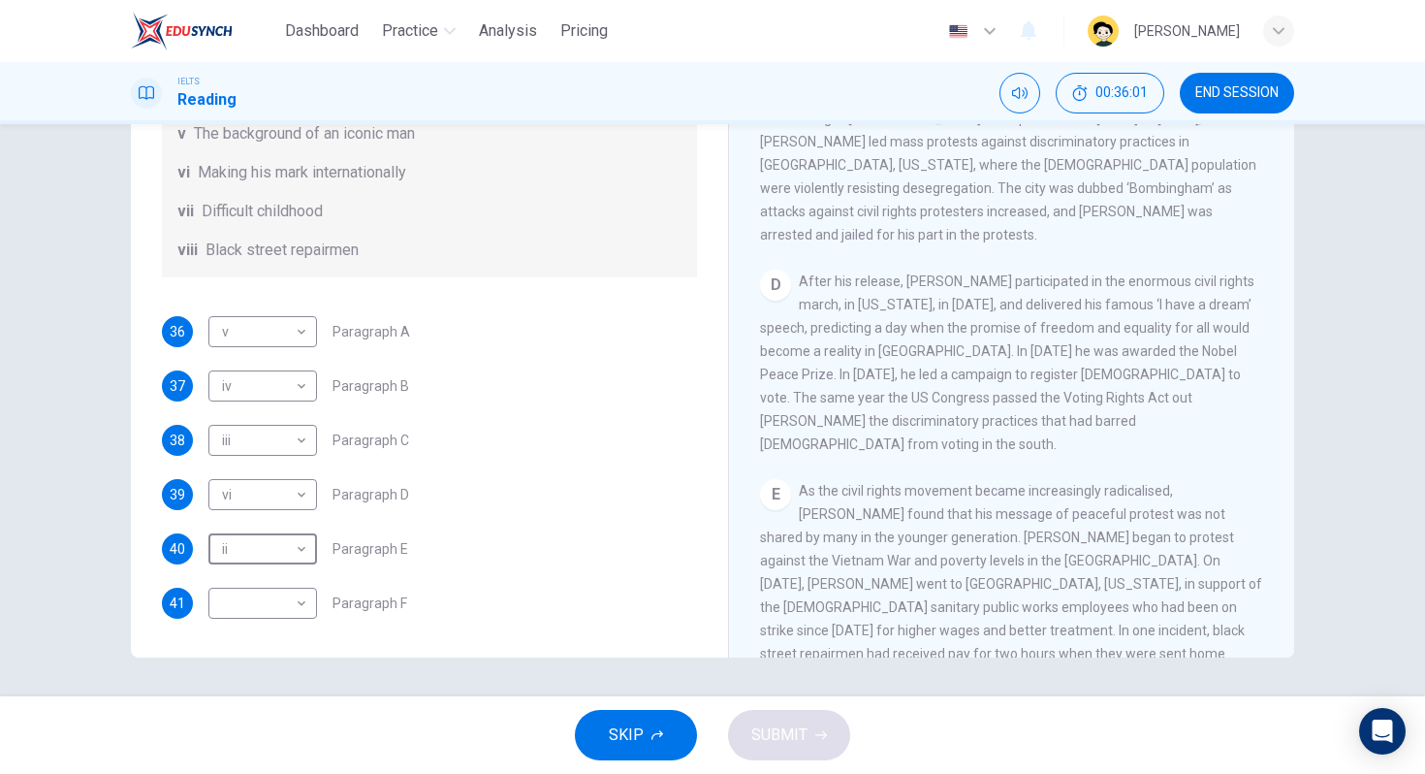
scroll to position [1244, 0]
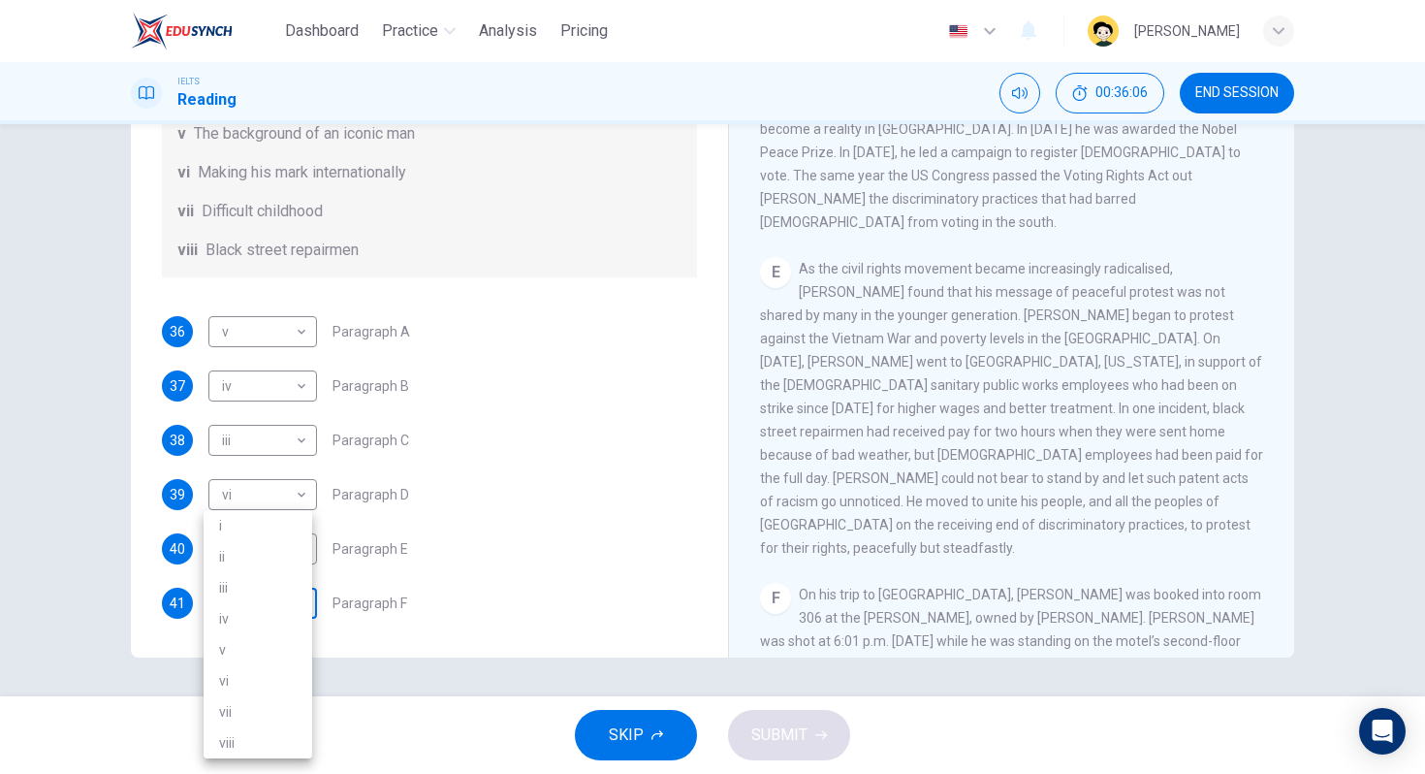
click at [268, 610] on body "Dashboard Practice Analysis Pricing English en ​ [PERSON_NAME] IELTS Reading 00…" at bounding box center [712, 387] width 1425 height 774
click at [644, 353] on div at bounding box center [712, 387] width 1425 height 774
click at [268, 597] on body "Dashboard Practice Analysis Pricing English en ​ [PERSON_NAME] IELTS Reading 00…" at bounding box center [712, 387] width 1425 height 774
click at [275, 579] on li "iii" at bounding box center [258, 587] width 109 height 31
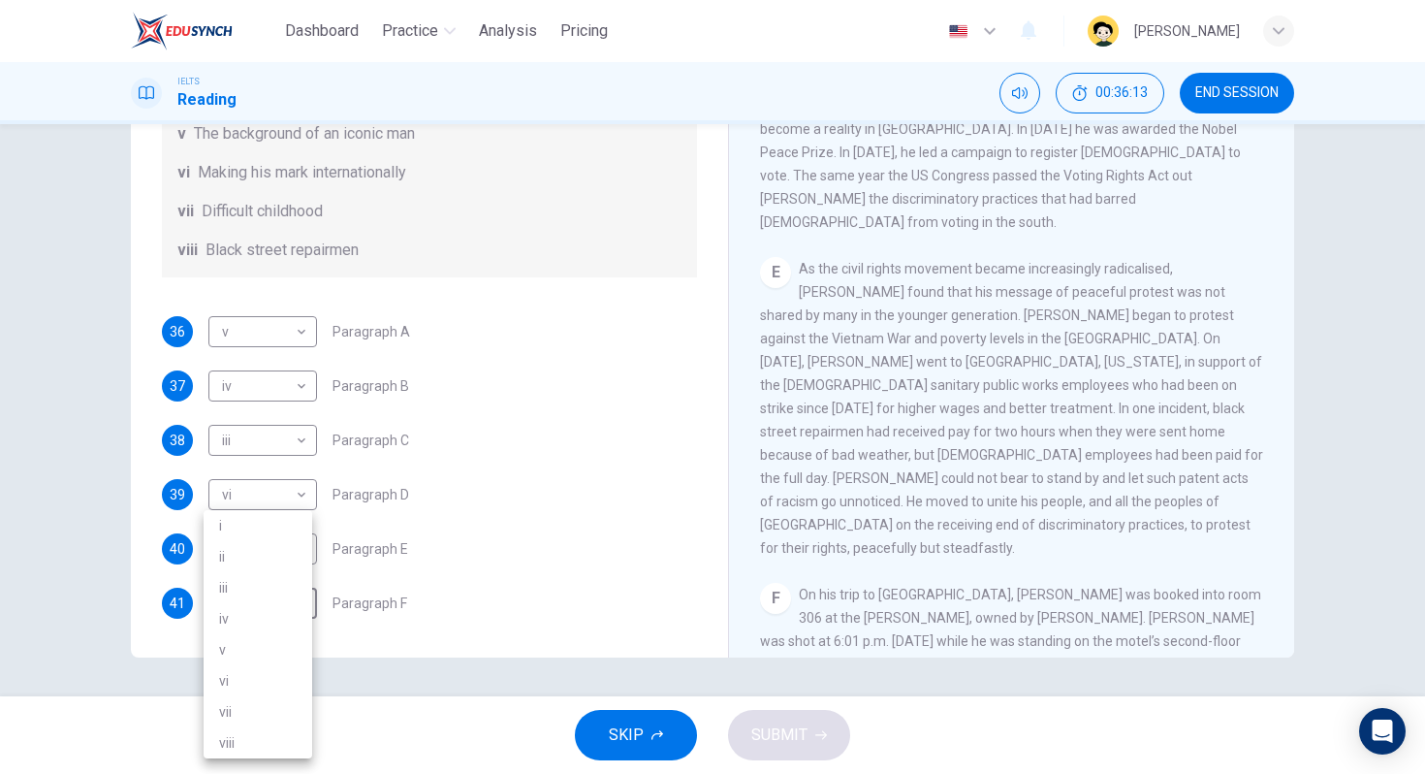
type input "iii"
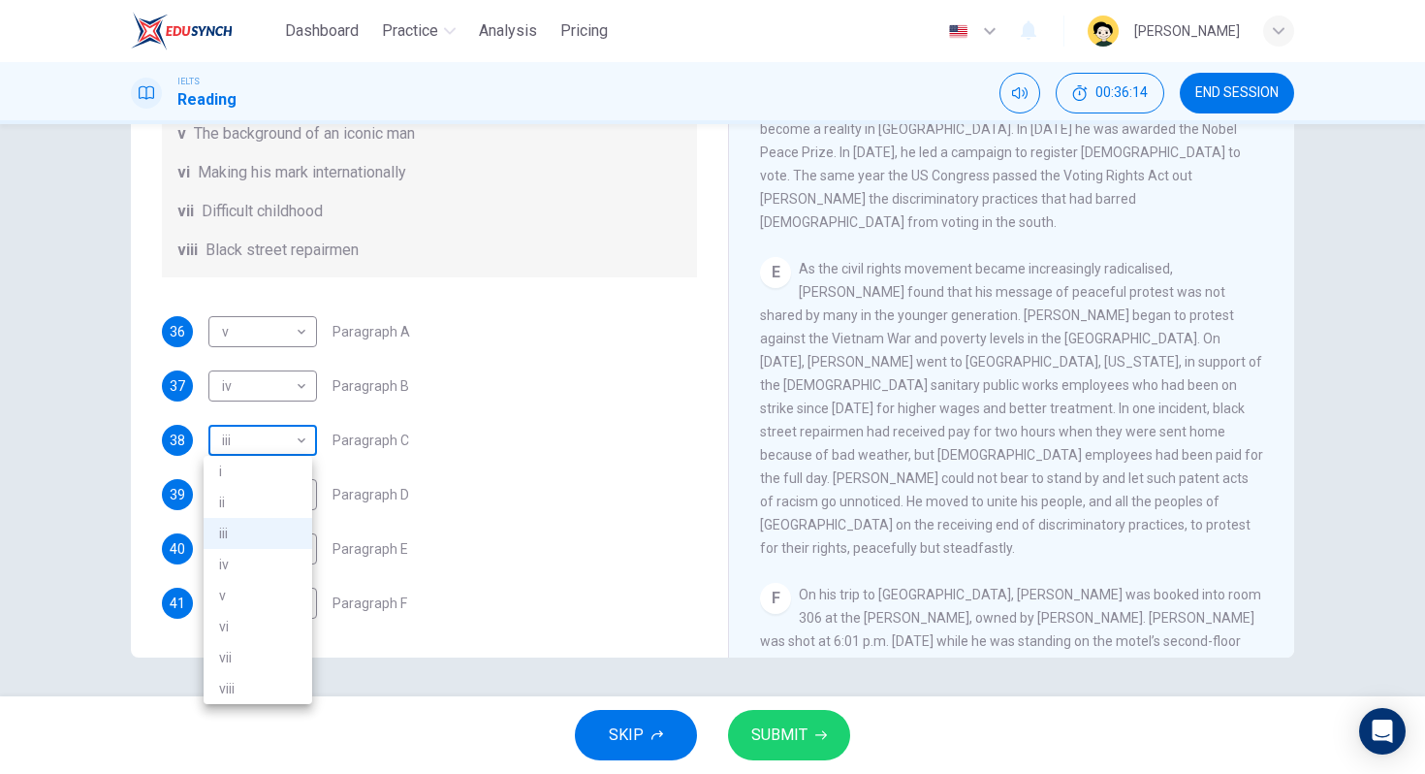
click at [280, 443] on body "Dashboard Practice Analysis Pricing English en ​ [PERSON_NAME] IELTS Reading 00…" at bounding box center [712, 387] width 1425 height 774
click at [477, 354] on div at bounding box center [712, 387] width 1425 height 774
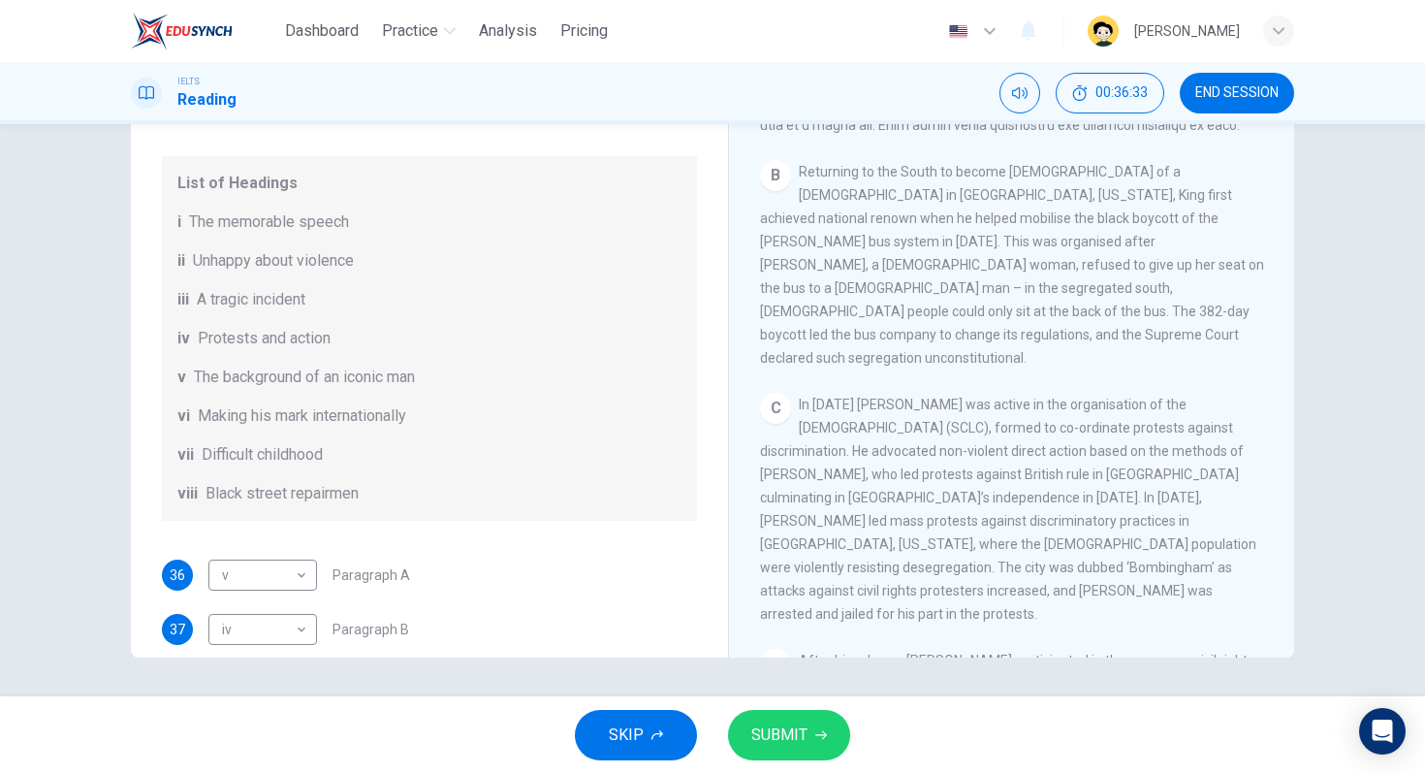
scroll to position [291, 0]
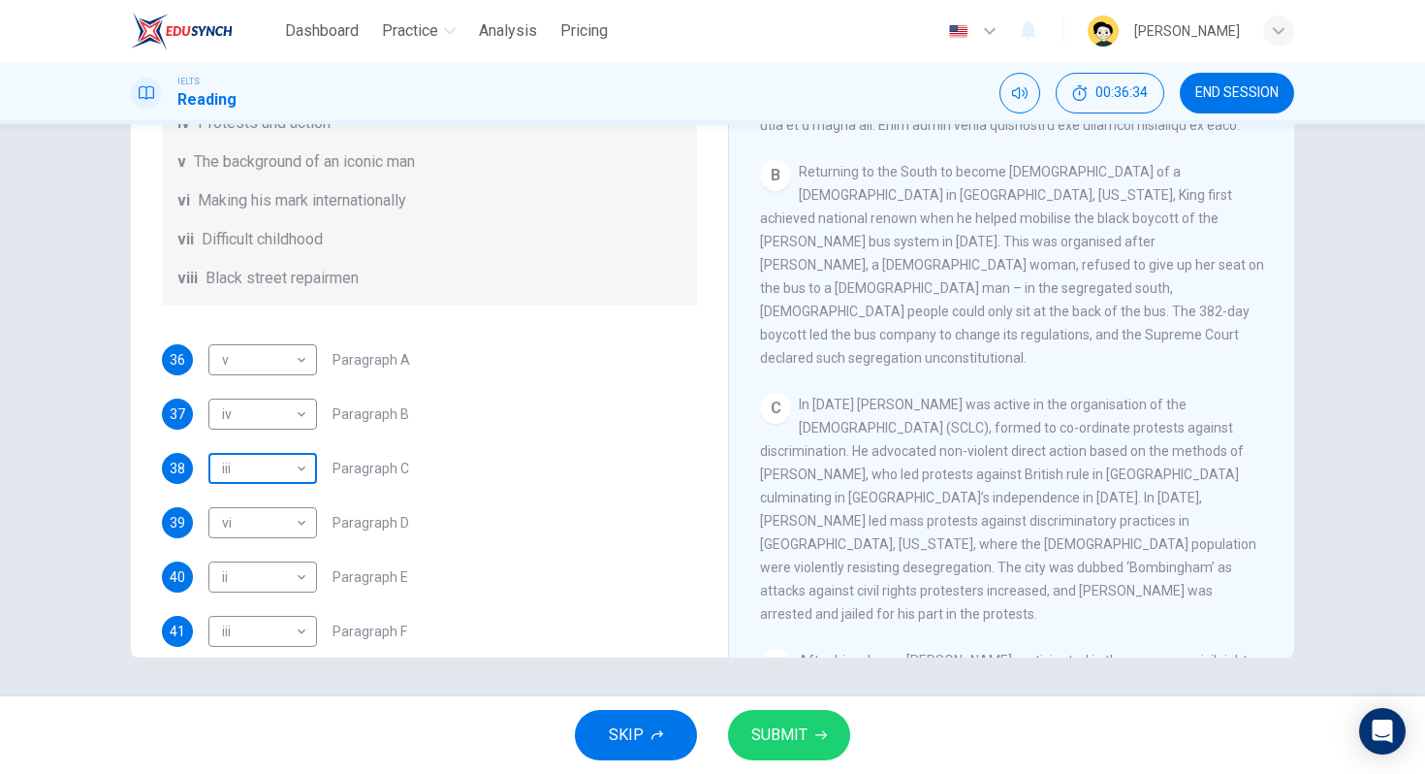
click at [261, 480] on body "Dashboard Practice Analysis Pricing English en ​ [PERSON_NAME] IELTS Reading 00…" at bounding box center [712, 387] width 1425 height 774
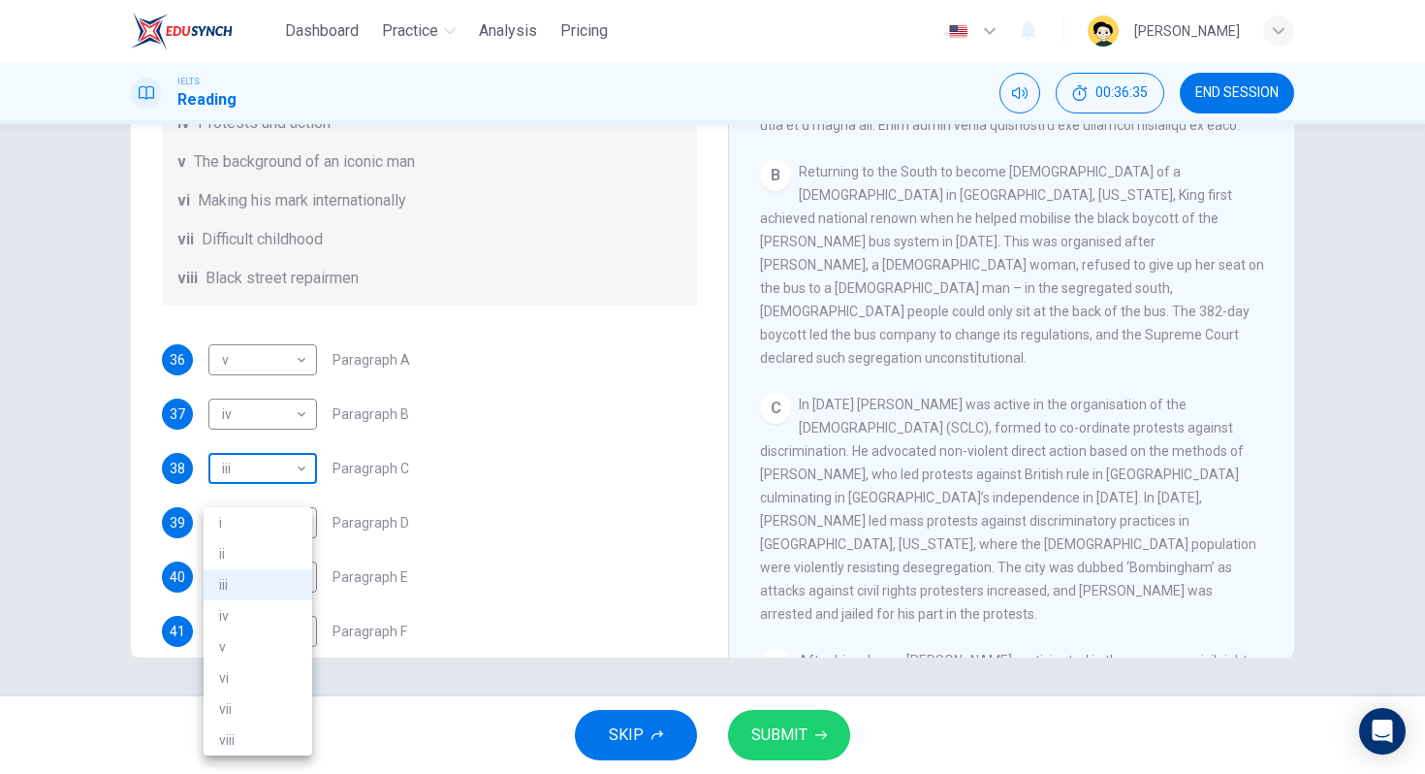
click at [261, 480] on div at bounding box center [712, 387] width 1425 height 774
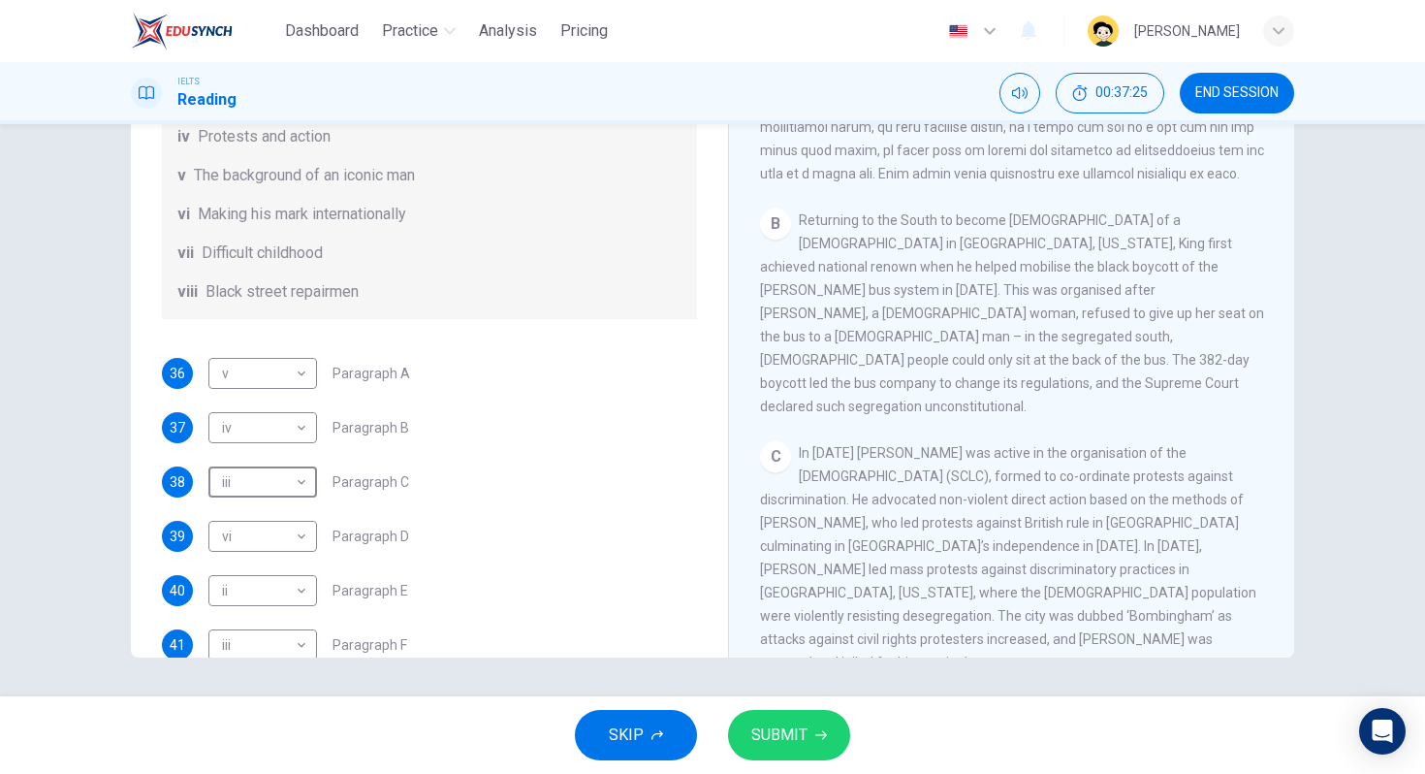
scroll to position [596, 0]
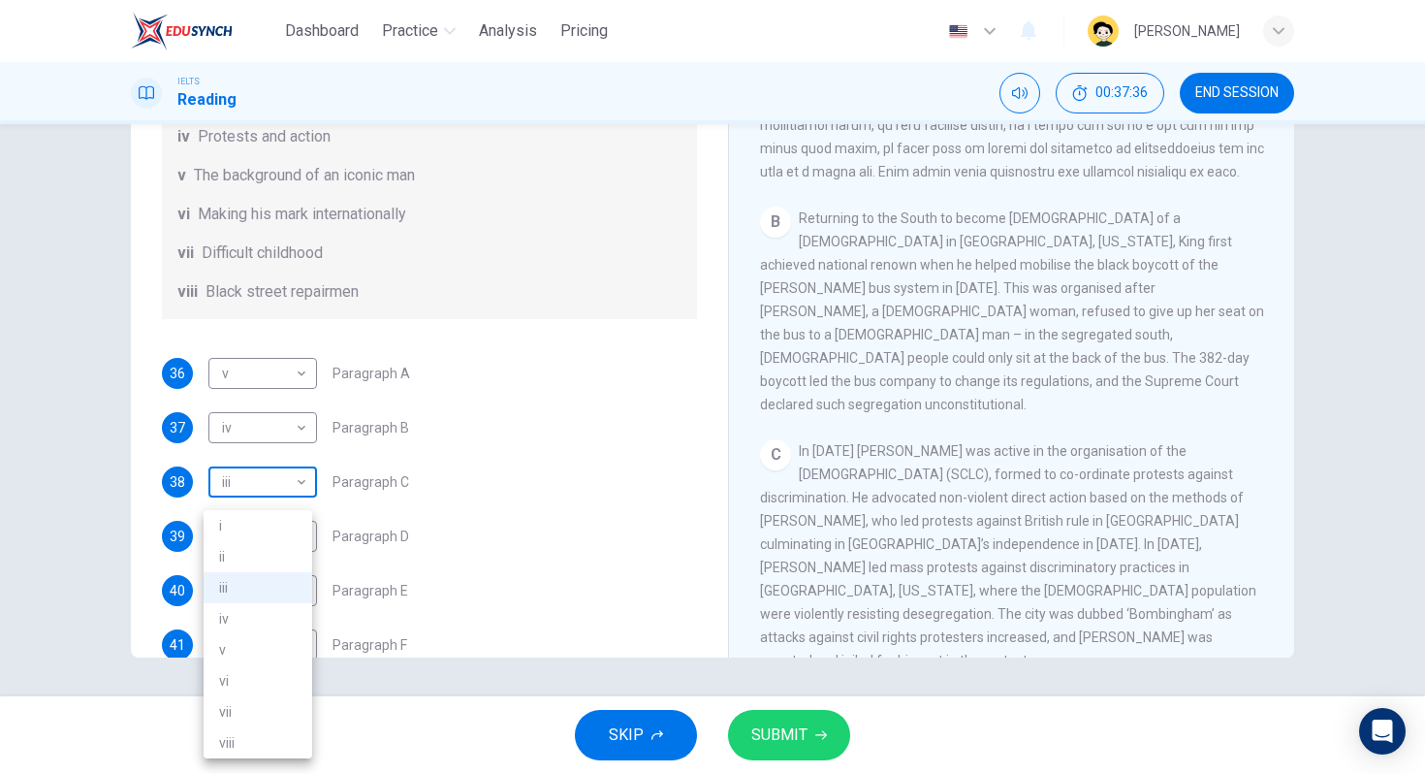
click at [288, 508] on body "Dashboard Practice Analysis Pricing English en ​ [PERSON_NAME] IELTS Reading 00…" at bounding box center [712, 387] width 1425 height 774
click at [240, 743] on li "viii" at bounding box center [258, 742] width 109 height 31
type input "viii"
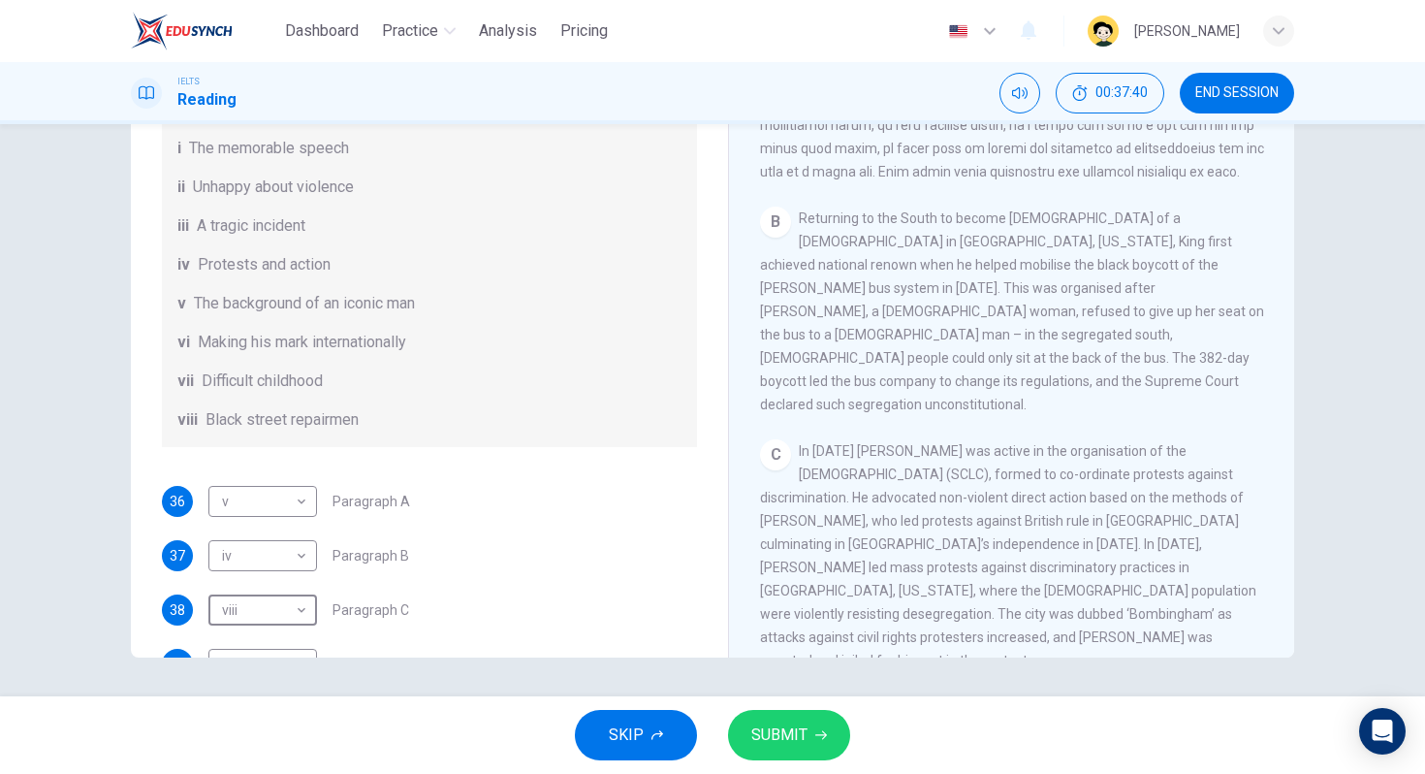
scroll to position [137, 0]
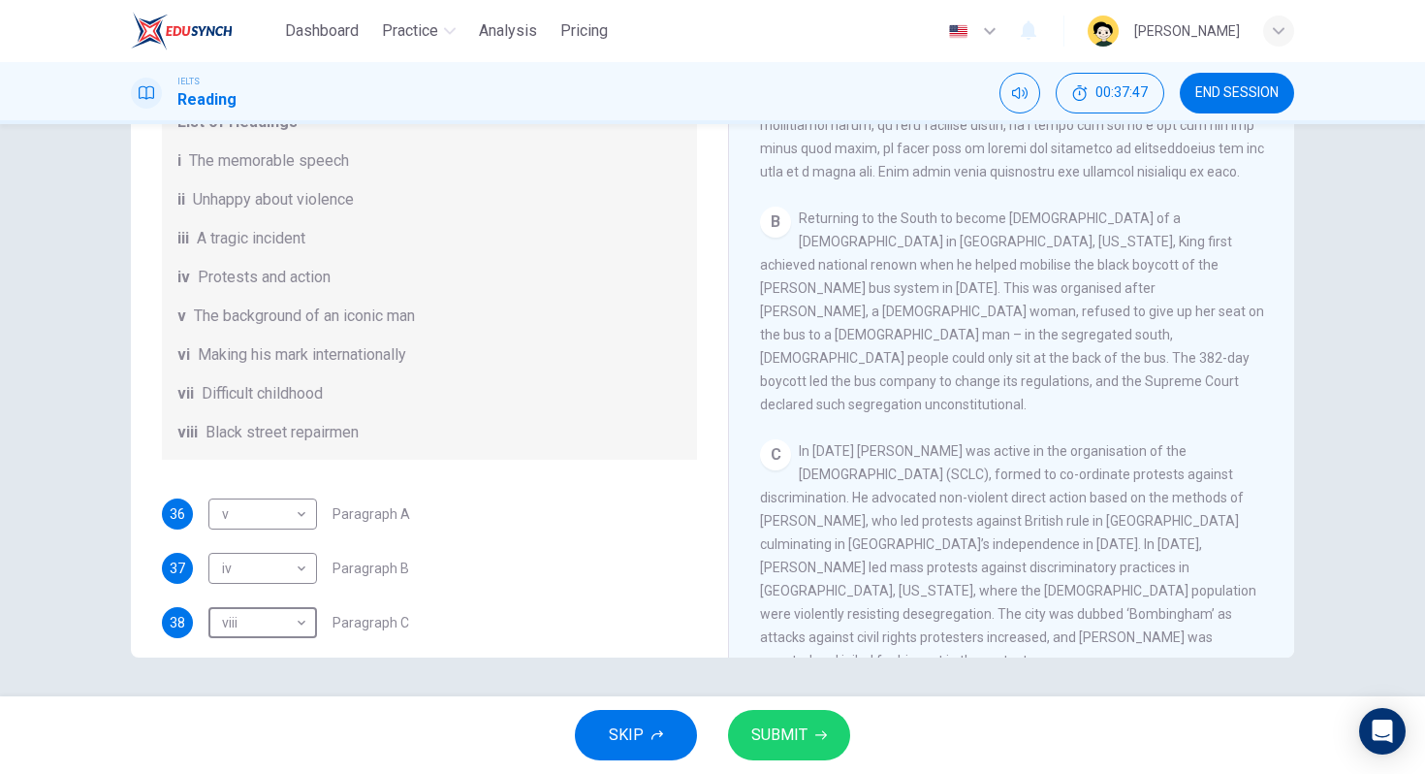
click at [795, 729] on span "SUBMIT" at bounding box center [779, 734] width 56 height 27
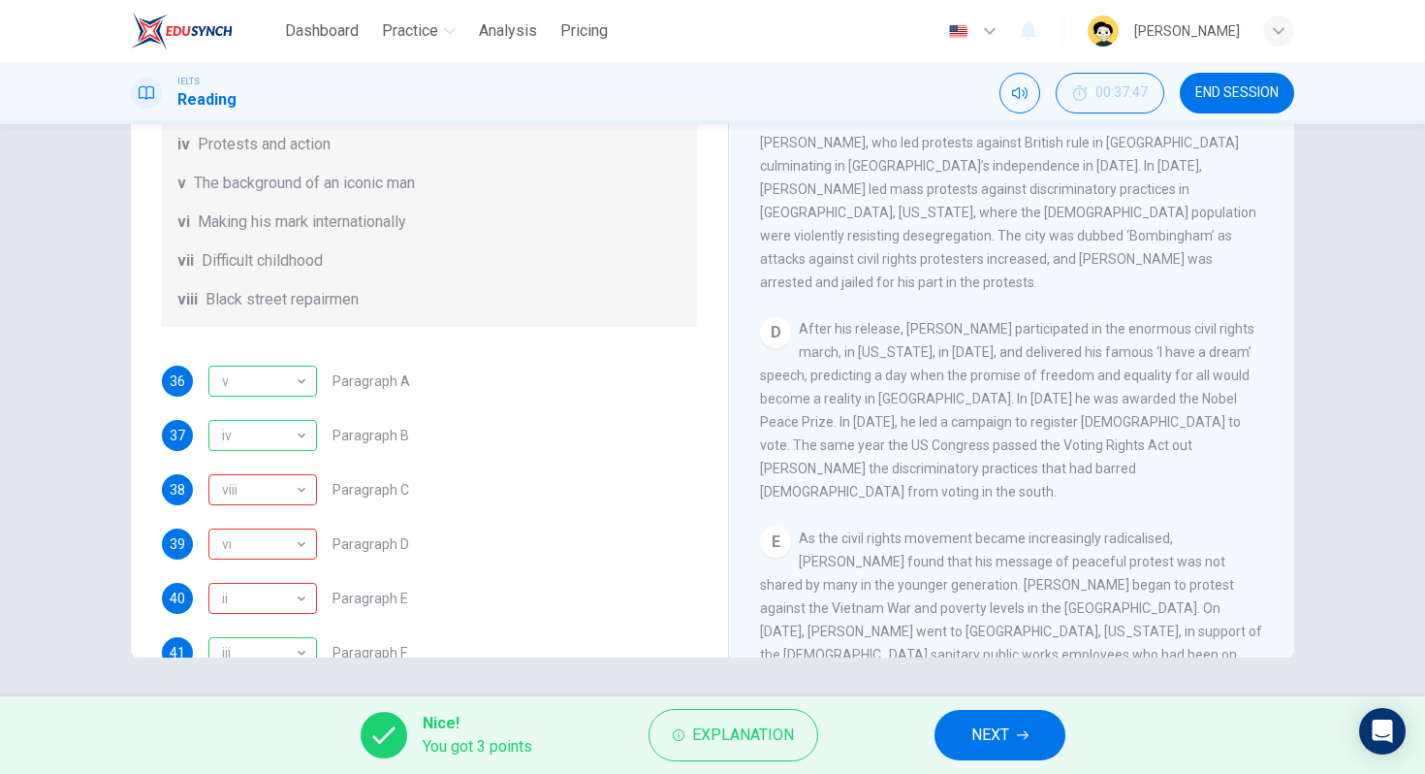
scroll to position [1112, 0]
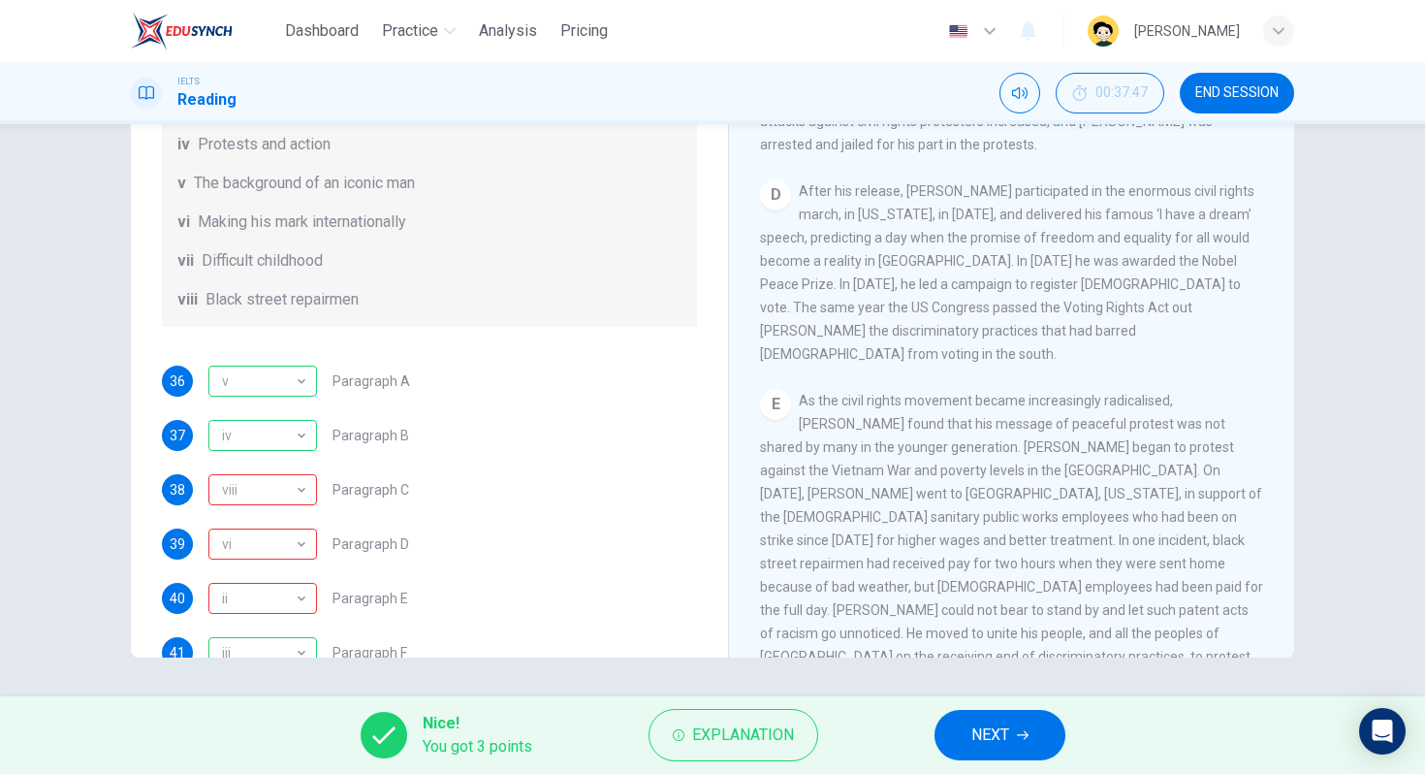
click at [990, 713] on button "NEXT" at bounding box center [1000, 735] width 131 height 50
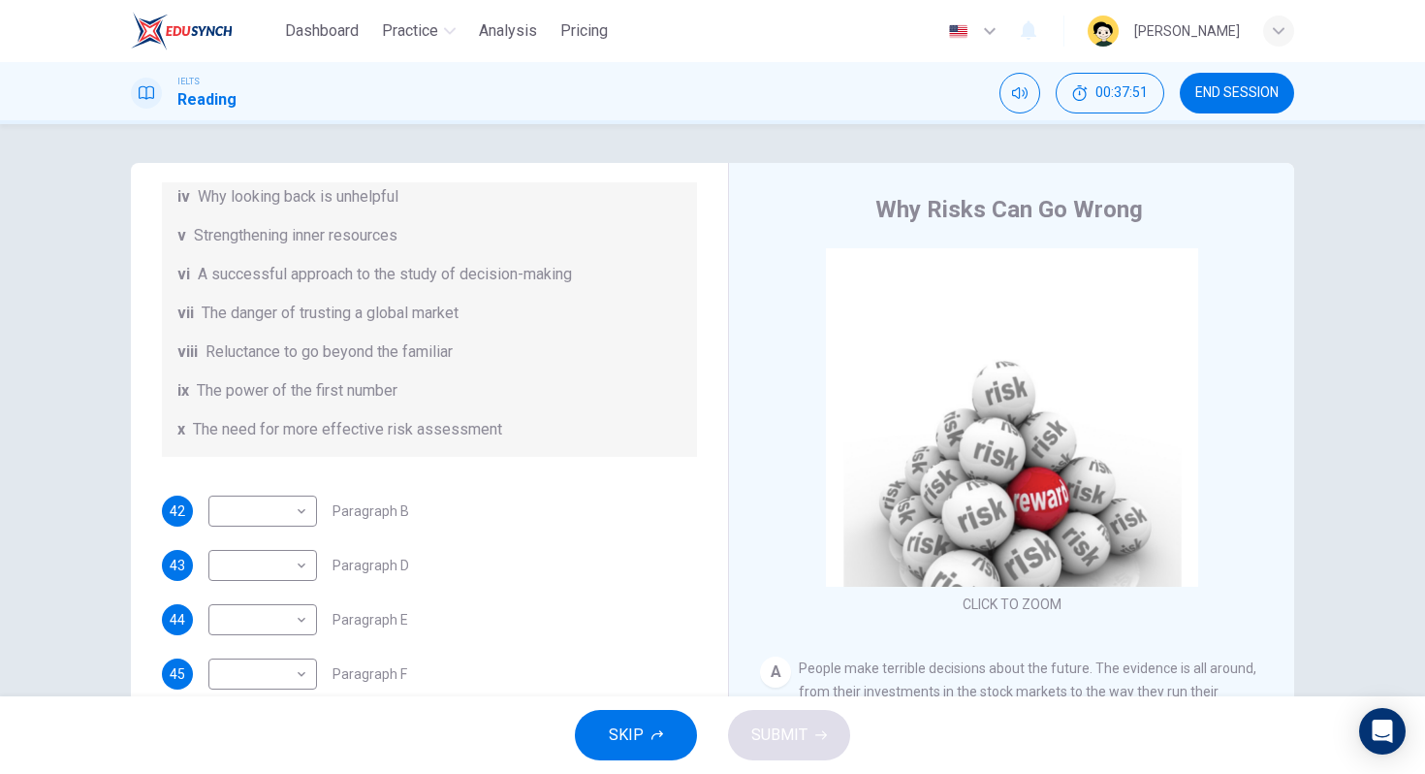
scroll to position [179, 0]
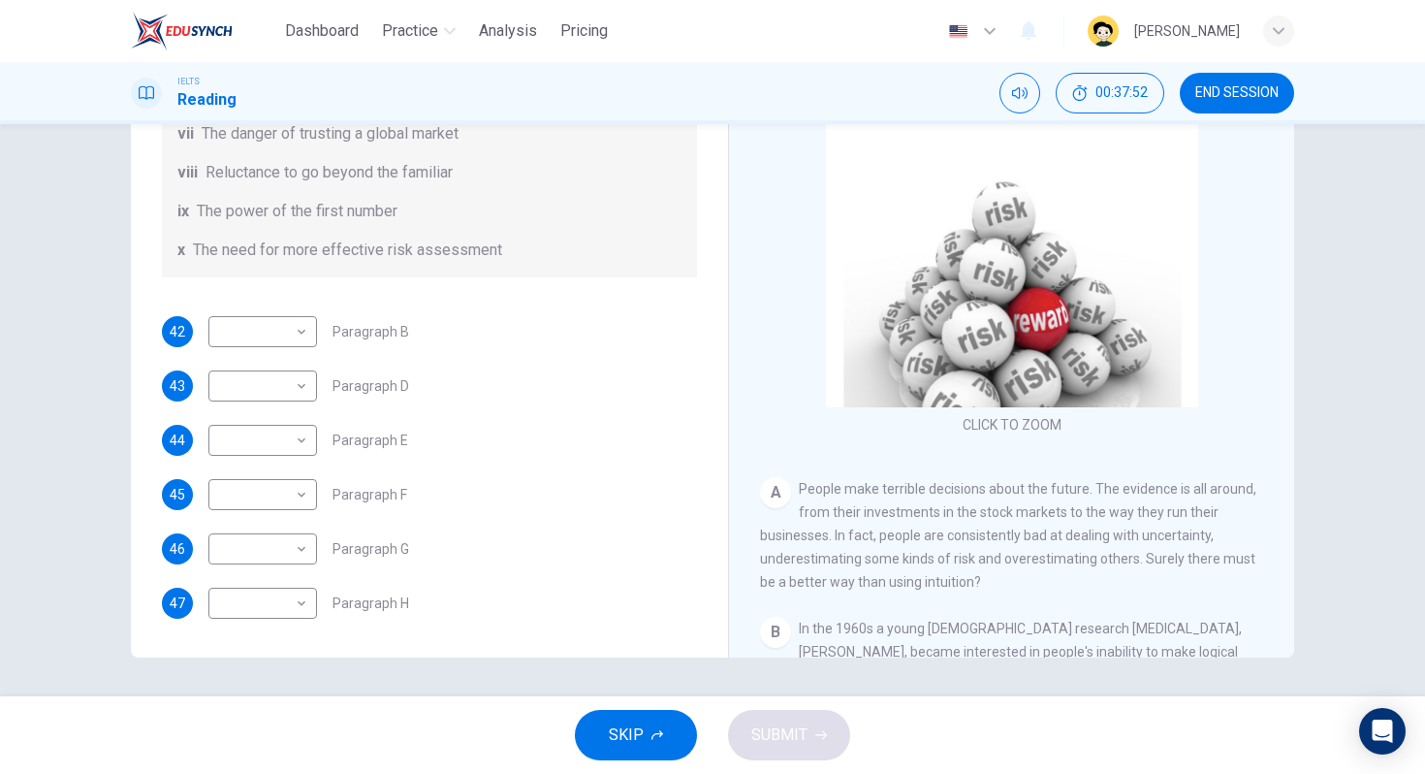
click at [1220, 91] on span "END SESSION" at bounding box center [1237, 93] width 83 height 16
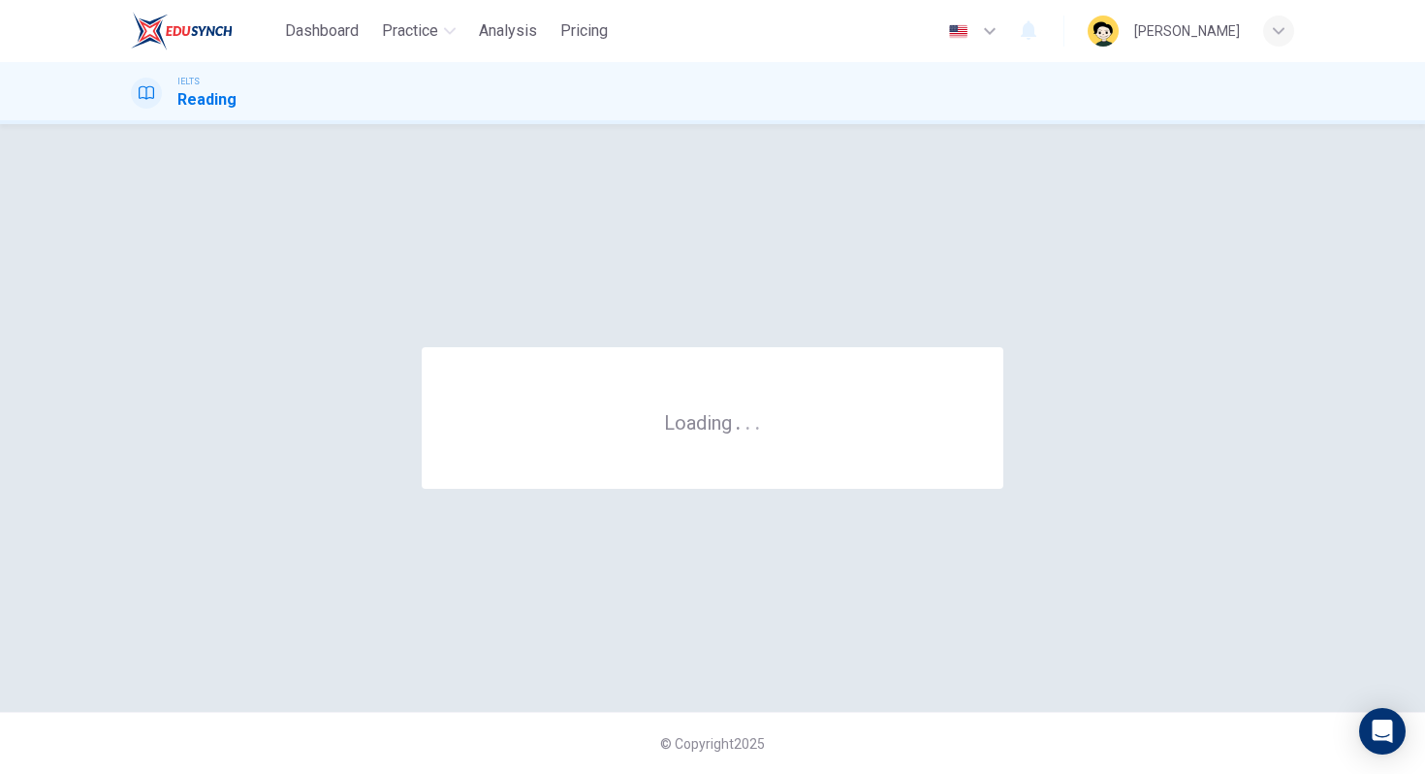
scroll to position [0, 0]
